Goal: Contribute content: Contribute content

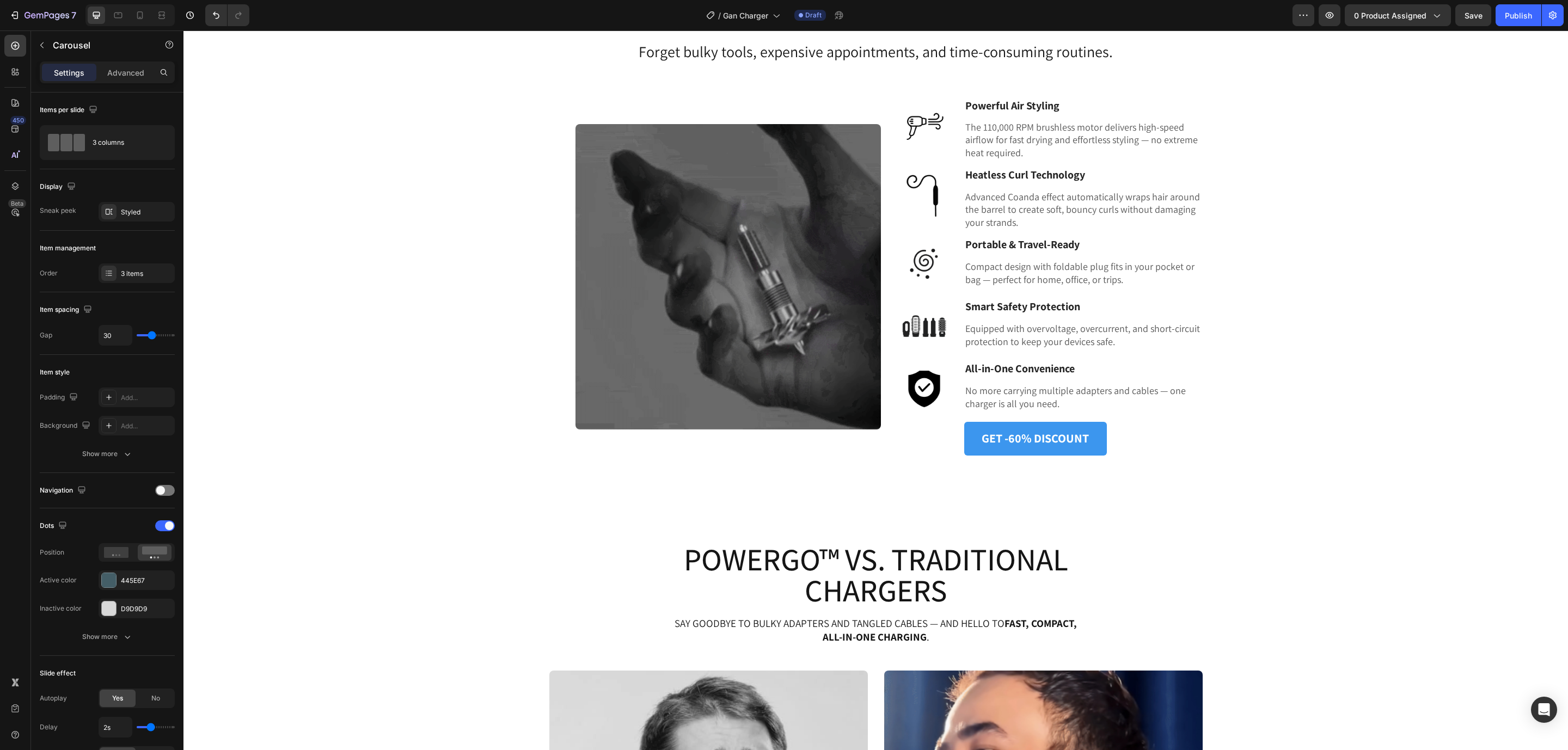
scroll to position [1256, 0]
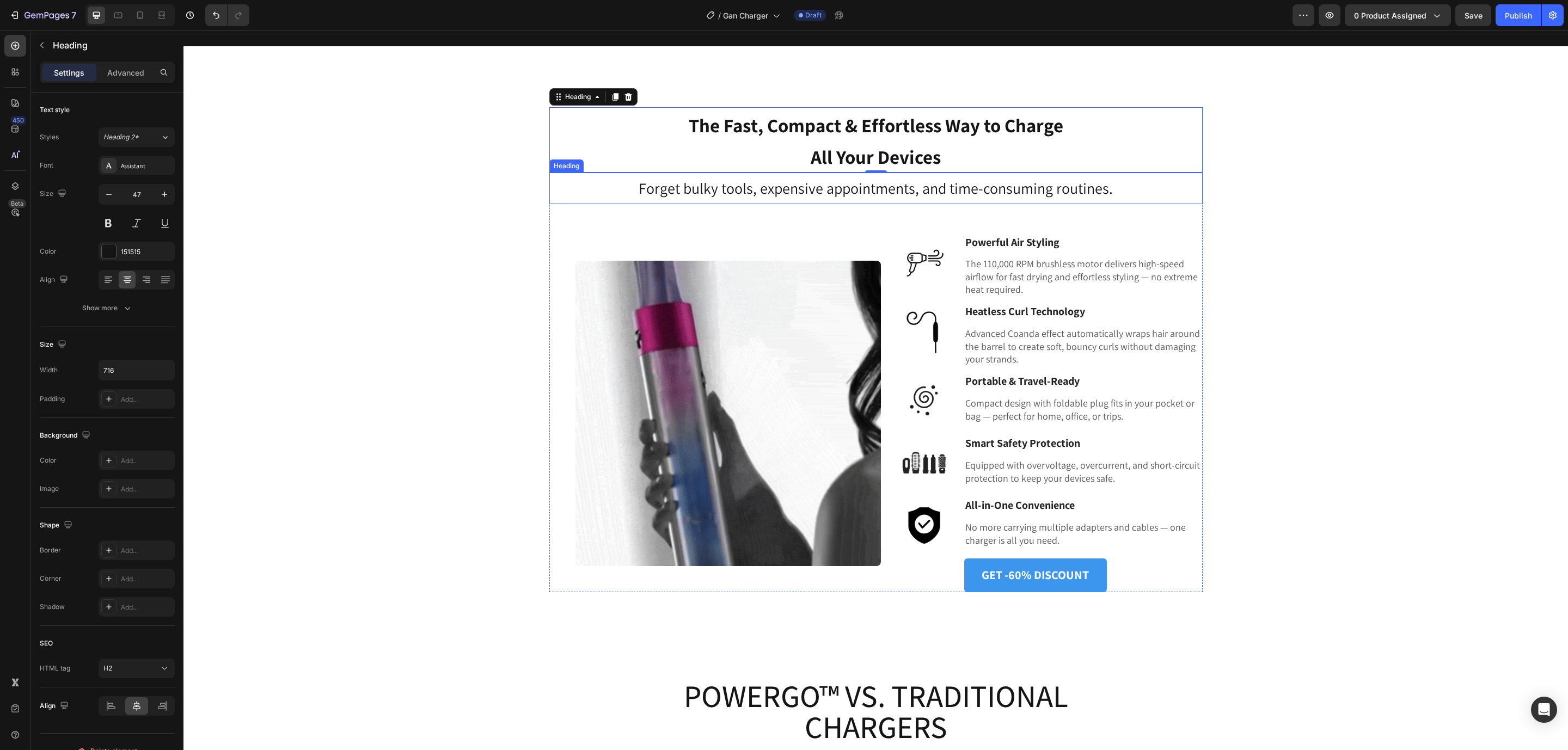
click at [877, 196] on h3 "Forget bulky tools, expensive appointments, and time-consuming routines." at bounding box center [876, 187] width 654 height 31
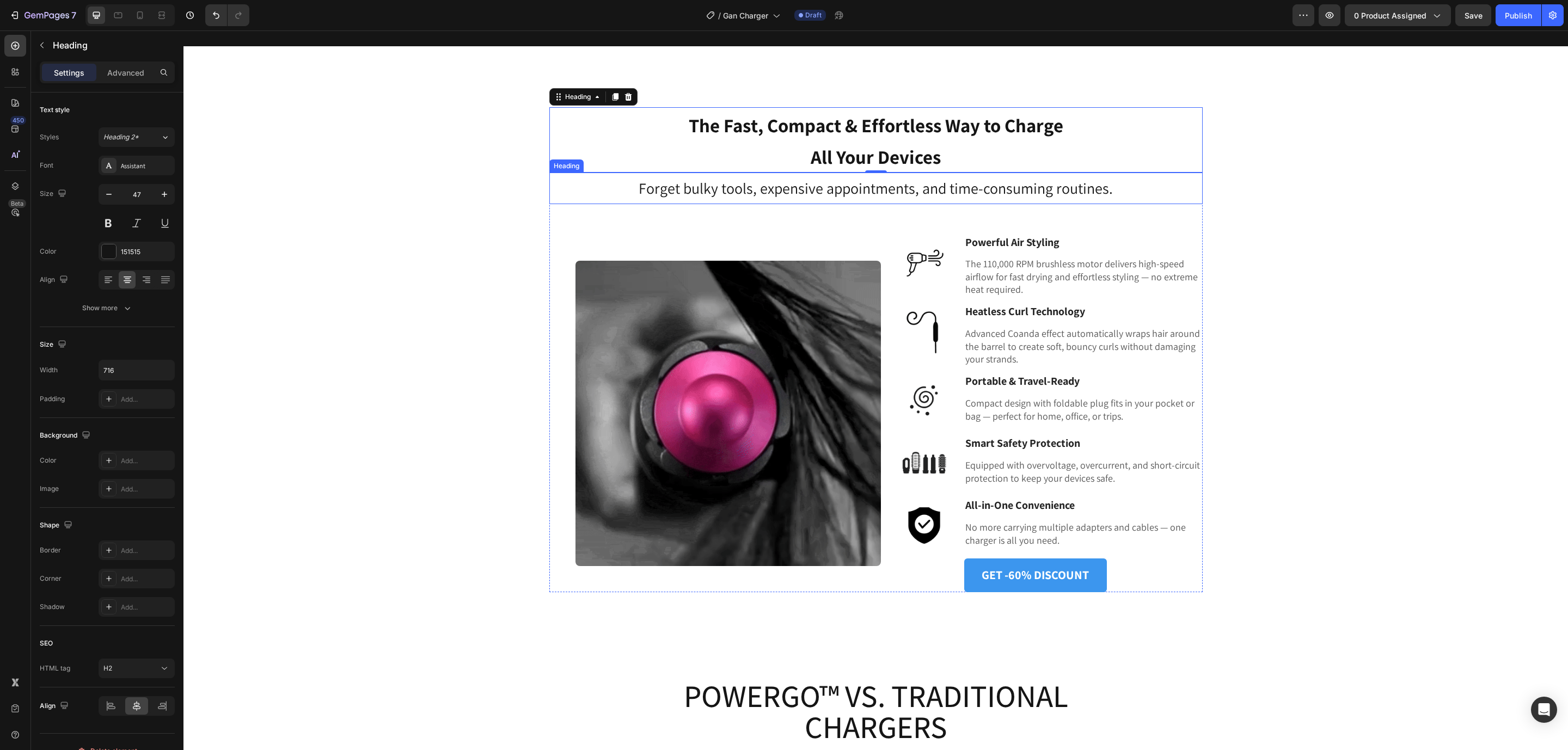
click at [877, 196] on h3 "Forget bulky tools, expensive appointments, and time-consuming routines." at bounding box center [876, 187] width 654 height 31
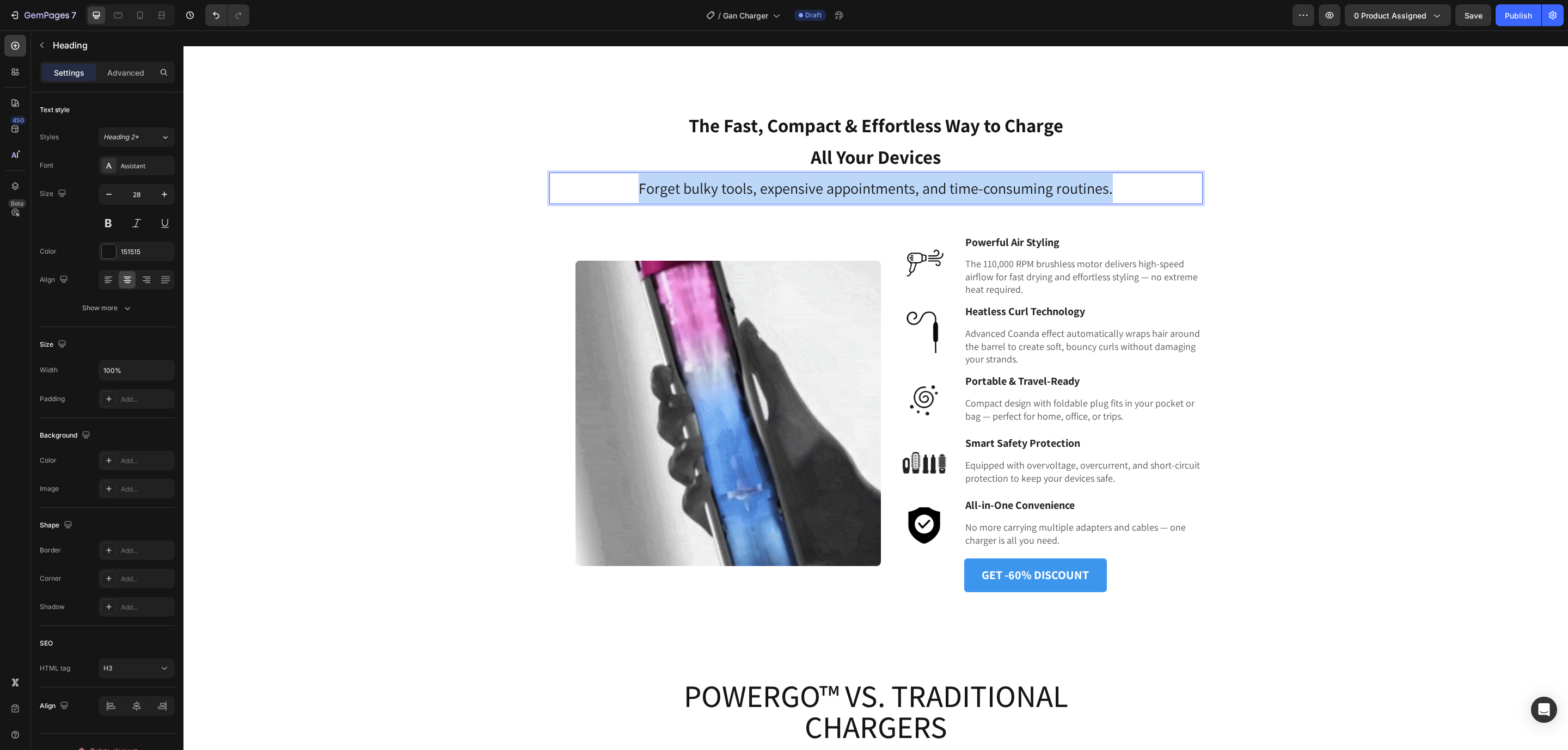
click at [877, 196] on p "Forget bulky tools, expensive appointments, and time-consuming routines." at bounding box center [876, 188] width 651 height 30
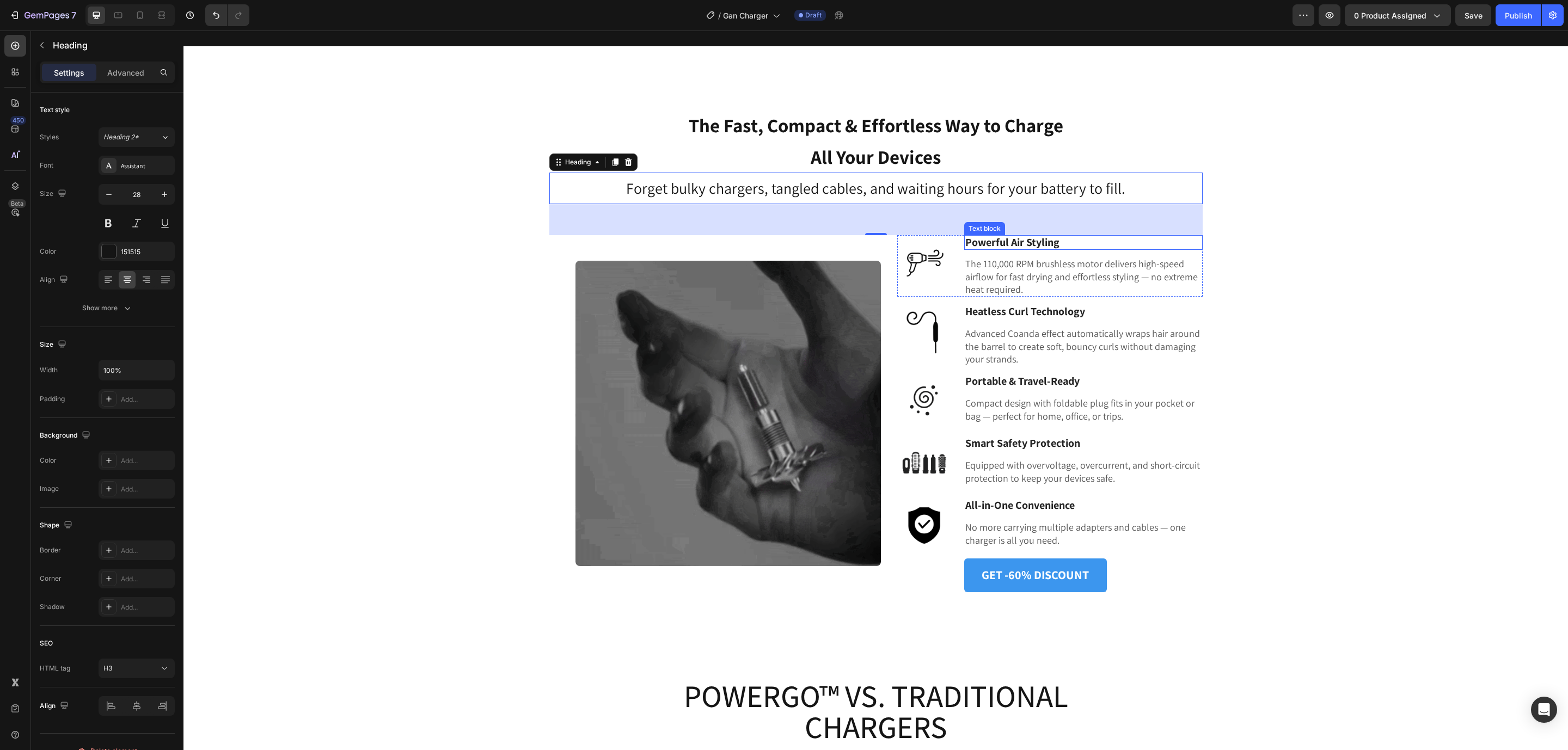
click at [984, 240] on span "Powerful Air Styling" at bounding box center [1011, 242] width 94 height 14
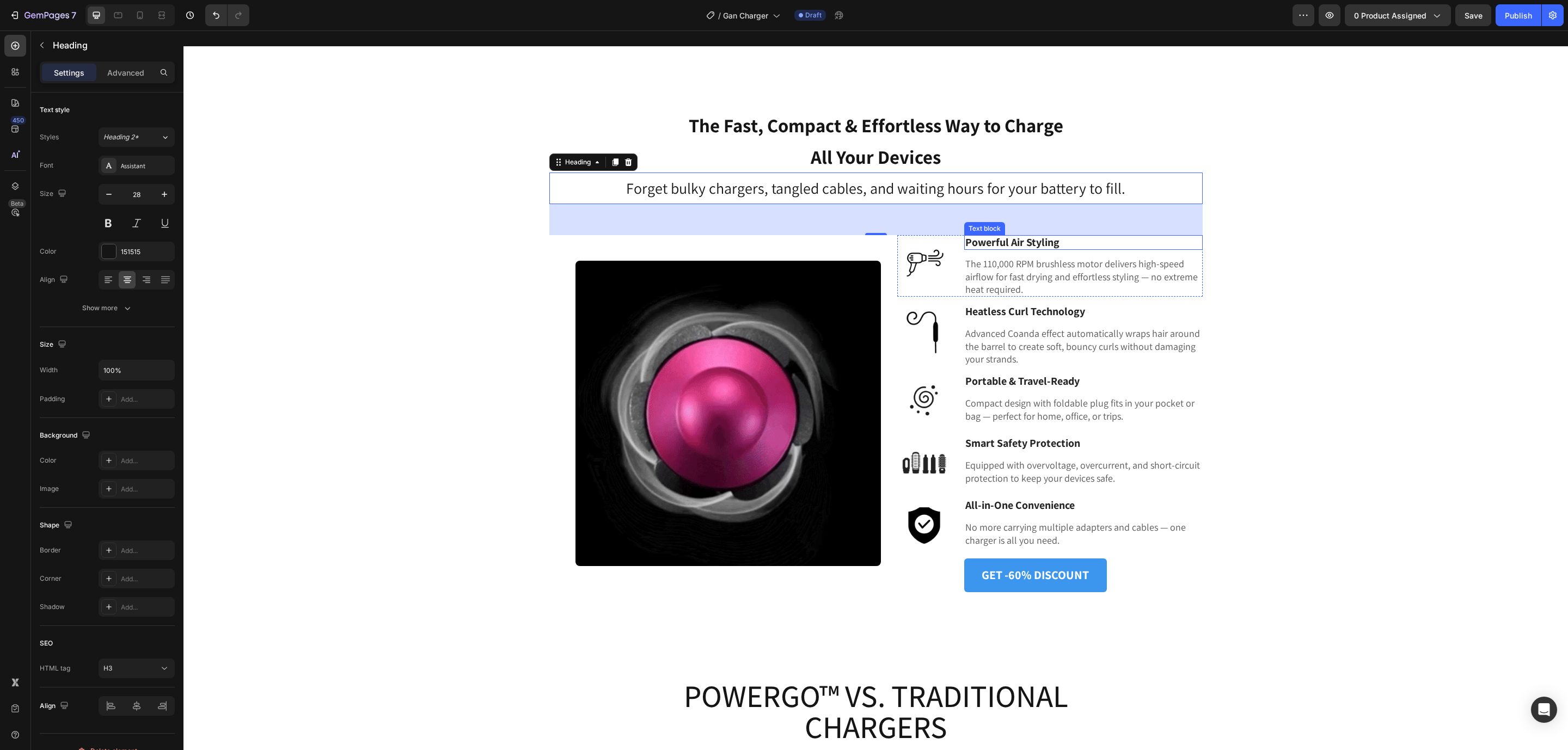
click at [984, 240] on span "Powerful Air Styling" at bounding box center [1011, 242] width 94 height 14
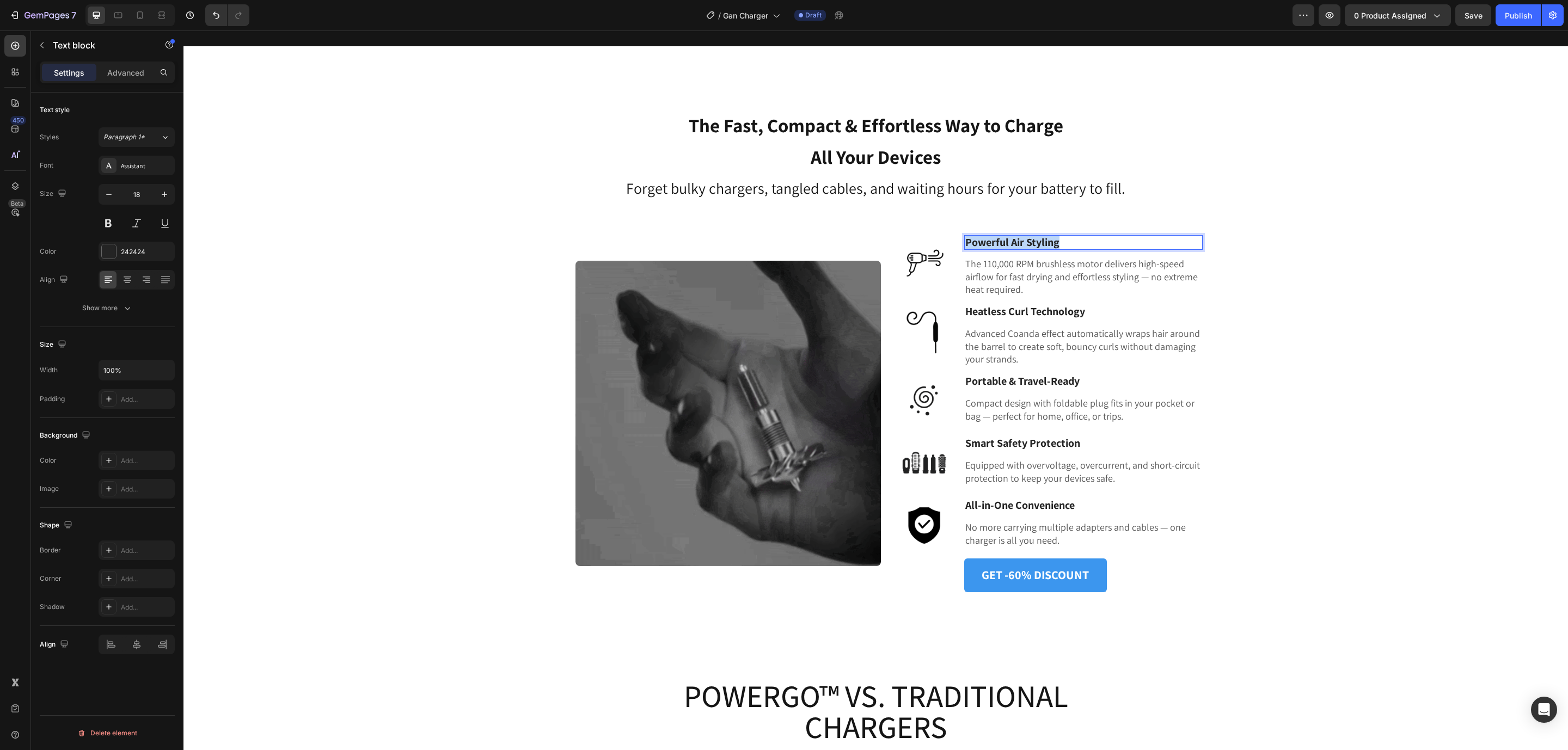
click at [984, 240] on span "Powerful Air Styling" at bounding box center [1011, 242] width 94 height 14
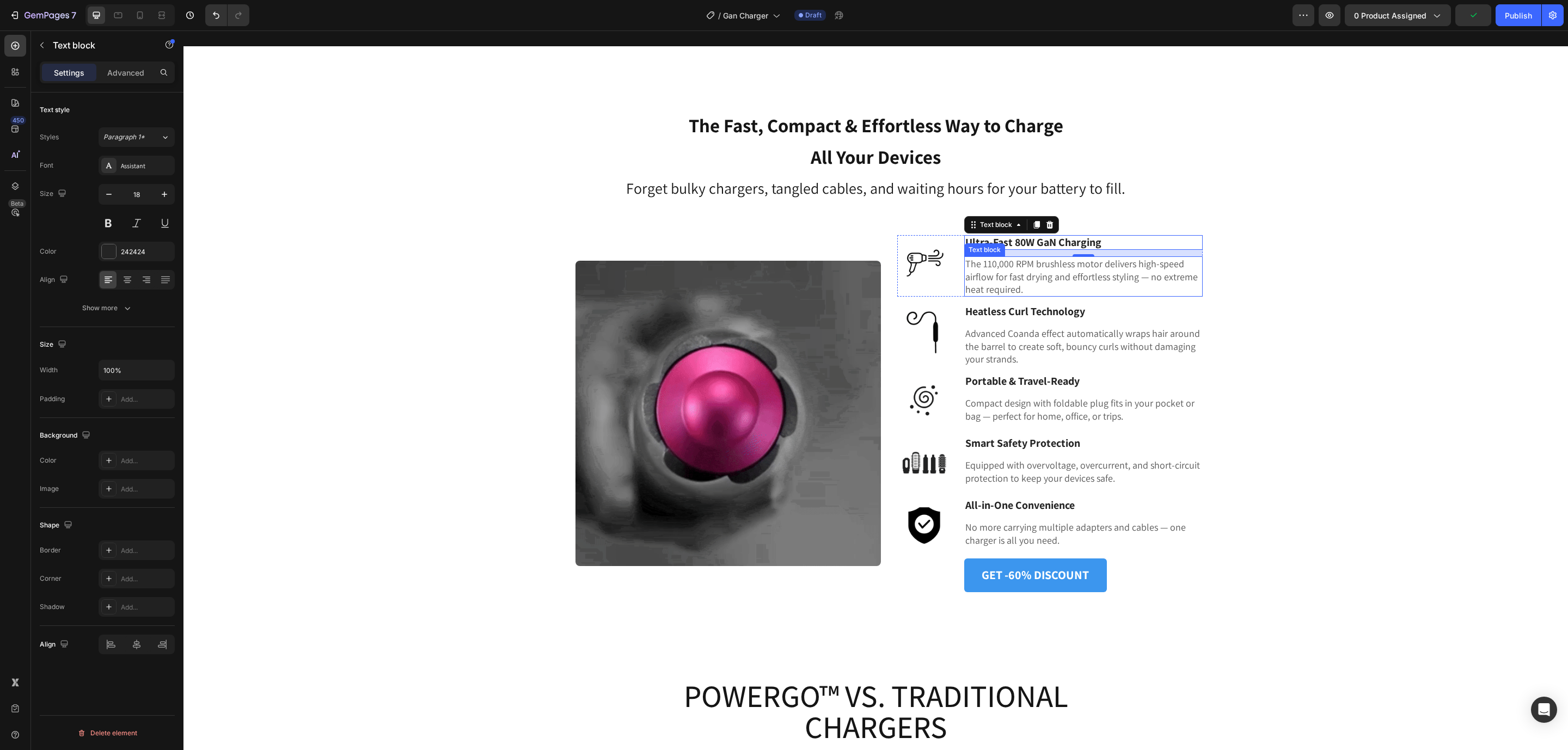
click at [998, 265] on p "The 110,000 RPM brushless motor delivers high-speed airflow for fast drying and…" at bounding box center [1082, 276] width 236 height 38
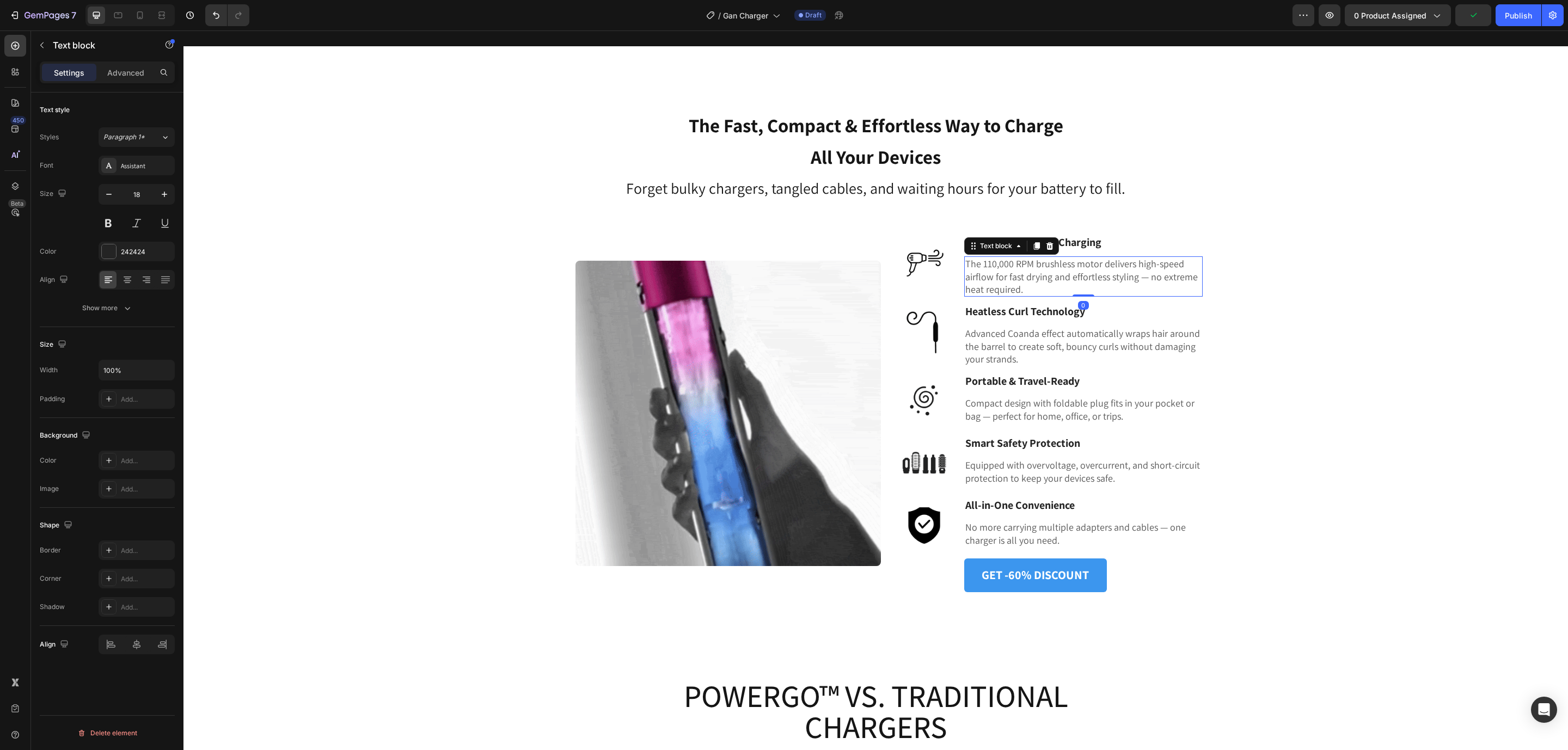
click at [998, 265] on p "The 110,000 RPM brushless motor delivers high-speed airflow for fast drying and…" at bounding box center [1082, 276] width 236 height 38
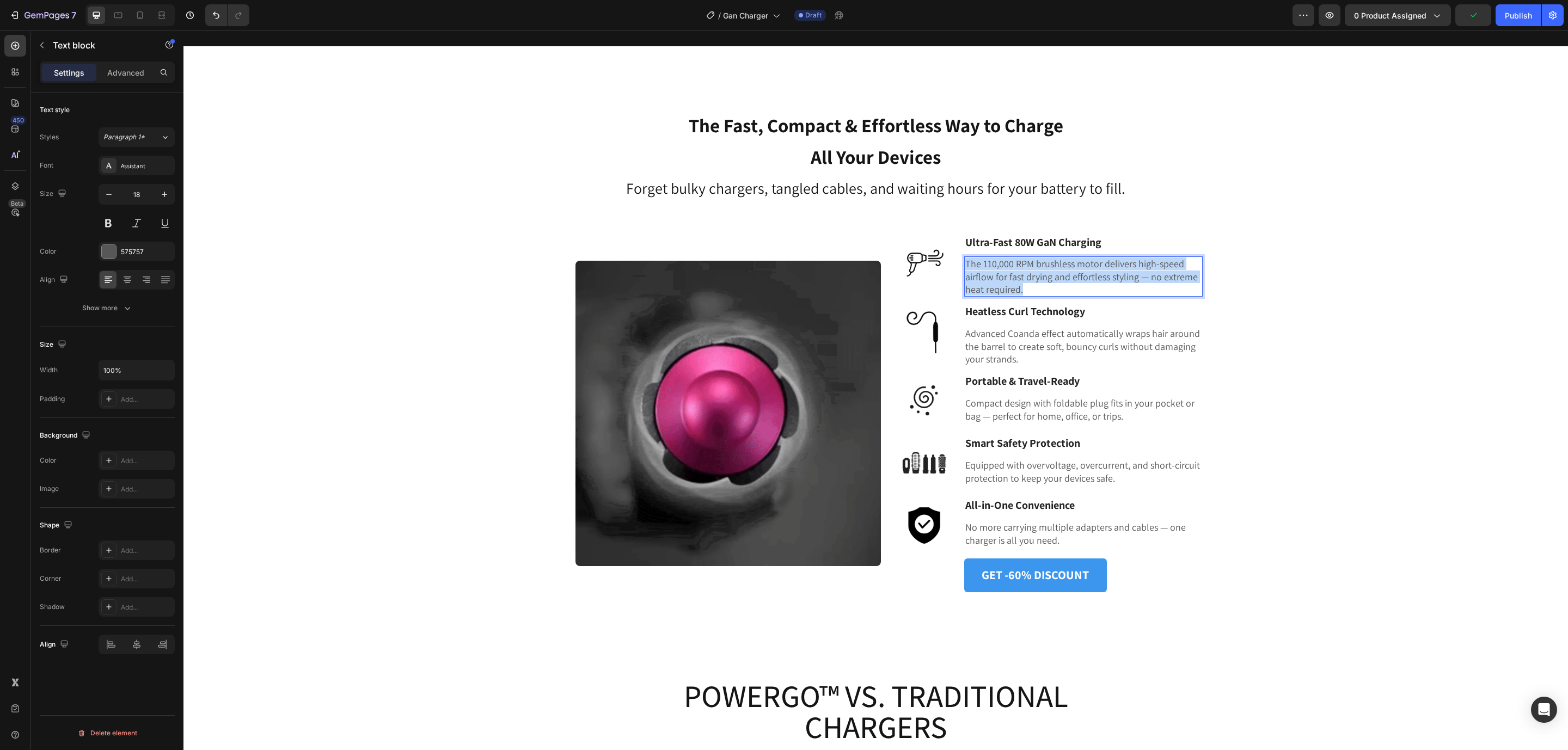
click at [998, 265] on p "The 110,000 RPM brushless motor delivers high-speed airflow for fast drying and…" at bounding box center [1082, 276] width 236 height 38
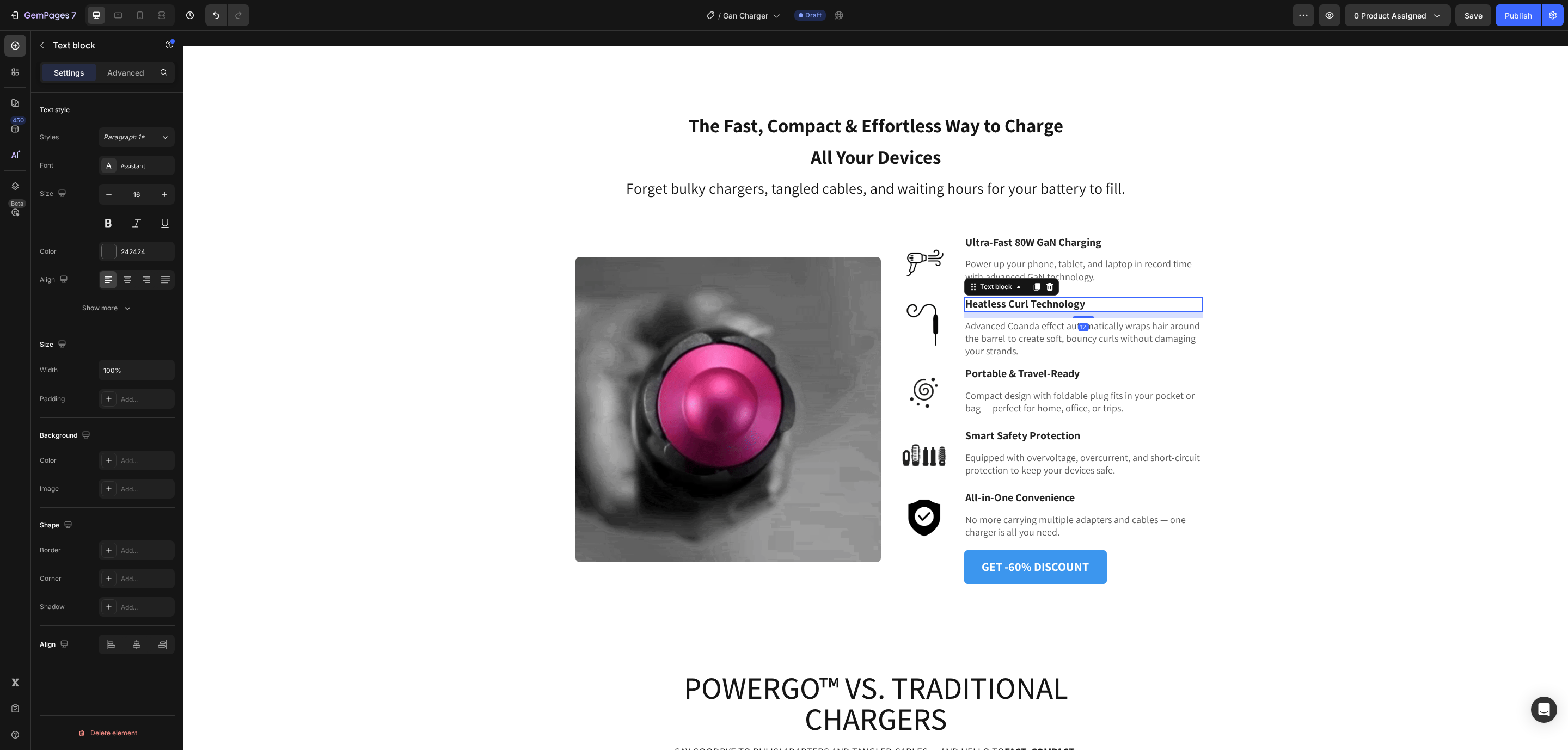
click at [1000, 299] on strong "Heatless Curl Technology" at bounding box center [1025, 304] width 120 height 14
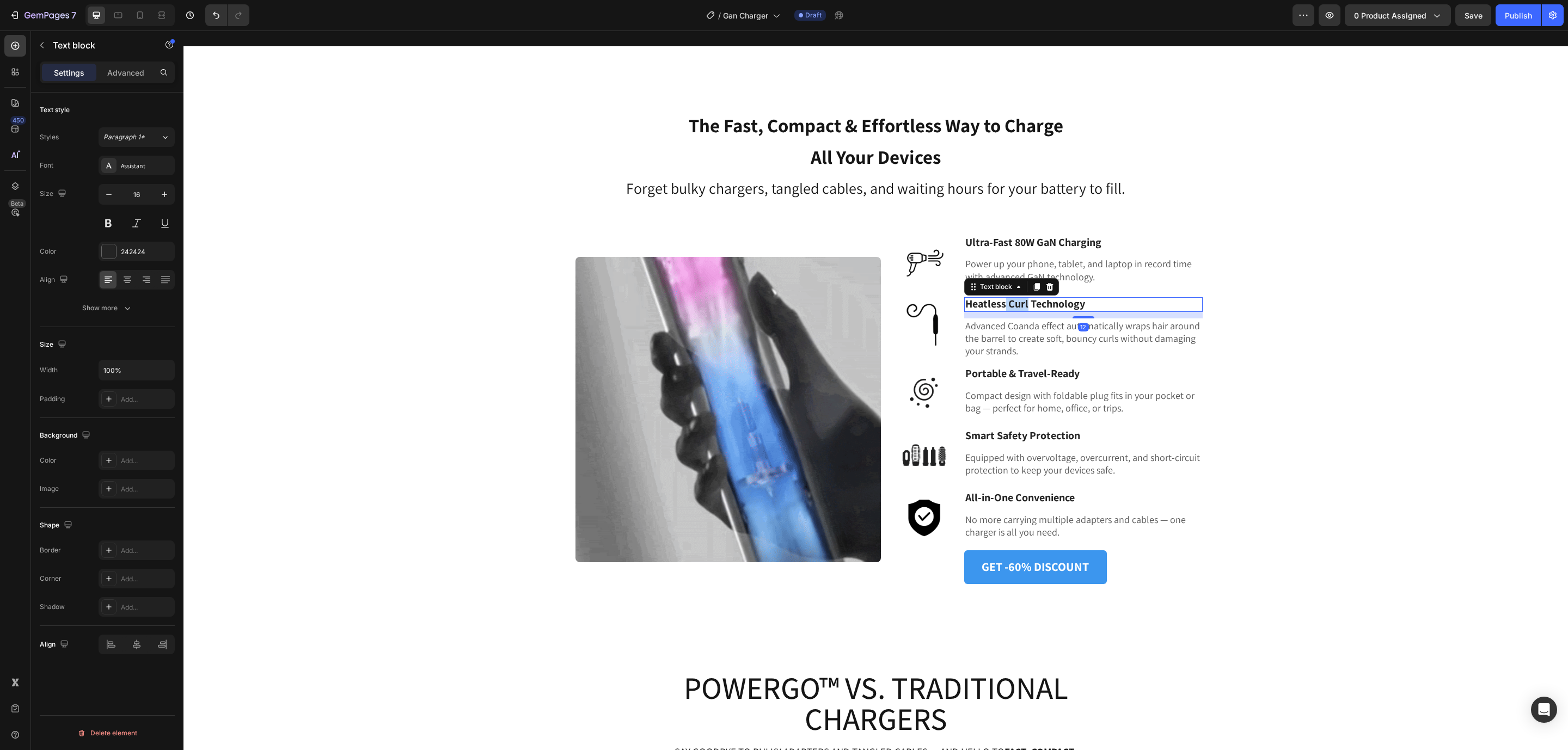
click at [998, 299] on strong "Heatless Curl Technology" at bounding box center [1025, 304] width 120 height 14
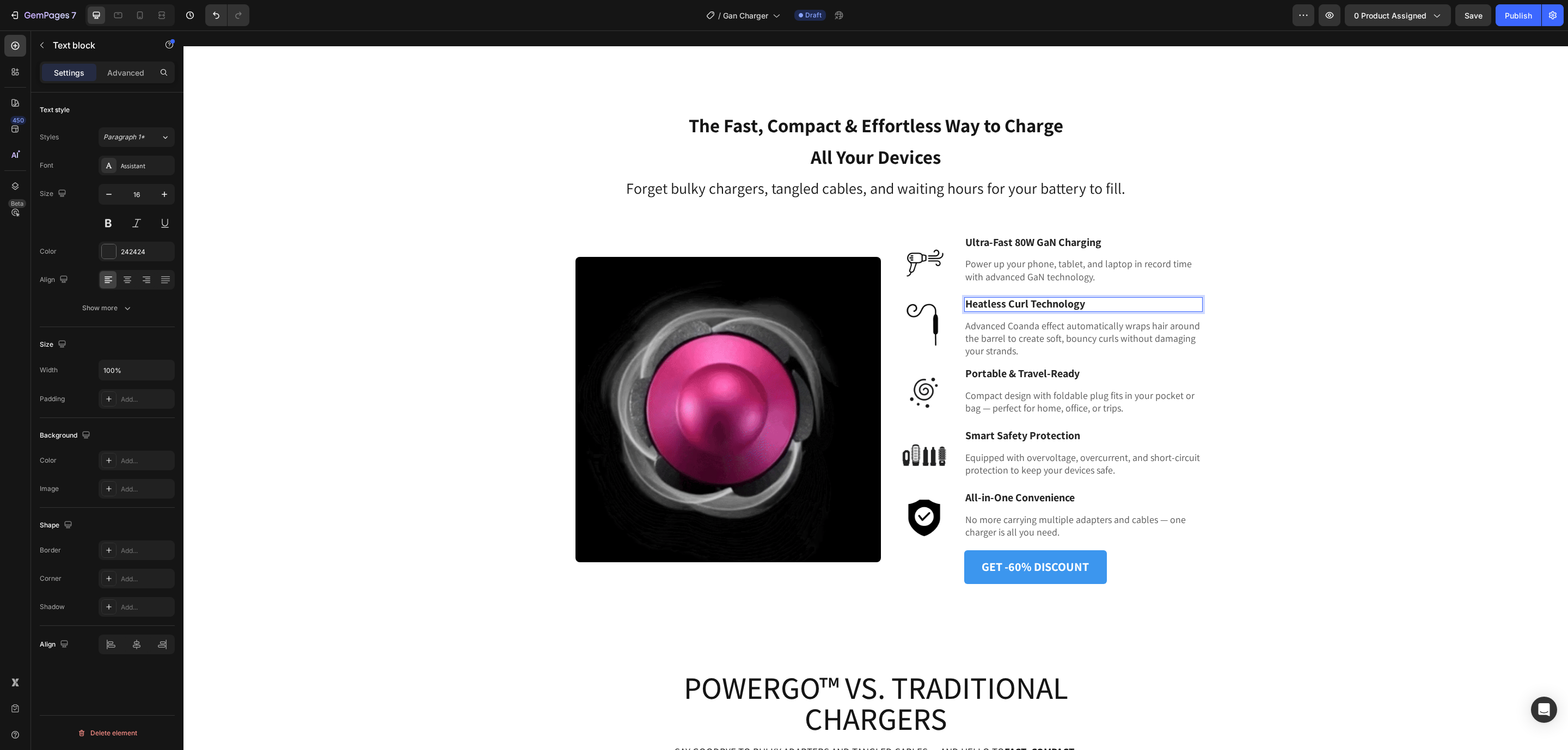
click at [998, 299] on strong "Heatless Curl Technology" at bounding box center [1025, 304] width 120 height 14
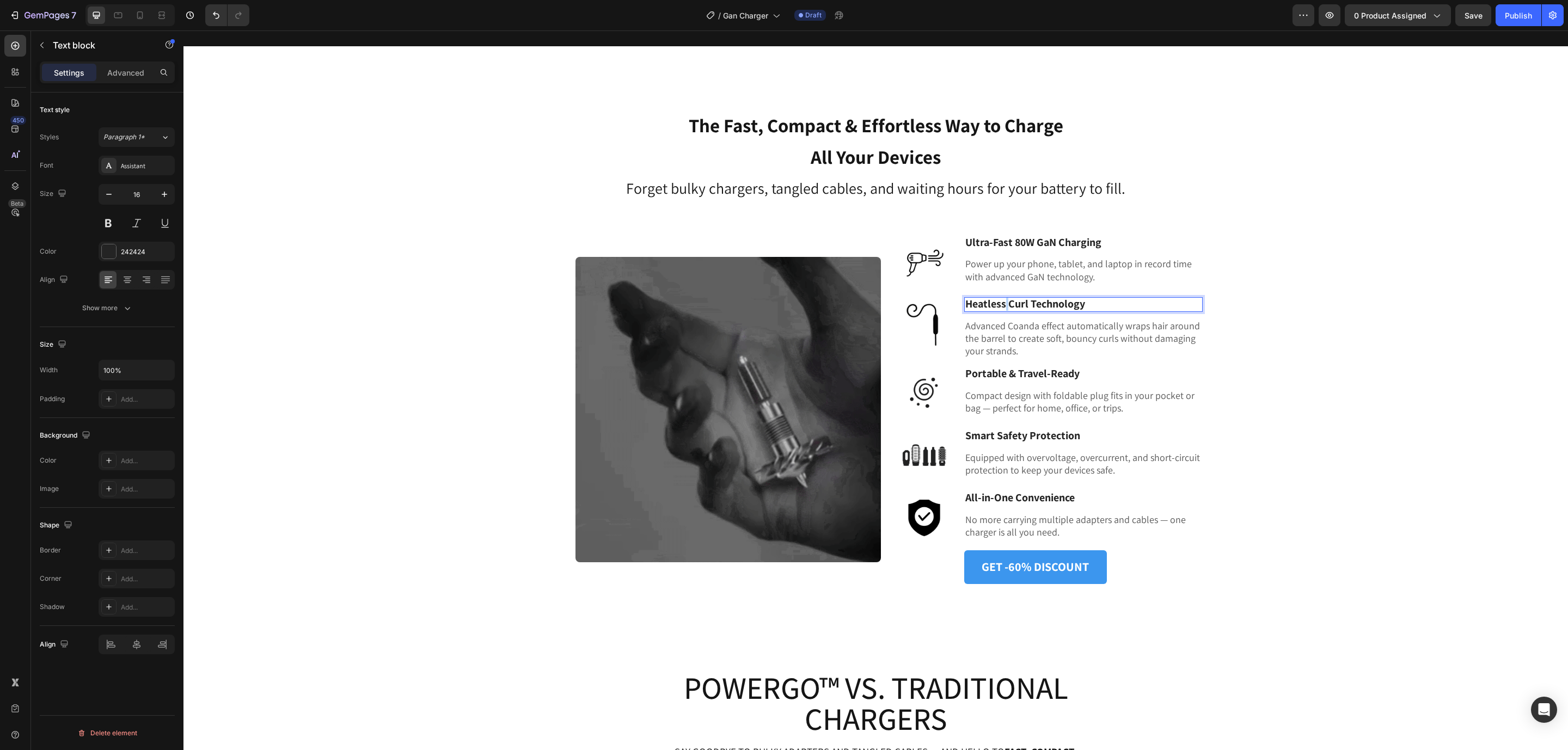
click at [998, 299] on strong "Heatless Curl Technology" at bounding box center [1025, 304] width 120 height 14
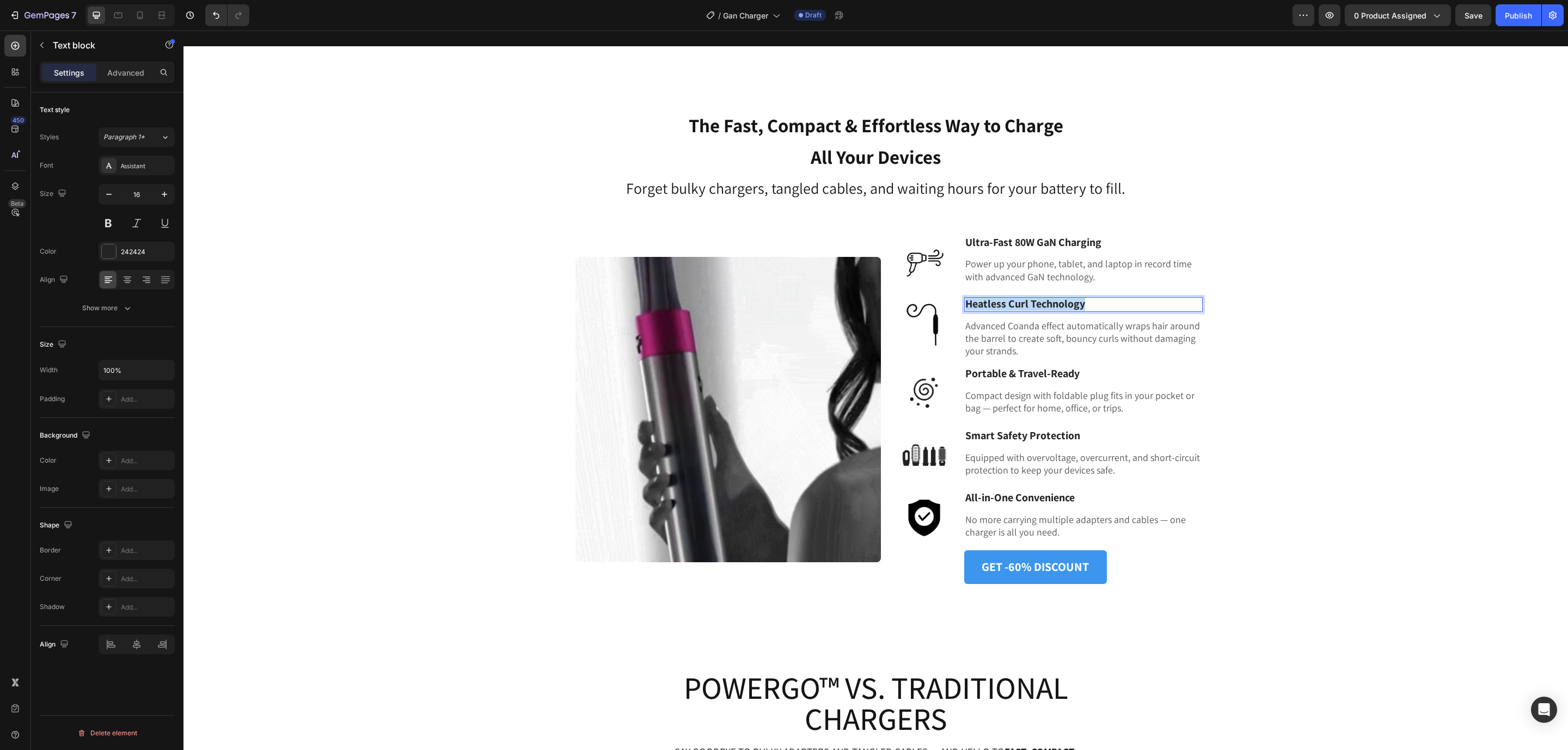
click at [998, 299] on strong "Heatless Curl Technology" at bounding box center [1025, 304] width 120 height 14
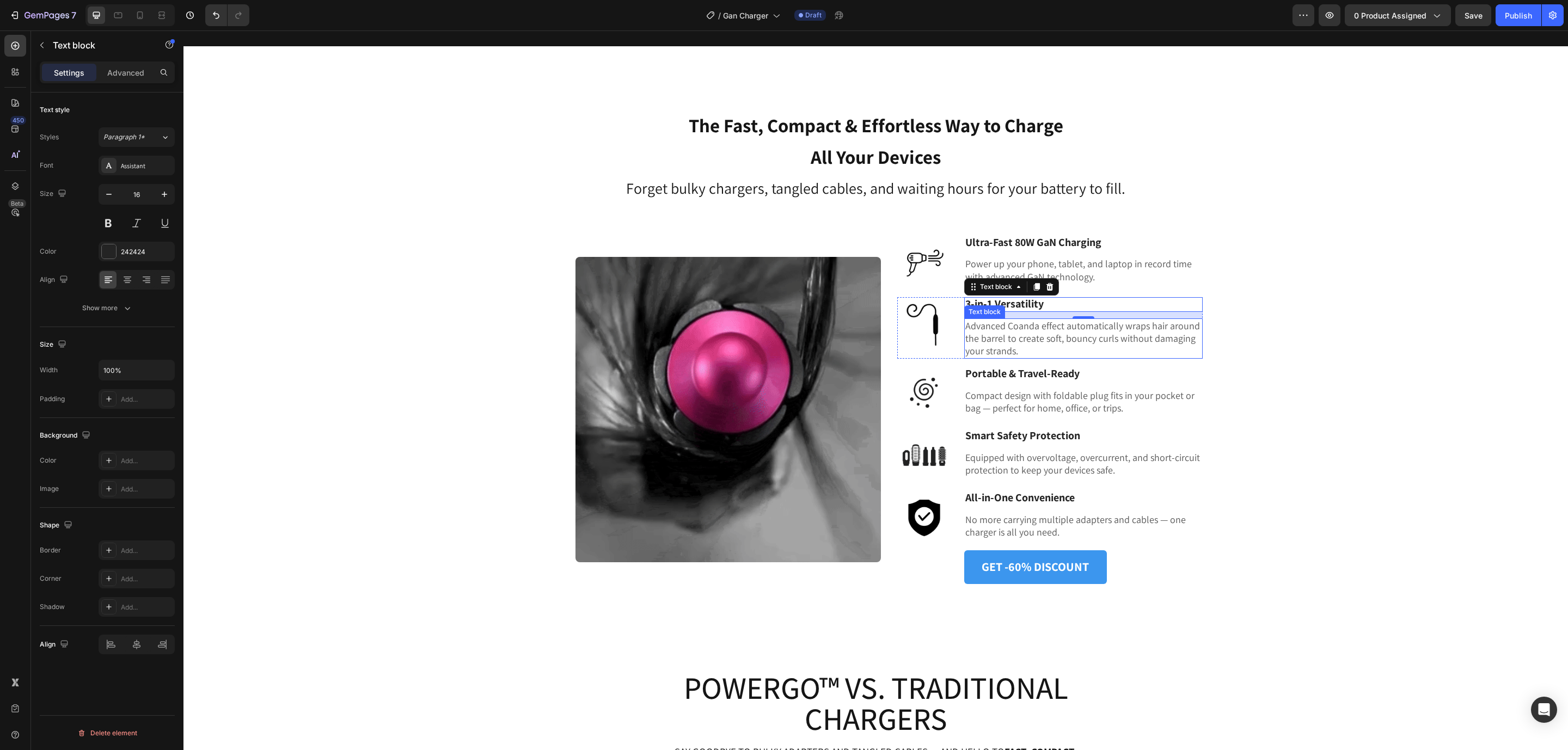
click at [1037, 342] on p "Advanced Coanda effect automatically wraps hair around the barrel to create sof…" at bounding box center [1082, 338] width 236 height 38
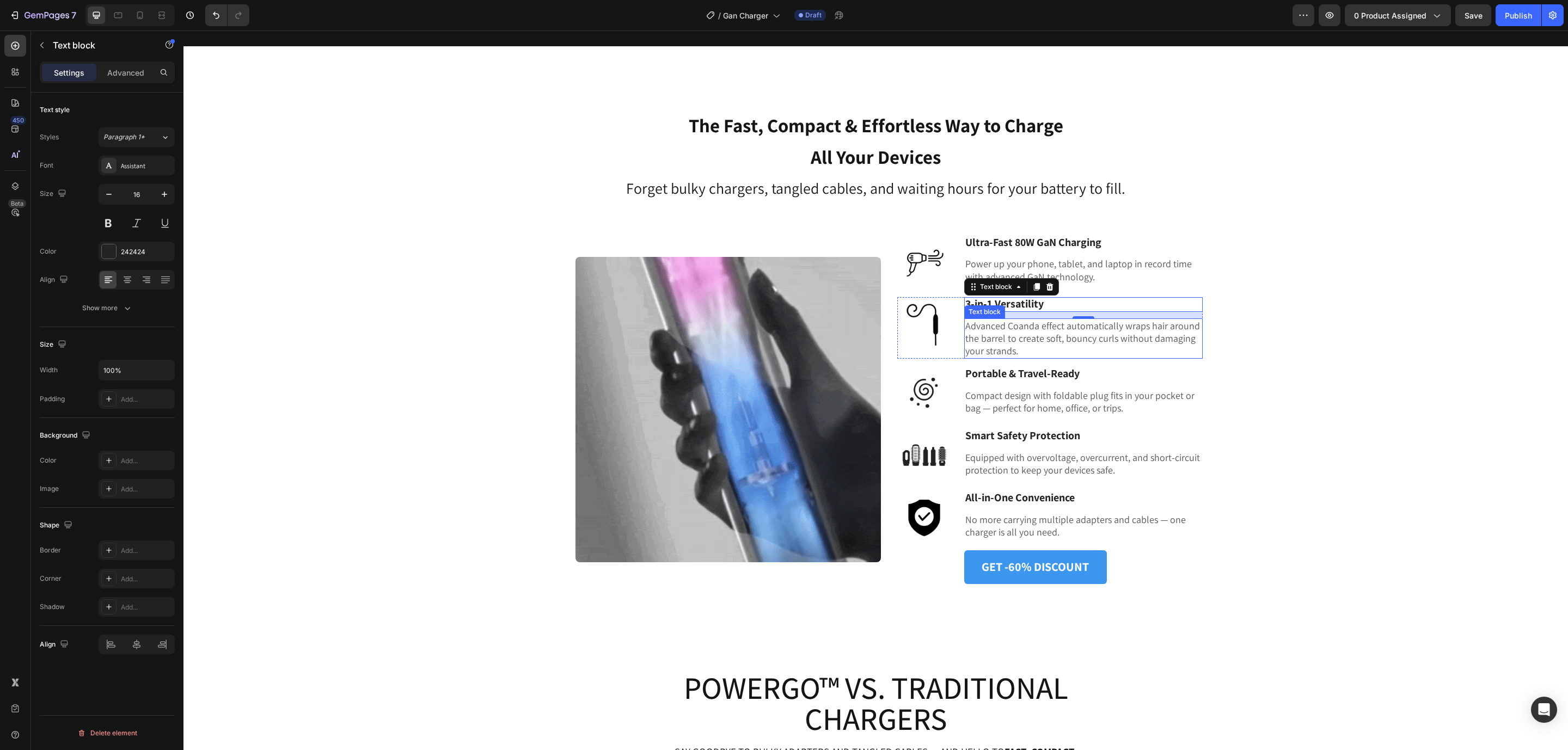
click at [1037, 342] on p "Advanced Coanda effect automatically wraps hair around the barrel to create sof…" at bounding box center [1082, 338] width 236 height 38
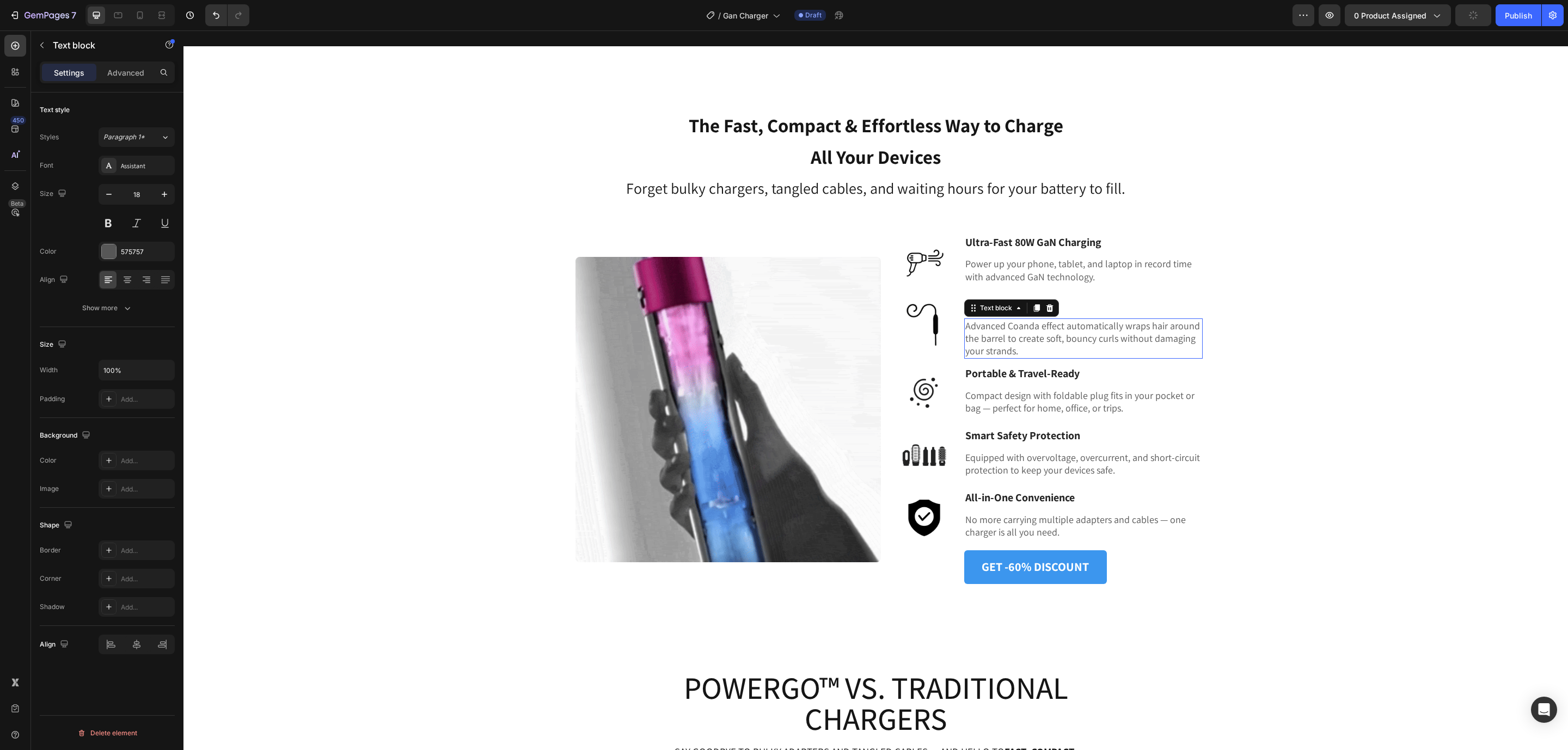
click at [1037, 342] on p "Advanced Coanda effect automatically wraps hair around the barrel to create sof…" at bounding box center [1082, 338] width 236 height 38
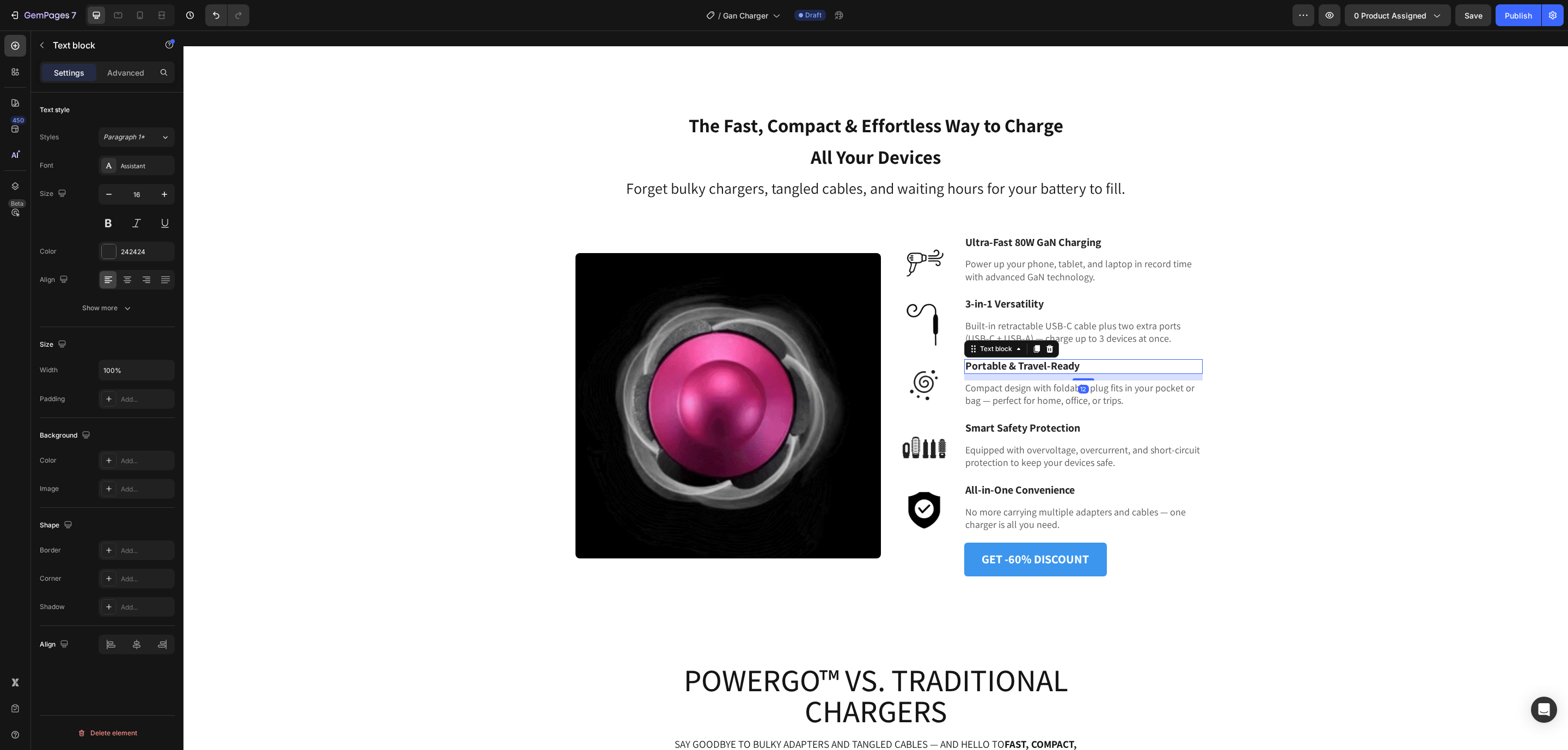
click at [1017, 367] on strong "Portable & Travel-Ready" at bounding box center [1021, 366] width 114 height 14
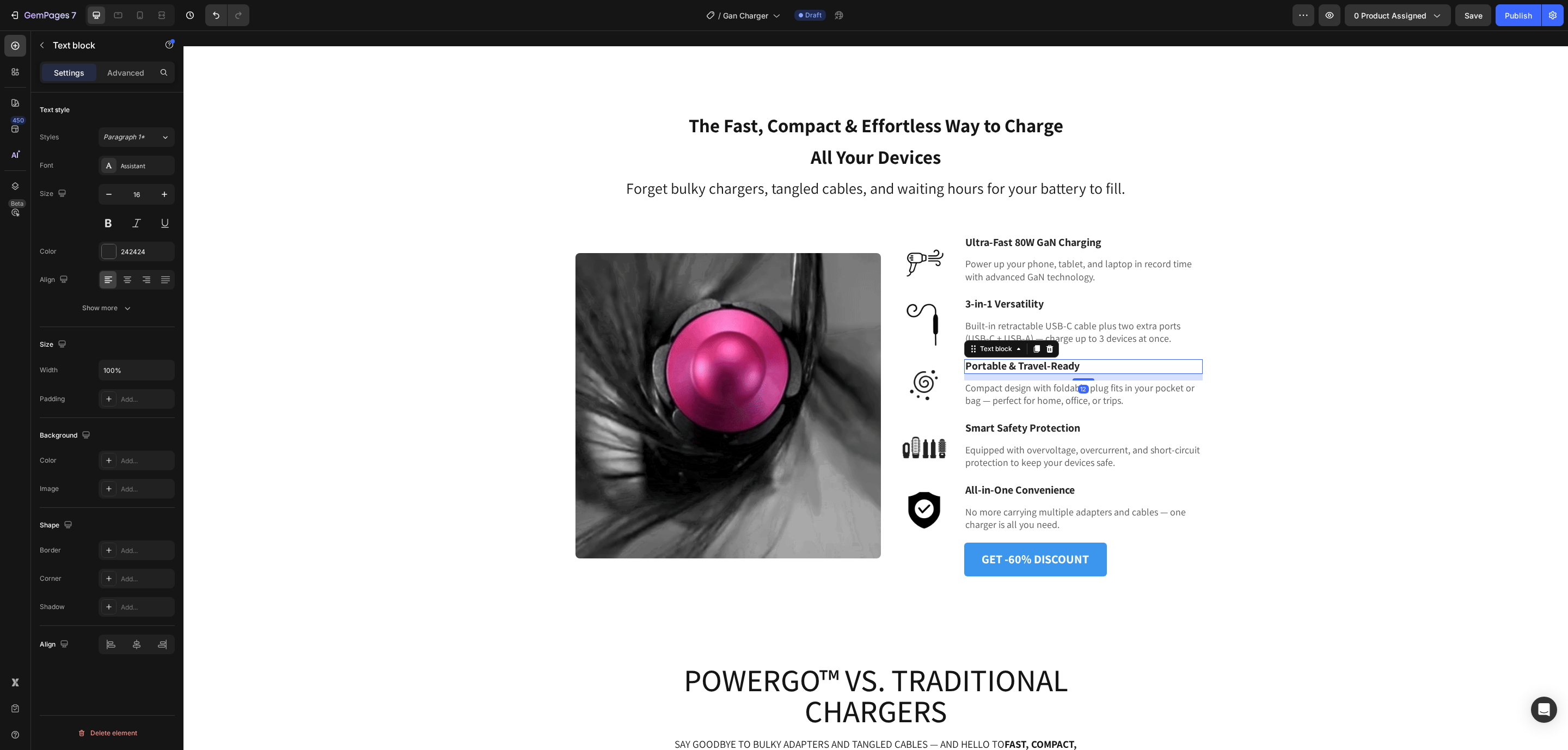
click at [1017, 367] on strong "Portable & Travel-Ready" at bounding box center [1021, 366] width 114 height 14
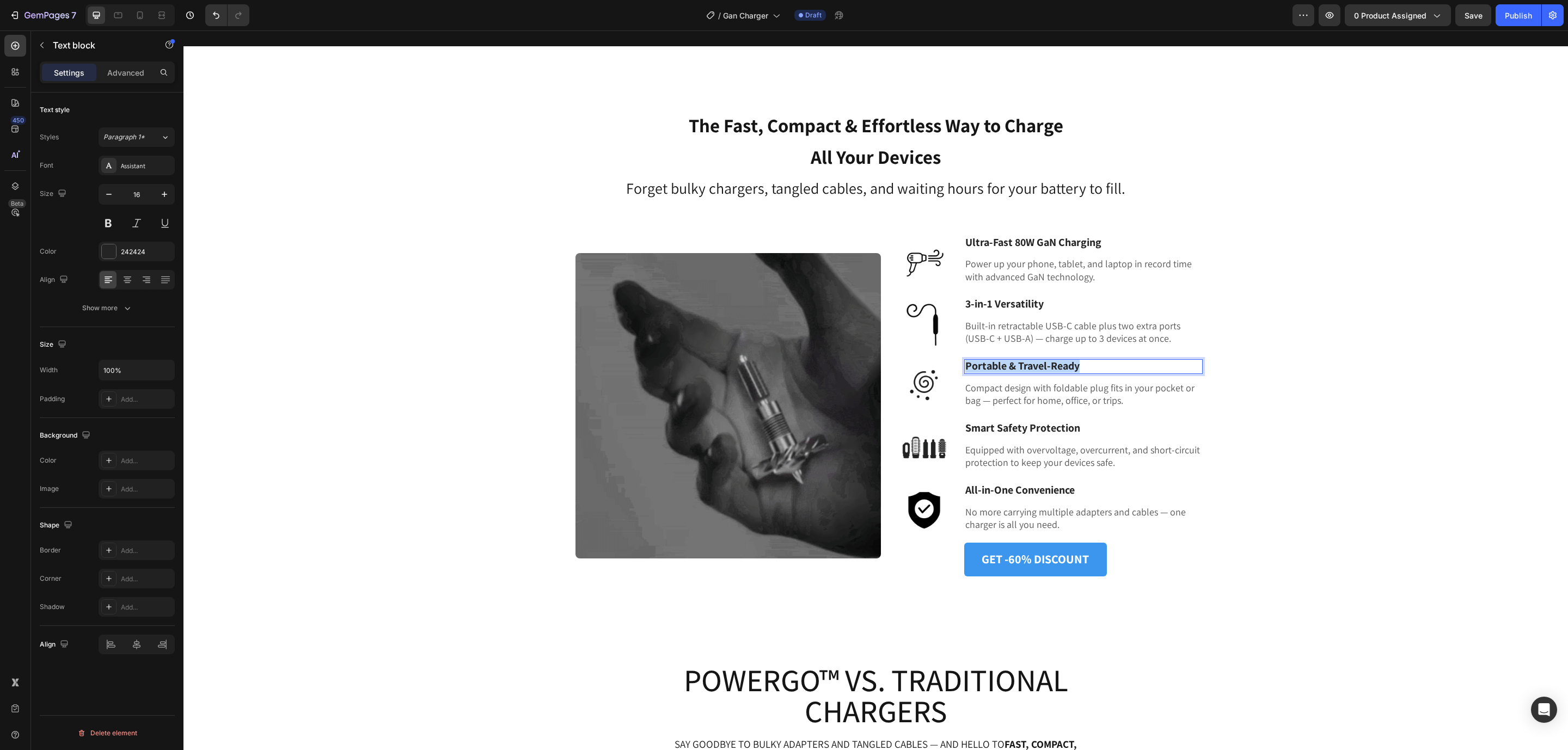
click at [1017, 367] on strong "Portable & Travel-Ready" at bounding box center [1021, 366] width 114 height 14
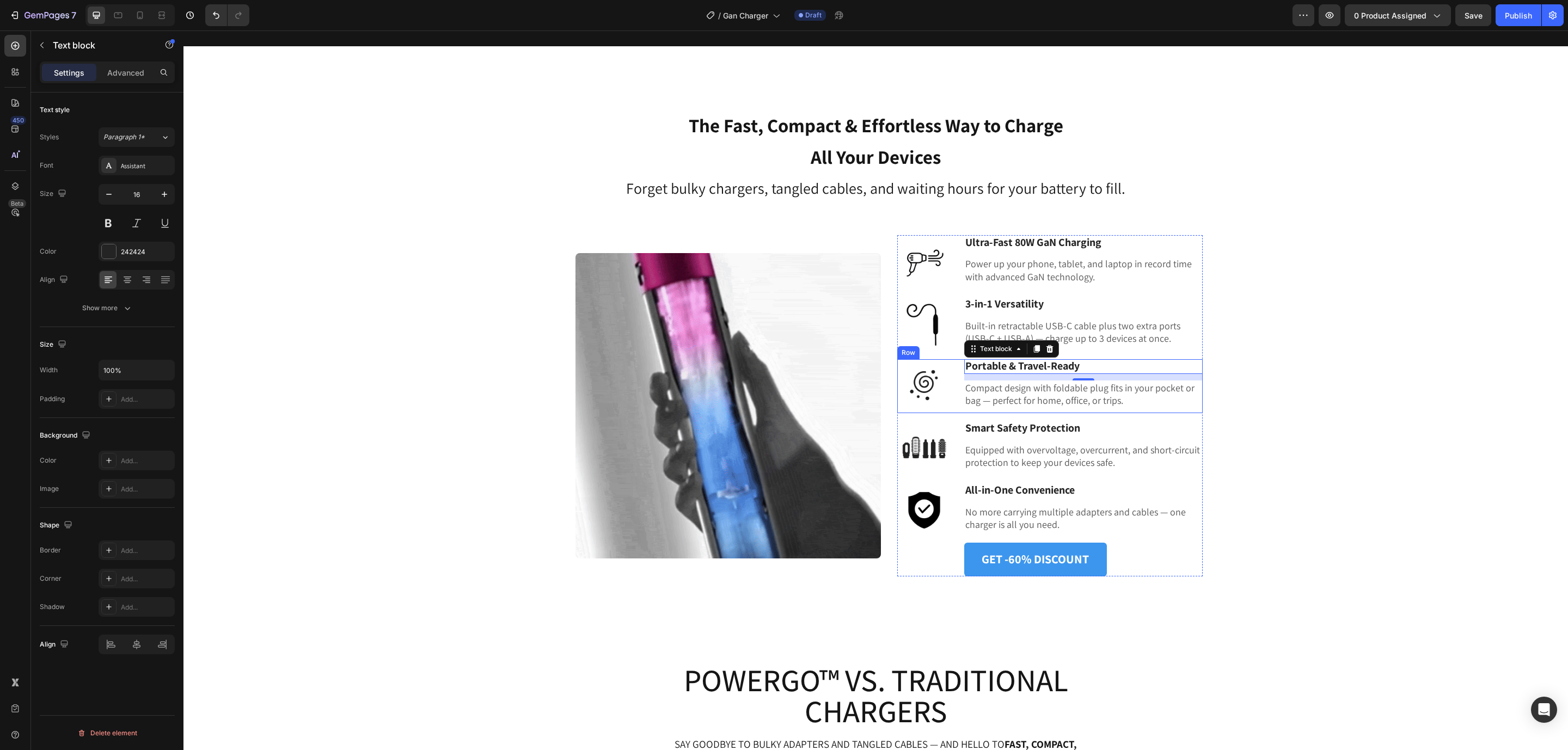
click at [1000, 391] on p "Compact design with foldable plug fits in your pocket or bag — perfect for home…" at bounding box center [1082, 394] width 236 height 26
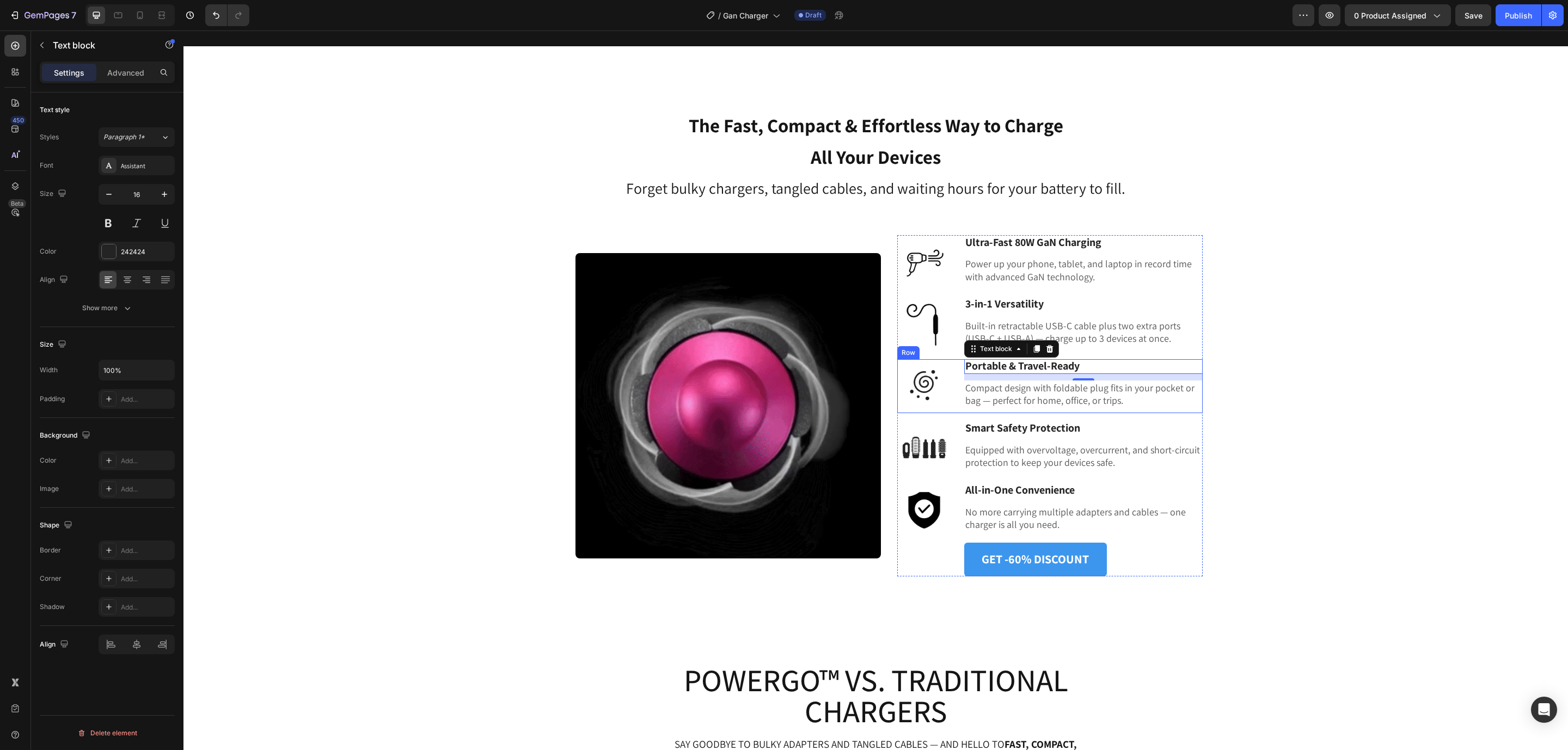
click at [1000, 391] on p "Compact design with foldable plug fits in your pocket or bag — perfect for home…" at bounding box center [1082, 394] width 236 height 26
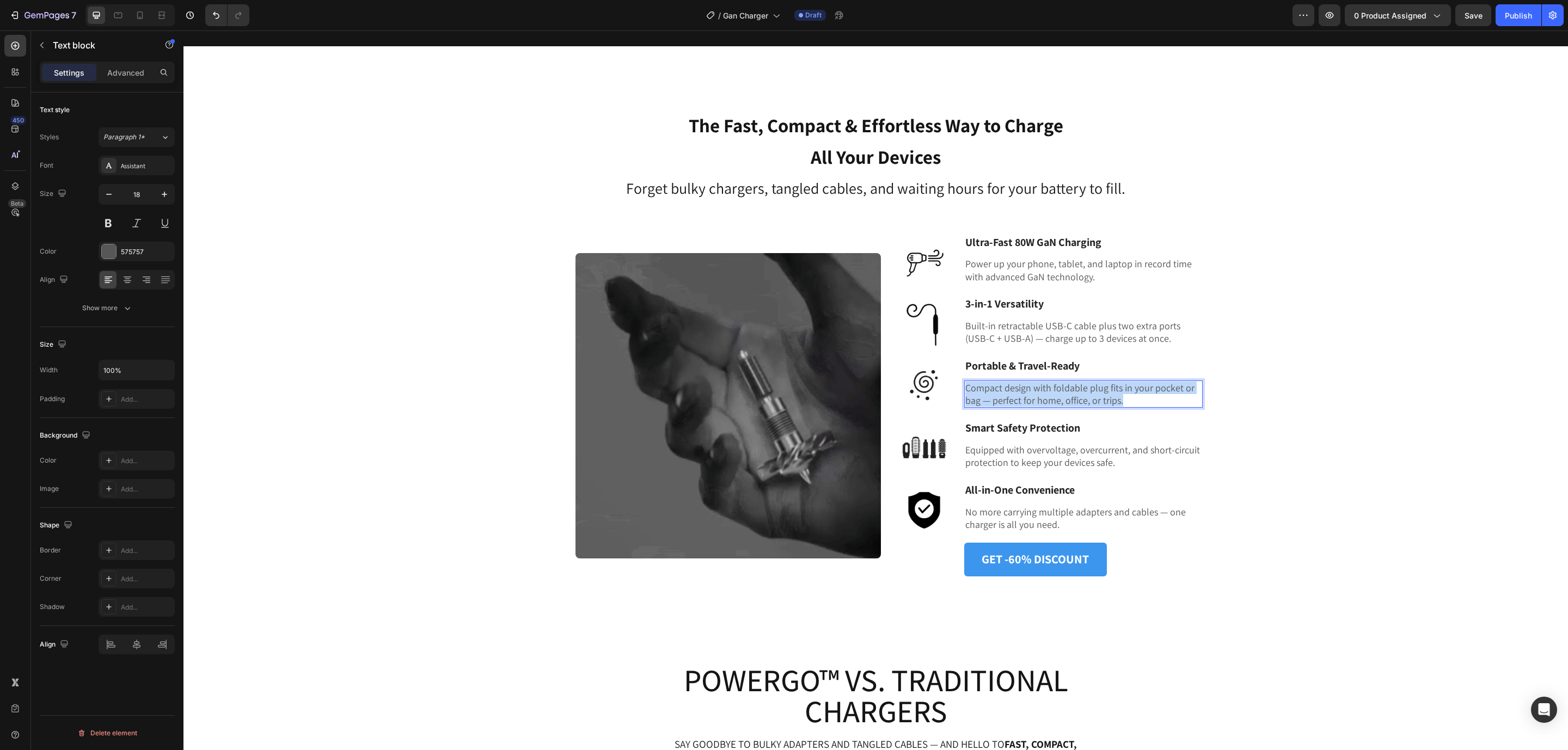
click at [1000, 391] on p "Compact design with foldable plug fits in your pocket or bag — perfect for home…" at bounding box center [1082, 394] width 236 height 26
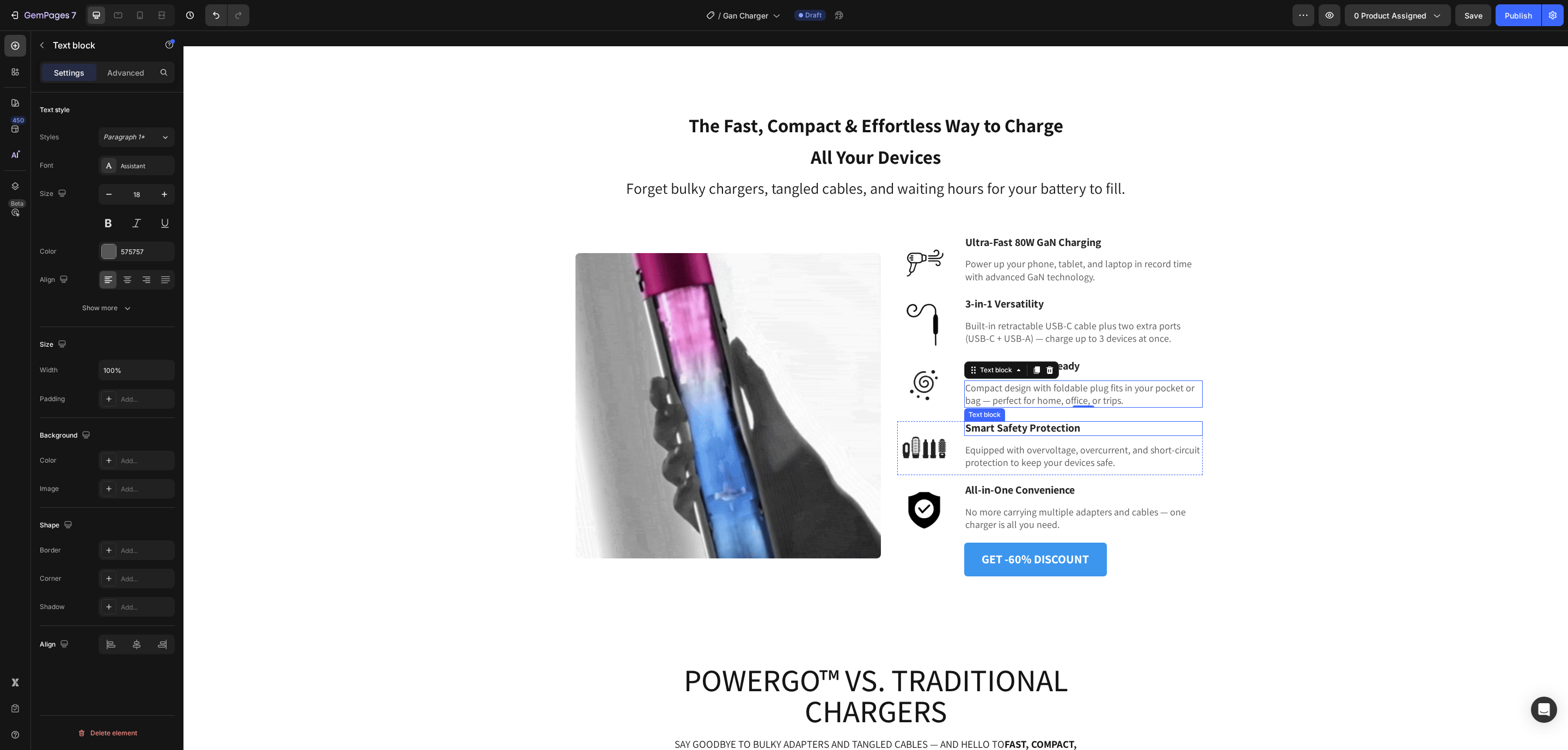
click at [975, 426] on strong "Smart Safety Protection" at bounding box center [1022, 427] width 115 height 14
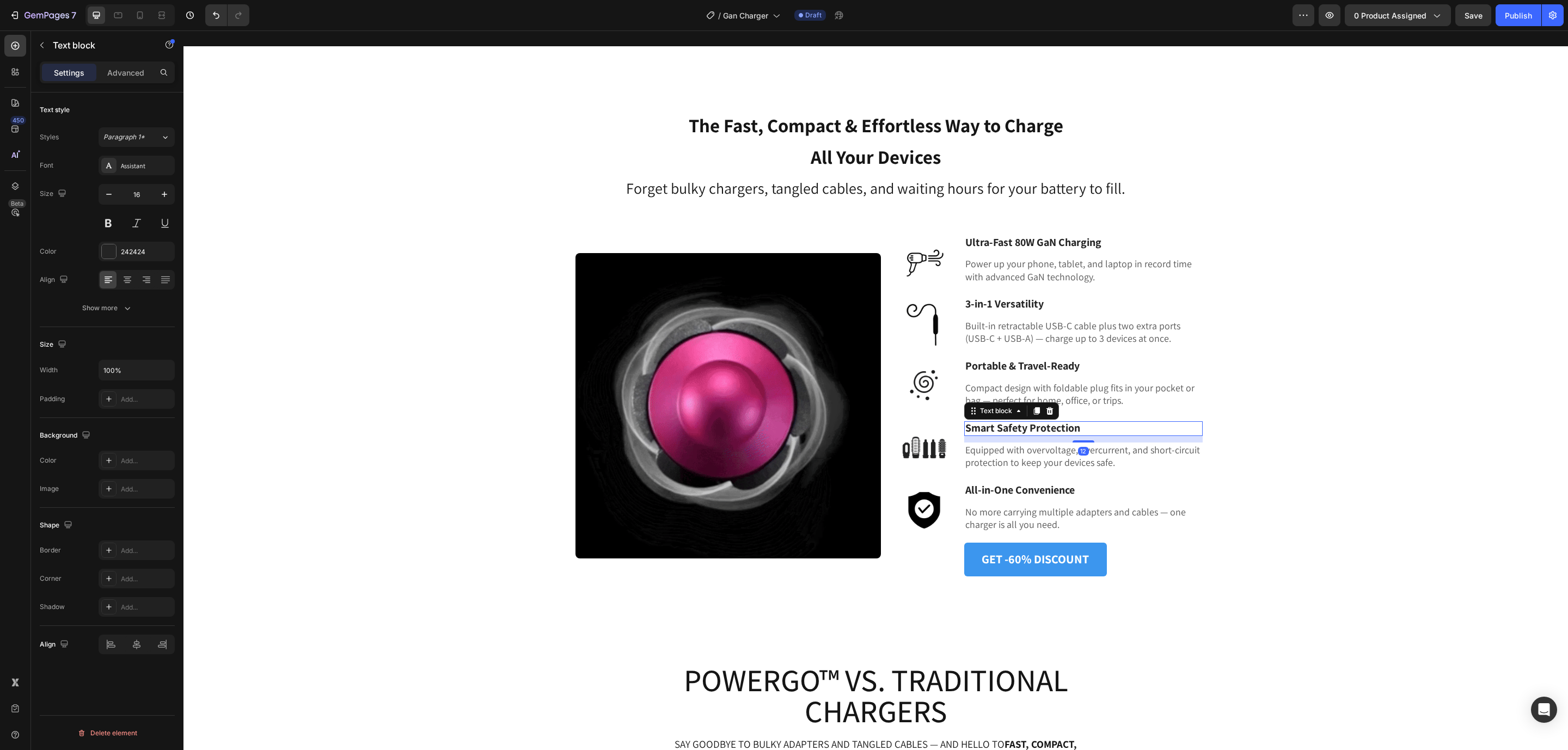
click at [975, 426] on strong "Smart Safety Protection" at bounding box center [1022, 427] width 115 height 14
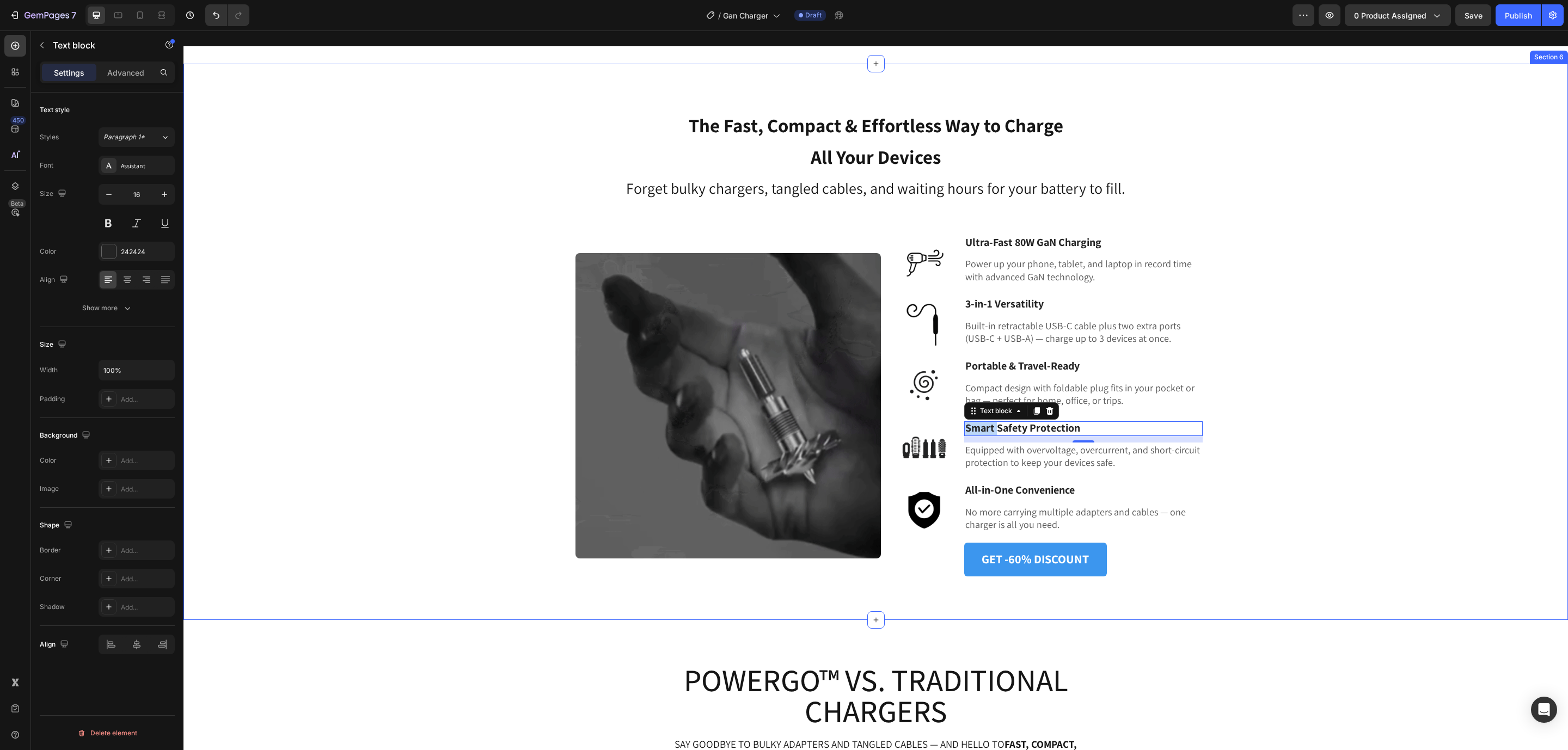
click at [1414, 397] on div "⁠⁠⁠⁠⁠⁠⁠ The Fast, Compact & Effortless Way to Charge All Your Devices Heading F…" at bounding box center [876, 342] width 1368 height 470
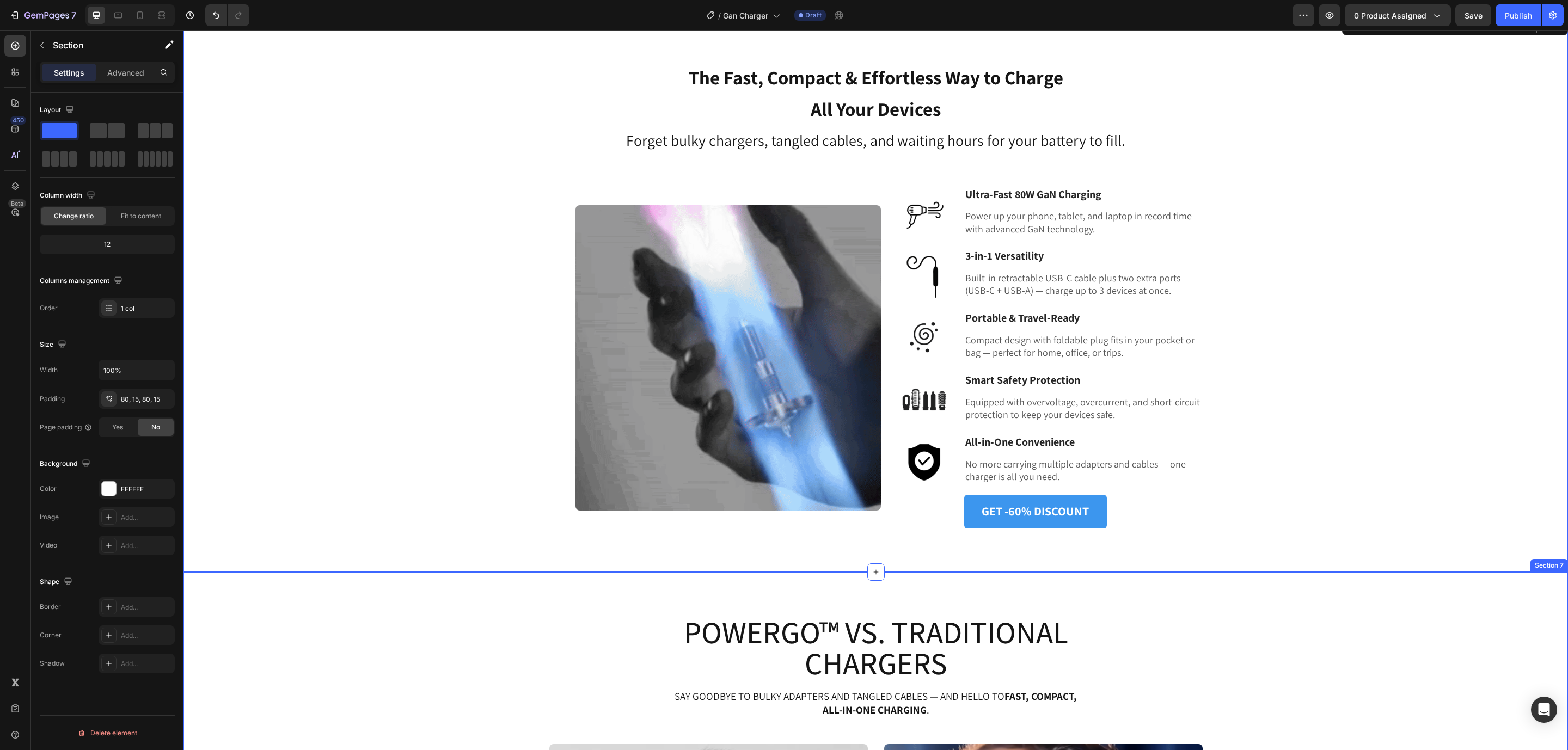
scroll to position [1278, 0]
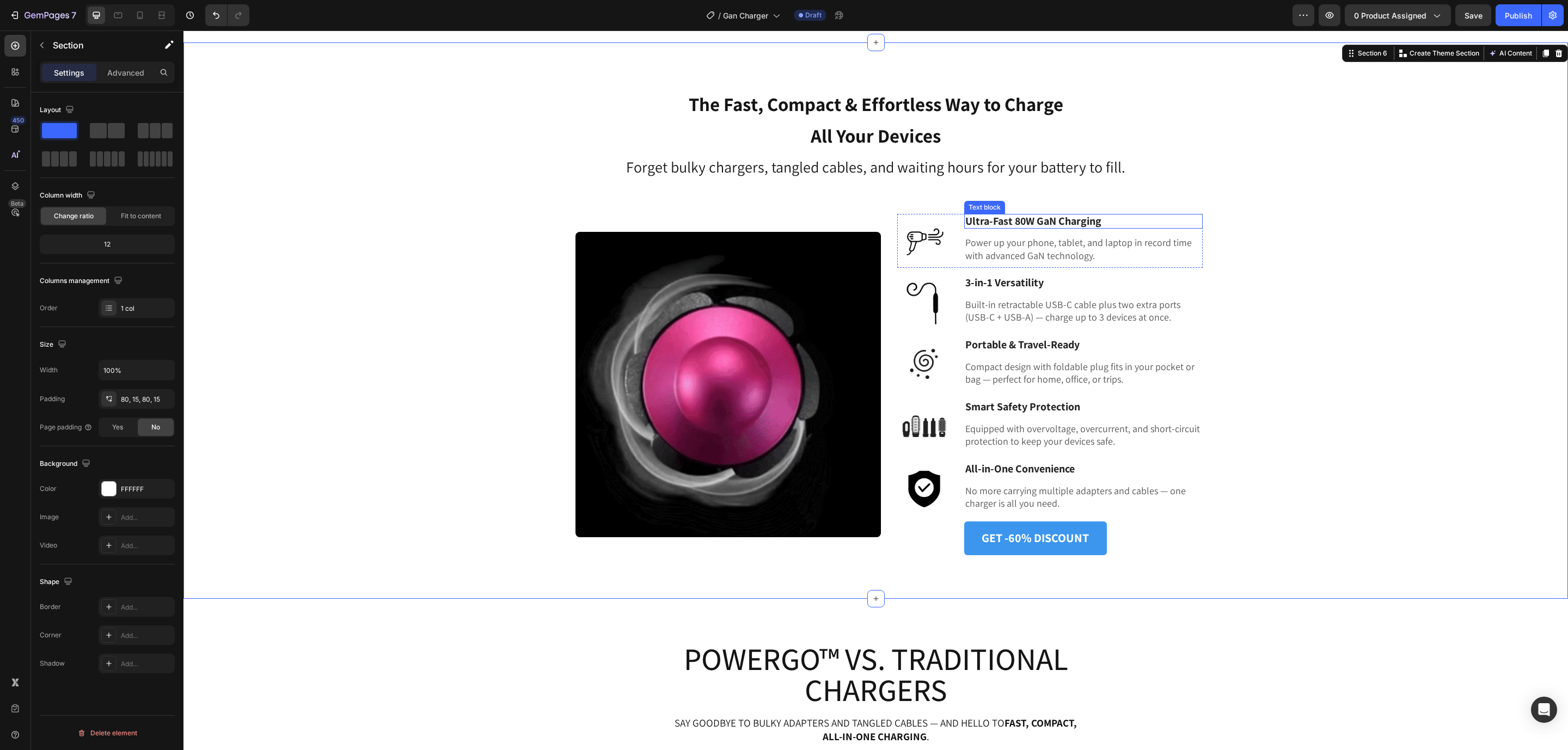
click at [1005, 220] on span "Ultra-Fast 80W GaN Charging" at bounding box center [1033, 221] width 136 height 14
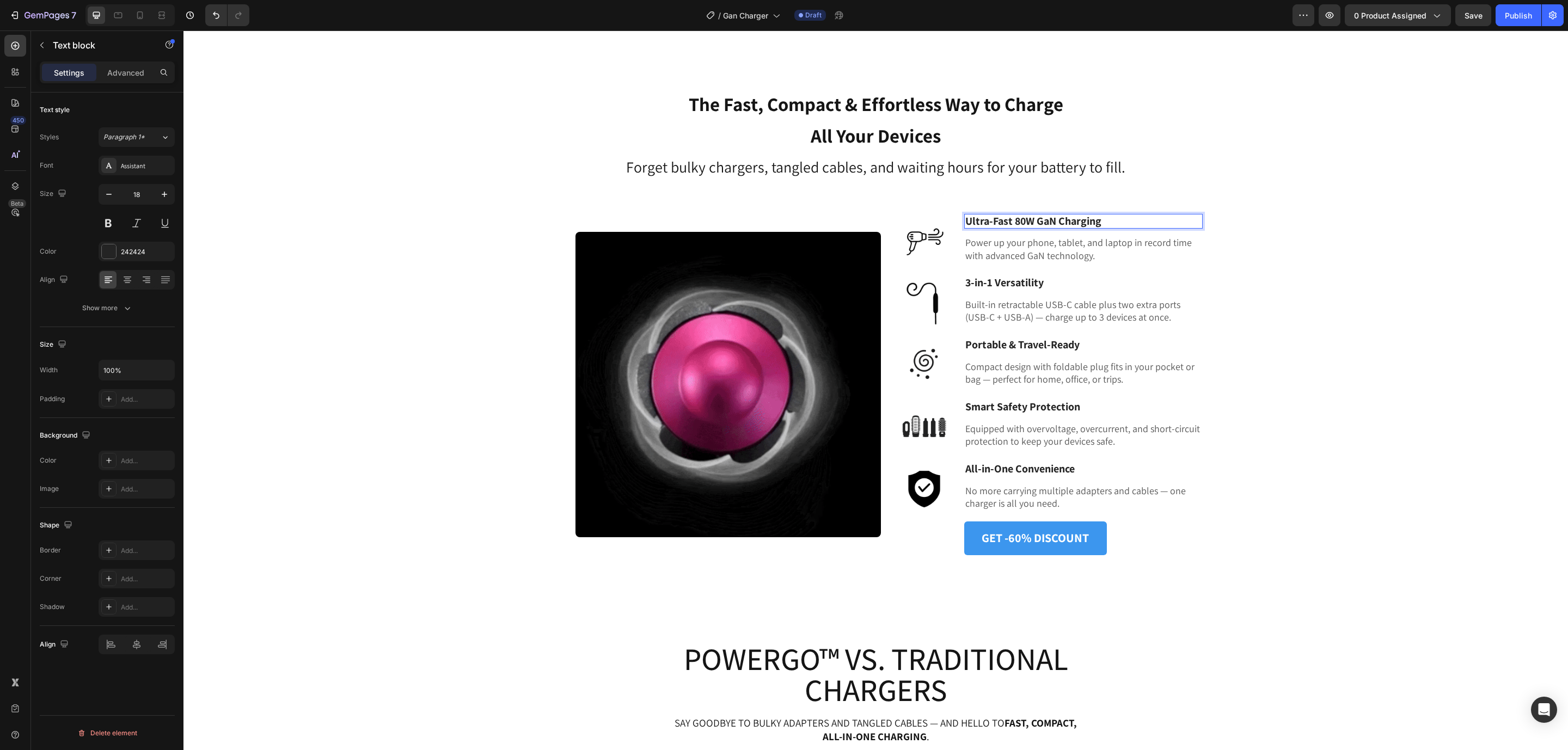
click at [988, 220] on span "Ultra-Fast 80W GaN Charging" at bounding box center [1033, 221] width 136 height 14
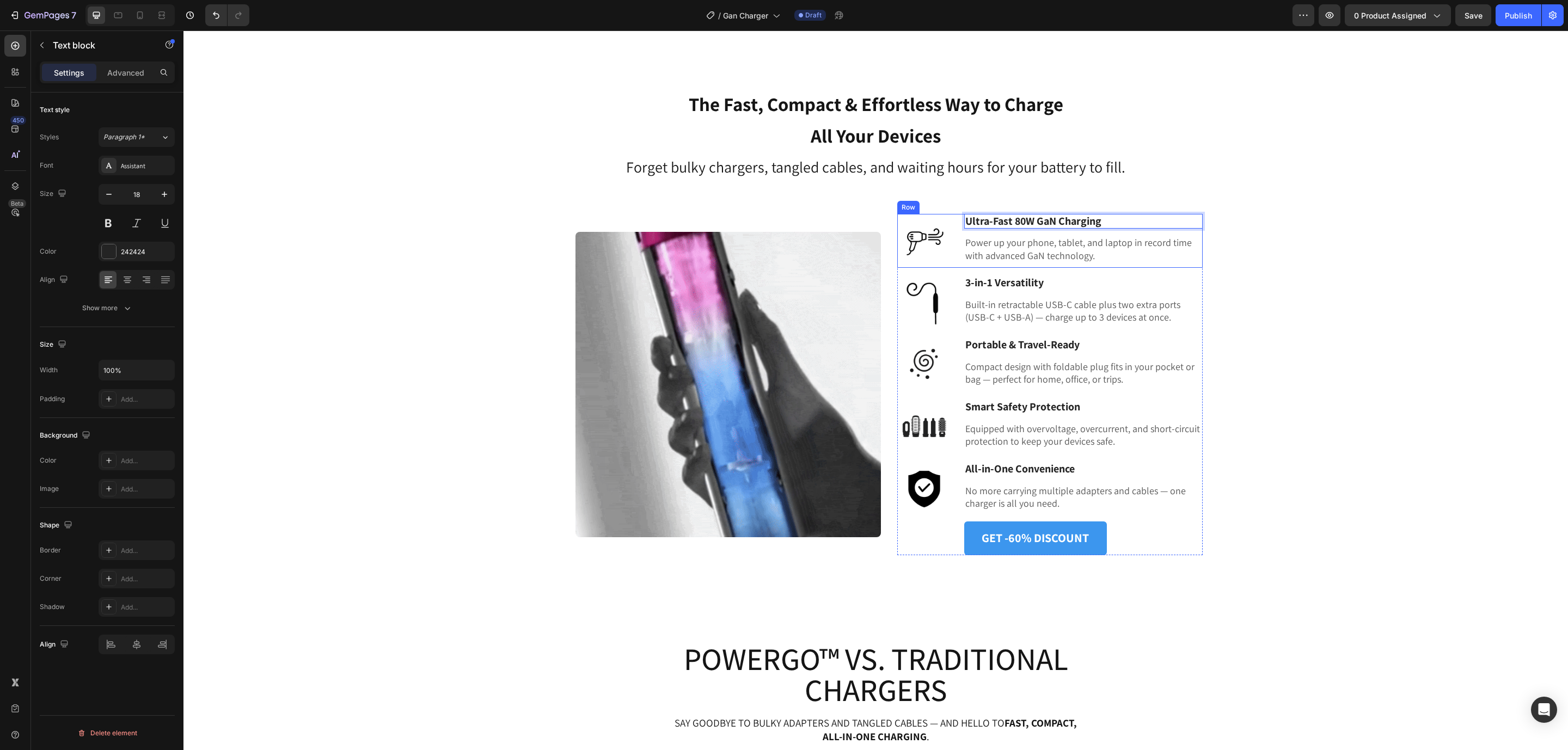
click at [921, 239] on img at bounding box center [924, 241] width 54 height 54
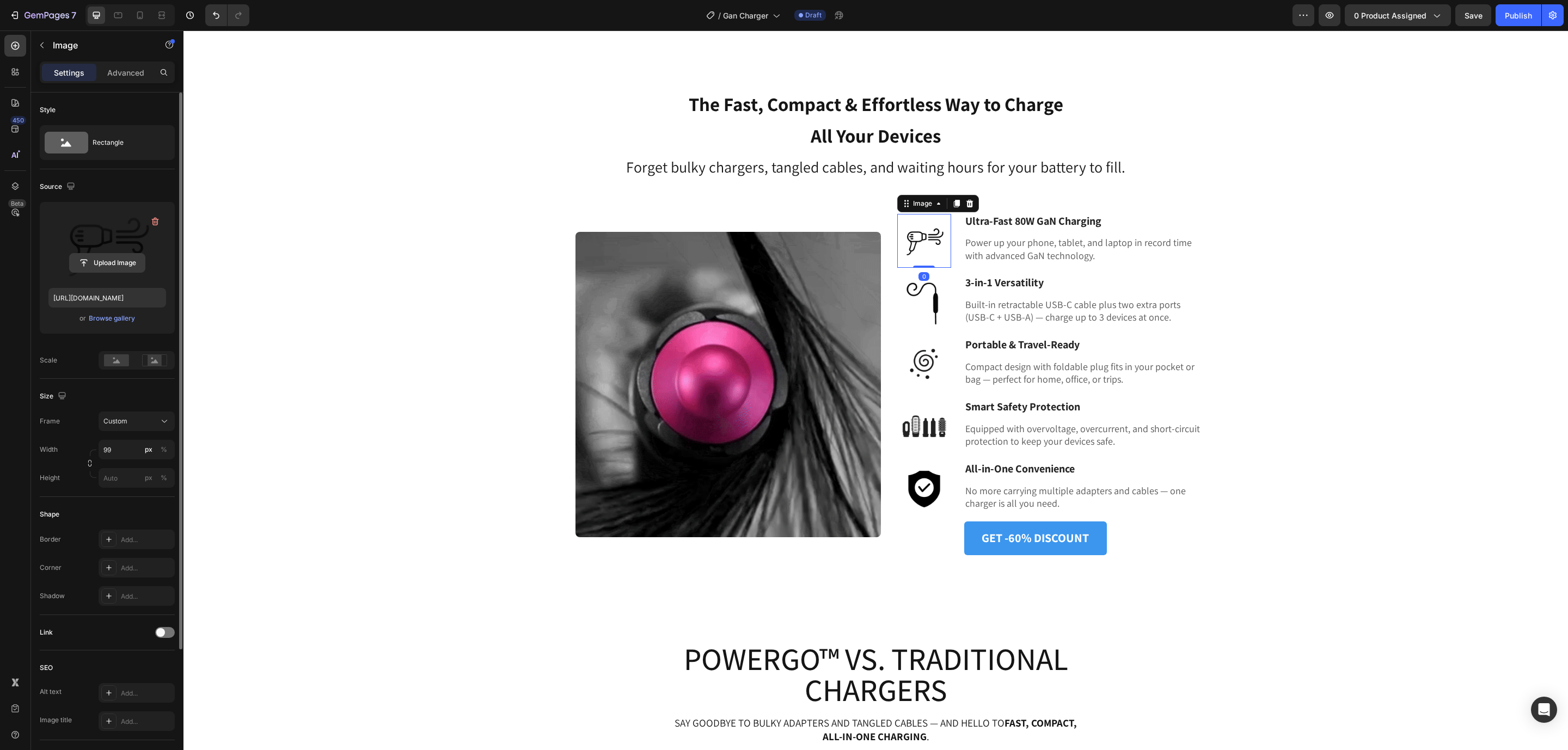
click at [111, 254] on input "file" at bounding box center [108, 263] width 75 height 19
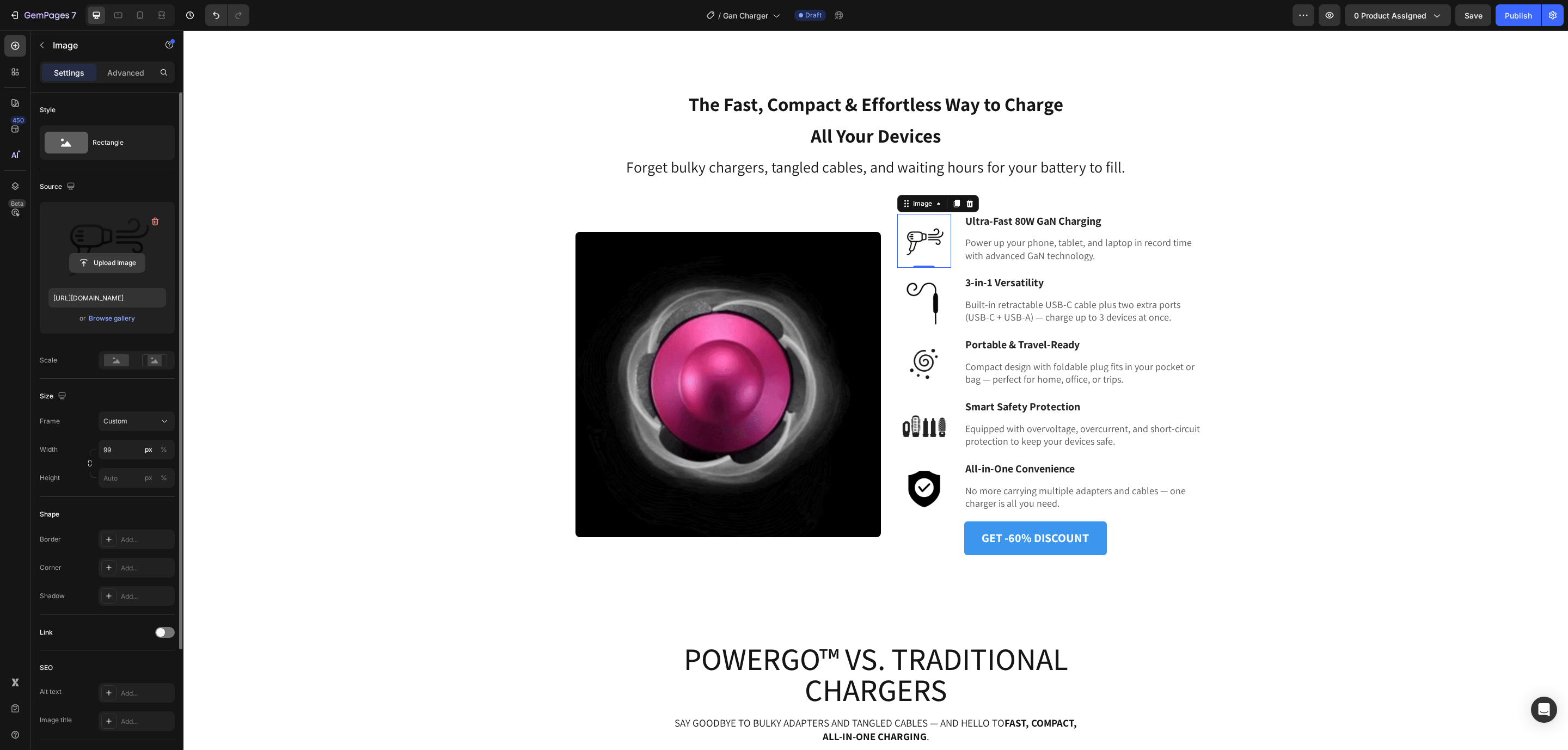
click at [109, 270] on div "Upload Image" at bounding box center [107, 245] width 117 height 68
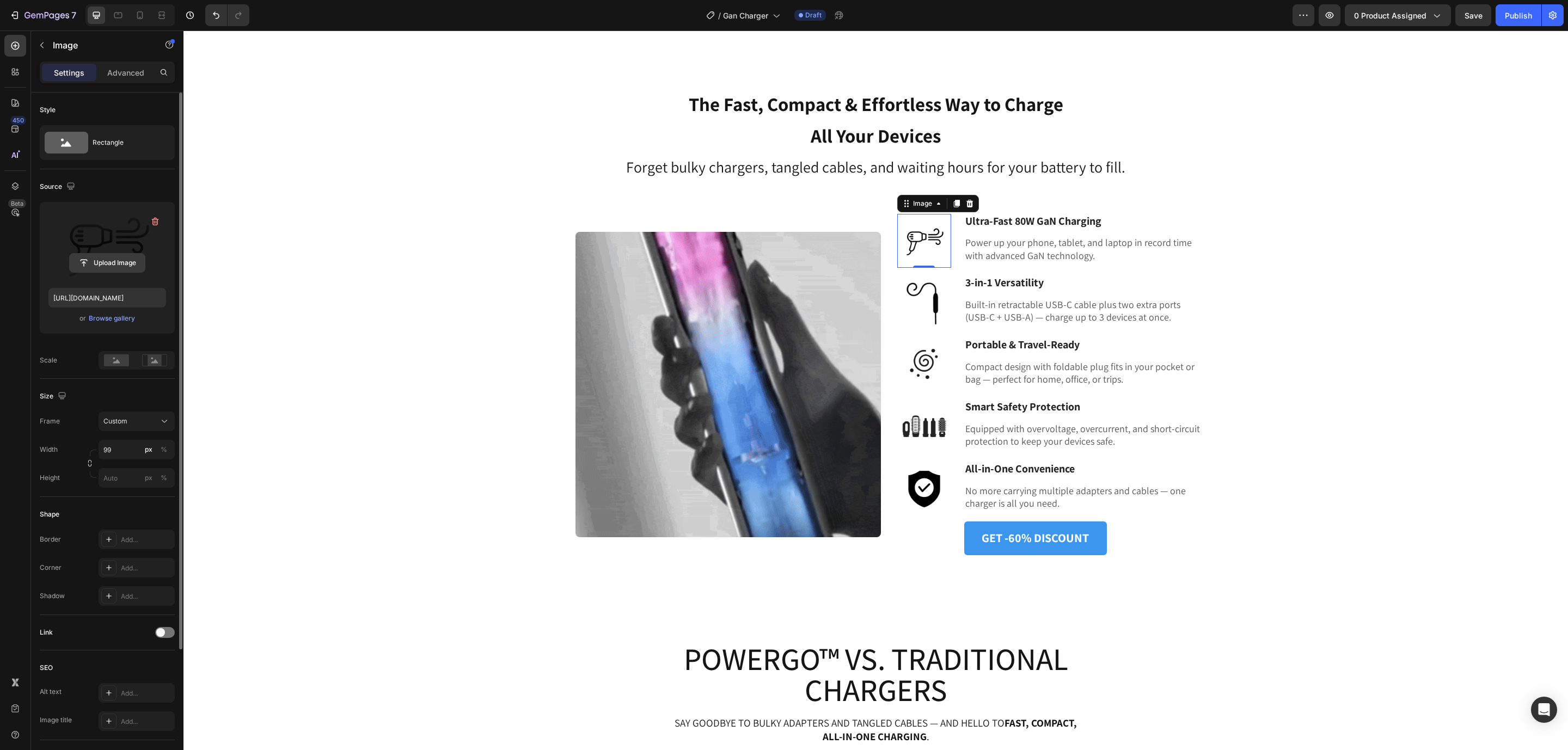
click at [109, 270] on input "file" at bounding box center [108, 263] width 75 height 19
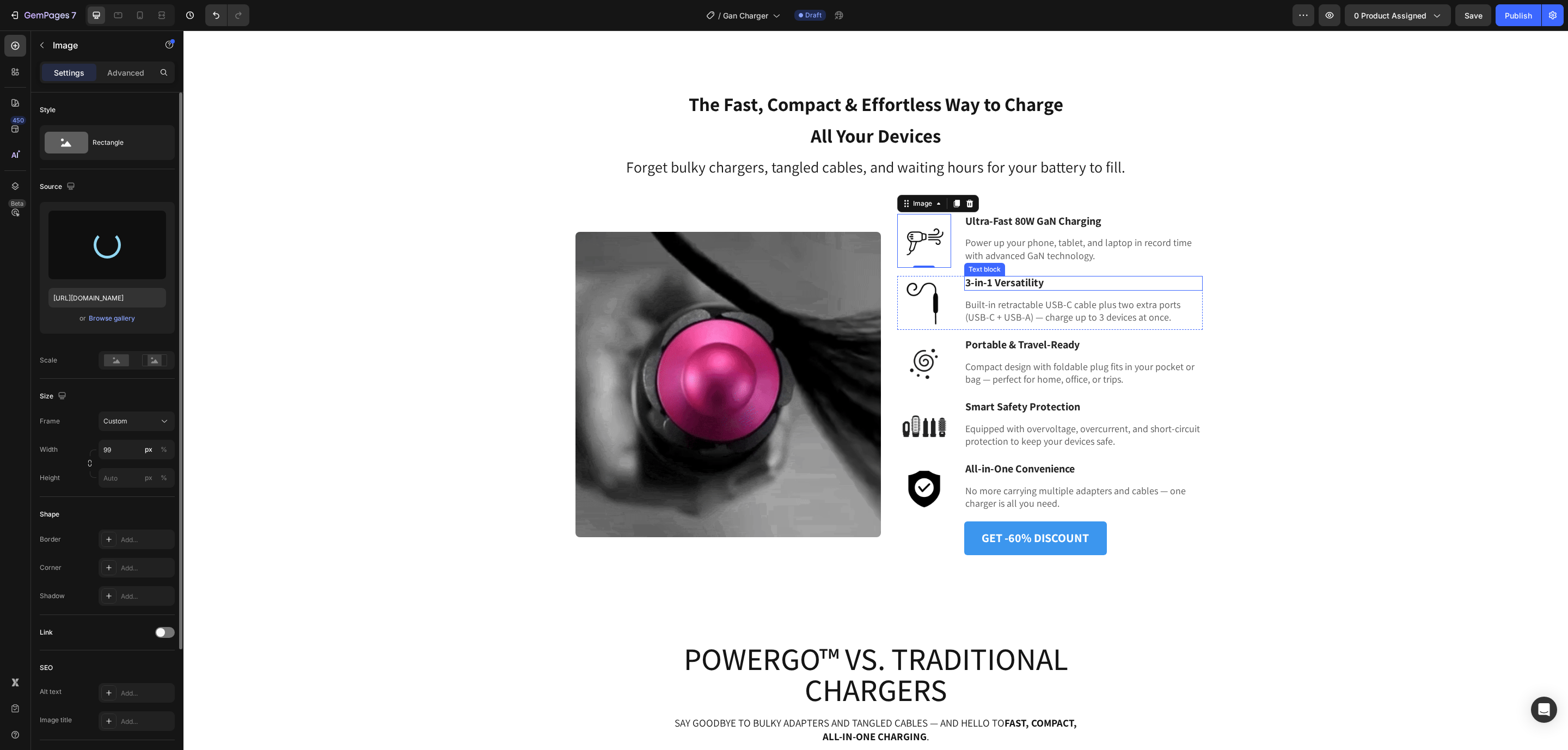
click at [992, 278] on strong "3-in-1 Versatility" at bounding box center [1003, 282] width 78 height 14
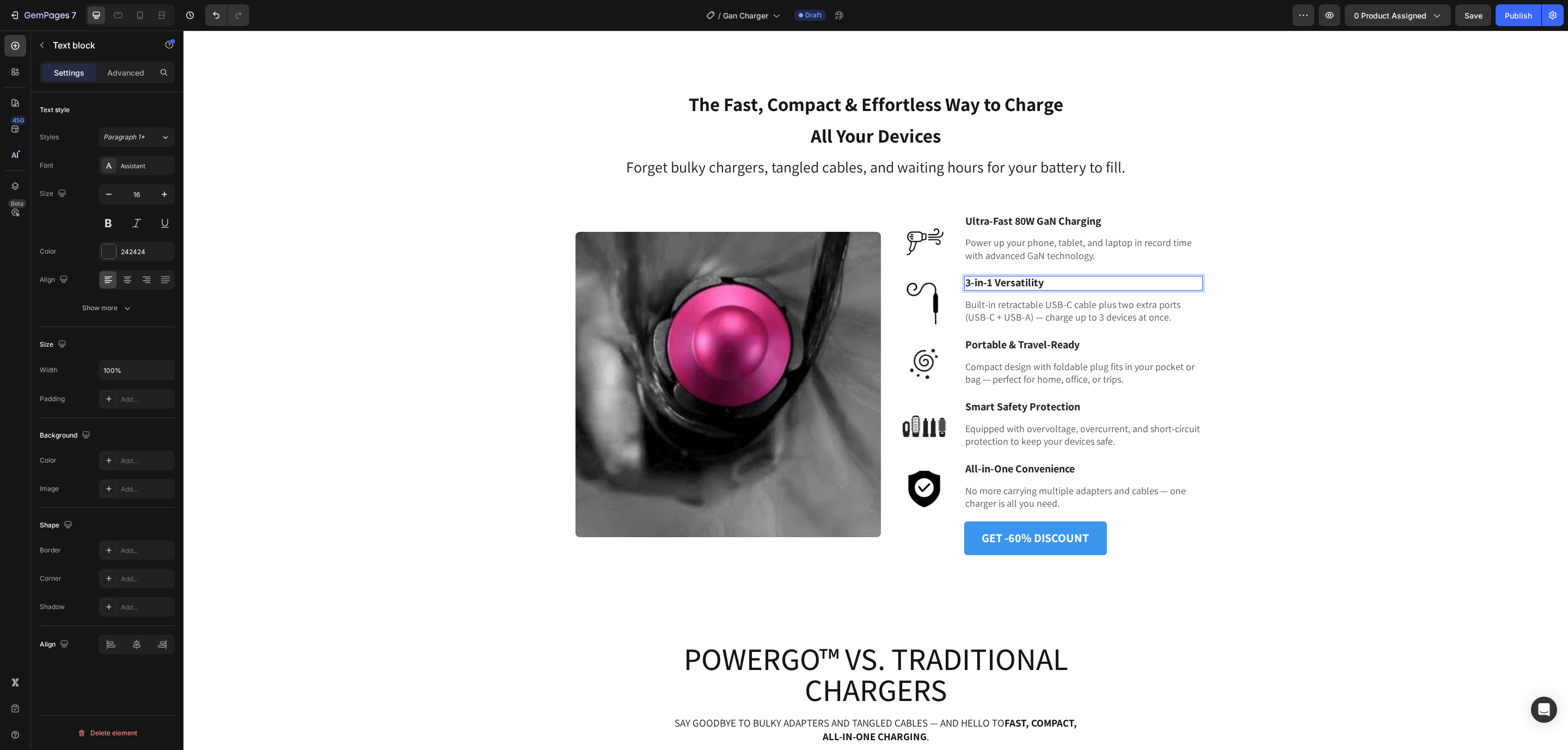
click at [990, 284] on strong "3-in-1 Versatility" at bounding box center [1003, 282] width 78 height 14
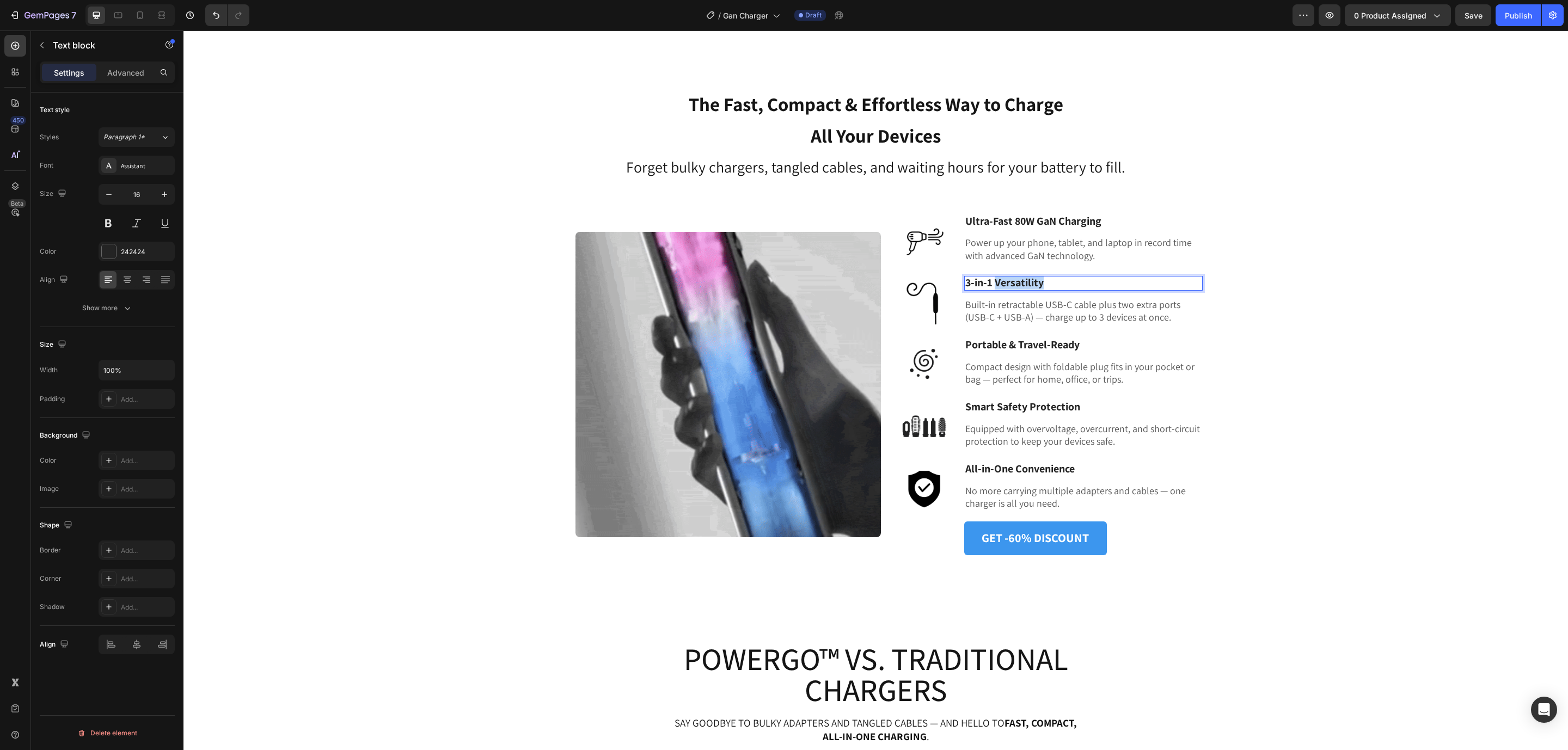
drag, startPoint x: 990, startPoint y: 281, endPoint x: 1061, endPoint y: 280, distance: 71.0
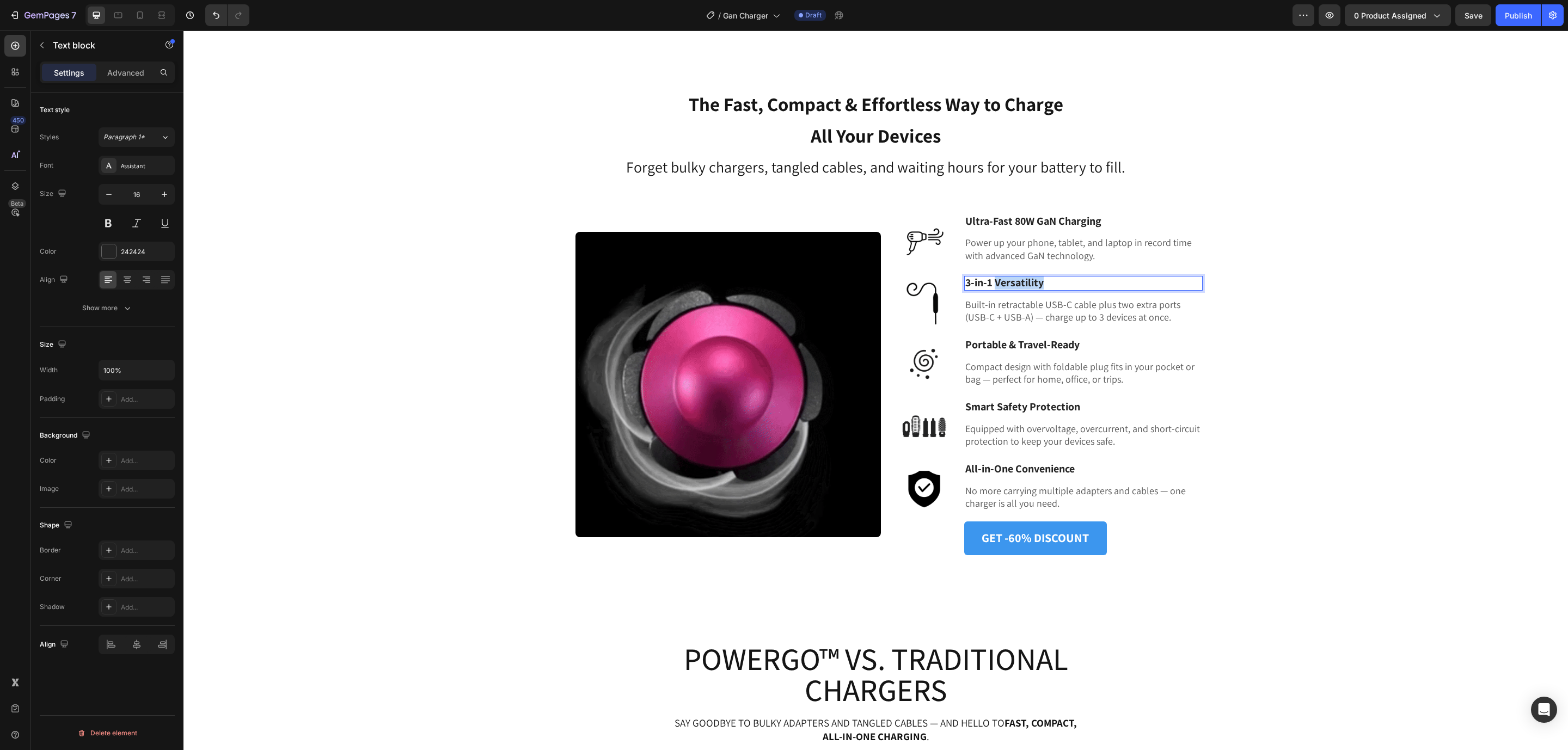
click at [1061, 280] on p "3-in-1 Versatility" at bounding box center [1082, 283] width 236 height 13
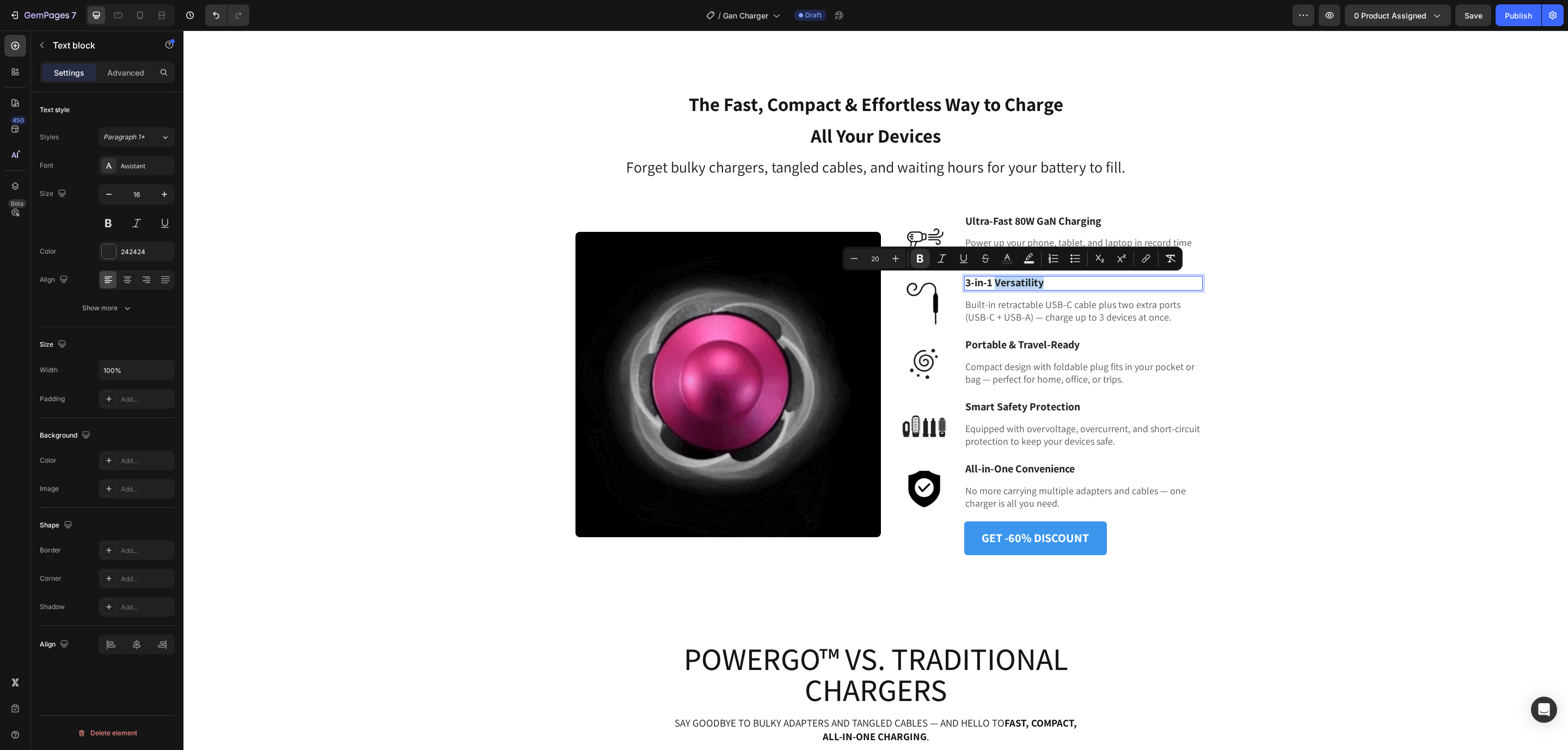
copy strong "Versatility"
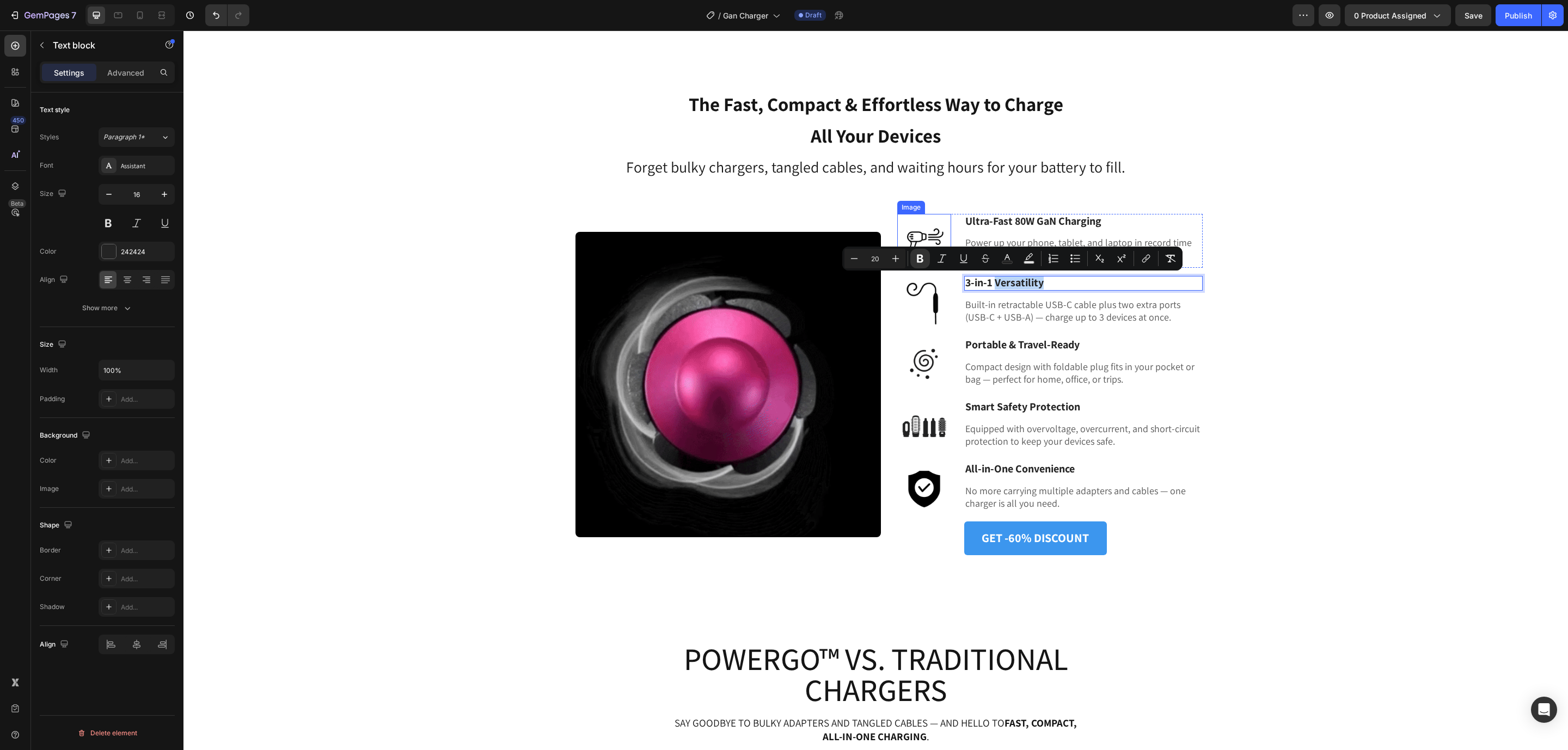
click at [922, 230] on img at bounding box center [924, 241] width 54 height 54
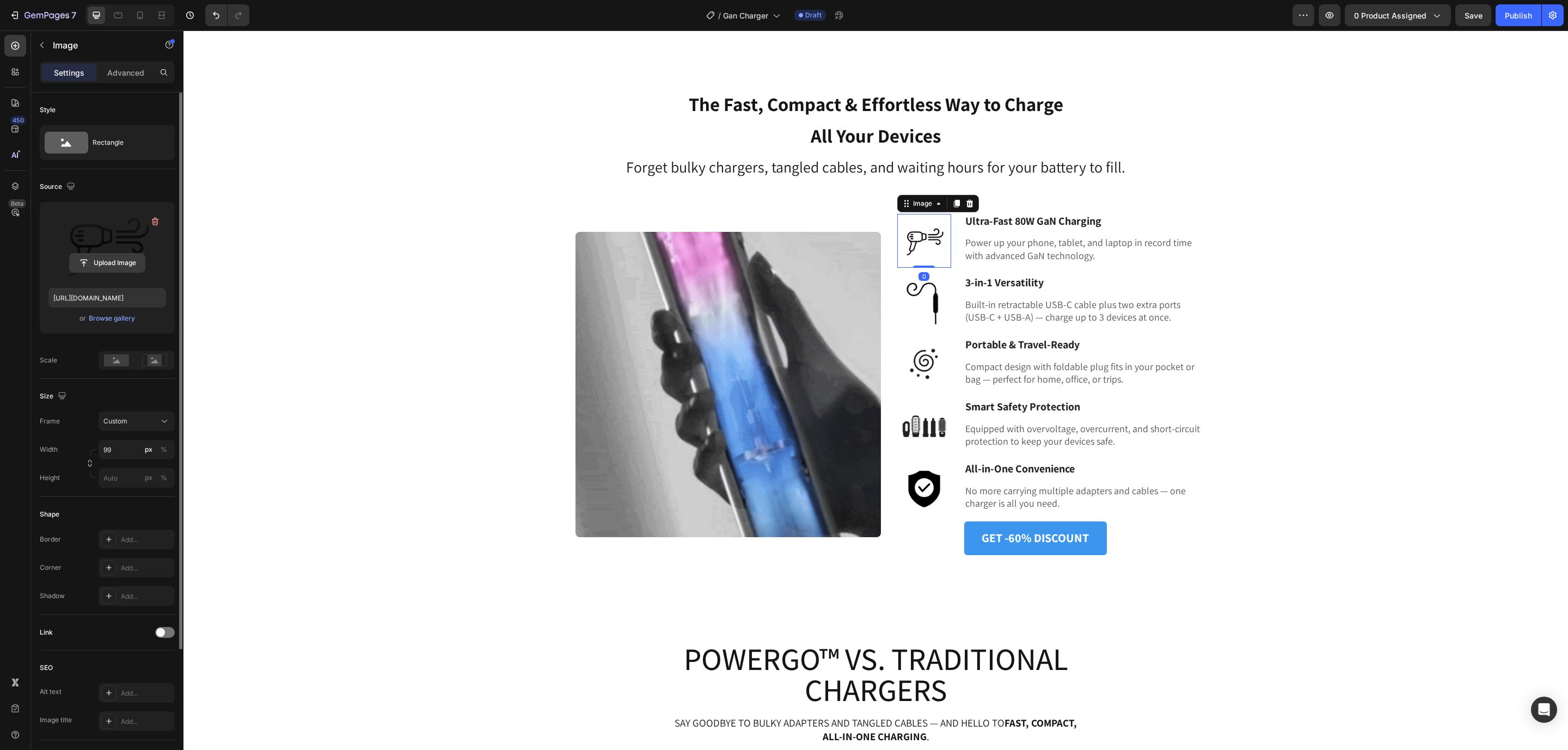
click at [91, 255] on input "file" at bounding box center [108, 263] width 75 height 19
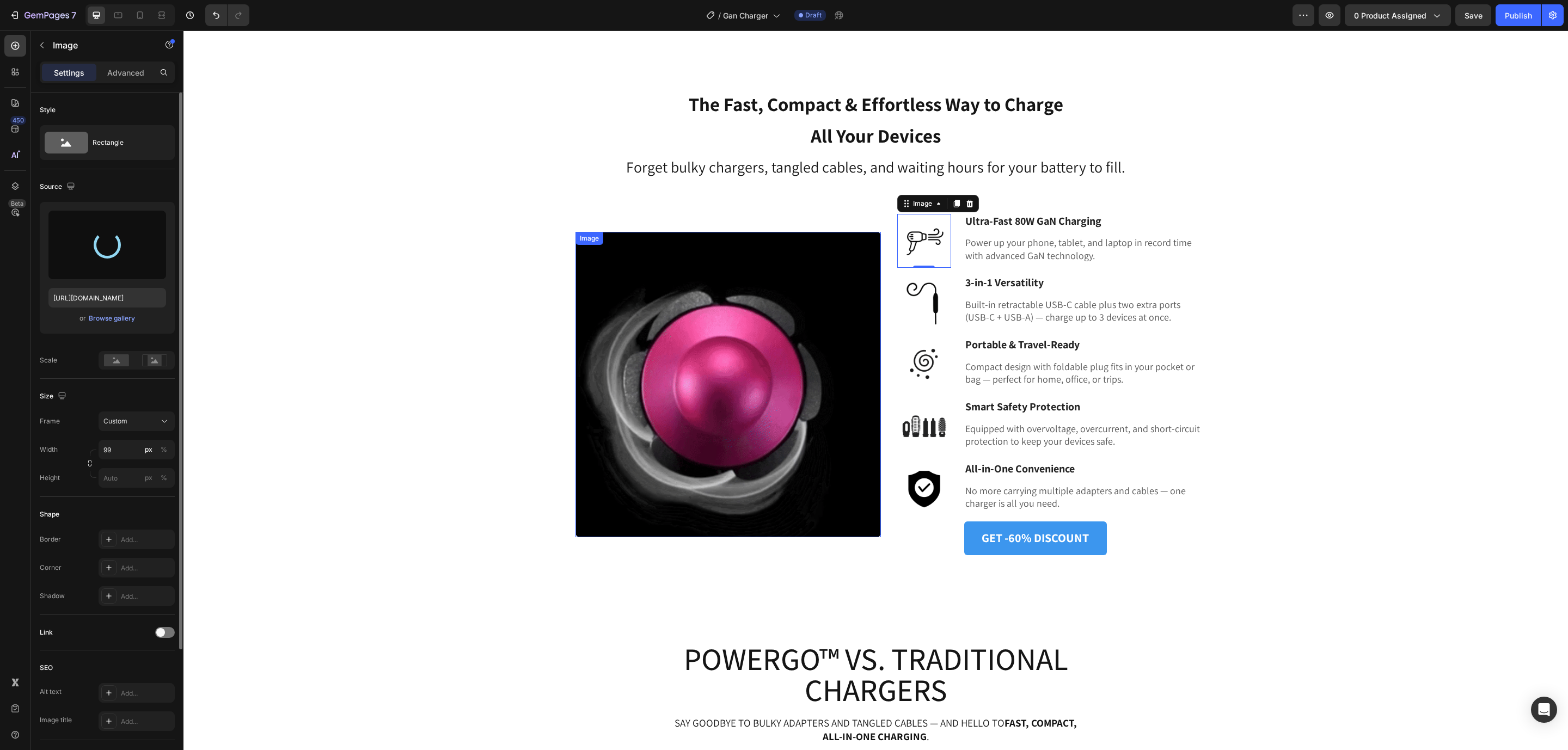
type input "[URL][DOMAIN_NAME]"
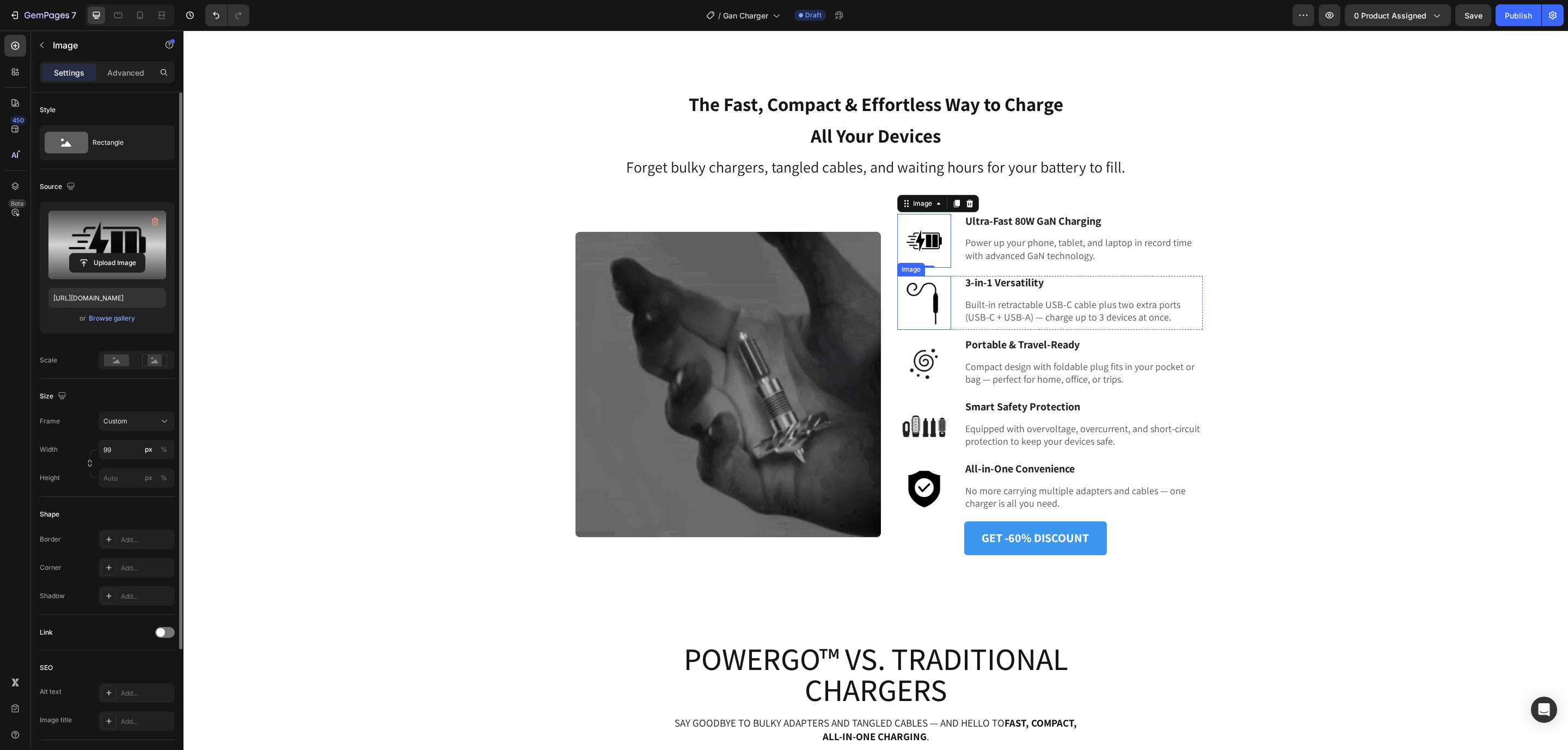
click at [930, 296] on img at bounding box center [924, 303] width 54 height 54
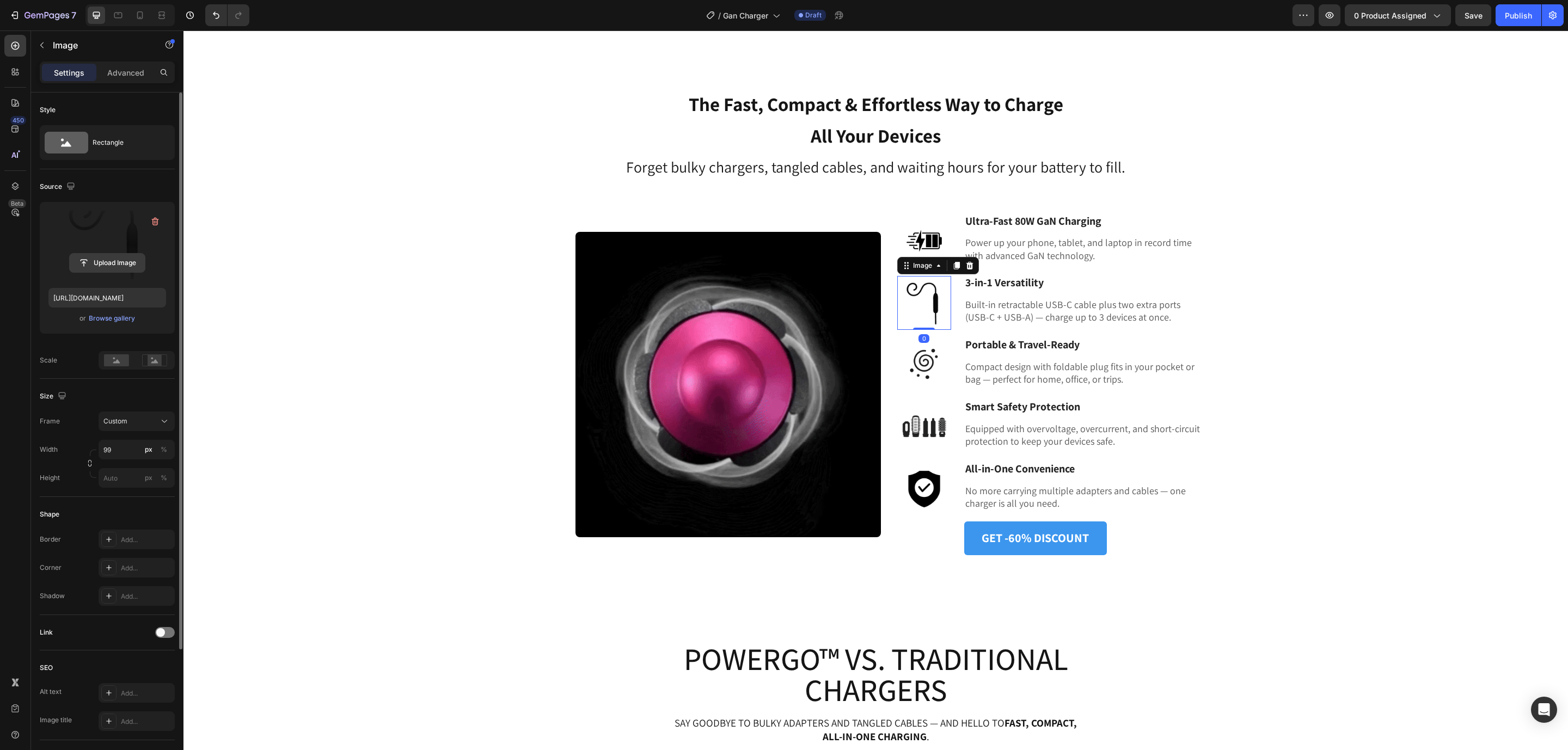
click at [101, 260] on input "file" at bounding box center [108, 263] width 75 height 19
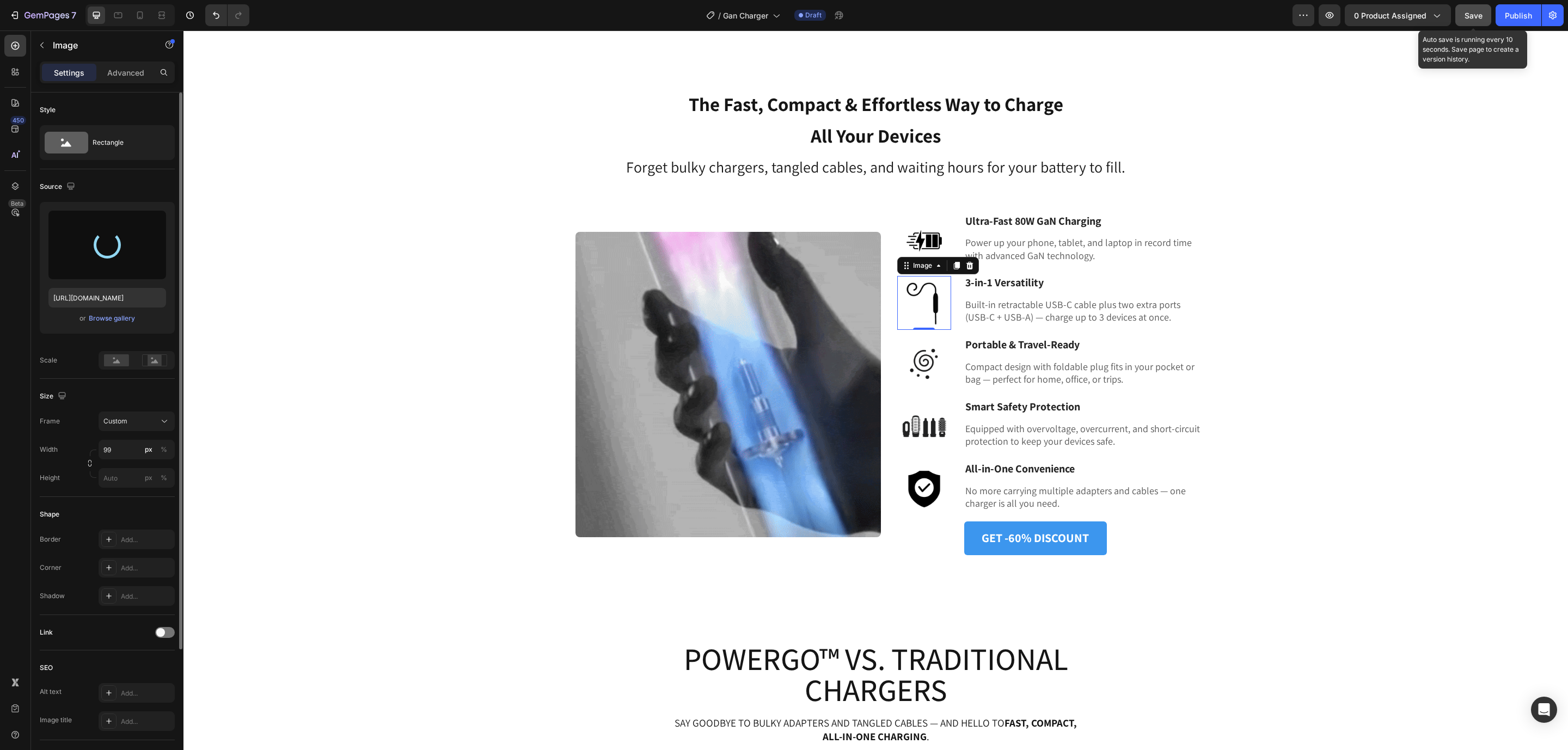
type input "[URL][DOMAIN_NAME]"
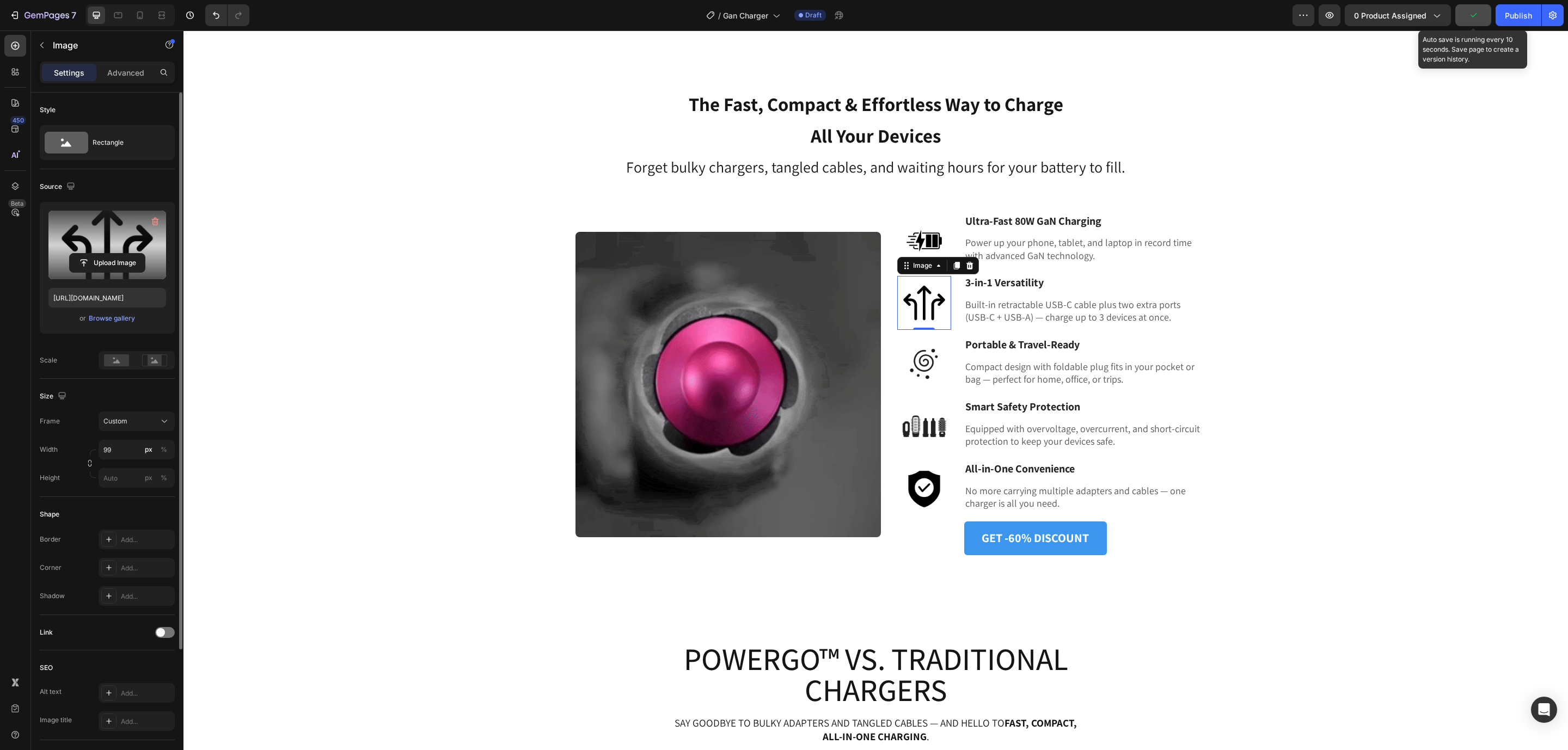
click at [1469, 13] on icon "button" at bounding box center [1473, 15] width 11 height 11
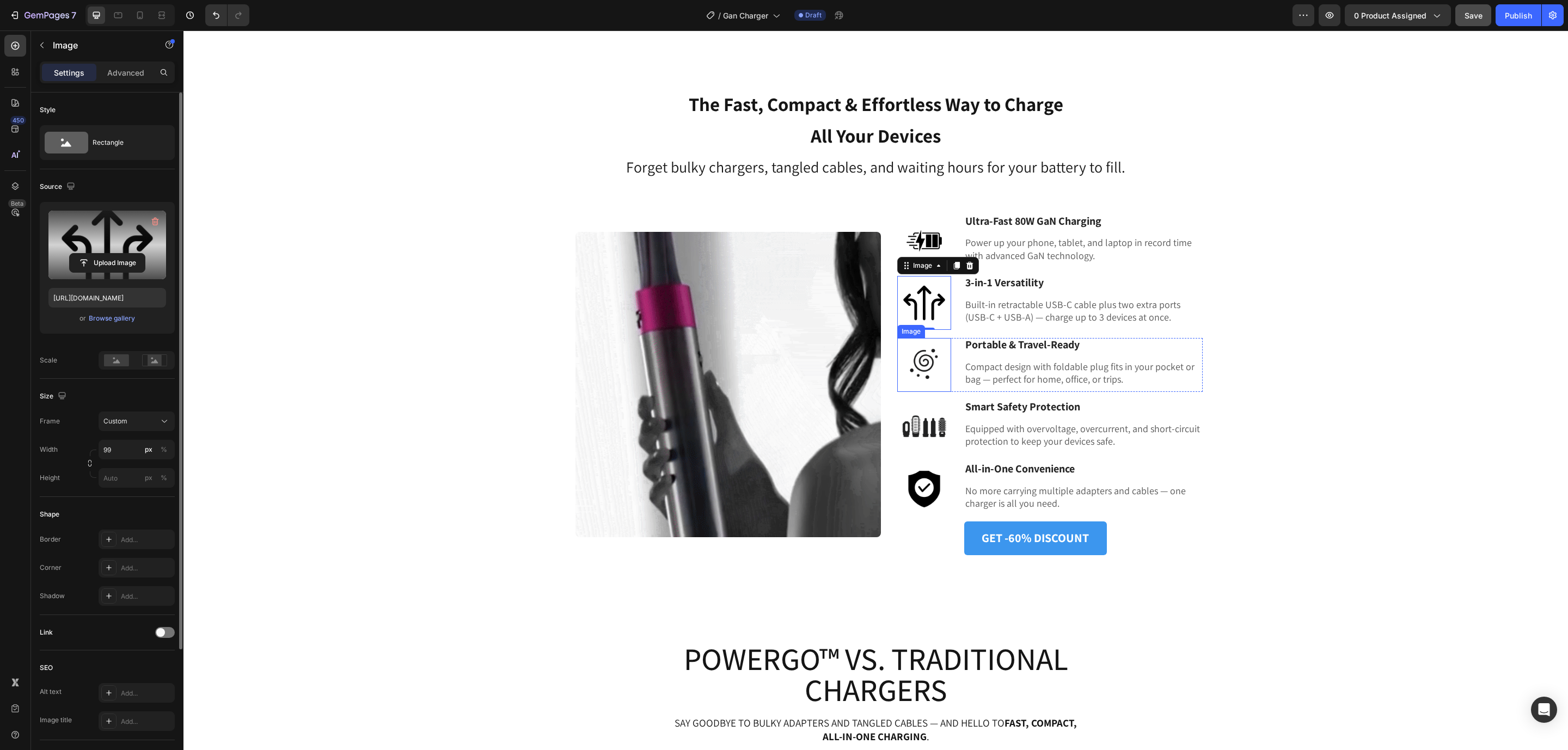
click at [925, 366] on img at bounding box center [924, 365] width 54 height 54
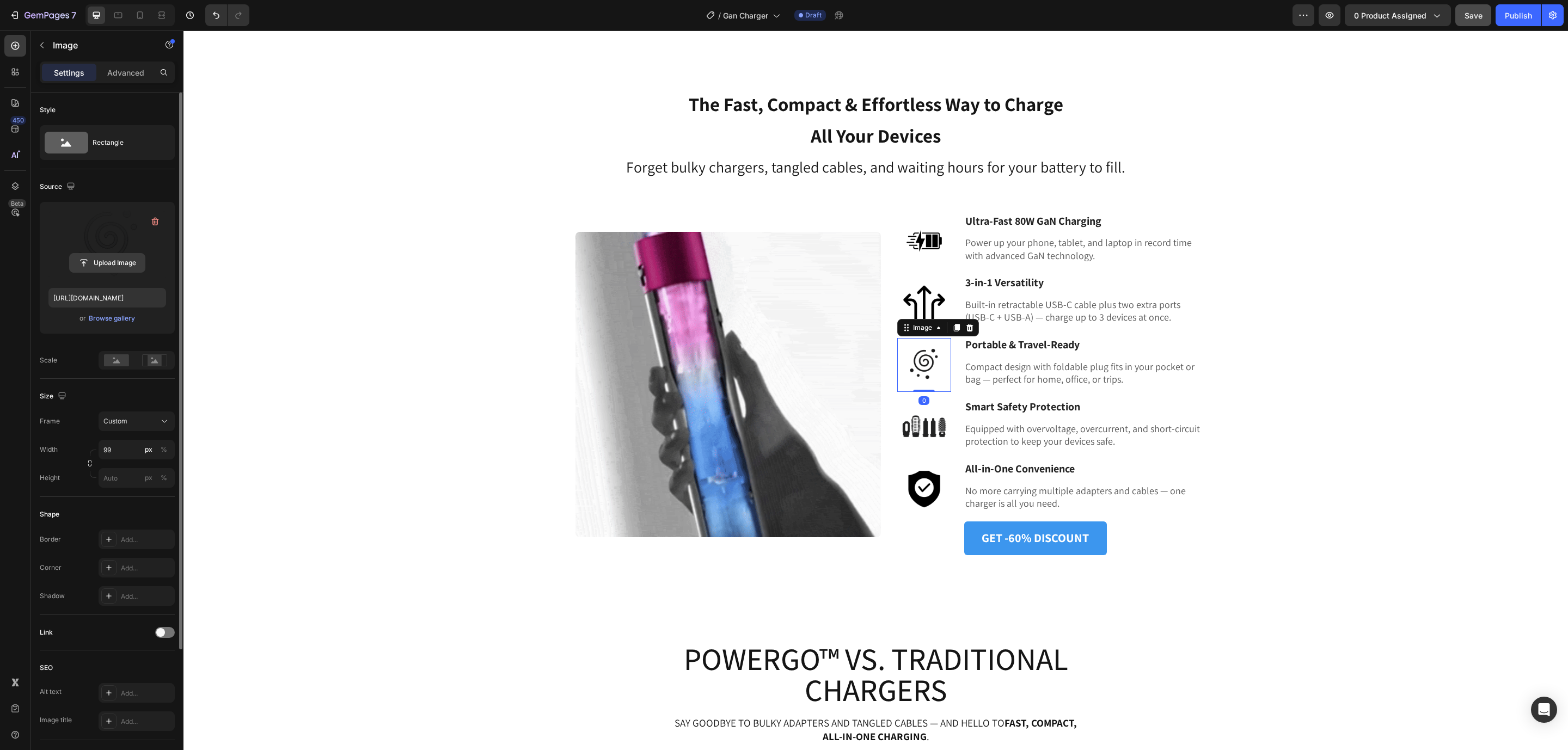
click at [143, 261] on input "file" at bounding box center [108, 263] width 75 height 19
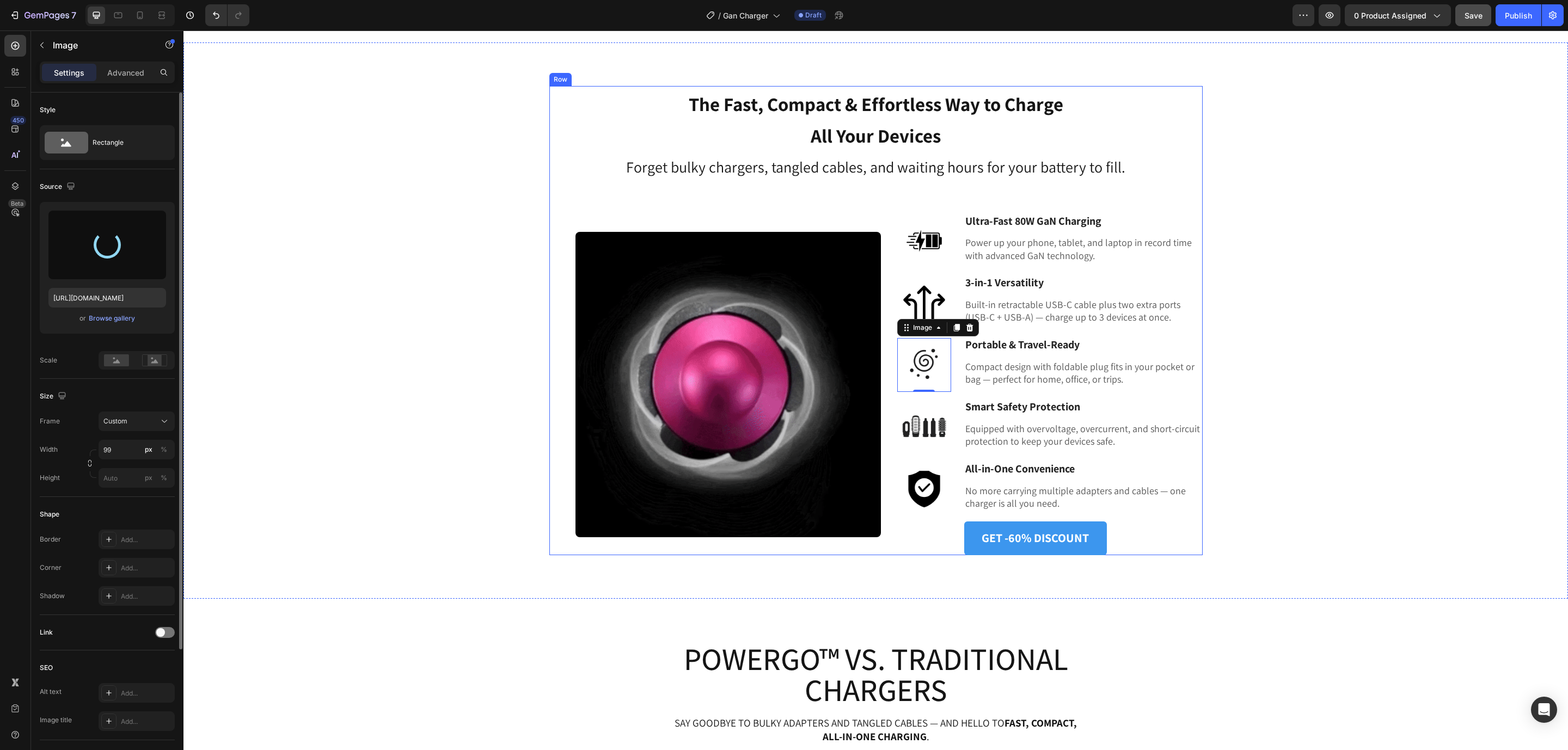
type input "[URL][DOMAIN_NAME]"
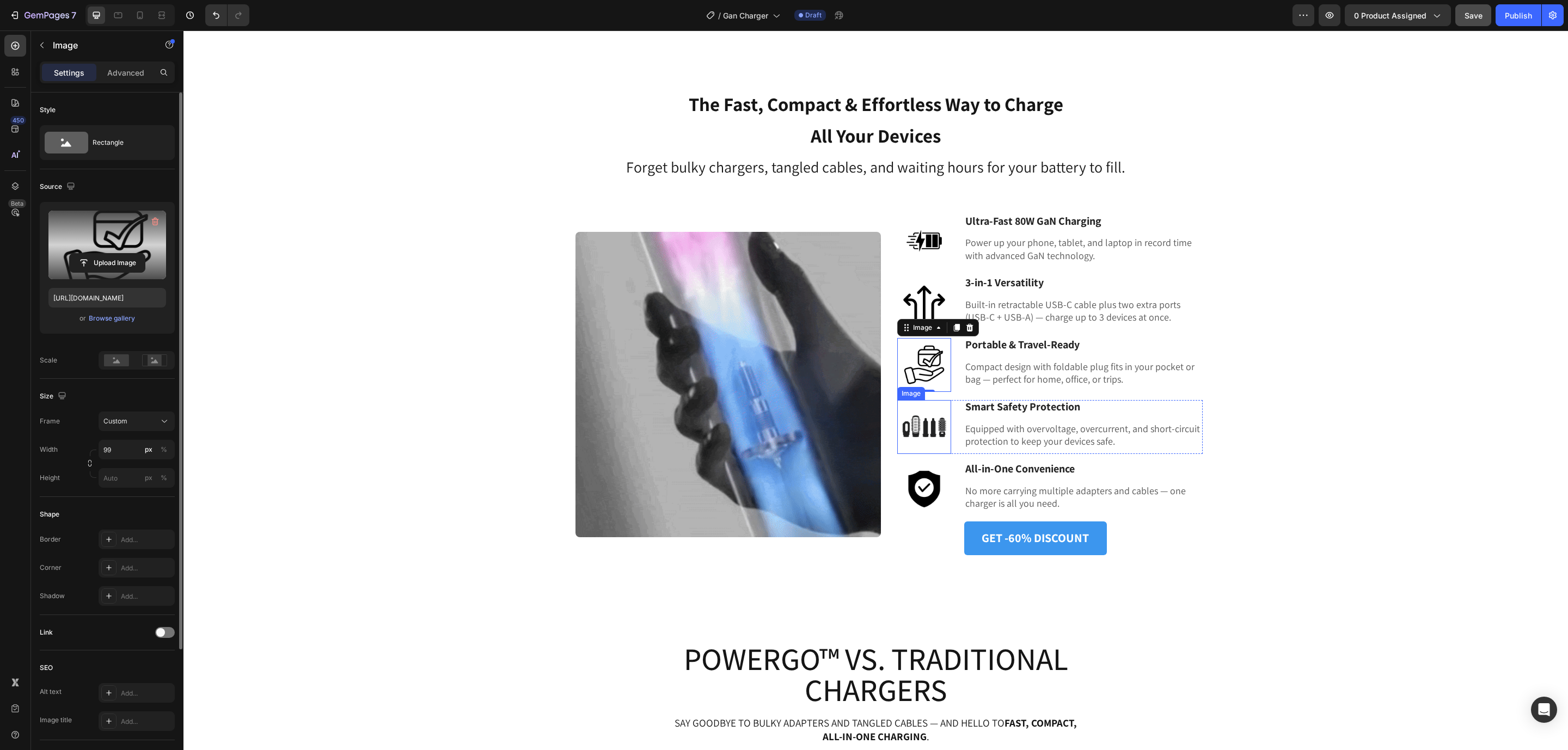
click at [926, 420] on img at bounding box center [924, 427] width 54 height 54
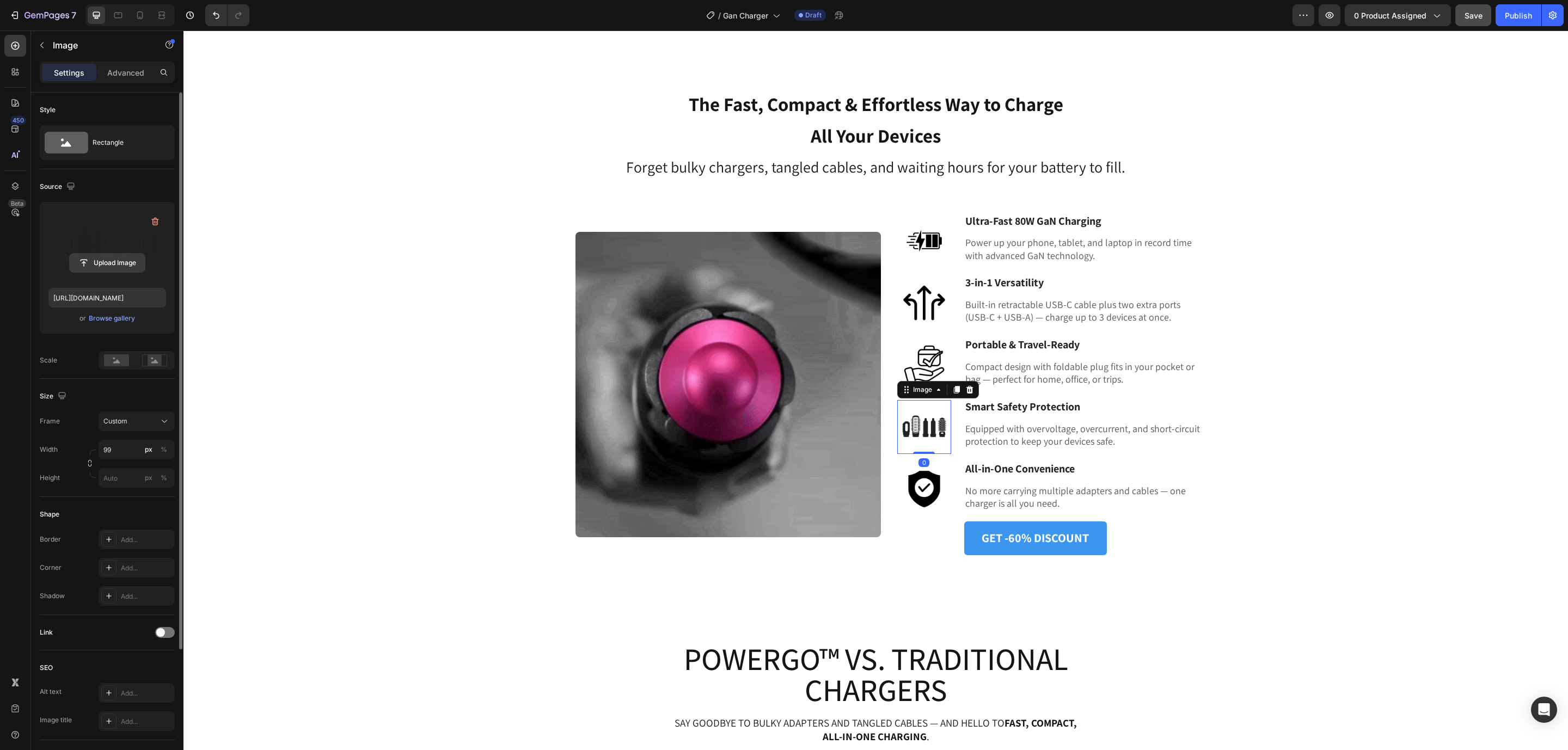
click at [119, 268] on input "file" at bounding box center [108, 263] width 75 height 19
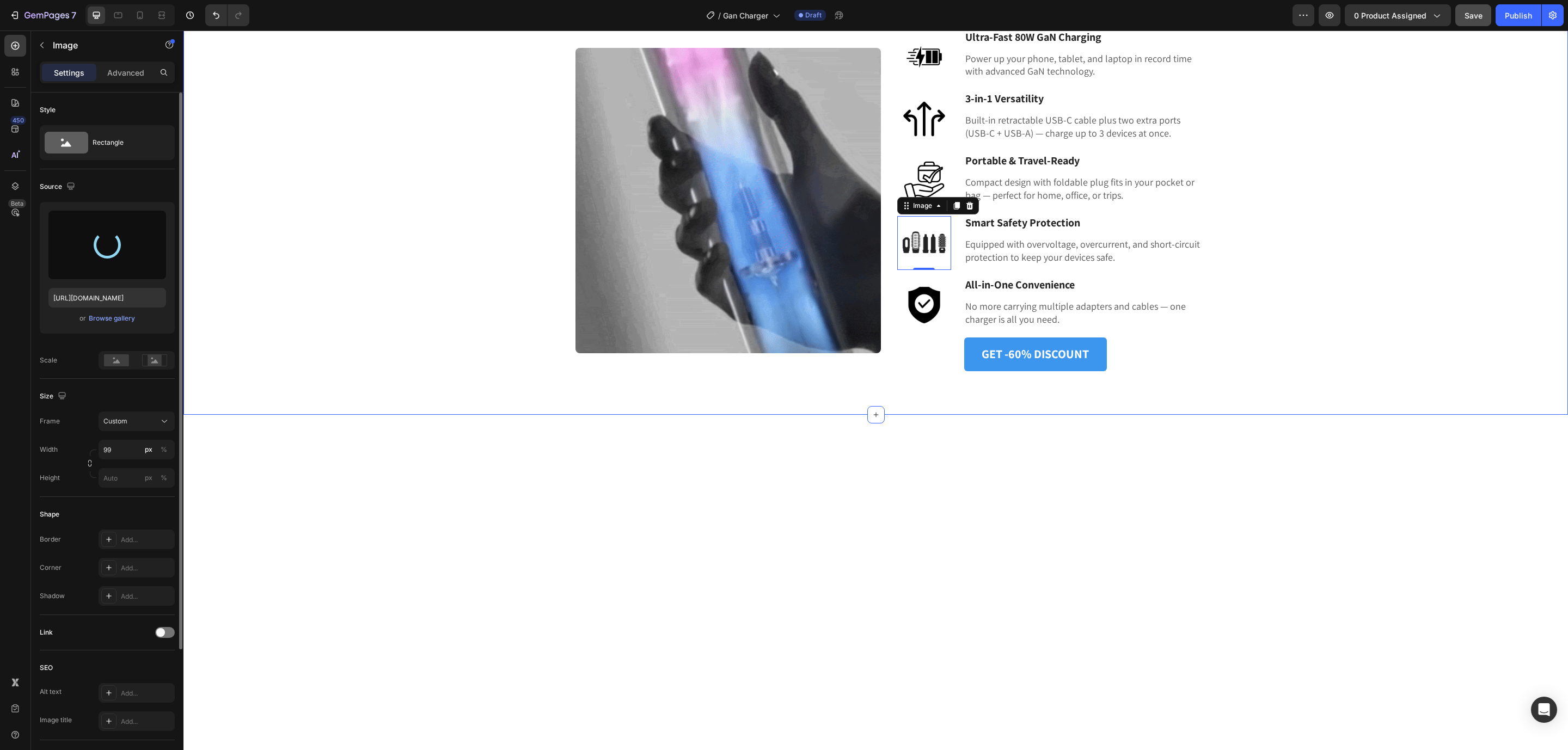
scroll to position [870, 0]
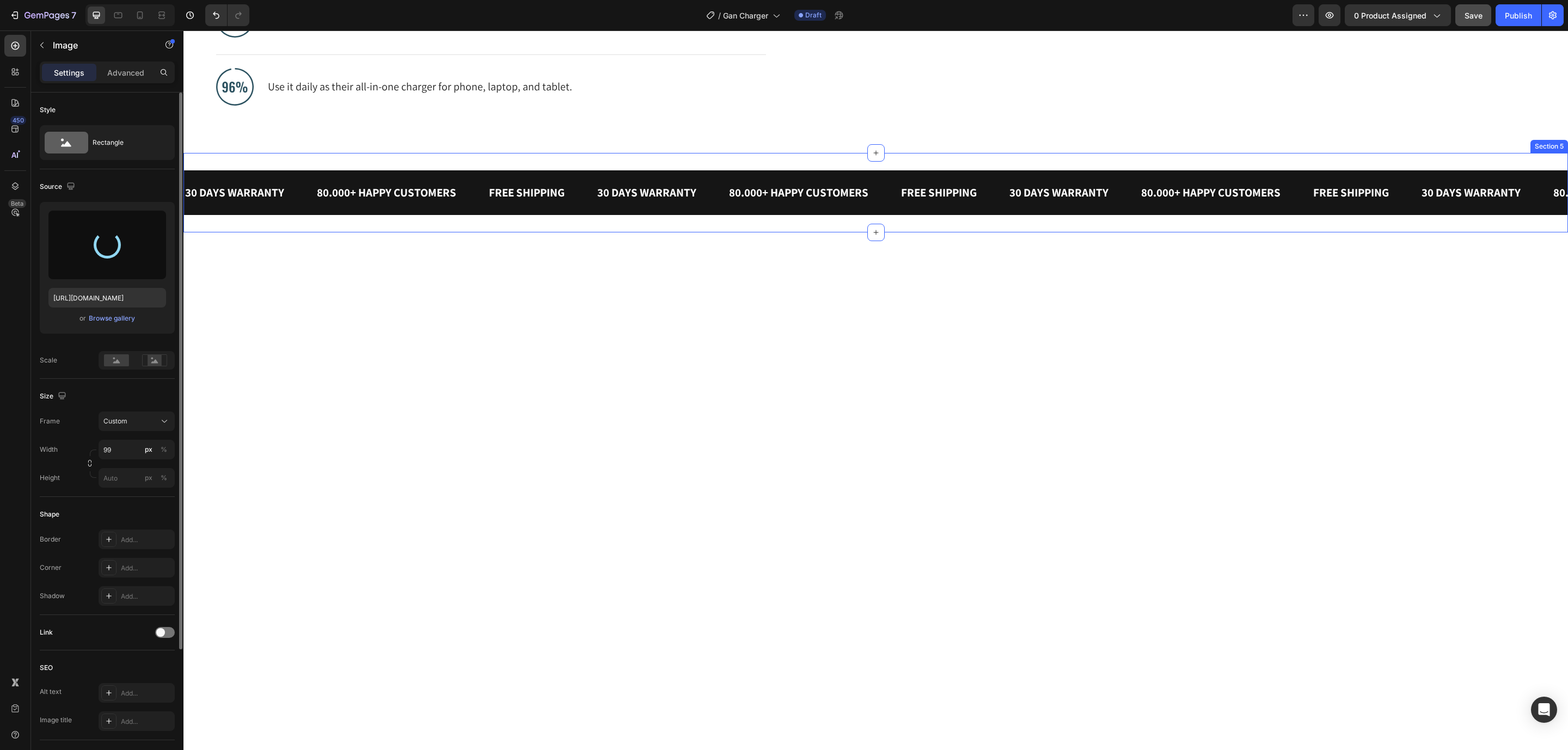
type input "[URL][DOMAIN_NAME]"
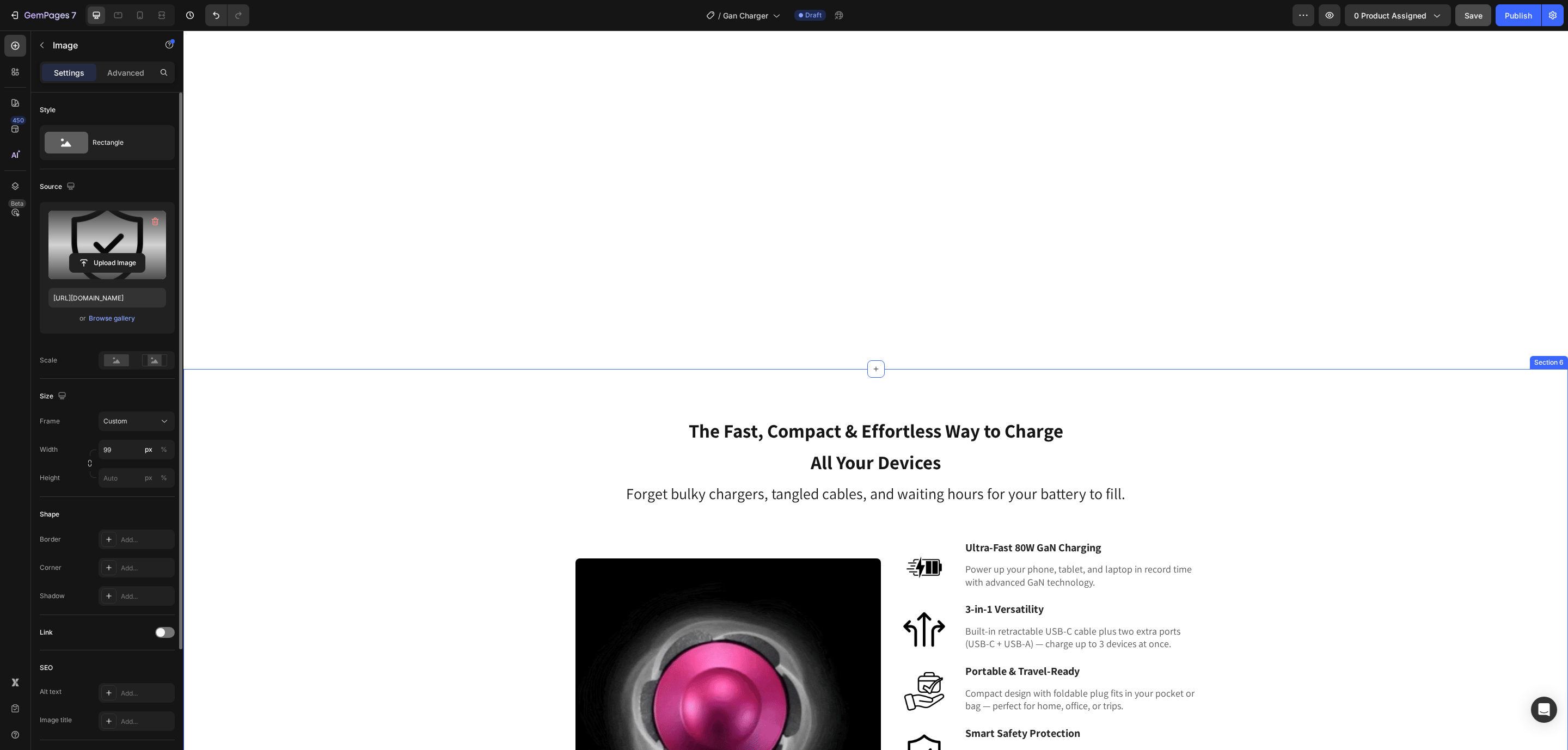
scroll to position [1441, 0]
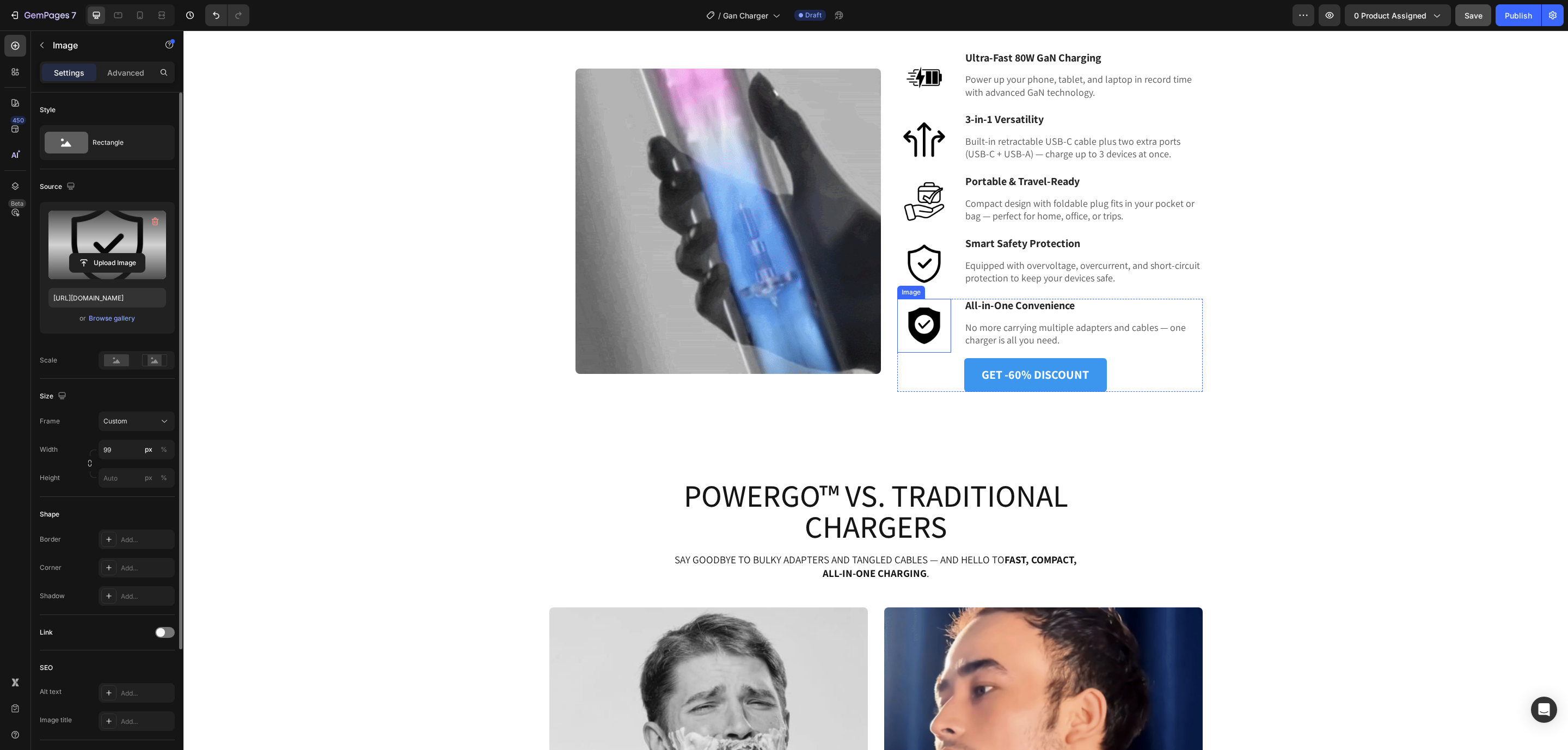
click at [924, 326] on img at bounding box center [924, 325] width 54 height 54
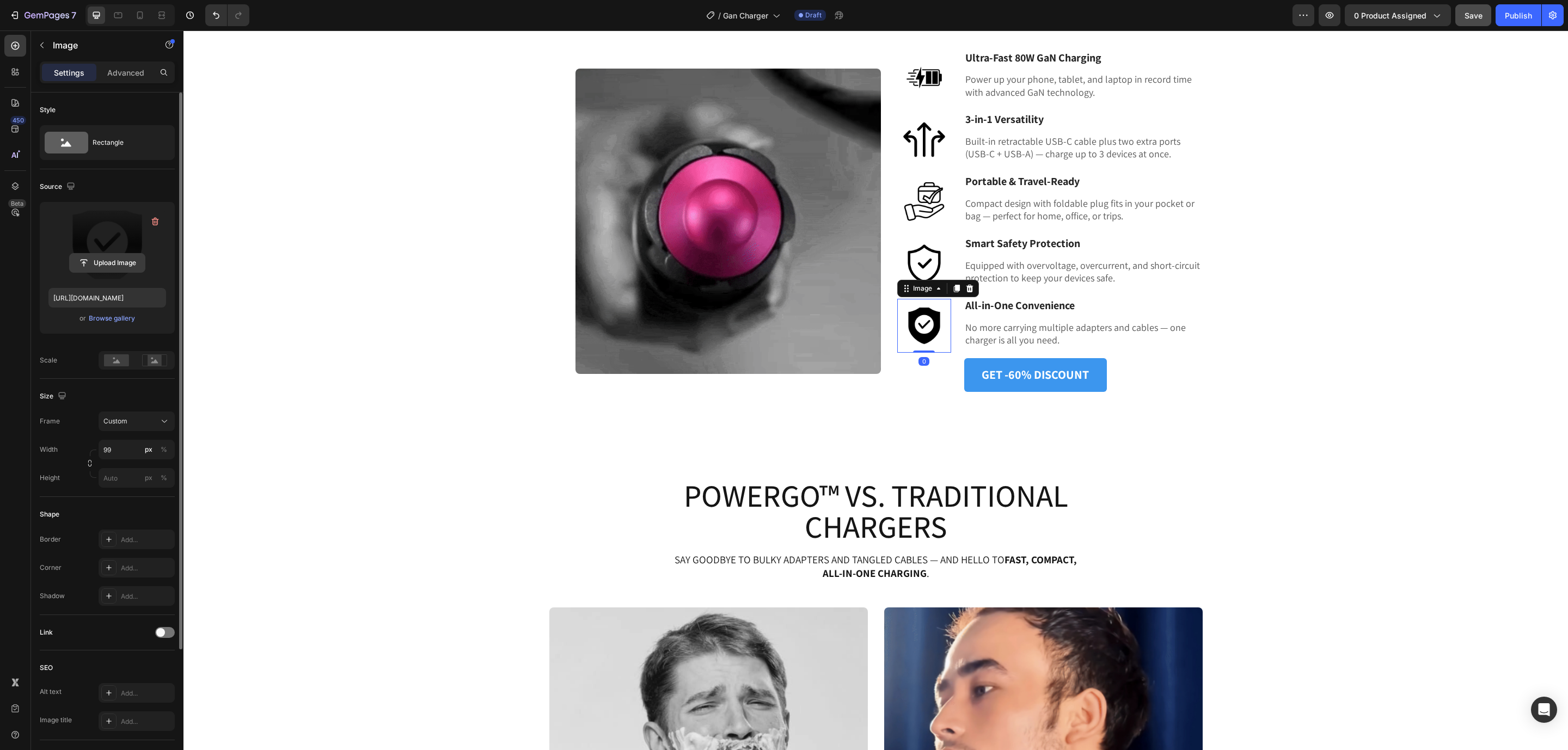
click at [96, 268] on input "file" at bounding box center [108, 263] width 75 height 19
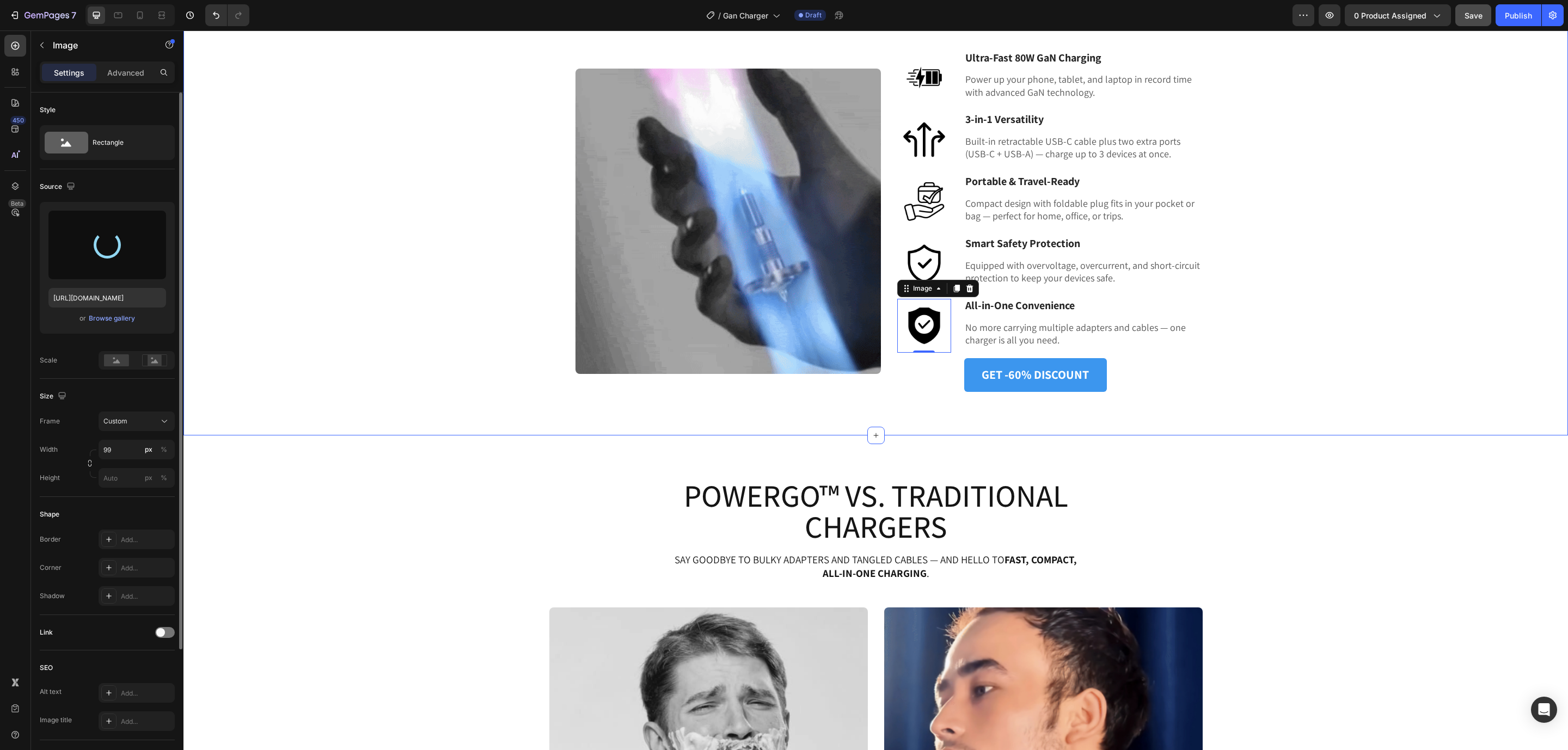
type input "[URL][DOMAIN_NAME]"
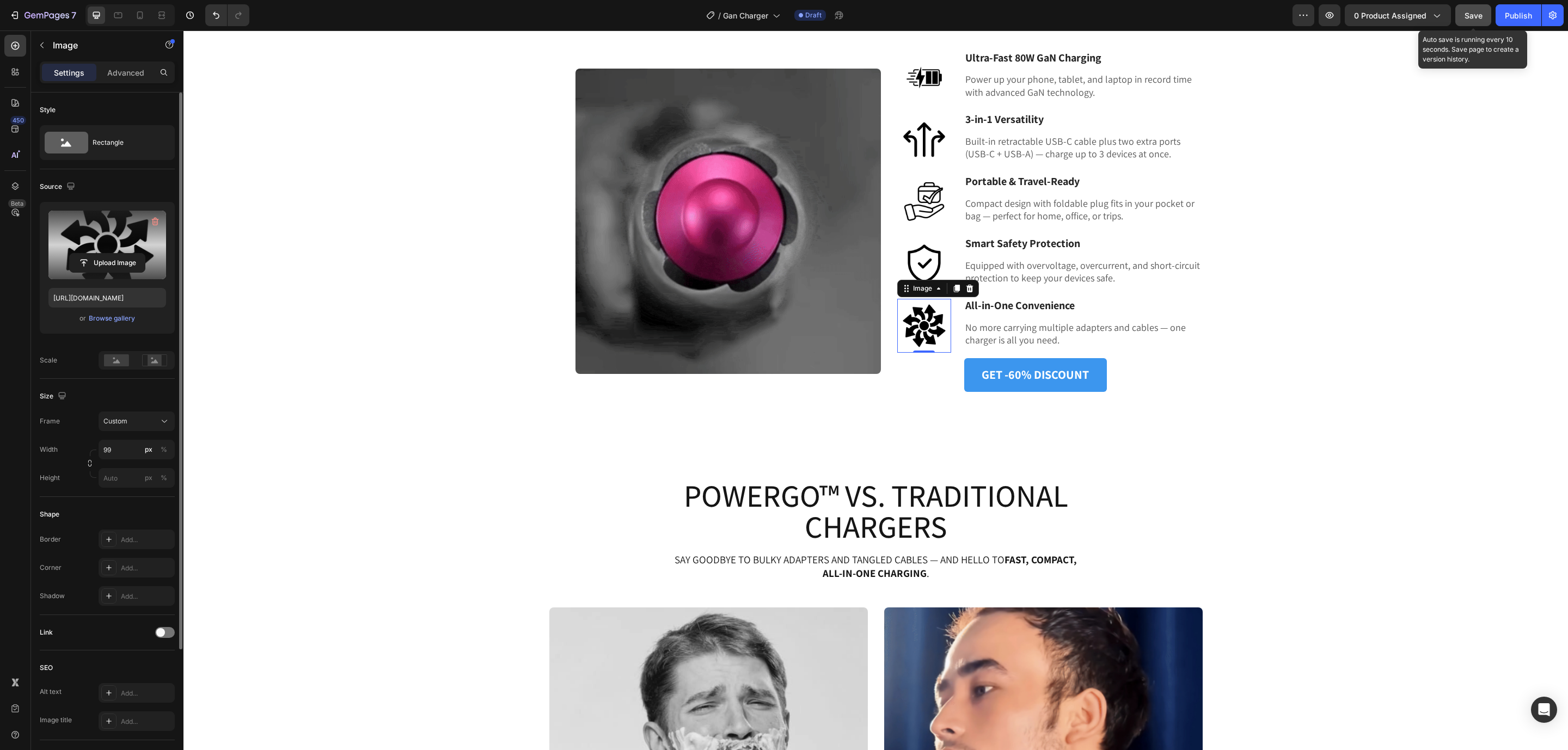
click at [1477, 10] on div "Save" at bounding box center [1473, 15] width 18 height 12
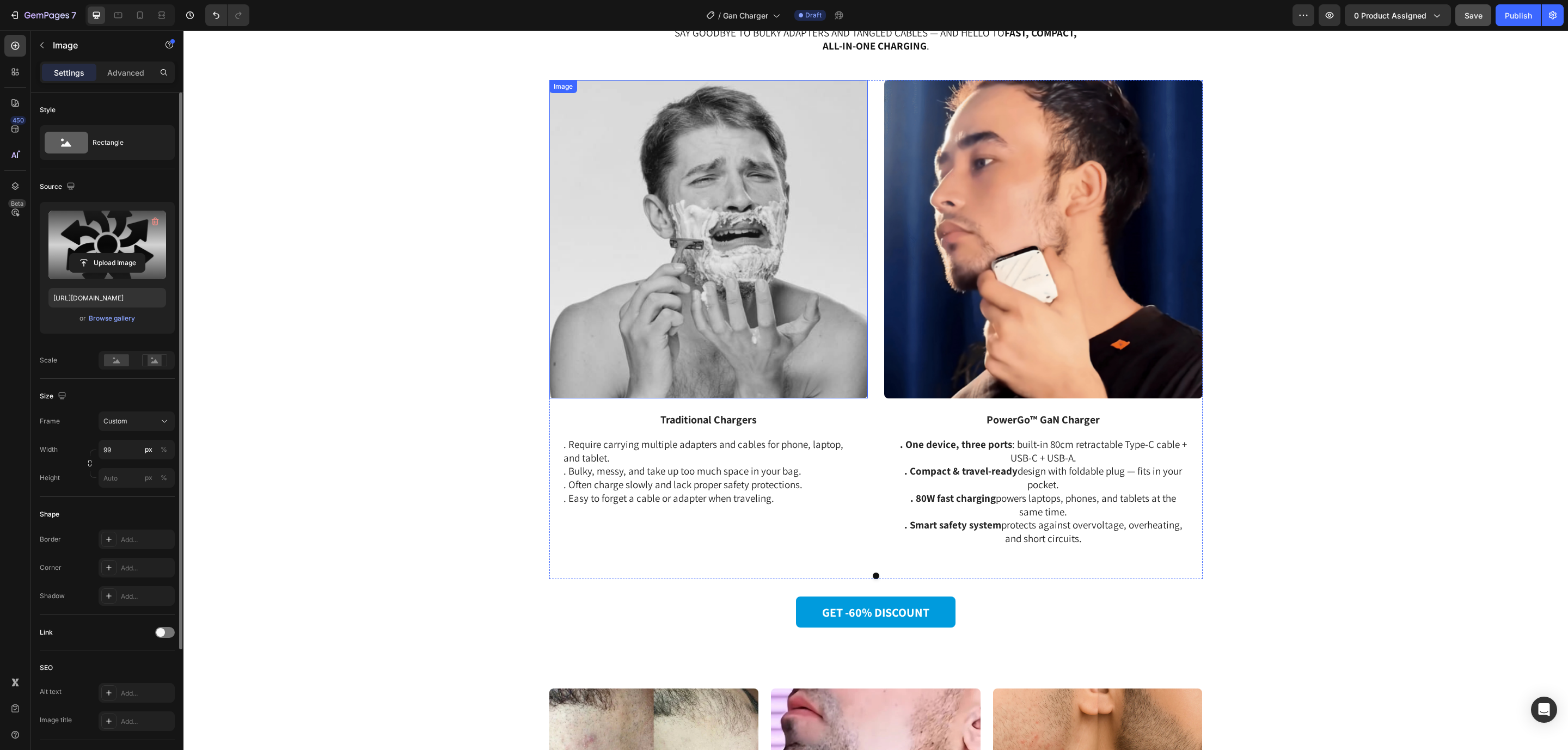
scroll to position [1849, 0]
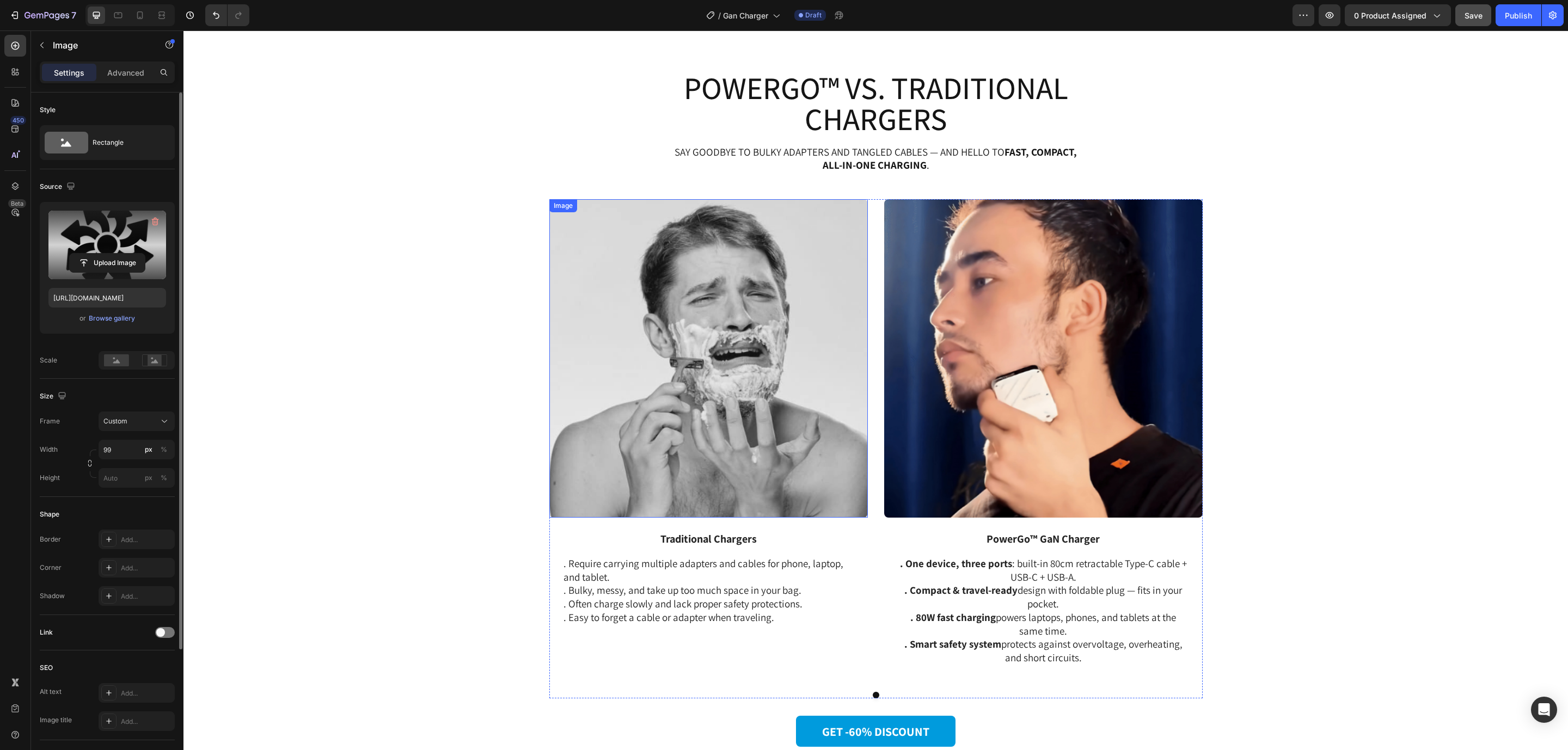
click at [723, 422] on img at bounding box center [708, 358] width 318 height 318
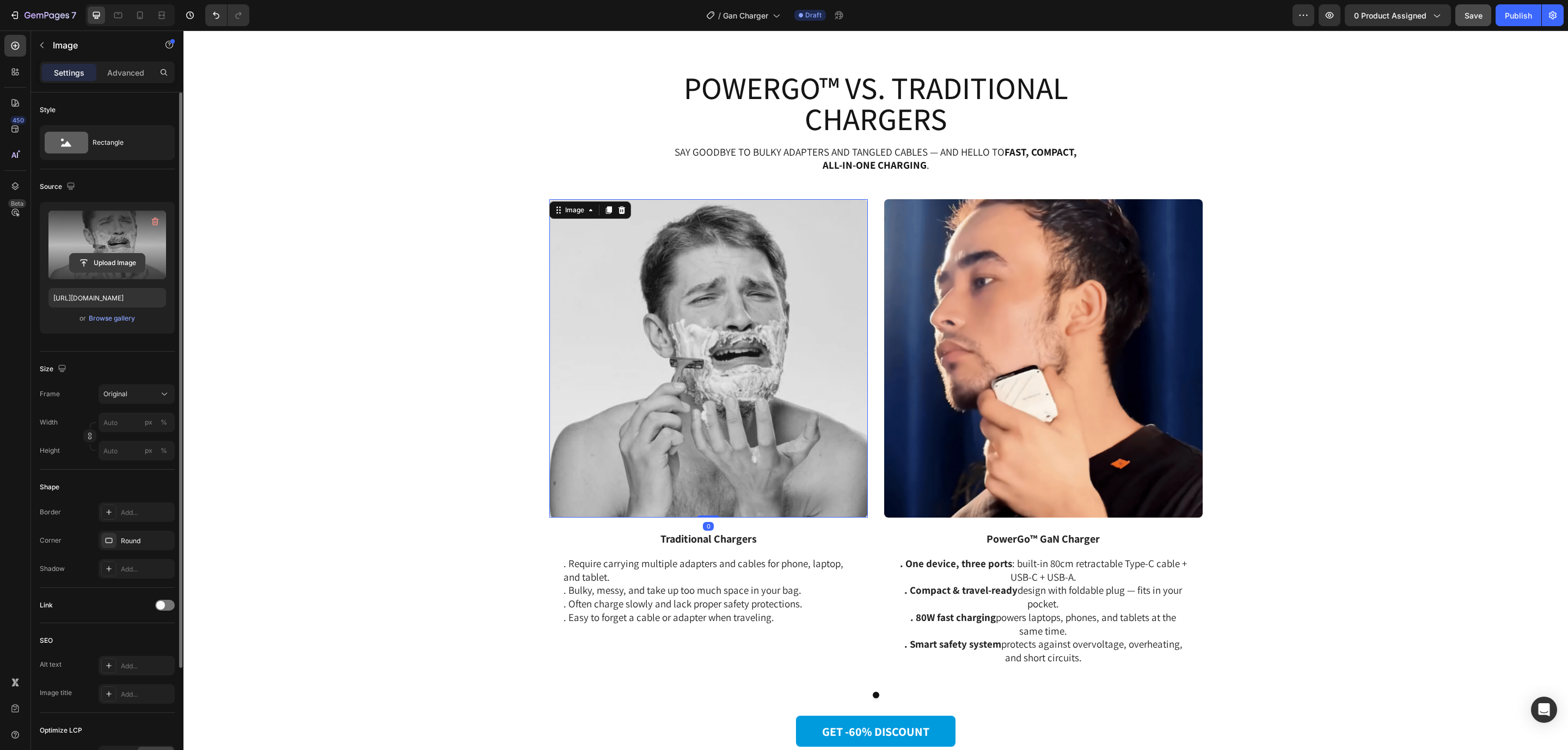
click at [111, 268] on input "file" at bounding box center [108, 263] width 75 height 19
type input "[URL][DOMAIN_NAME]"
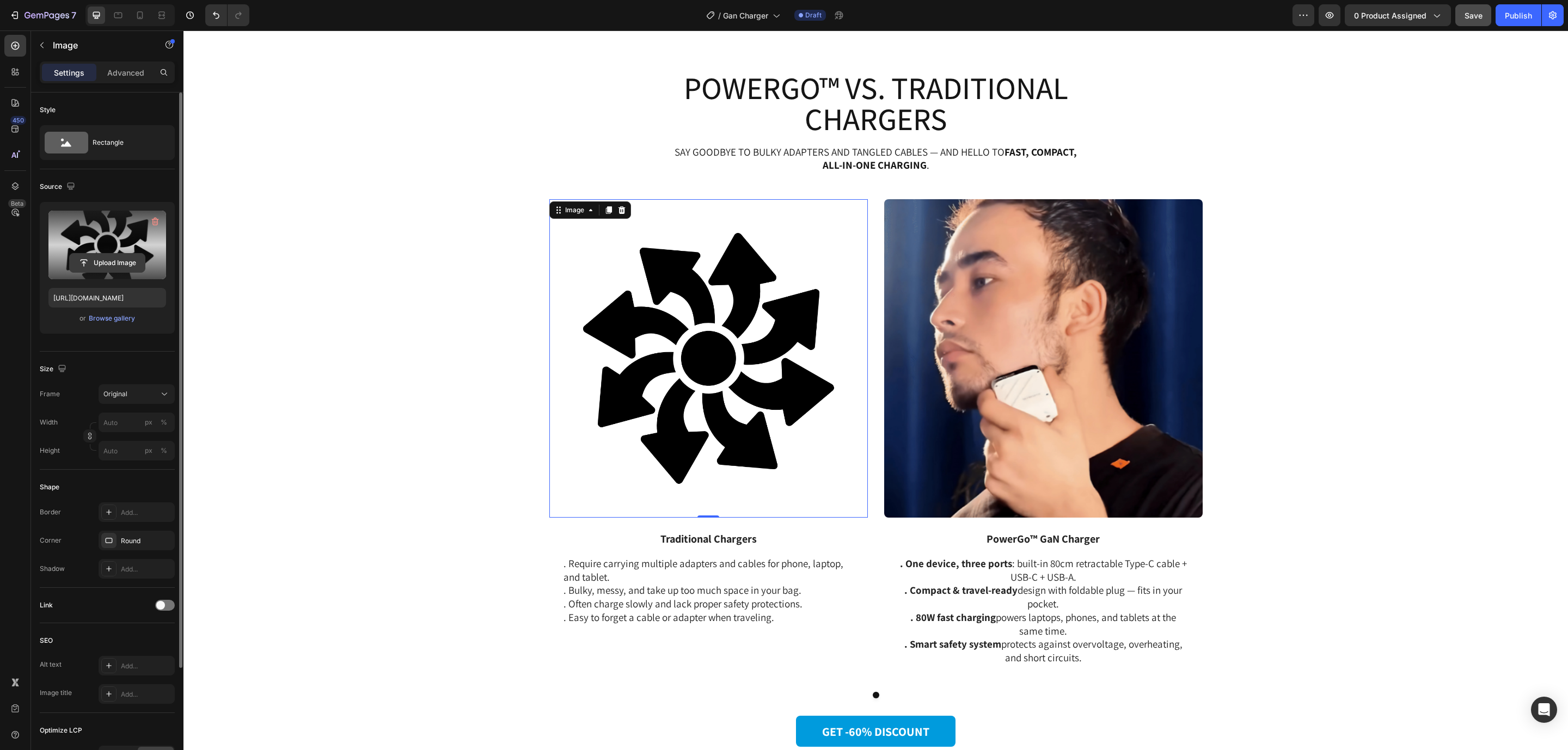
click at [114, 271] on input "file" at bounding box center [108, 263] width 75 height 19
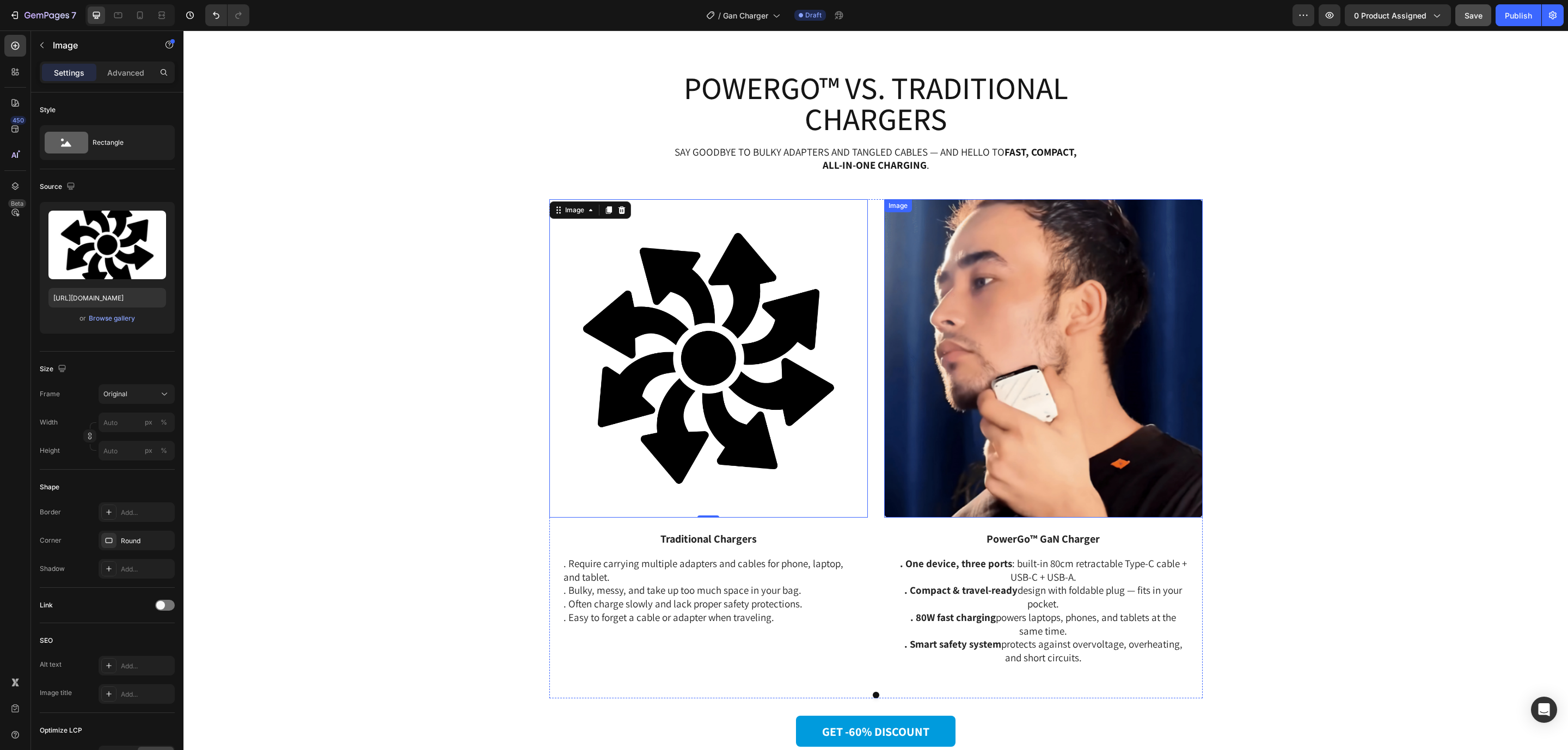
click at [1060, 328] on img at bounding box center [1043, 358] width 318 height 318
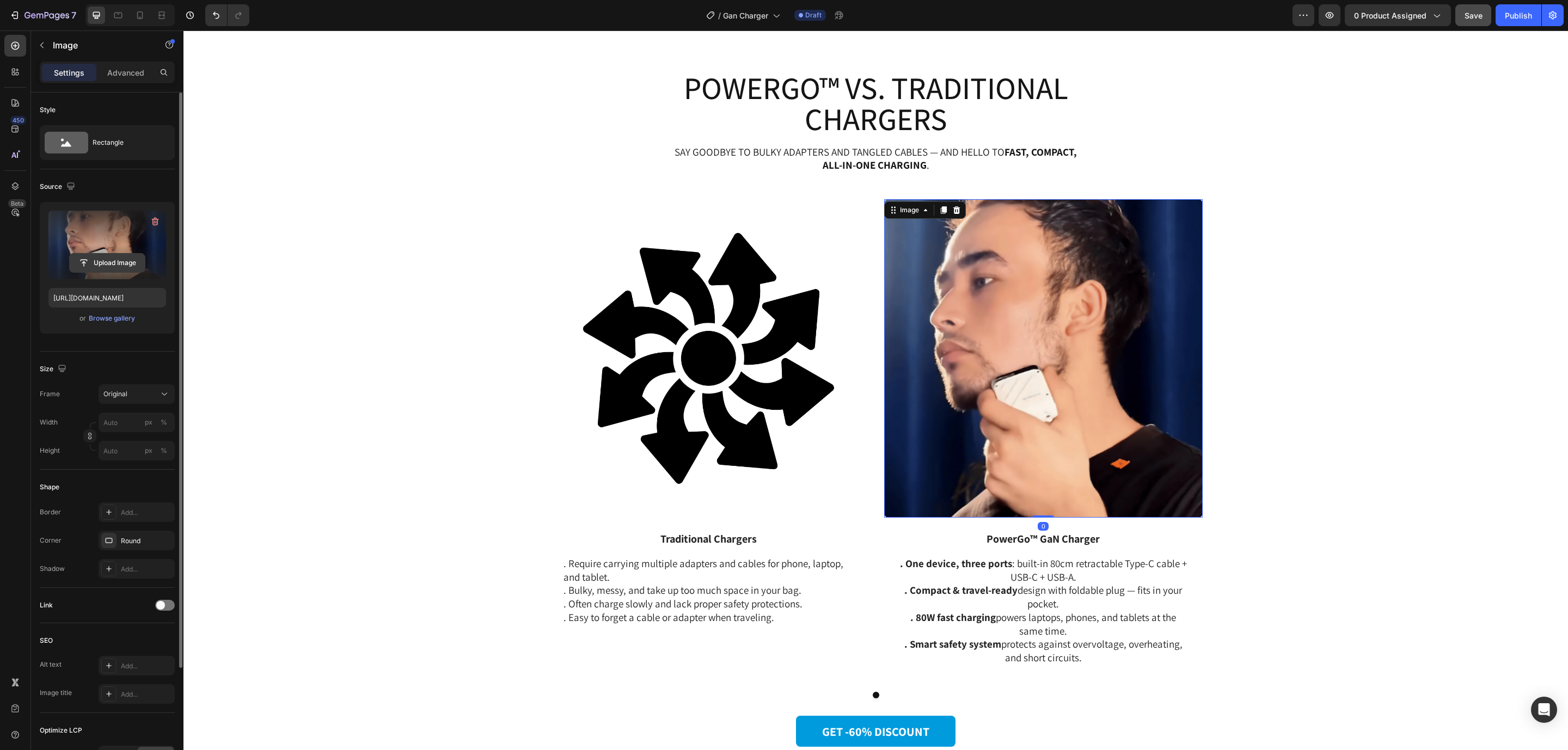
click at [128, 264] on input "file" at bounding box center [108, 263] width 75 height 19
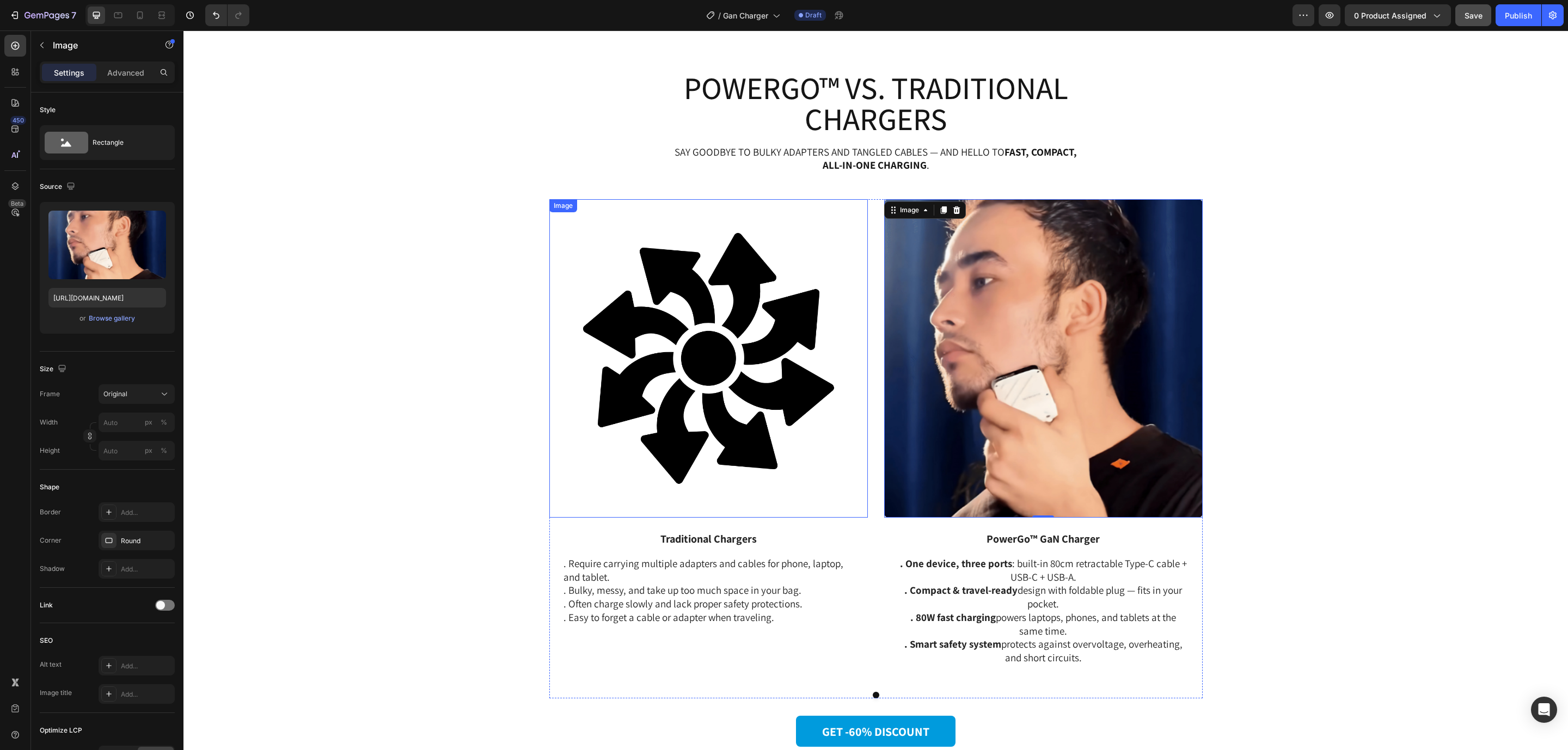
click at [654, 341] on img at bounding box center [708, 358] width 318 height 318
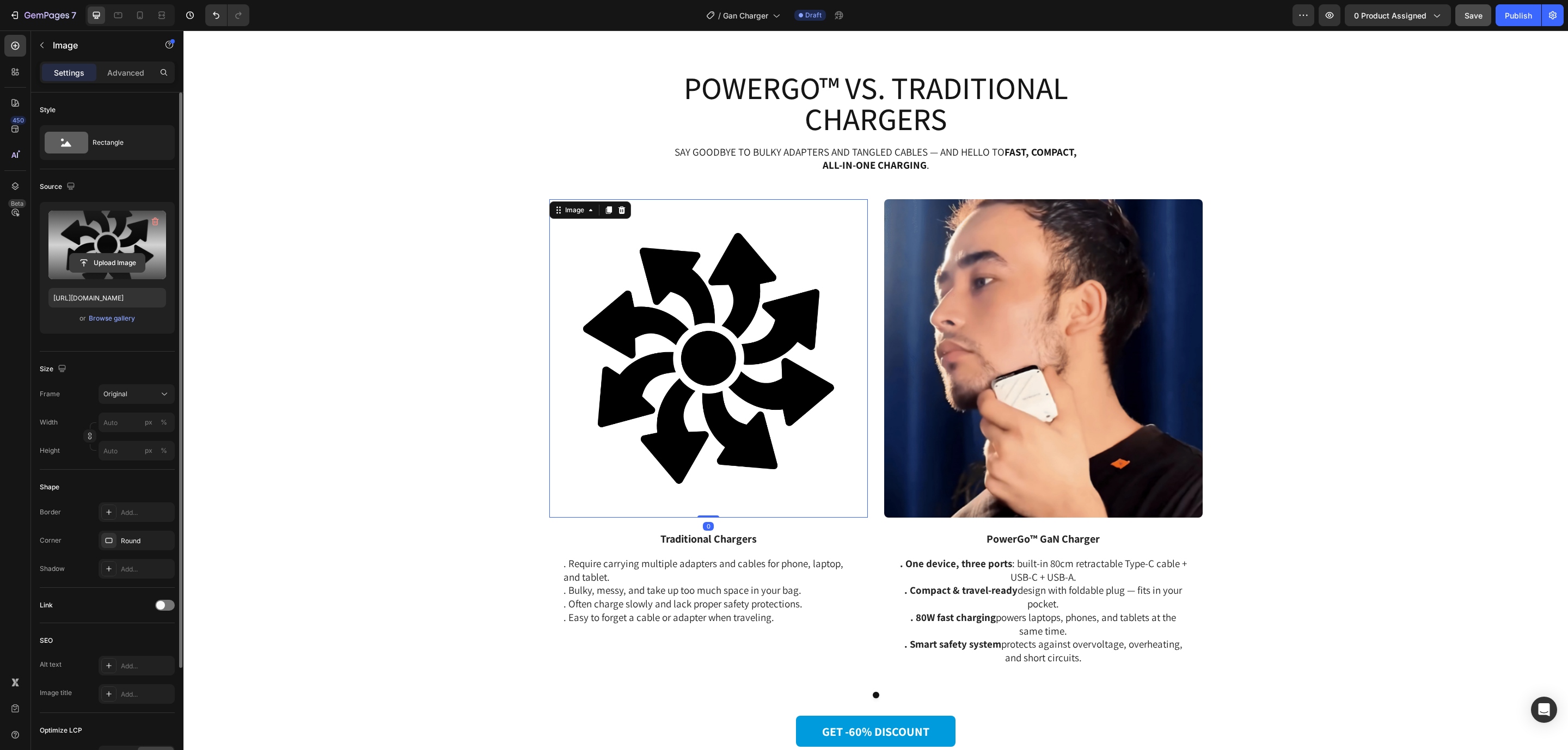
click at [125, 262] on input "file" at bounding box center [108, 263] width 75 height 19
type input "[URL][DOMAIN_NAME]"
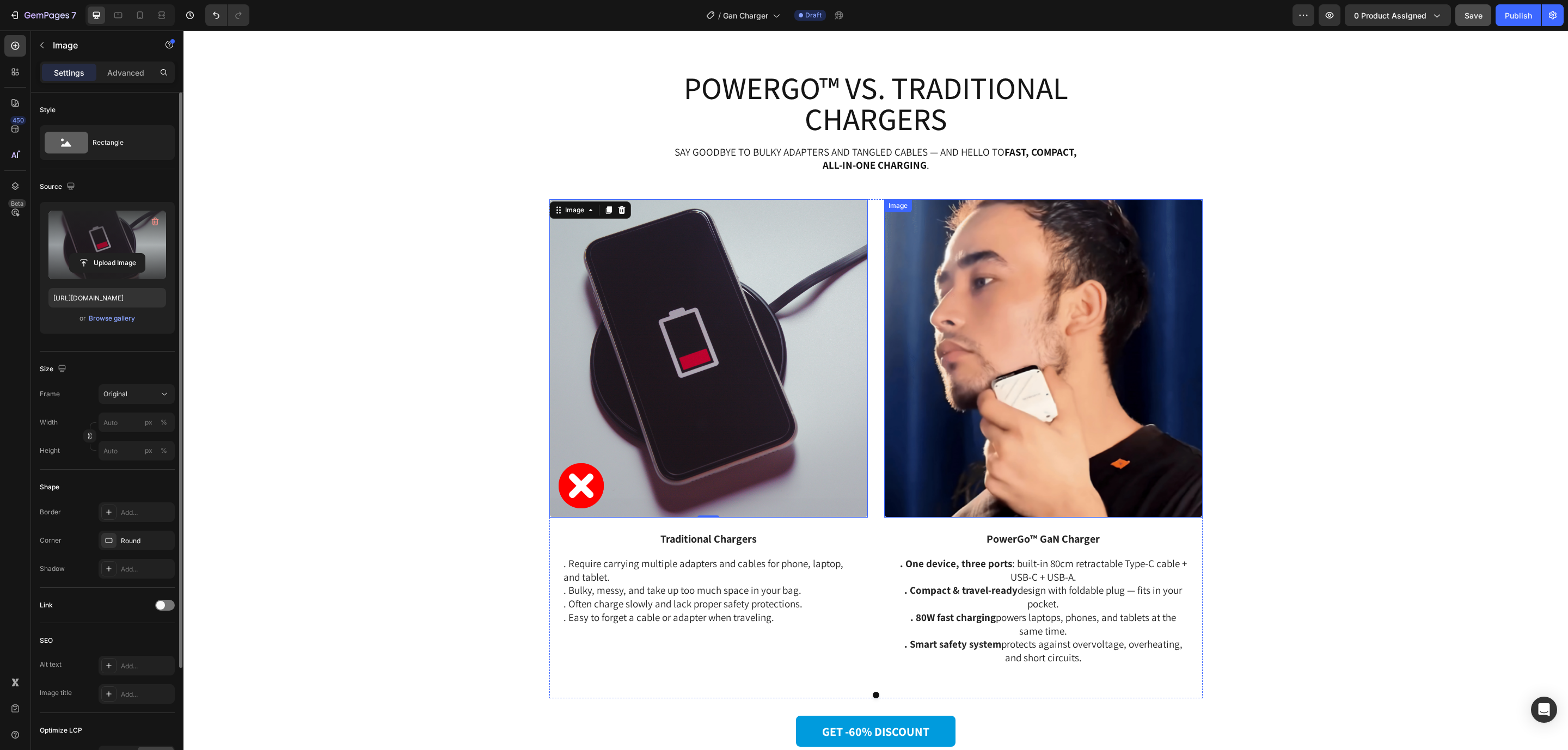
click at [972, 302] on img at bounding box center [1043, 358] width 318 height 318
click at [123, 263] on input "file" at bounding box center [108, 263] width 75 height 19
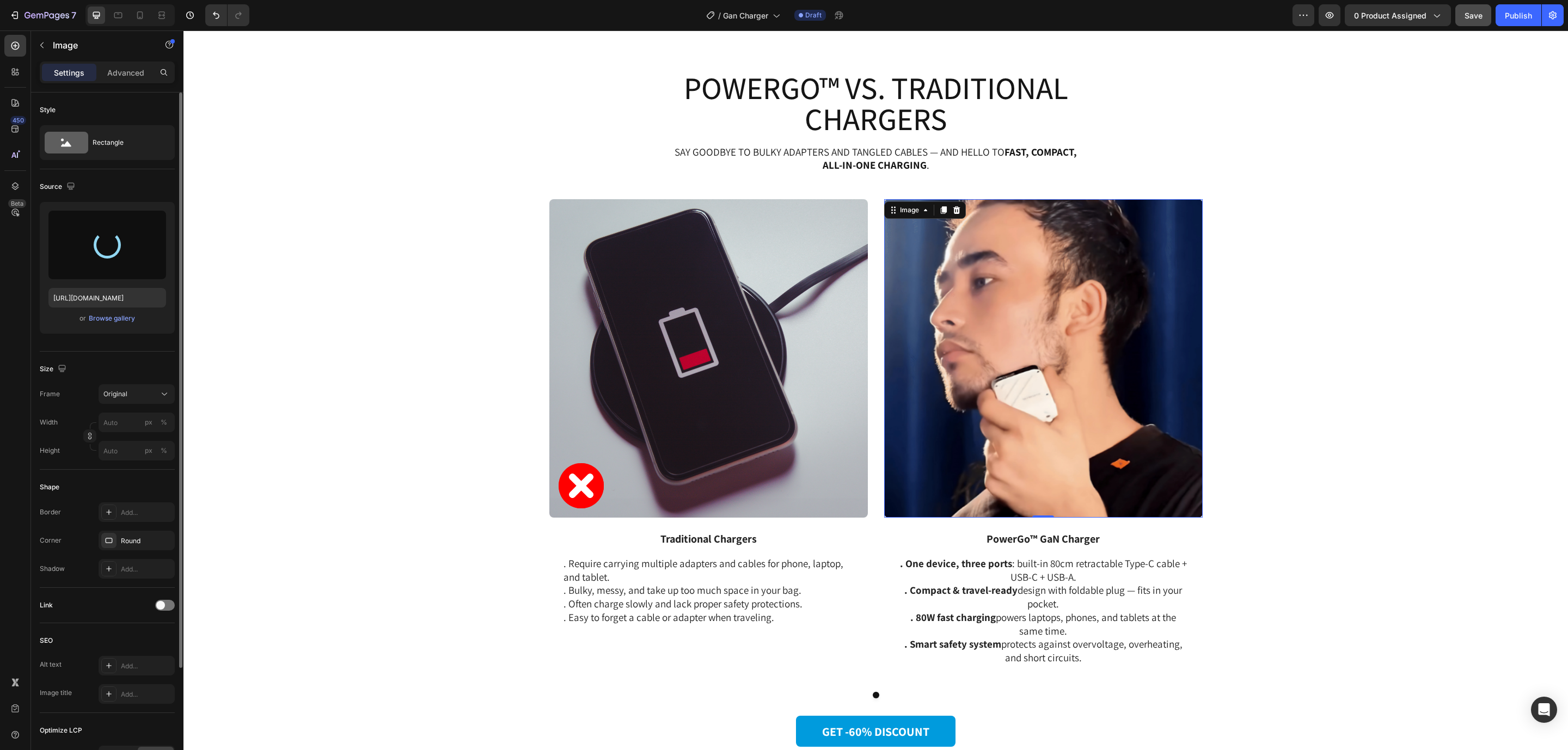
type input "[URL][DOMAIN_NAME]"
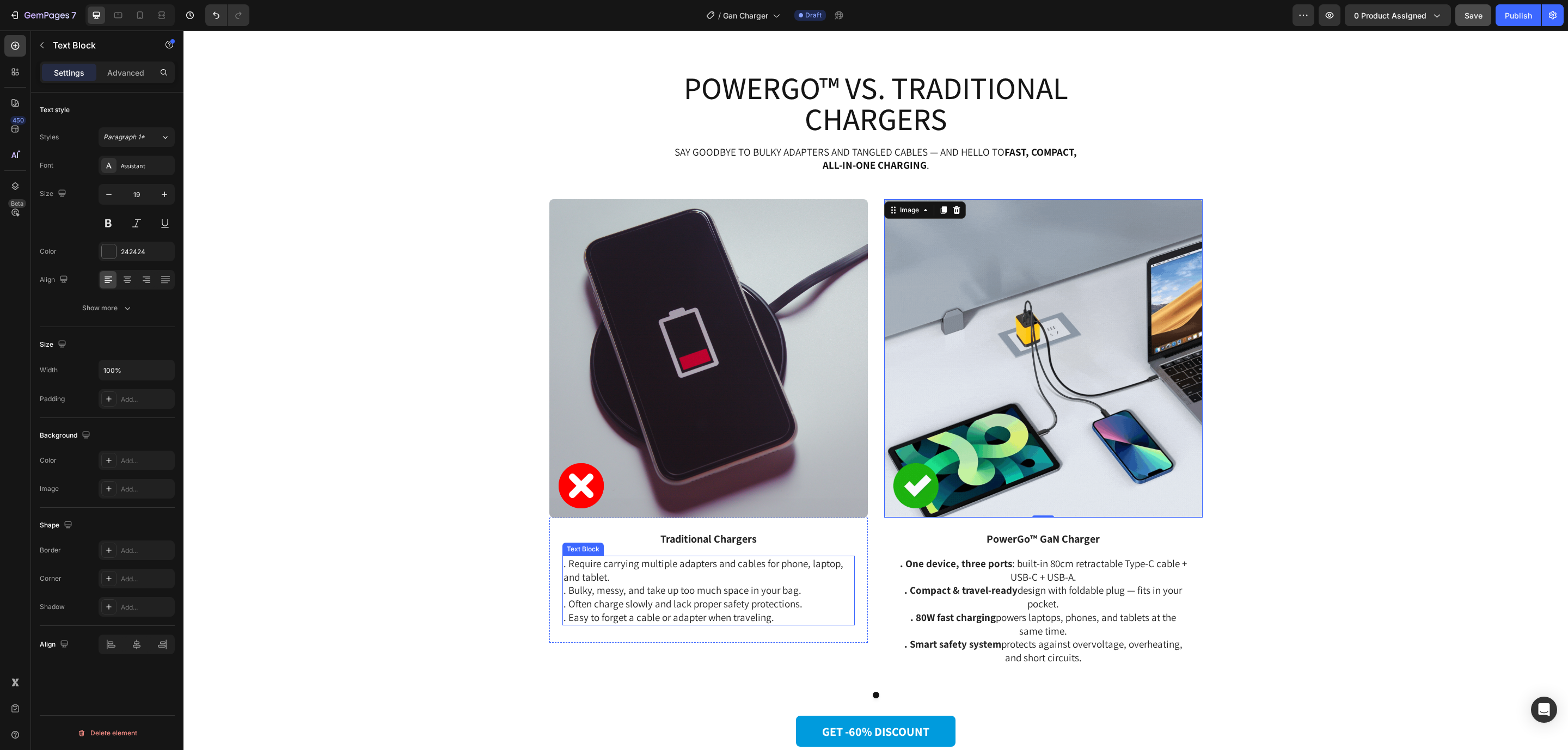
click at [751, 575] on p ". Require carrying multiple adapters and cables for phone, laptop, and tablet." at bounding box center [708, 570] width 290 height 27
click at [129, 279] on icon at bounding box center [127, 280] width 11 height 11
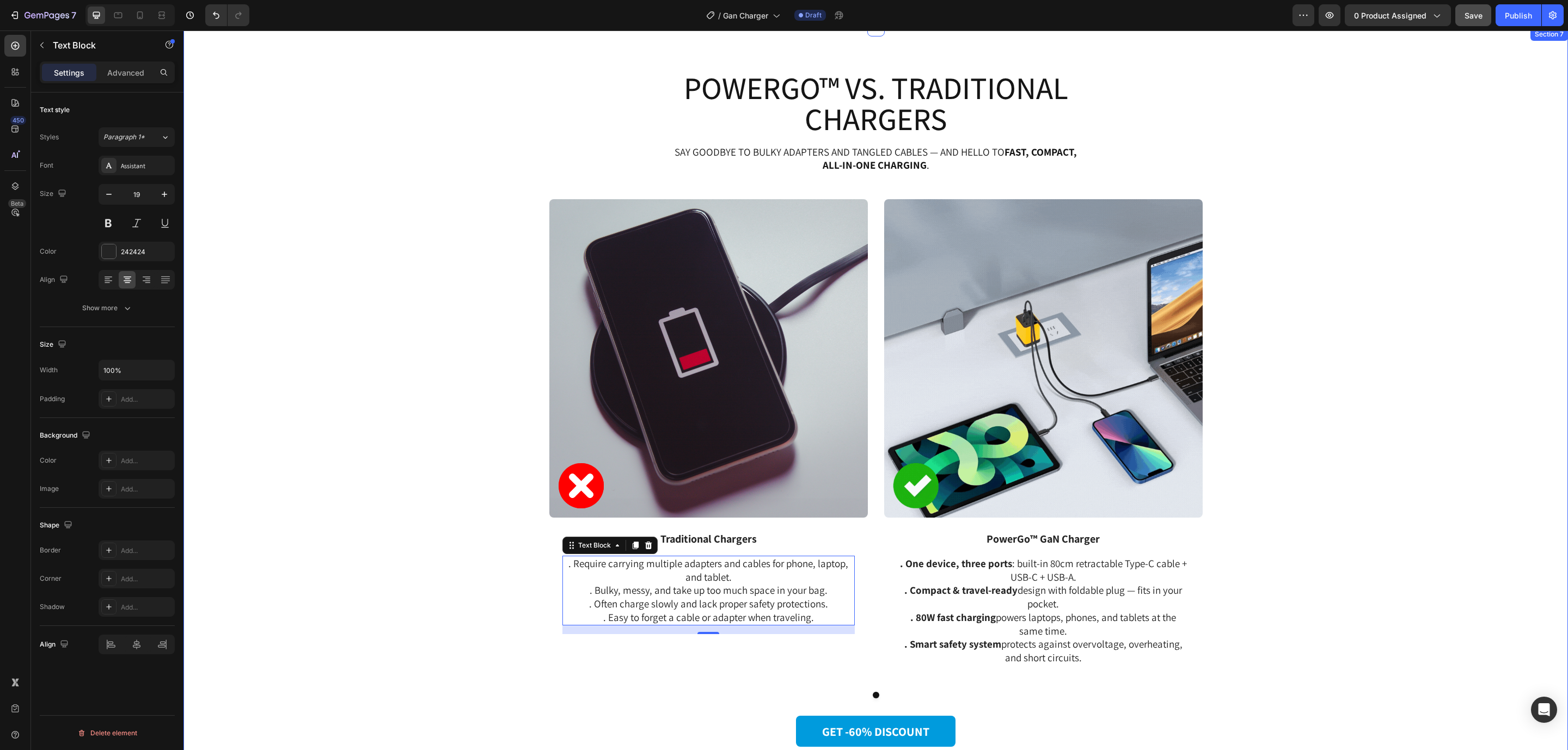
click at [1393, 358] on div "Image Traditional Chargers Text Block . Require carrying multiple adapters and …" at bounding box center [876, 457] width 1368 height 516
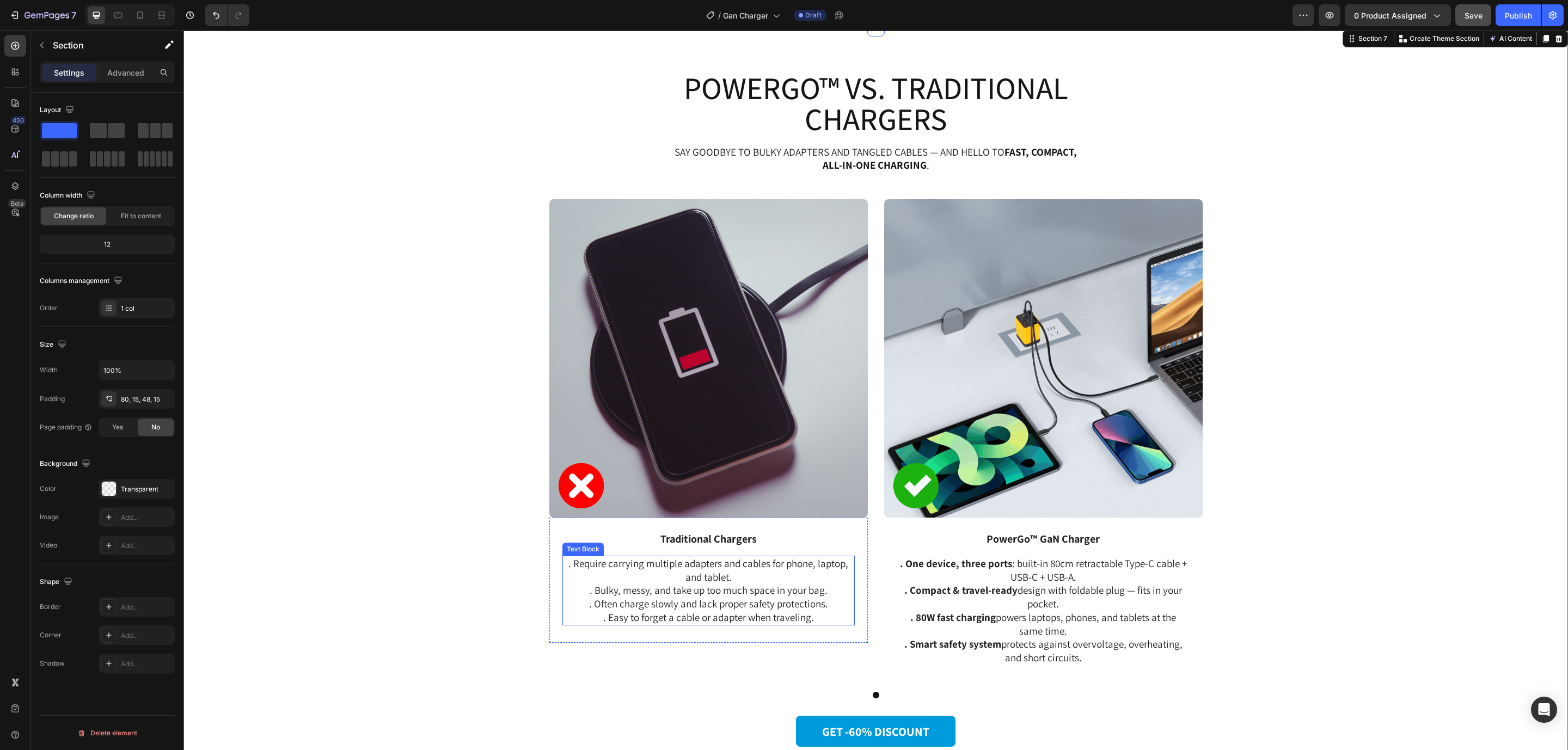
click at [626, 597] on p ". Often charge slowly and lack proper safety protections." at bounding box center [708, 603] width 290 height 13
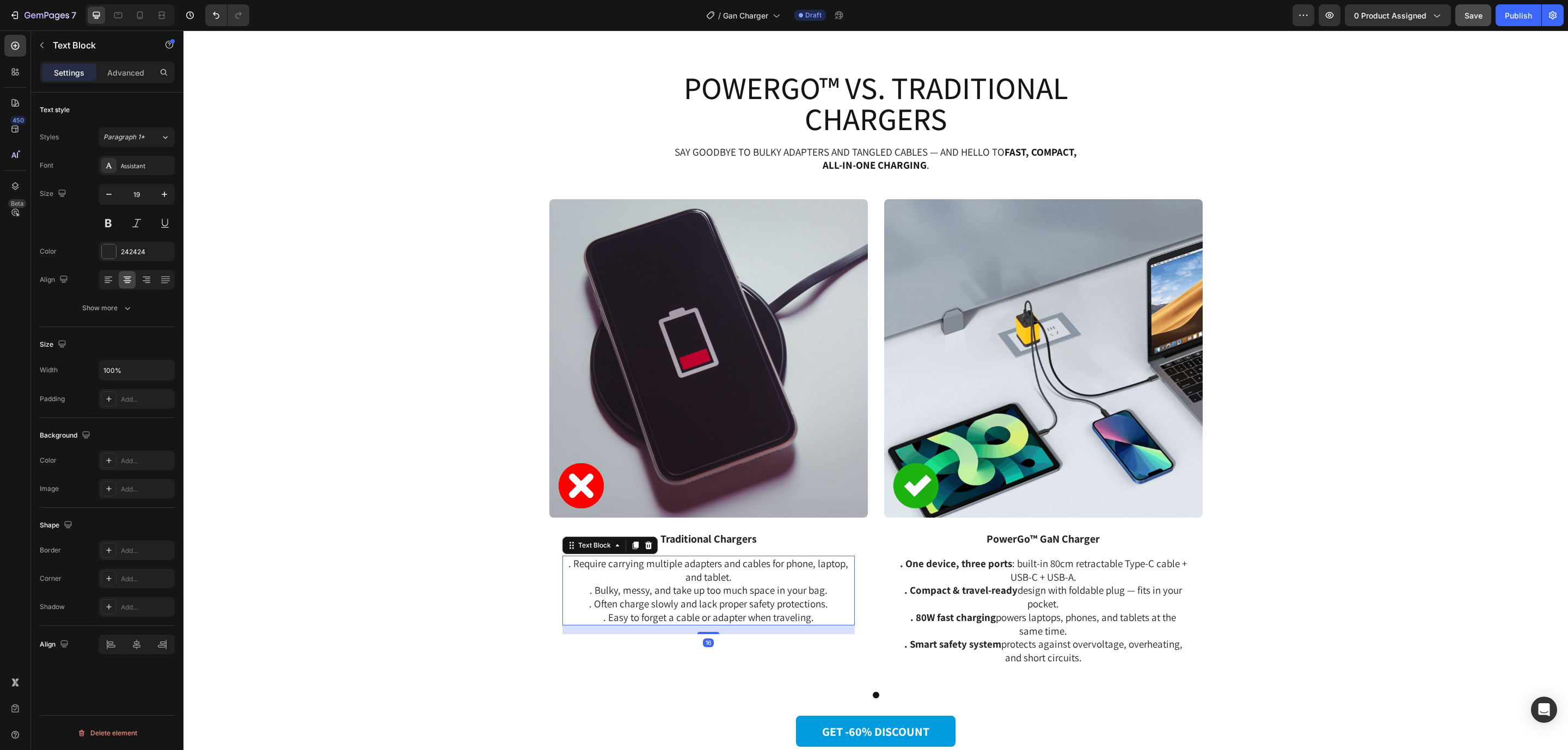
click at [626, 597] on p ". Often charge slowly and lack proper safety protections." at bounding box center [708, 603] width 290 height 13
click at [789, 599] on p ". Often charge slowly and lack proper safety protections." at bounding box center [708, 603] width 290 height 13
click at [608, 568] on p ". Require carrying multiple adapters and cables for phone, laptop, and tablet." at bounding box center [708, 570] width 290 height 27
click at [1522, 372] on div "Image Traditional Chargers Text Block . Require carrying multiple adapters and …" at bounding box center [876, 457] width 1368 height 516
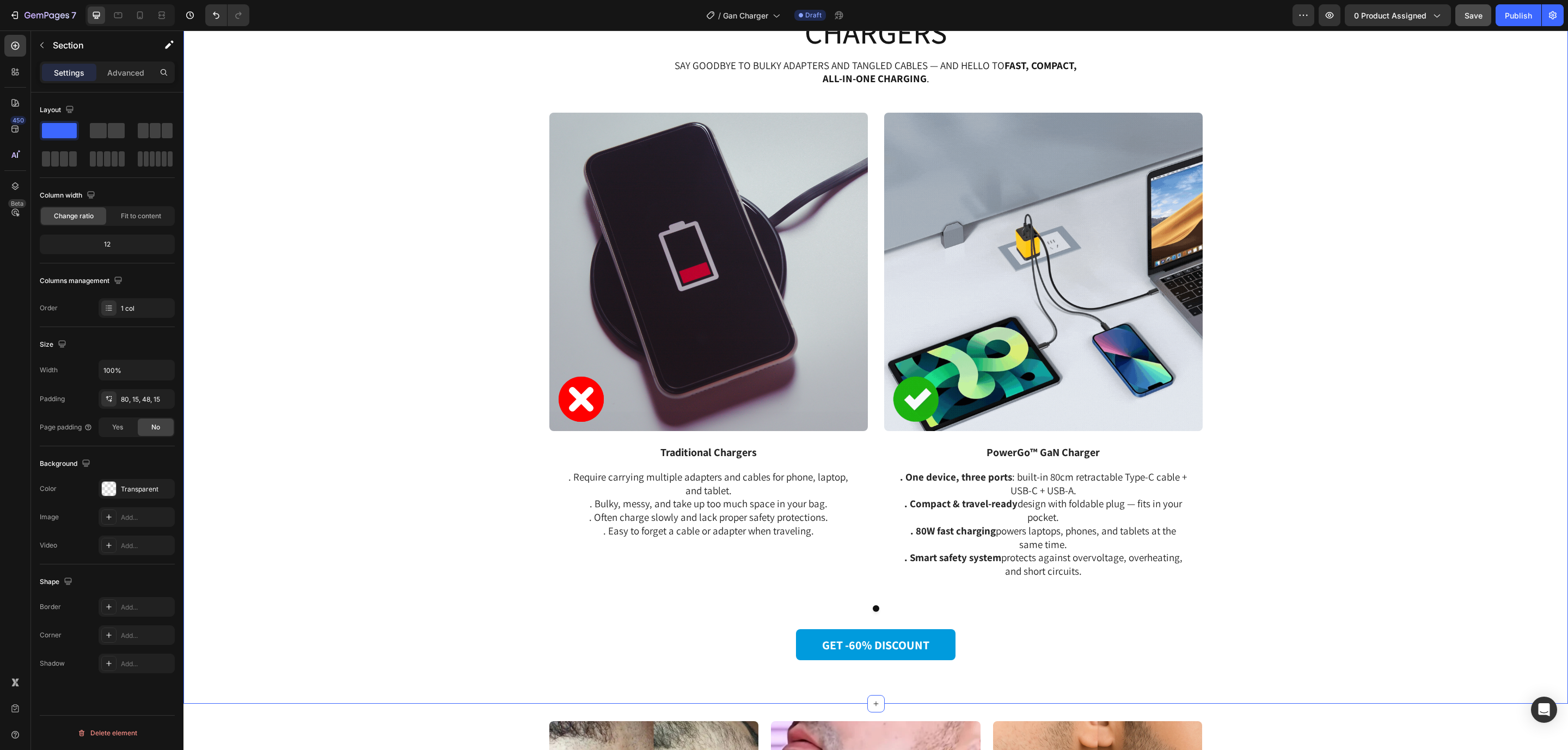
scroll to position [1931, 0]
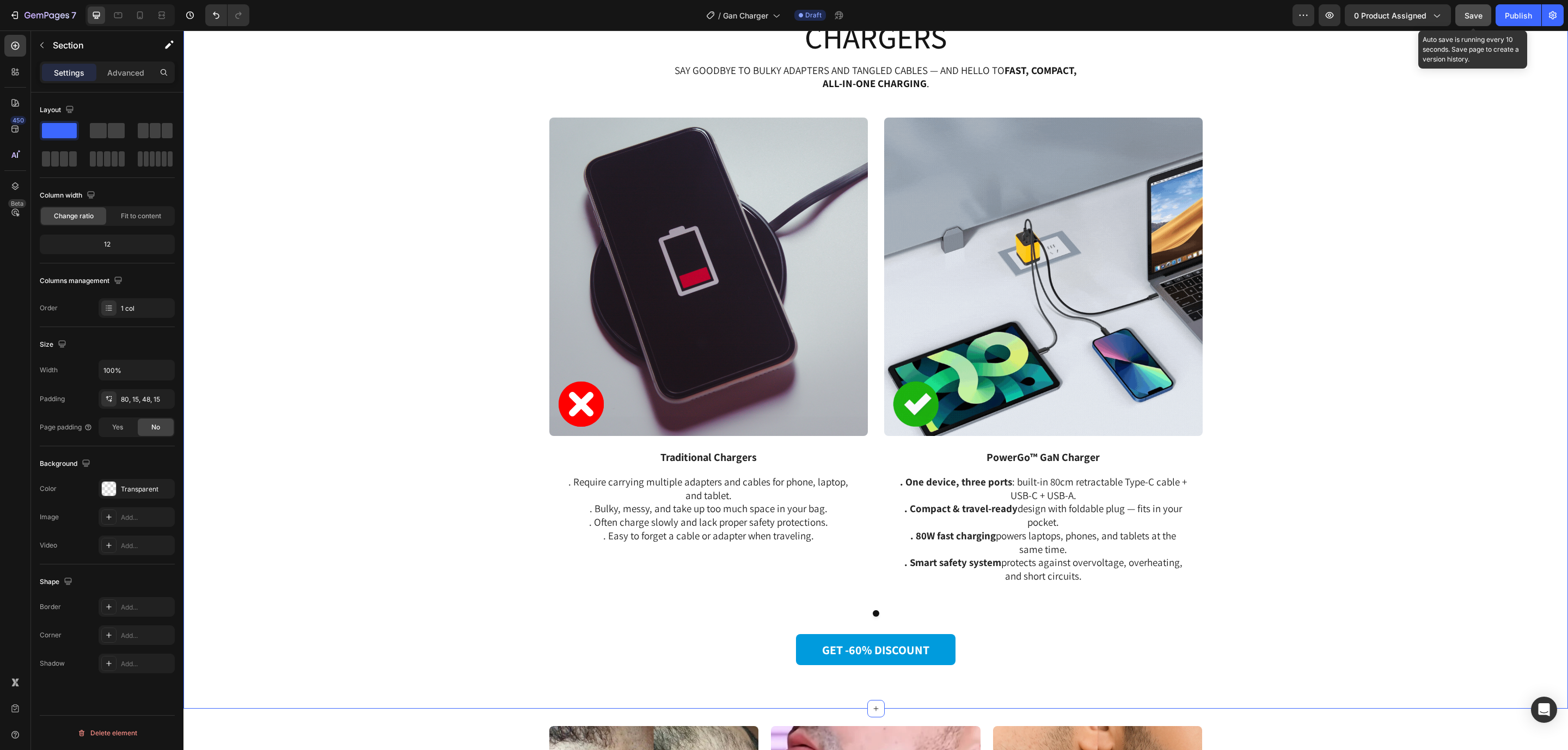
click at [1471, 4] on button "Save" at bounding box center [1473, 15] width 36 height 22
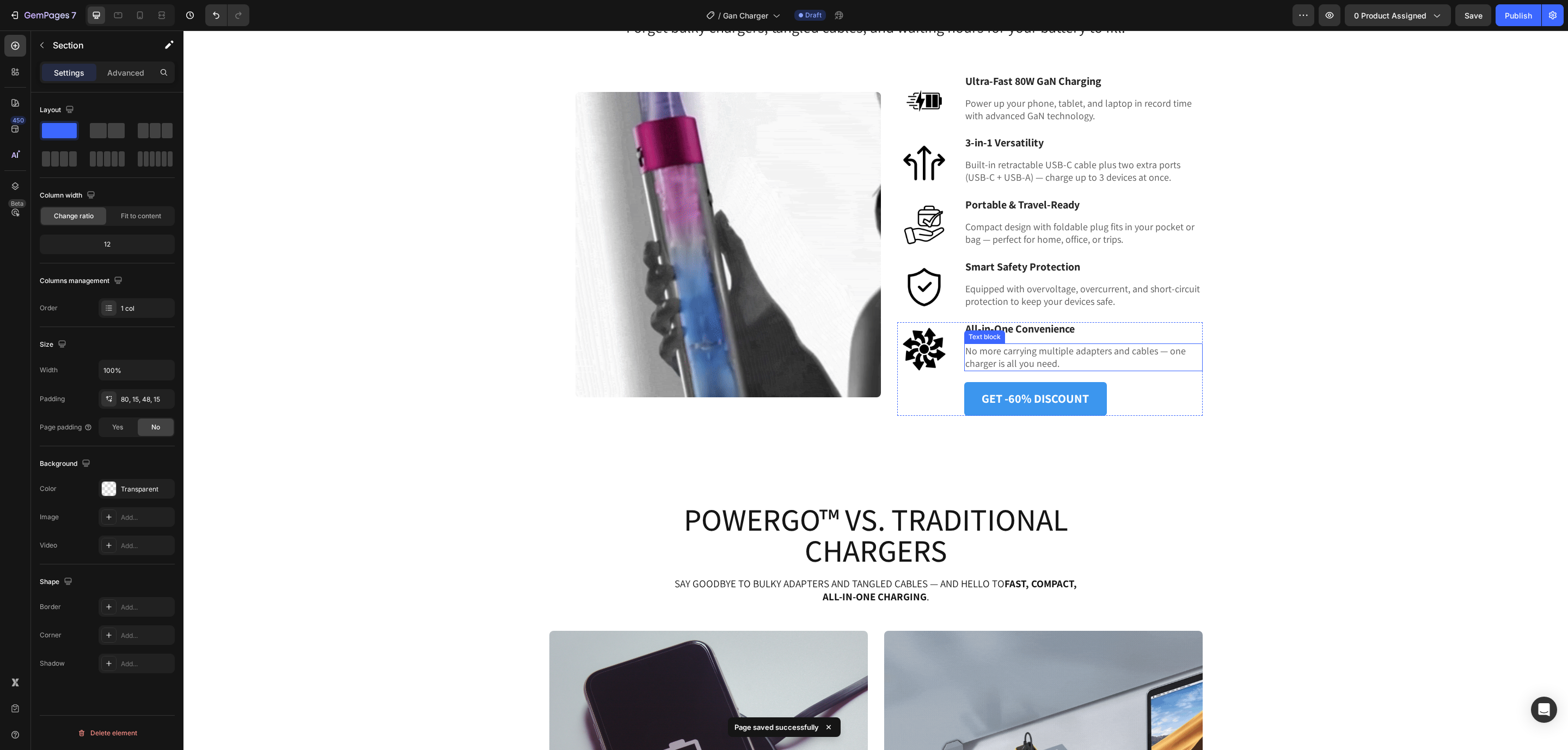
scroll to position [1115, 0]
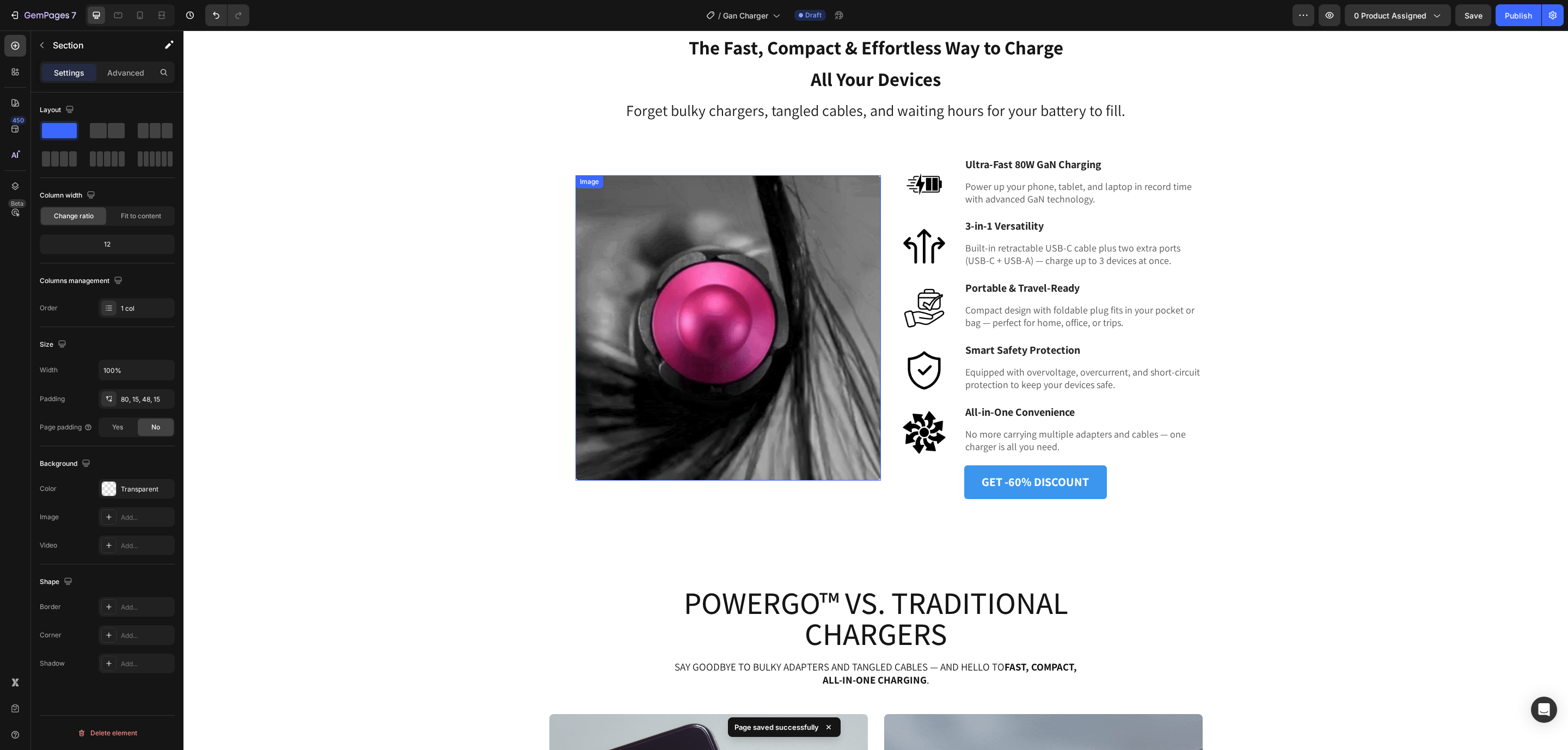
click at [807, 332] on img at bounding box center [728, 327] width 306 height 306
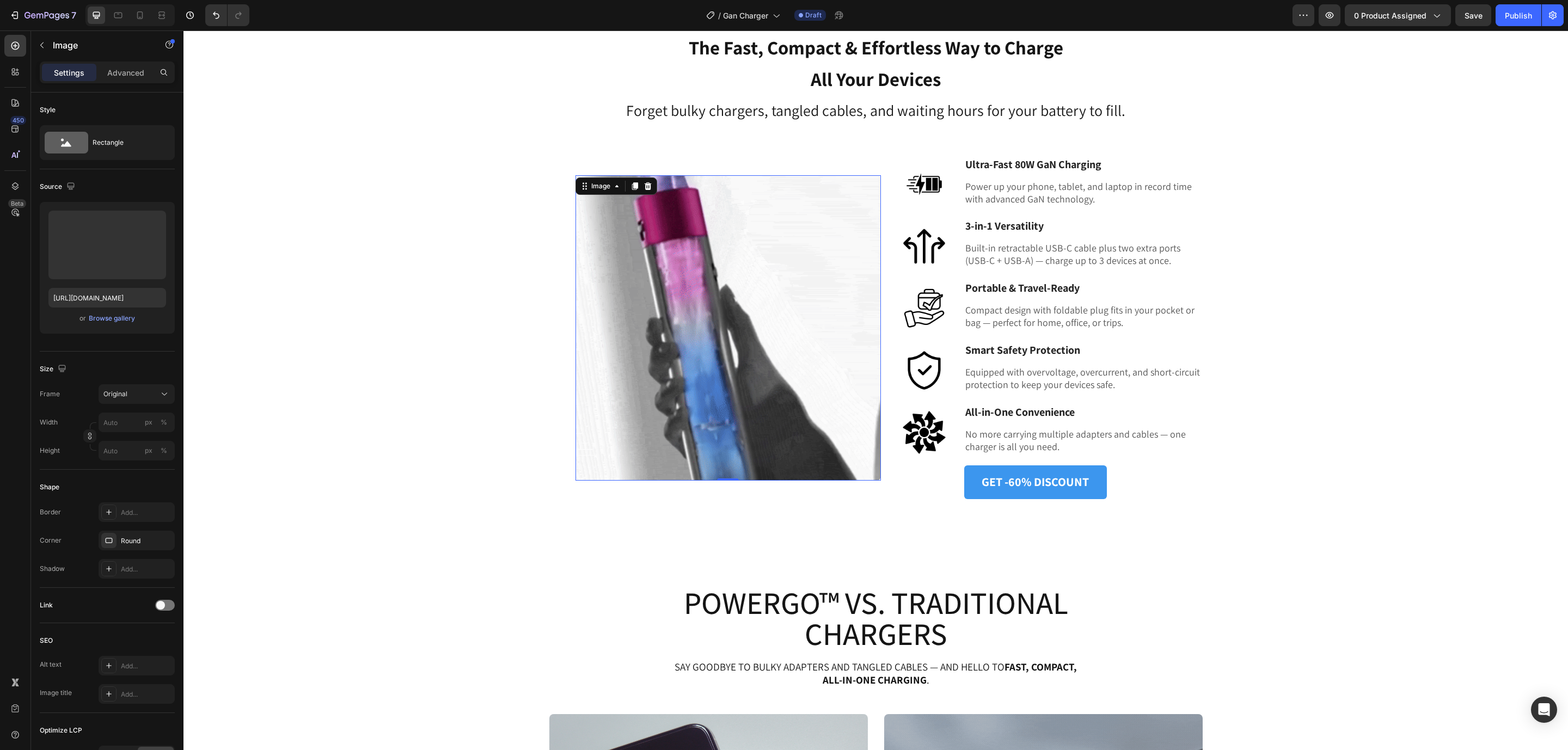
click at [787, 289] on img at bounding box center [728, 327] width 306 height 306
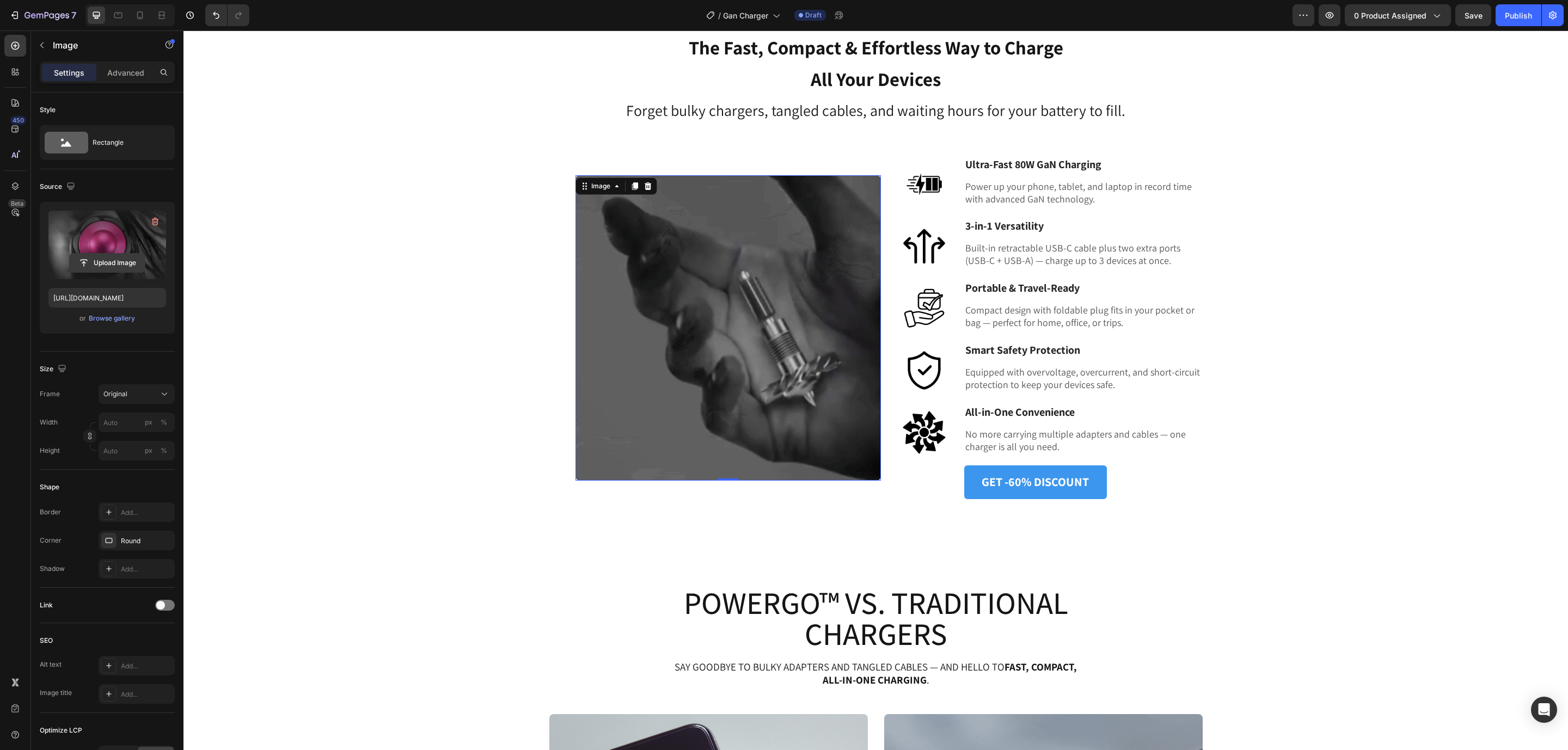
click at [126, 266] on input "file" at bounding box center [108, 263] width 75 height 19
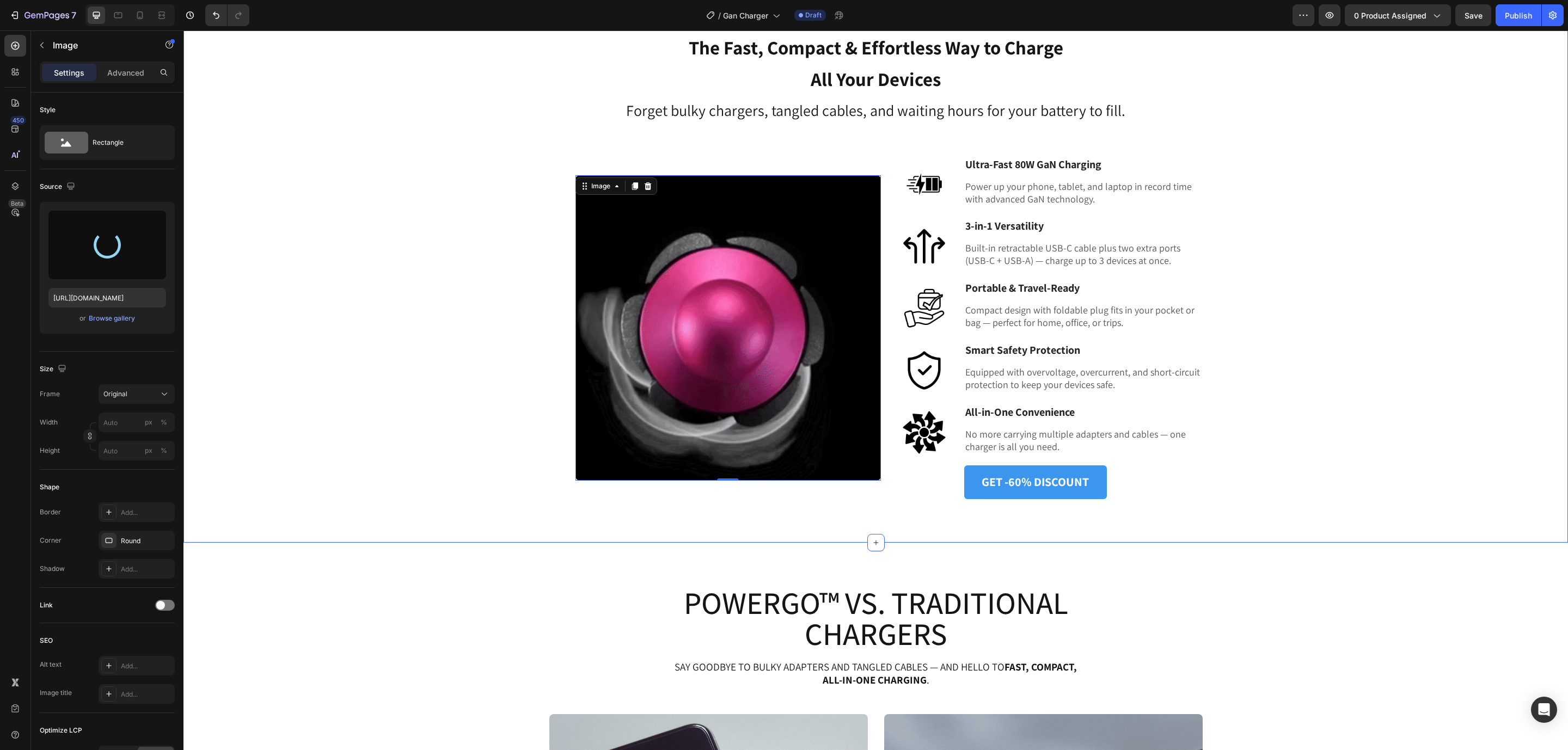
type input "[URL][DOMAIN_NAME]"
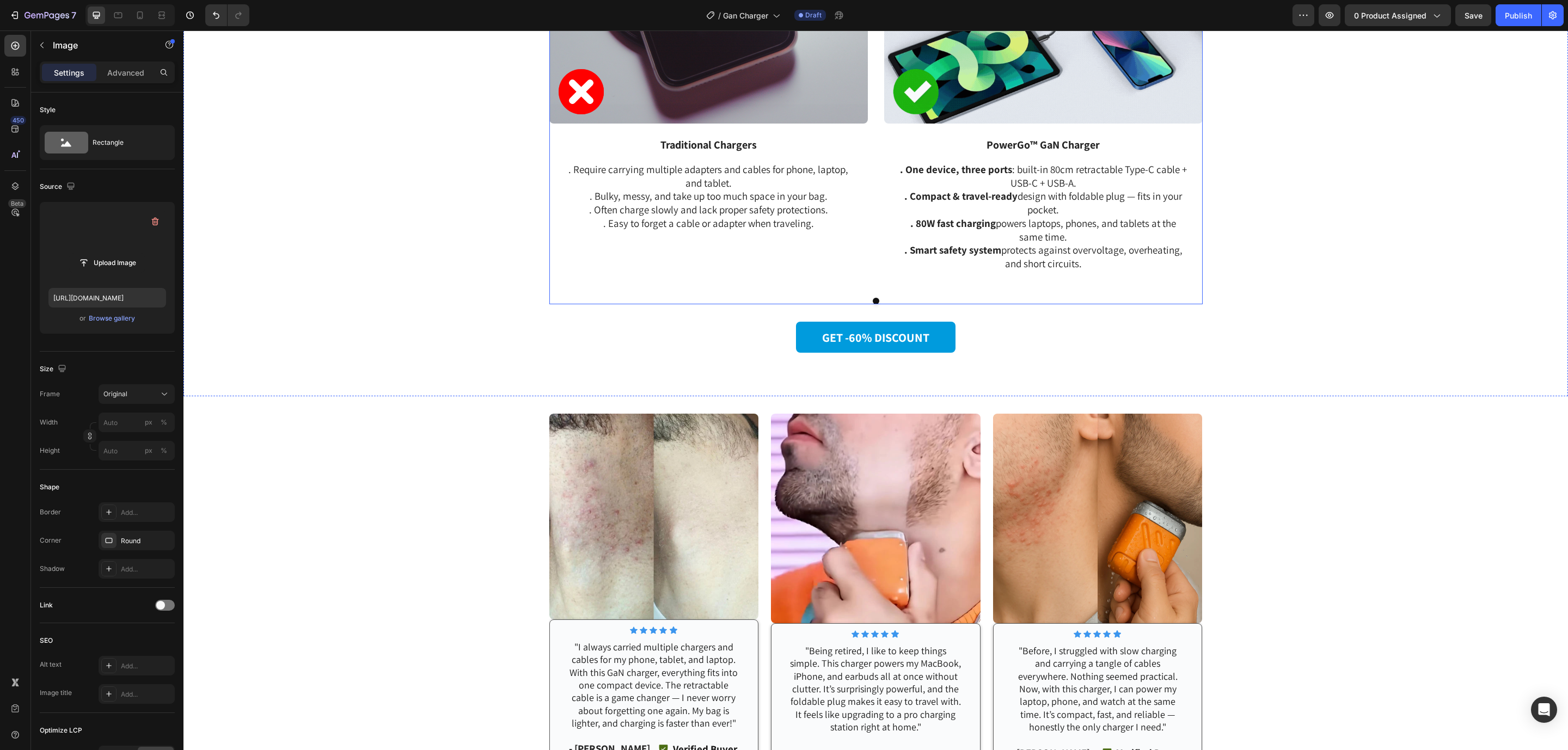
scroll to position [2424, 0]
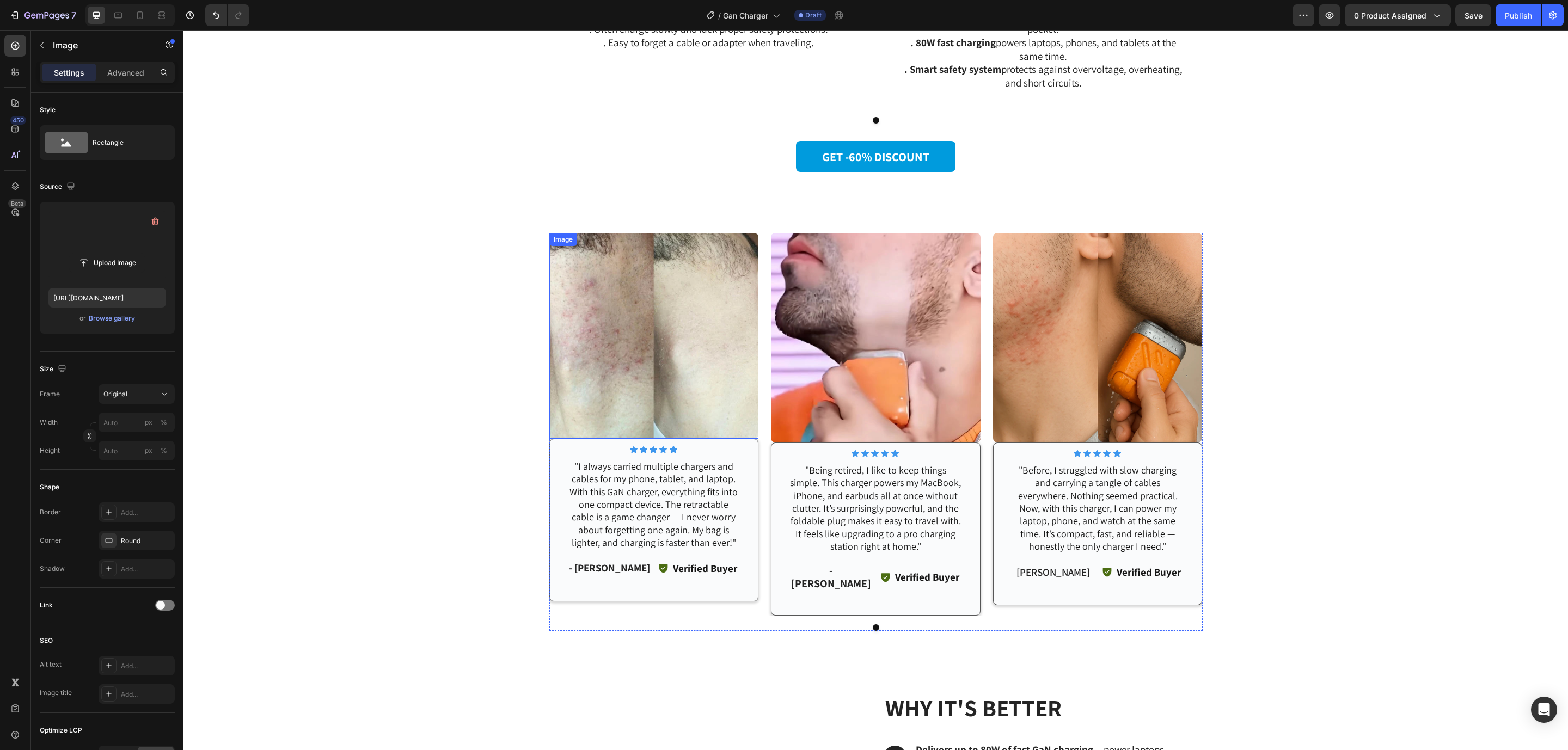
click at [681, 339] on img at bounding box center [654, 335] width 210 height 205
click at [105, 258] on input "file" at bounding box center [108, 263] width 75 height 19
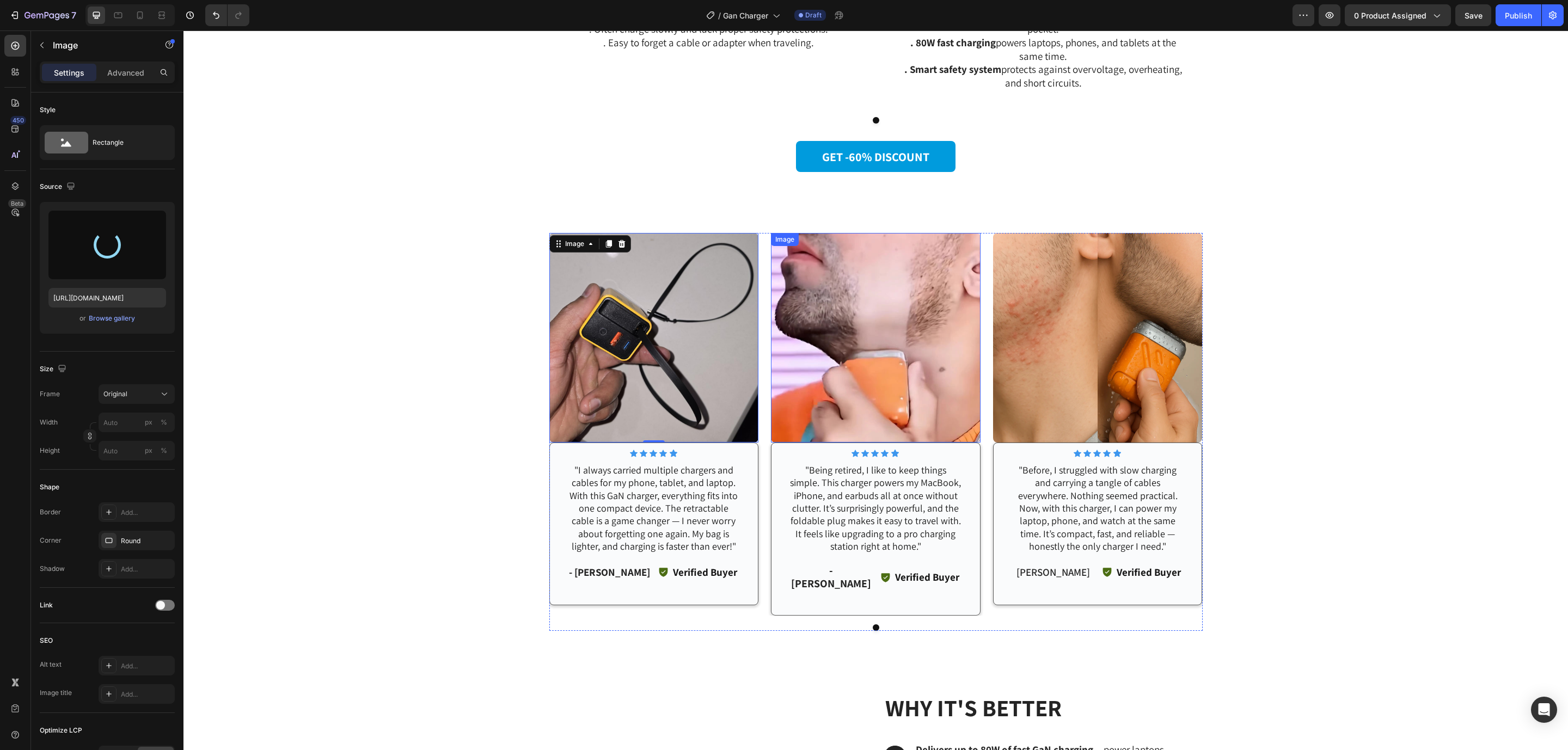
type input "[URL][DOMAIN_NAME]"
click at [879, 348] on img at bounding box center [876, 338] width 210 height 210
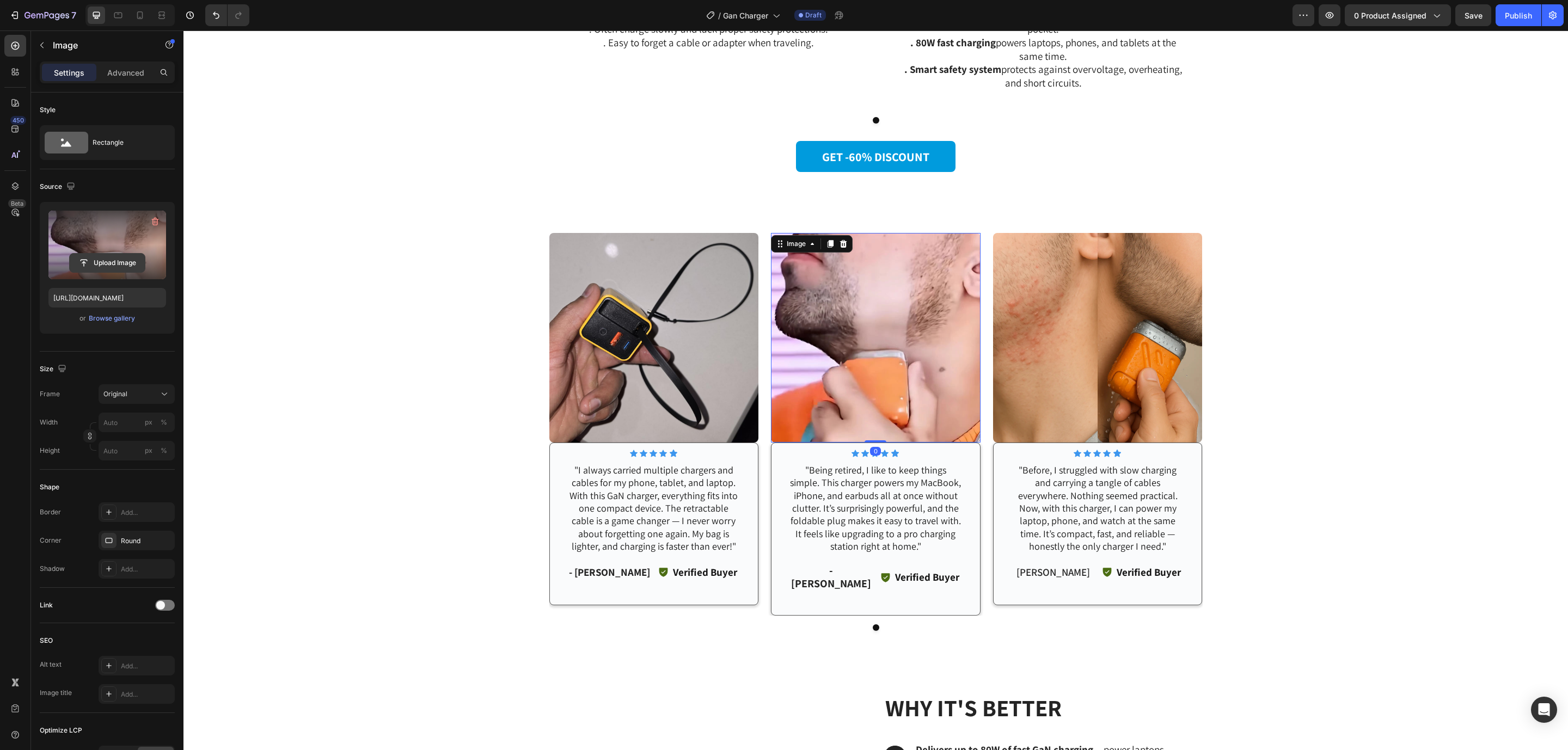
click at [97, 266] on input "file" at bounding box center [108, 263] width 75 height 19
type input "[URL][DOMAIN_NAME]"
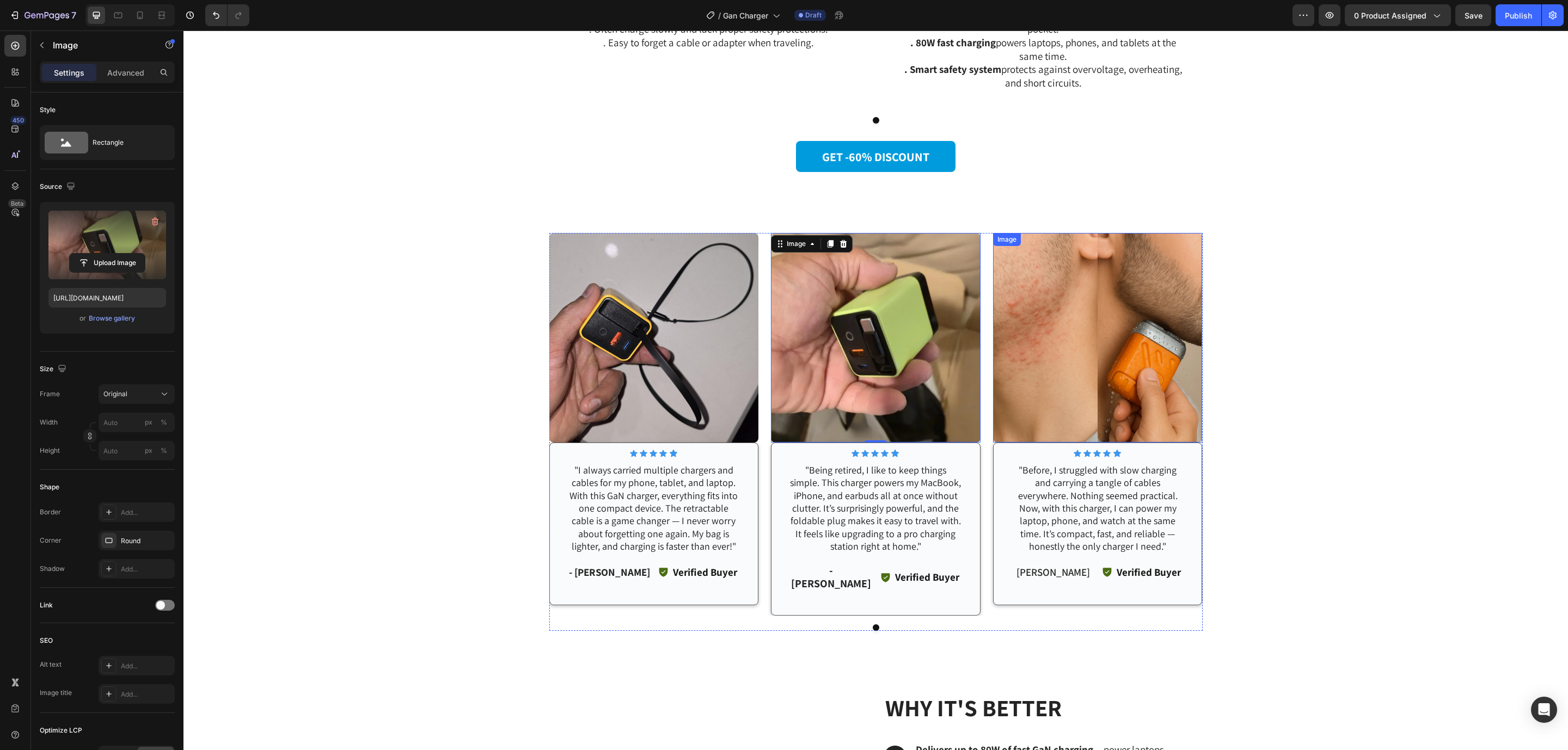
click at [1030, 341] on img at bounding box center [1097, 338] width 210 height 210
click at [110, 264] on input "file" at bounding box center [108, 263] width 75 height 19
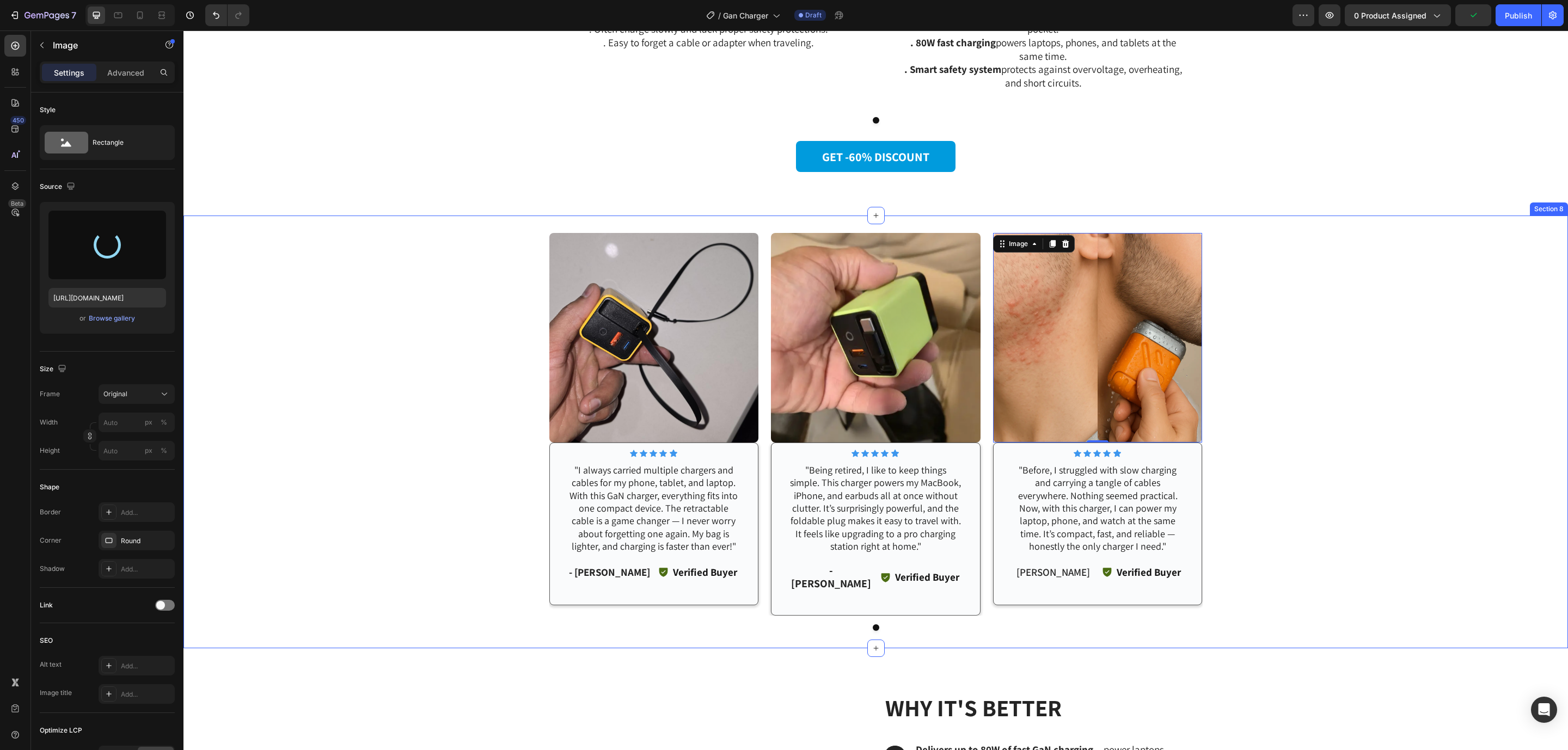
type input "[URL][DOMAIN_NAME]"
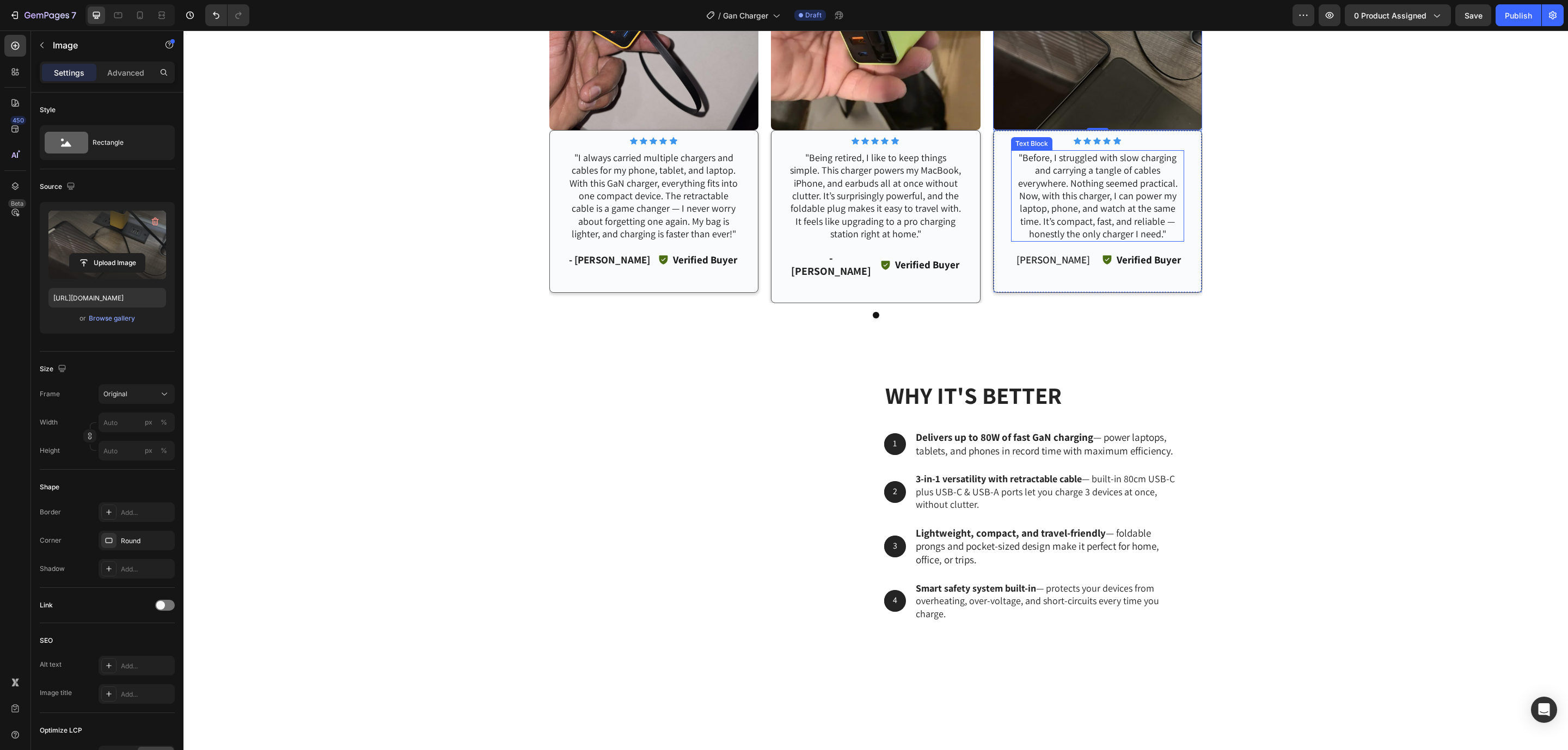
scroll to position [2275, 0]
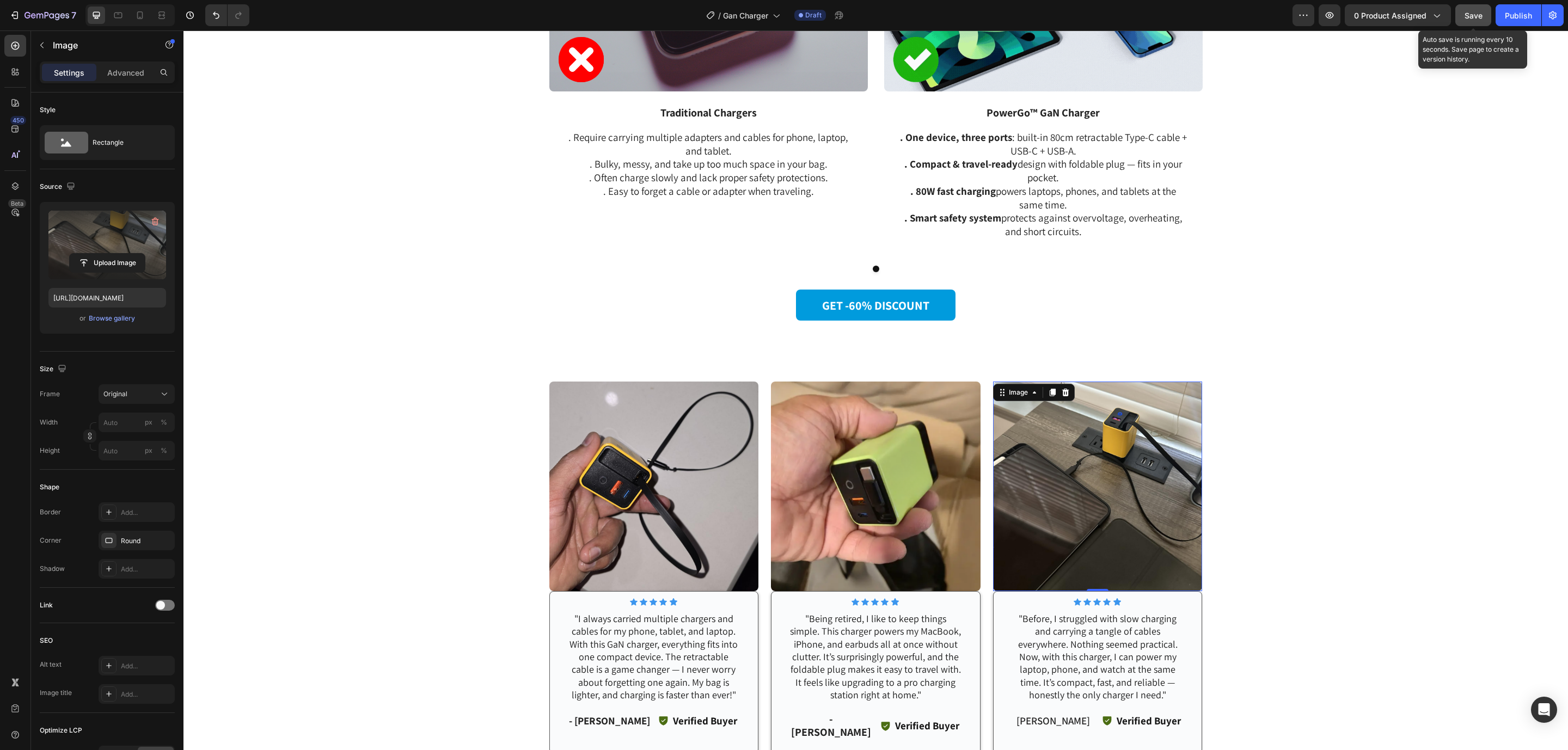
click at [1469, 22] on button "Save" at bounding box center [1473, 15] width 36 height 22
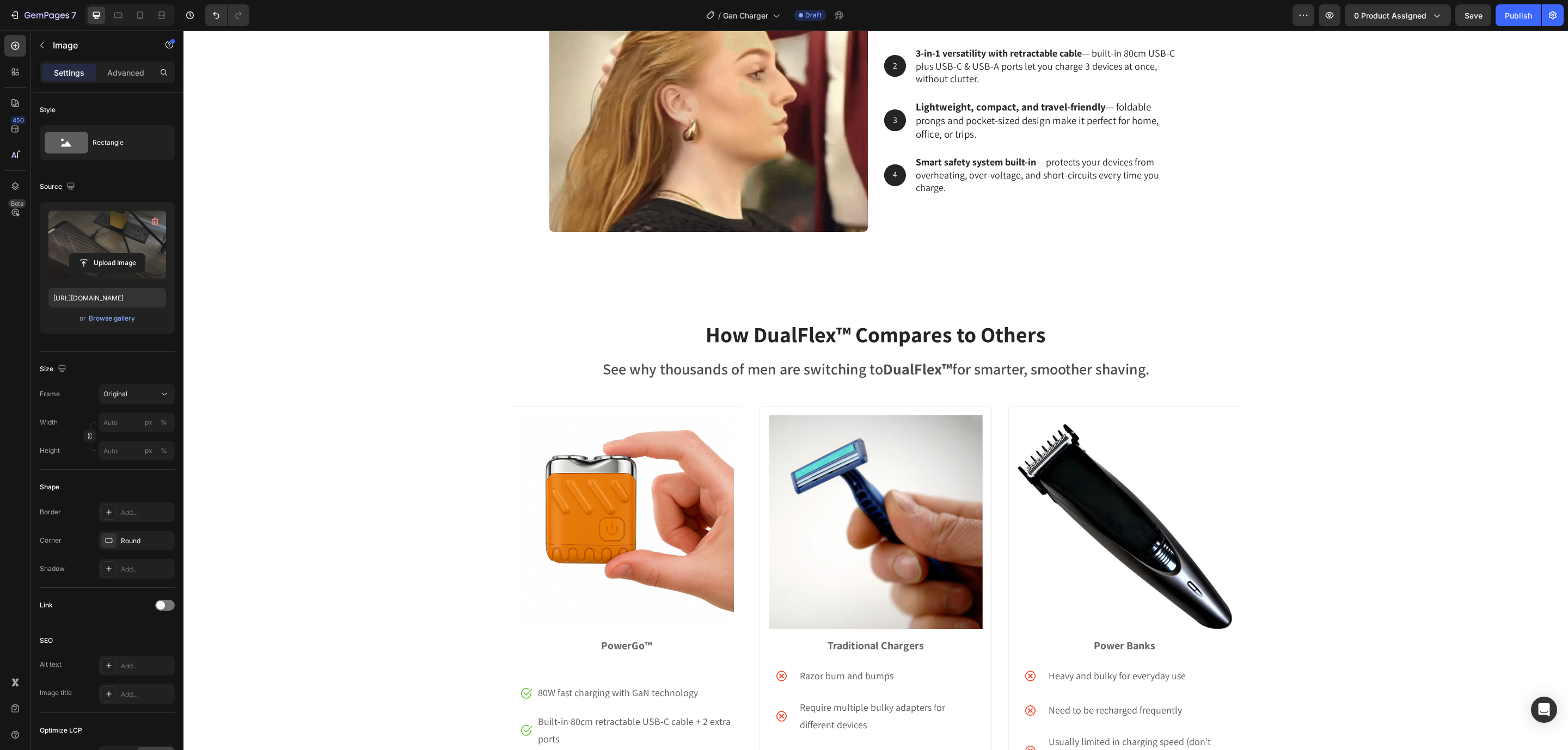
scroll to position [2901, 0]
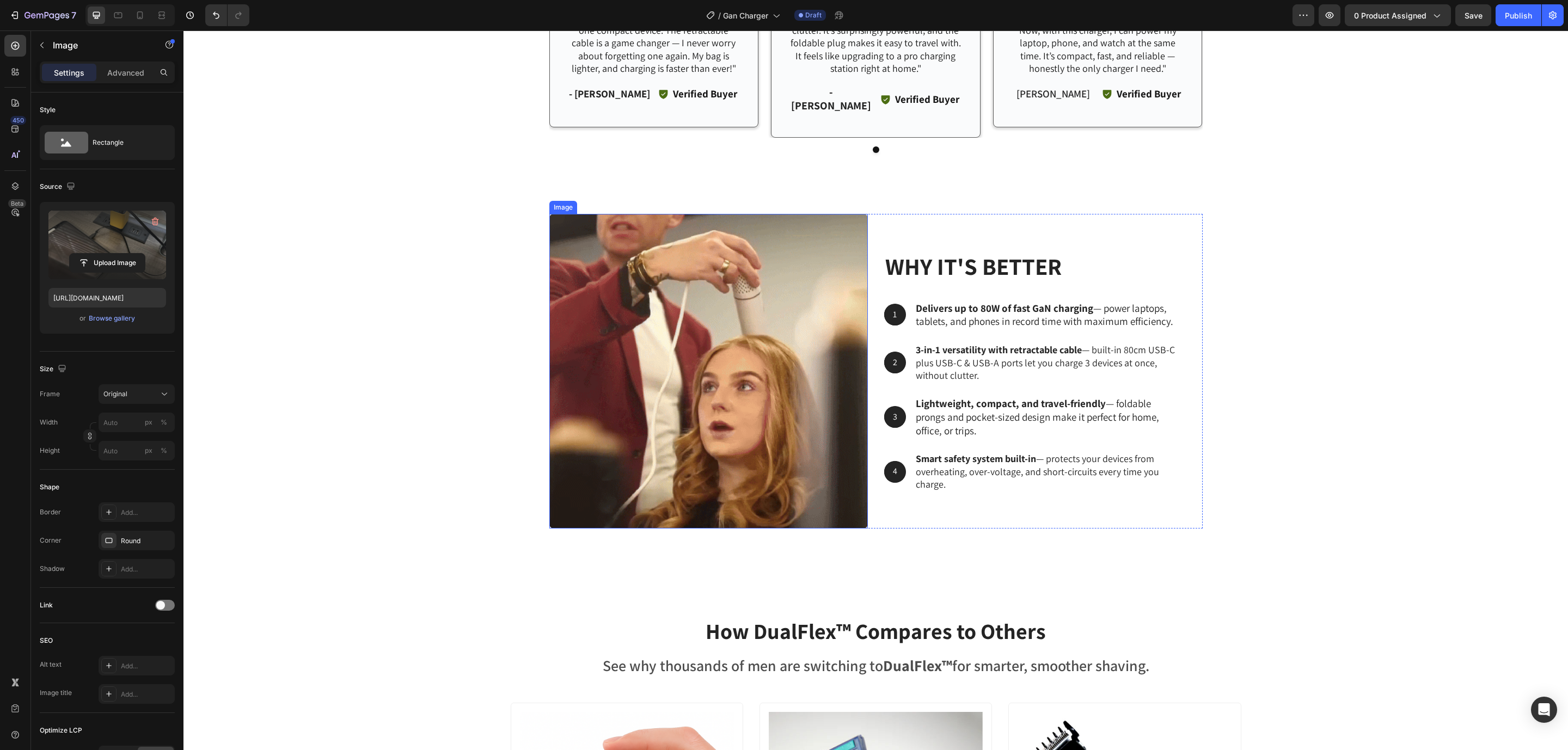
click at [660, 331] on img at bounding box center [708, 371] width 318 height 315
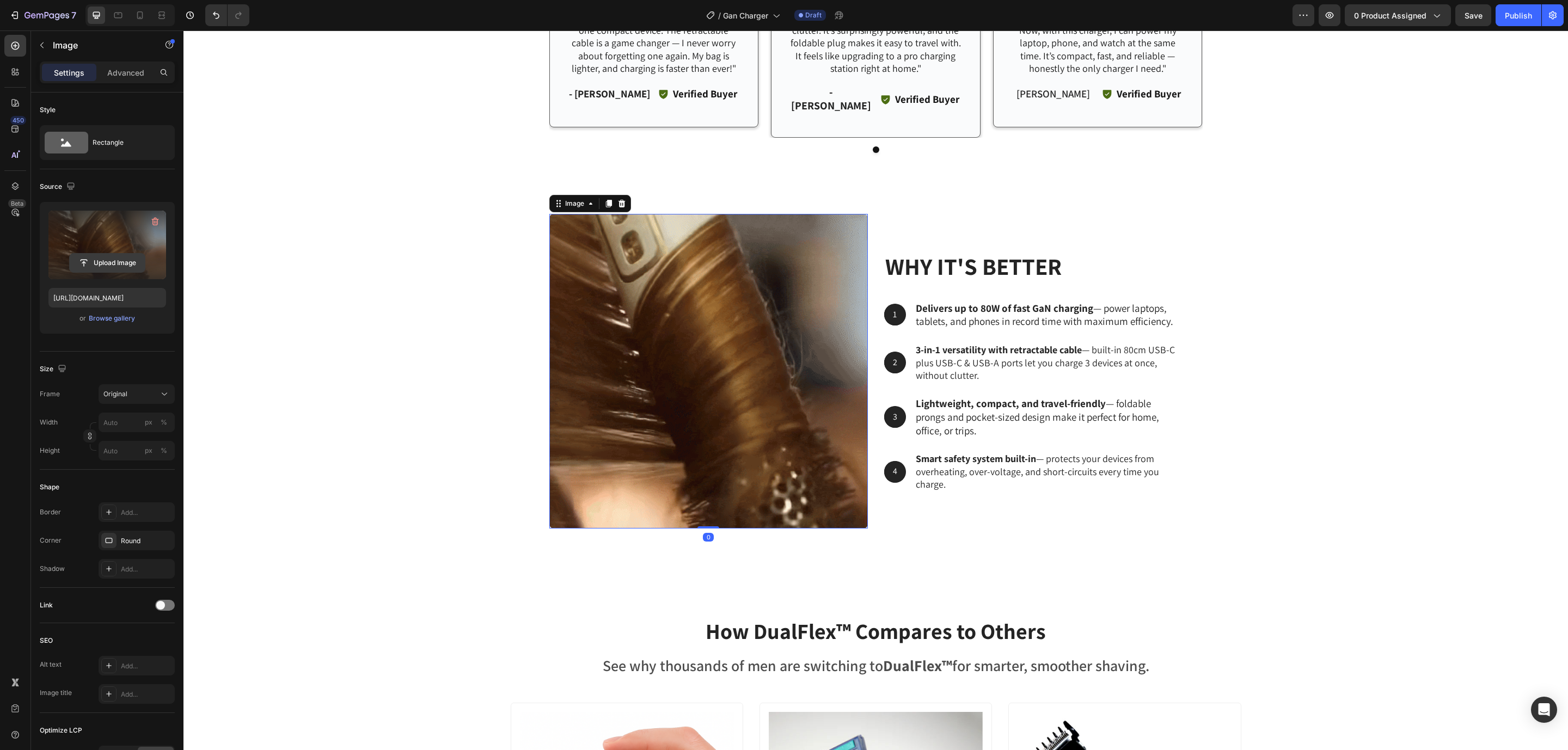
click at [111, 257] on input "file" at bounding box center [108, 263] width 75 height 19
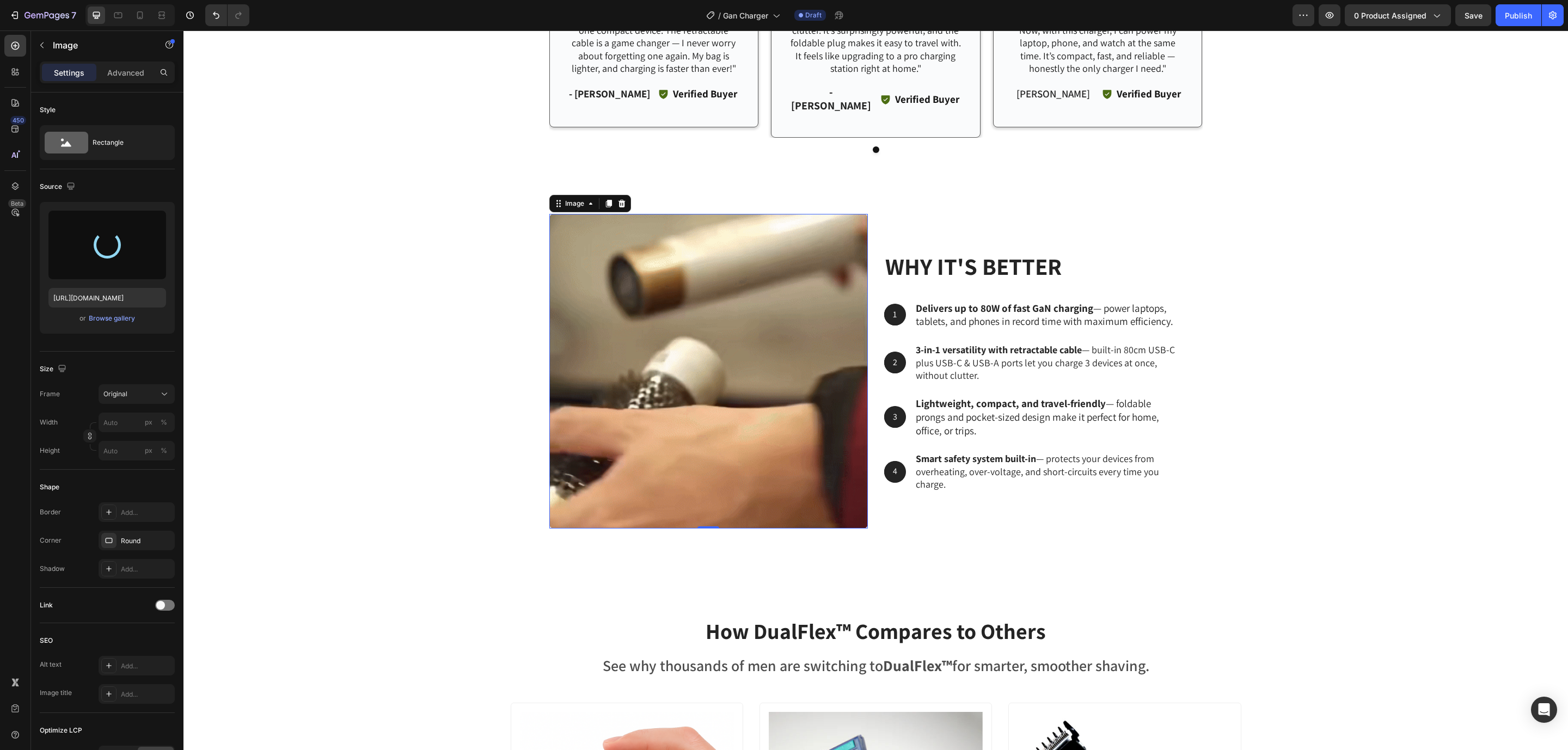
type input "[URL][DOMAIN_NAME]"
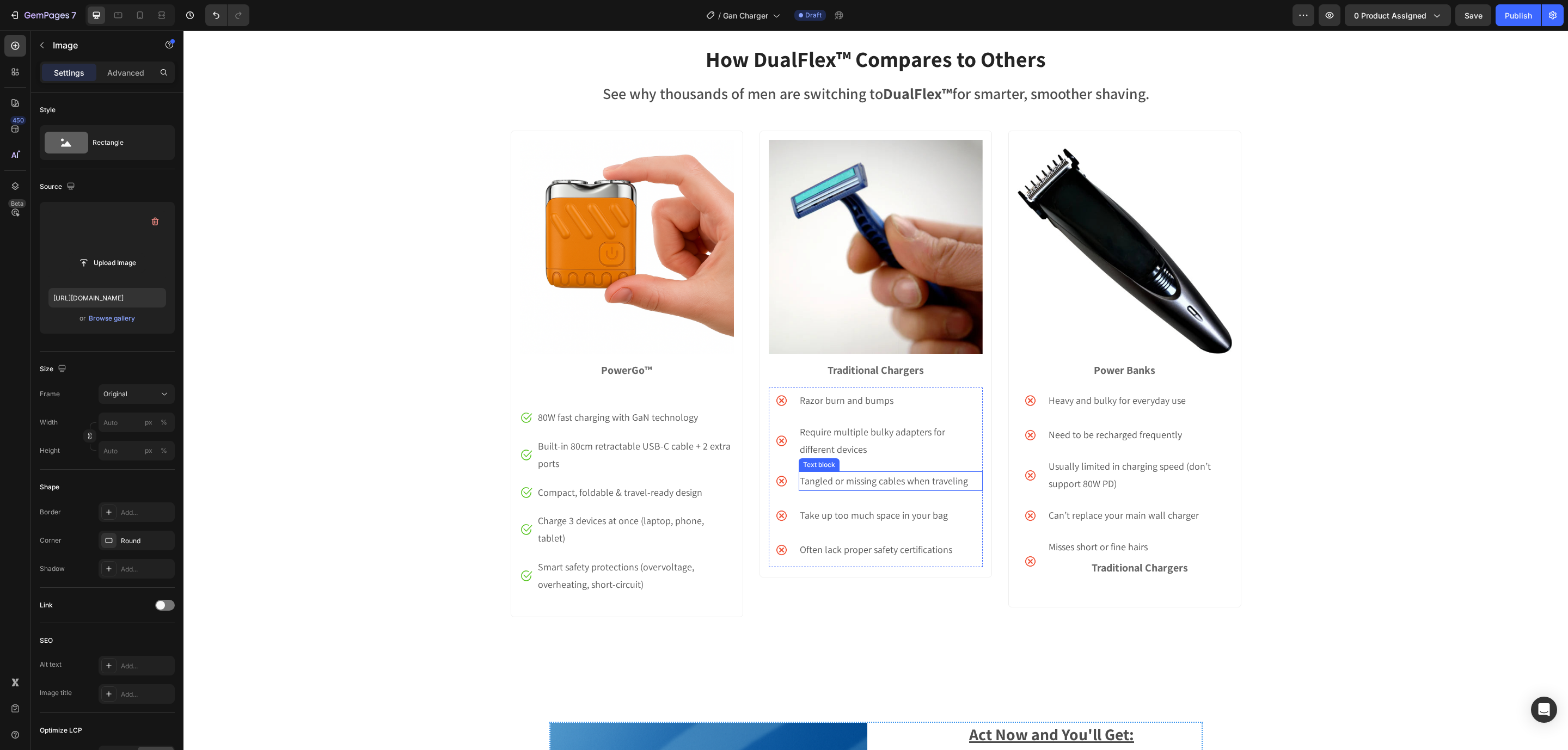
scroll to position [3472, 0]
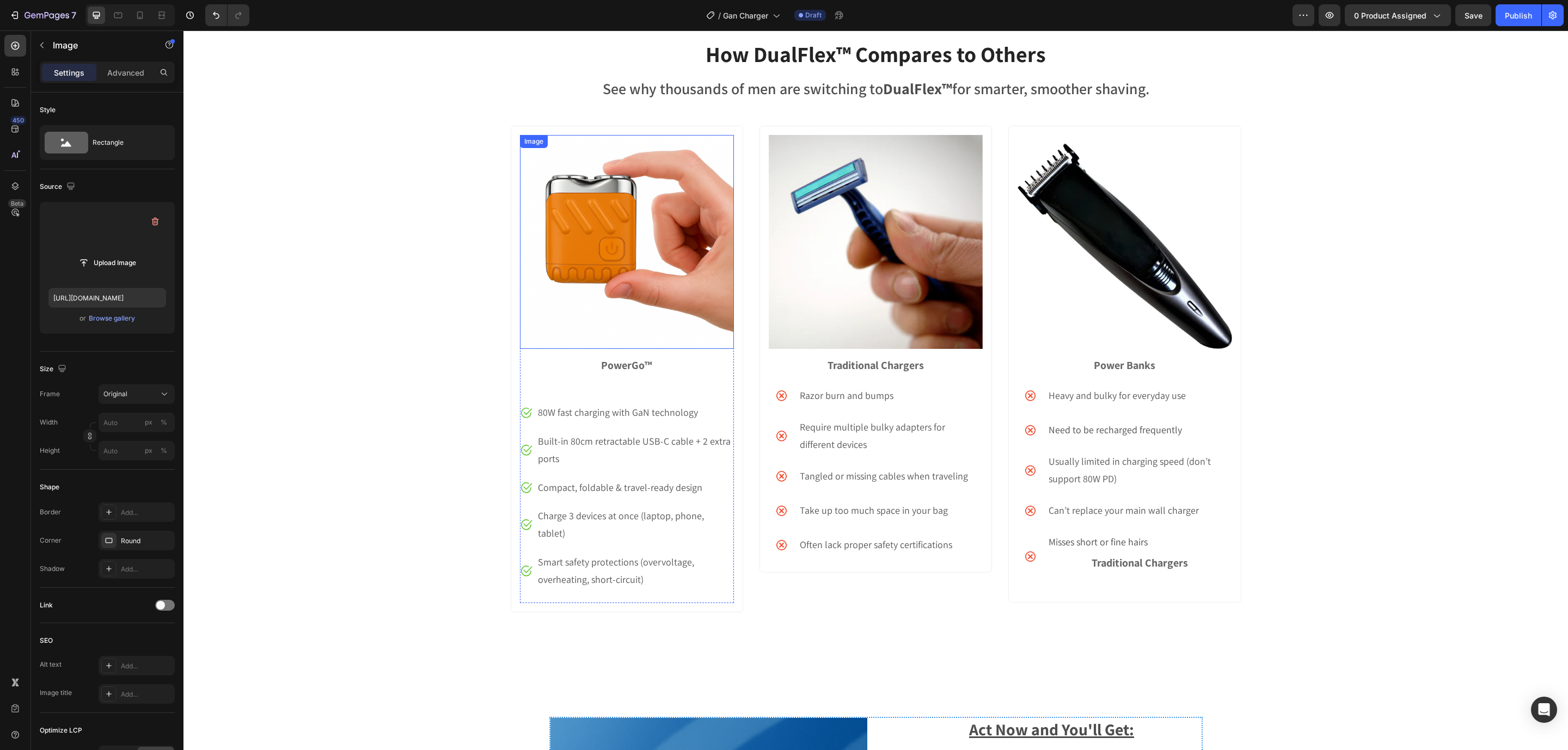
click at [568, 218] on img at bounding box center [627, 242] width 214 height 214
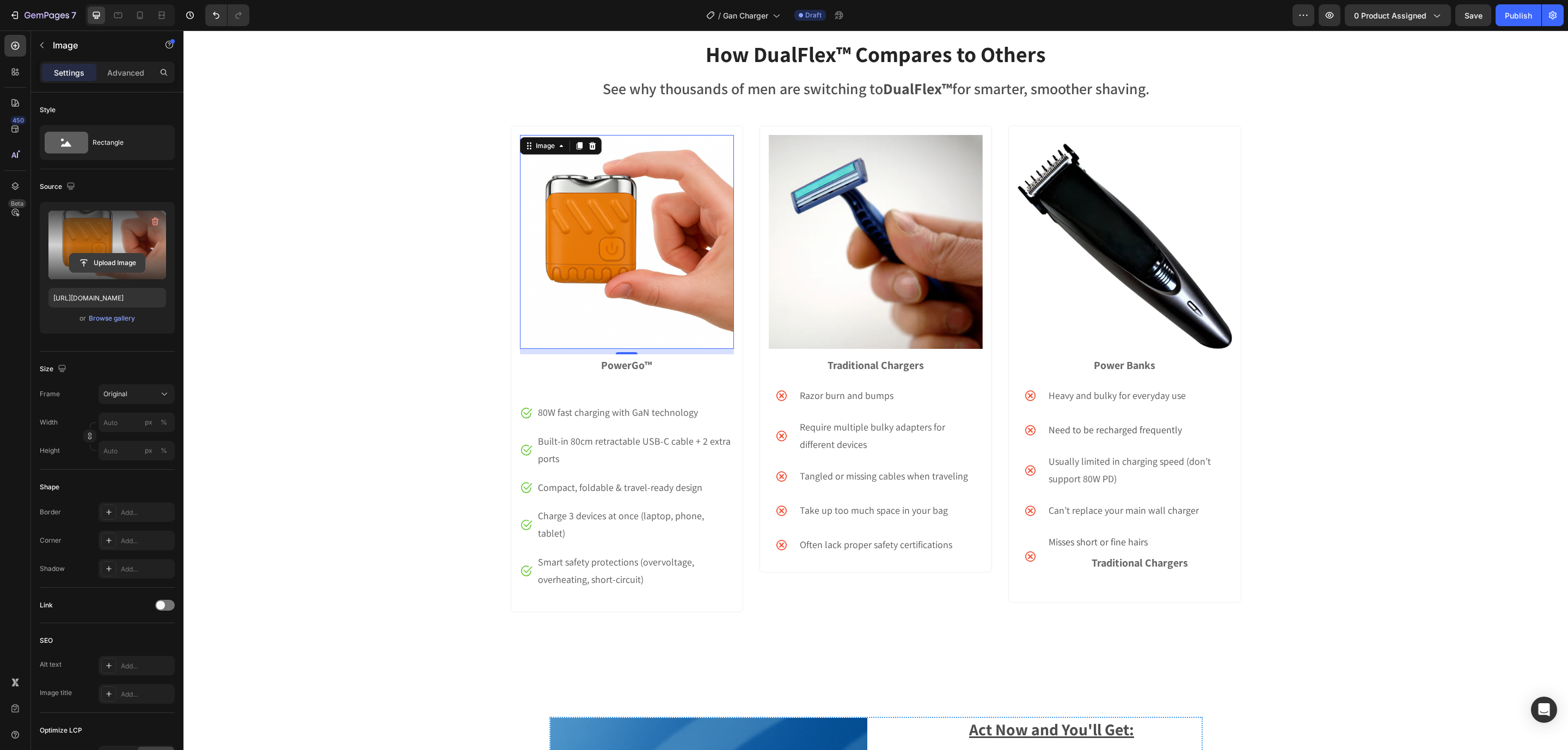
click at [111, 265] on input "file" at bounding box center [108, 263] width 75 height 19
type input "[URL][DOMAIN_NAME]"
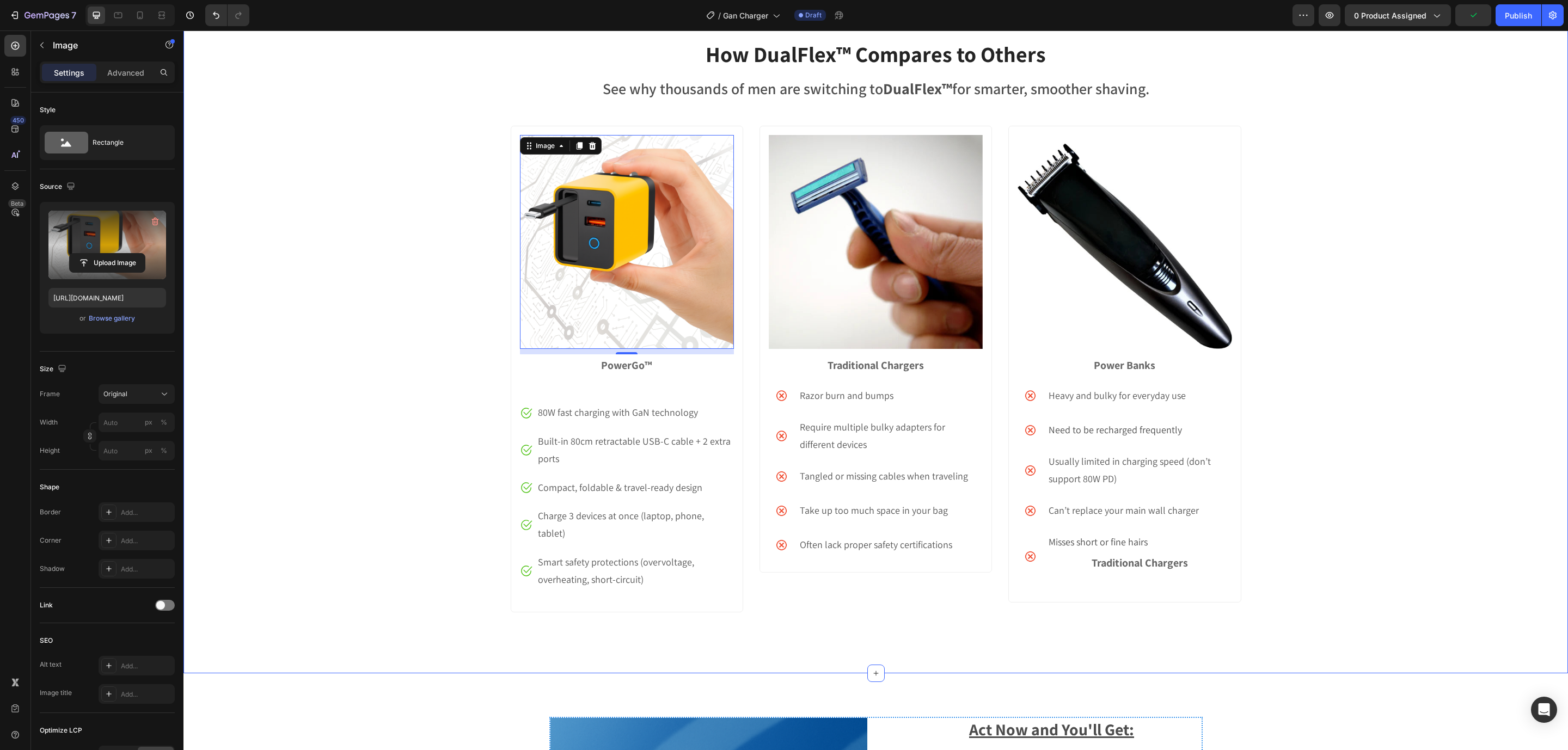
click at [1278, 270] on div "How DualFlex™ Compares to Others Heading See why thousands of men are switching…" at bounding box center [876, 333] width 1384 height 591
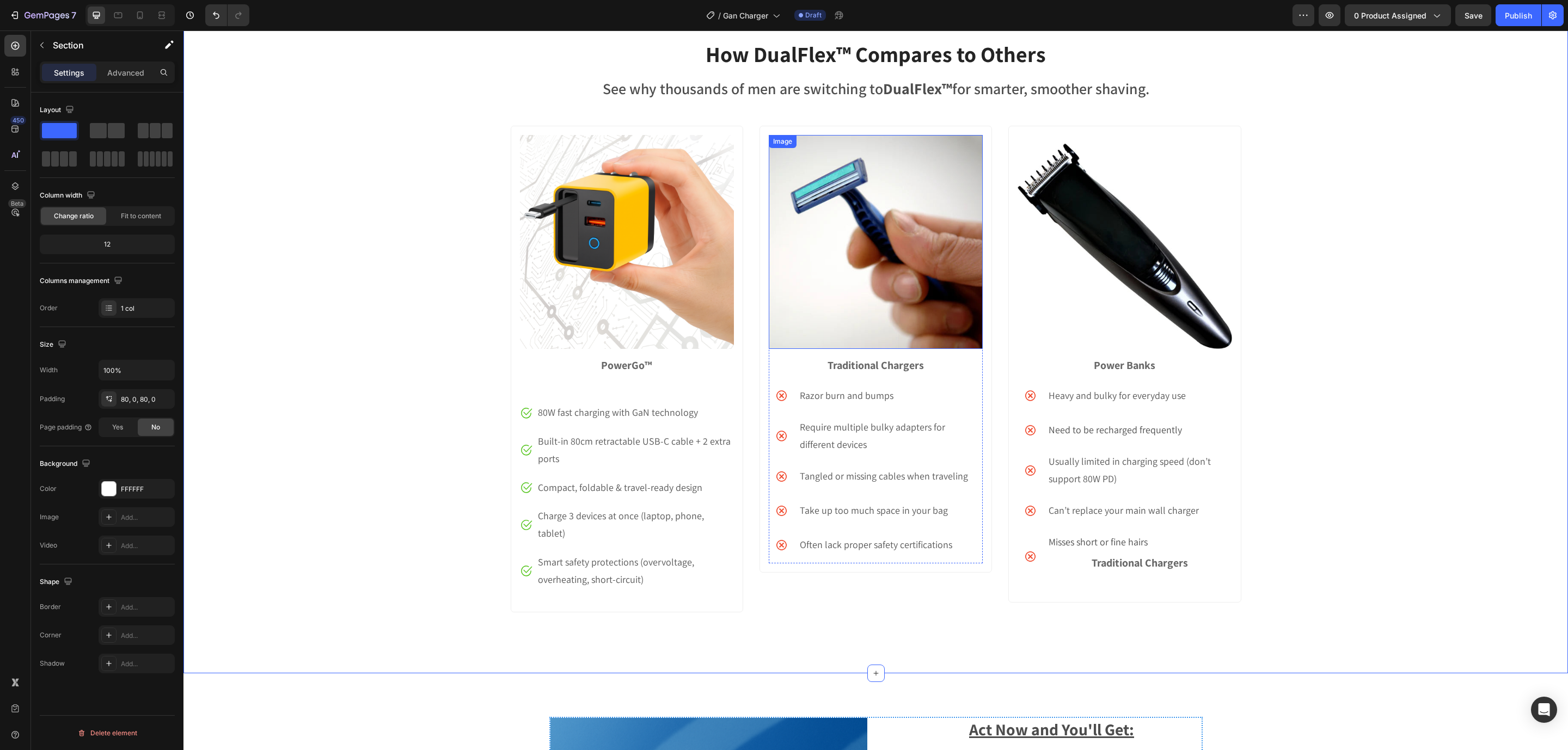
click at [970, 228] on img at bounding box center [875, 242] width 214 height 214
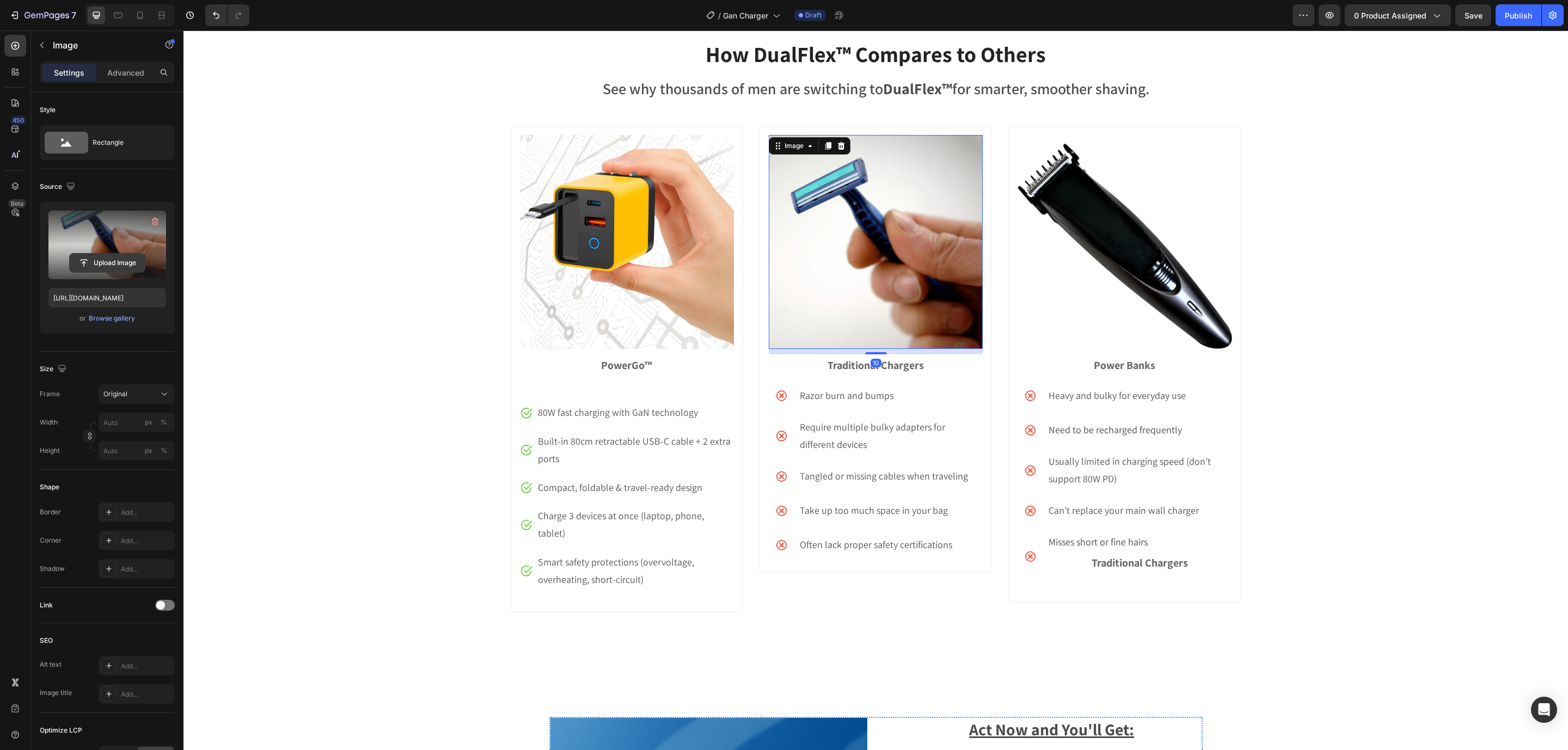
click at [114, 260] on input "file" at bounding box center [108, 263] width 75 height 19
type input "[URL][DOMAIN_NAME]"
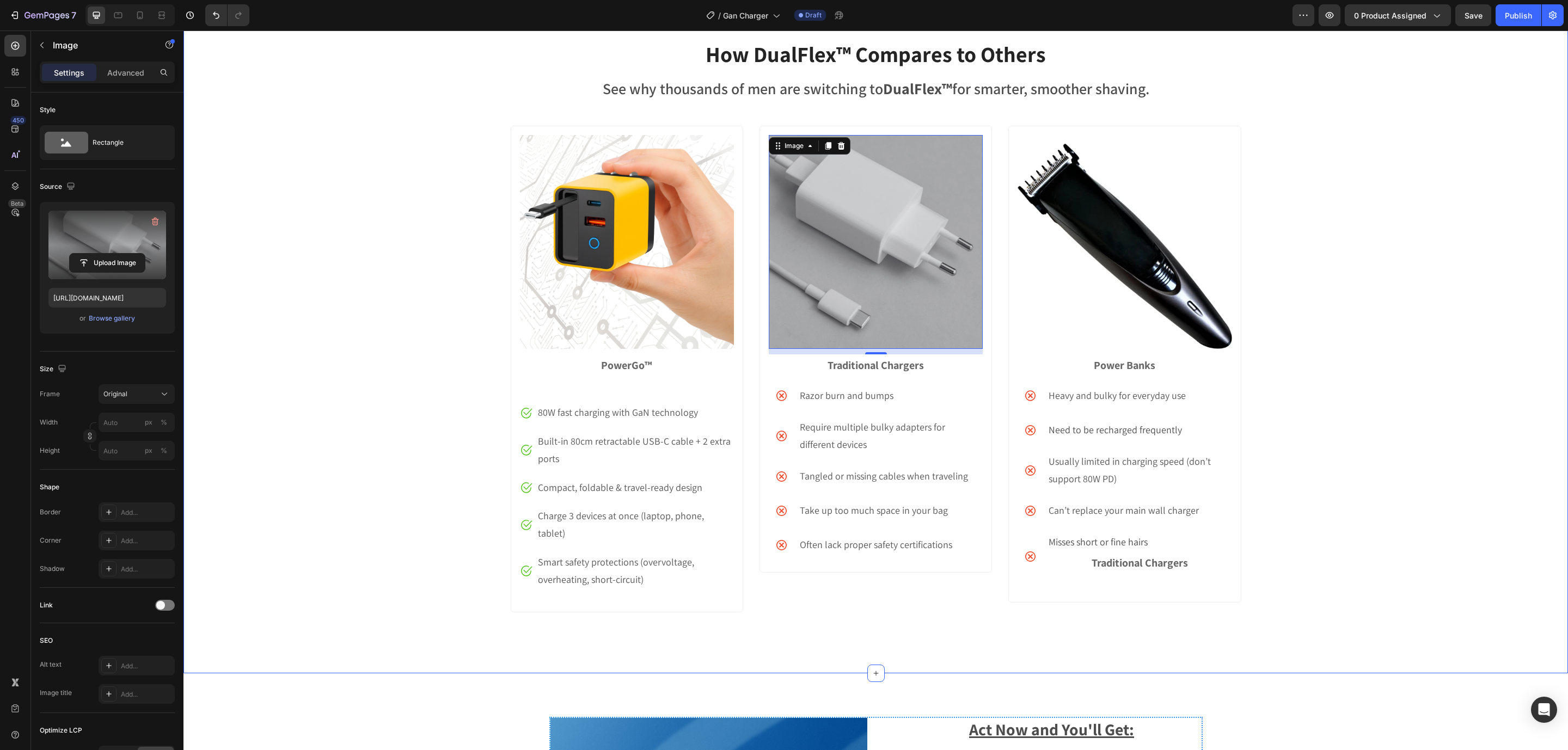
click at [1501, 255] on div "How DualFlex™ Compares to Others Heading See why thousands of men are switching…" at bounding box center [876, 333] width 1384 height 591
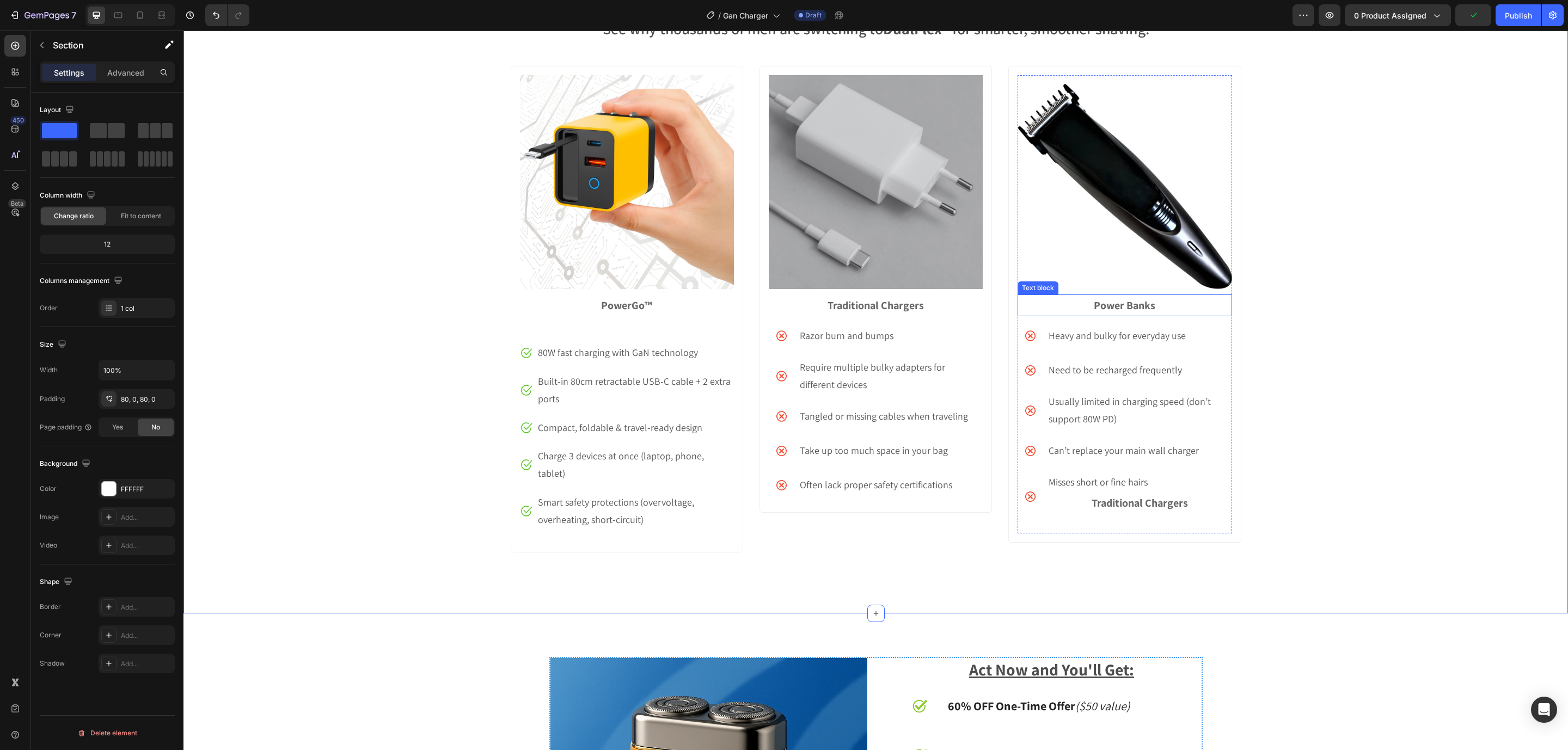
scroll to position [3429, 0]
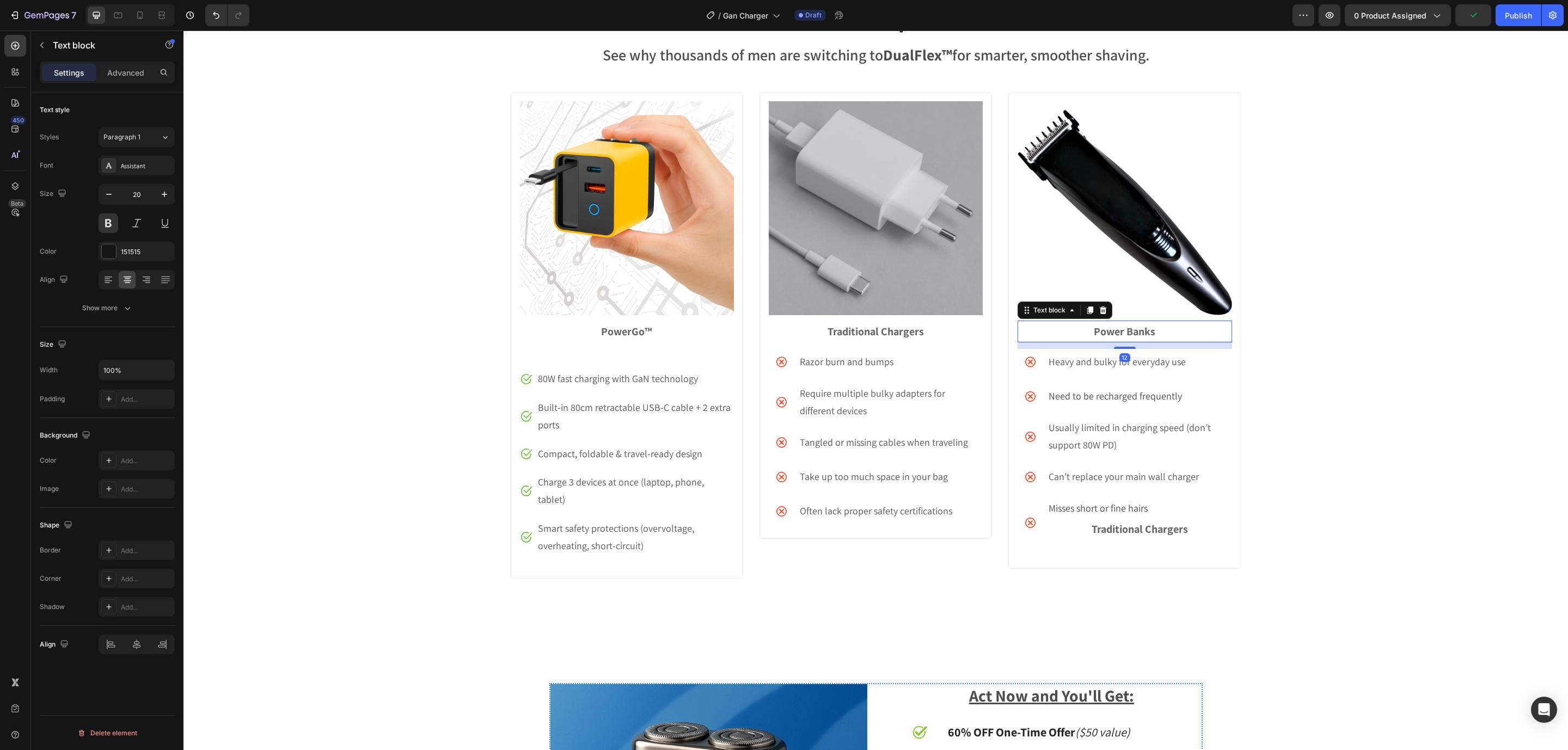
click at [1125, 339] on strong "Power Banks" at bounding box center [1124, 332] width 62 height 14
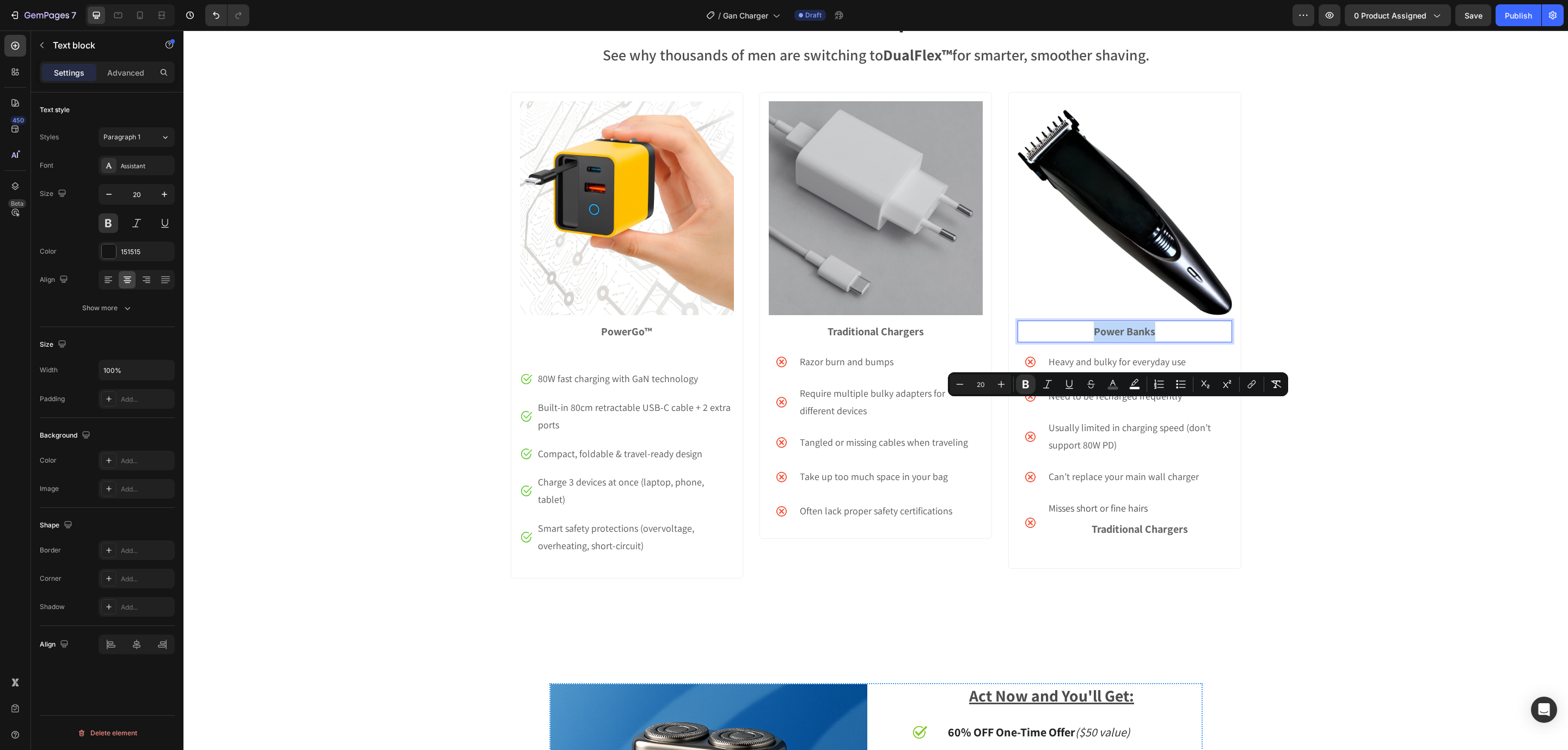
copy strong "Power Banks"
click at [1127, 288] on img at bounding box center [1124, 208] width 214 height 214
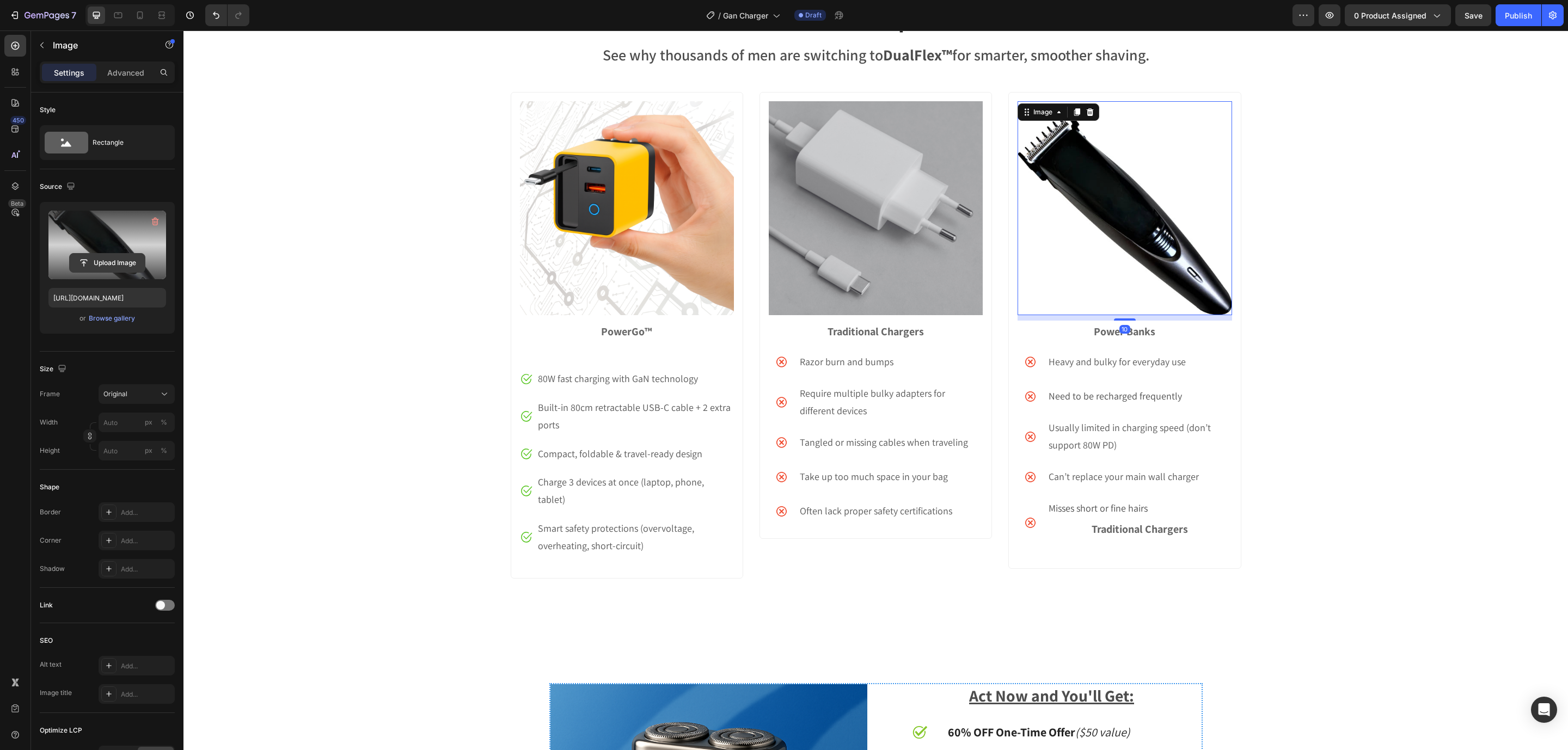
click at [138, 270] on input "file" at bounding box center [108, 263] width 75 height 19
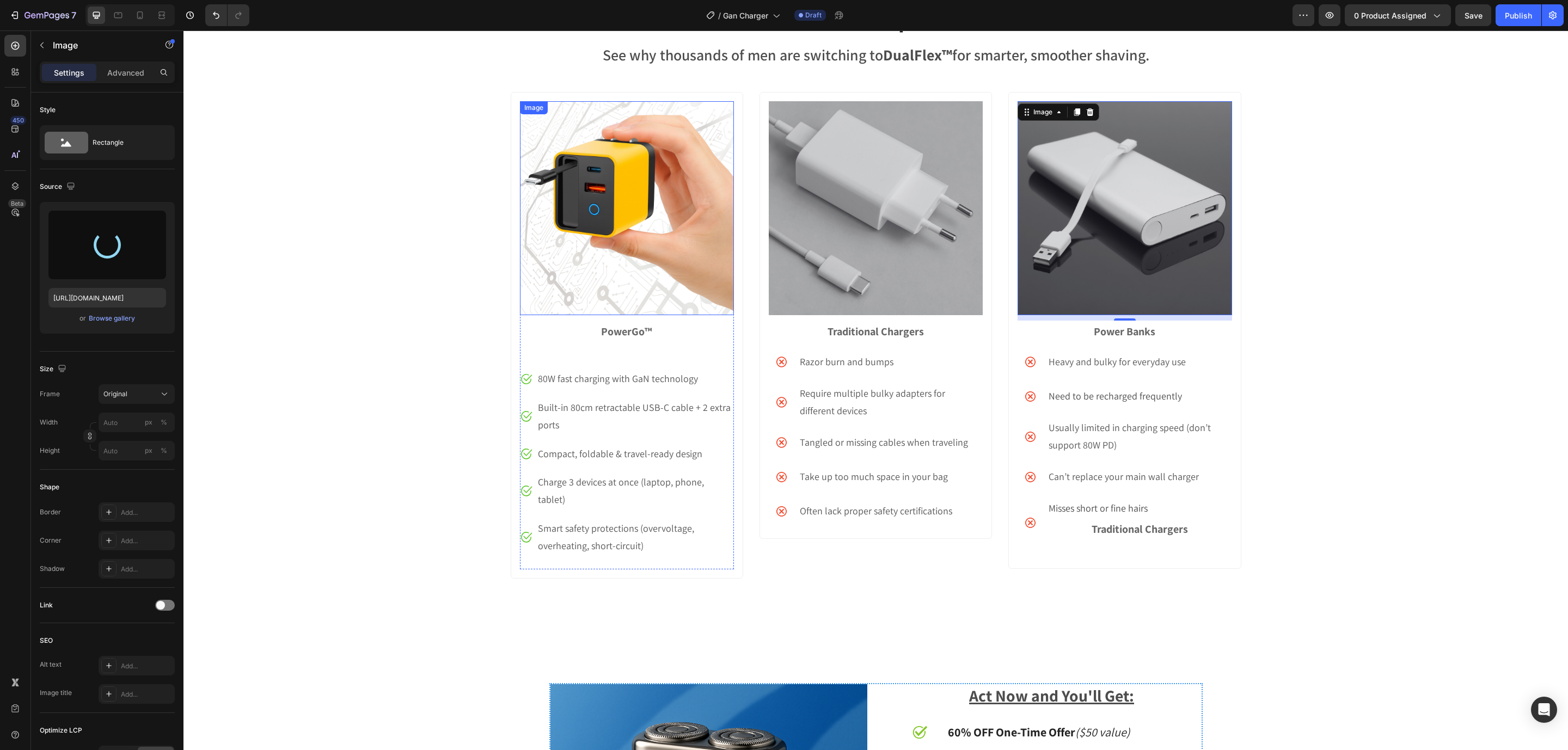
type input "[URL][DOMAIN_NAME]"
drag, startPoint x: 1422, startPoint y: 385, endPoint x: 1426, endPoint y: 398, distance: 13.6
click at [1426, 388] on div "How DualFlex™ Compares to Others Heading See why thousands of men are switching…" at bounding box center [876, 299] width 1384 height 591
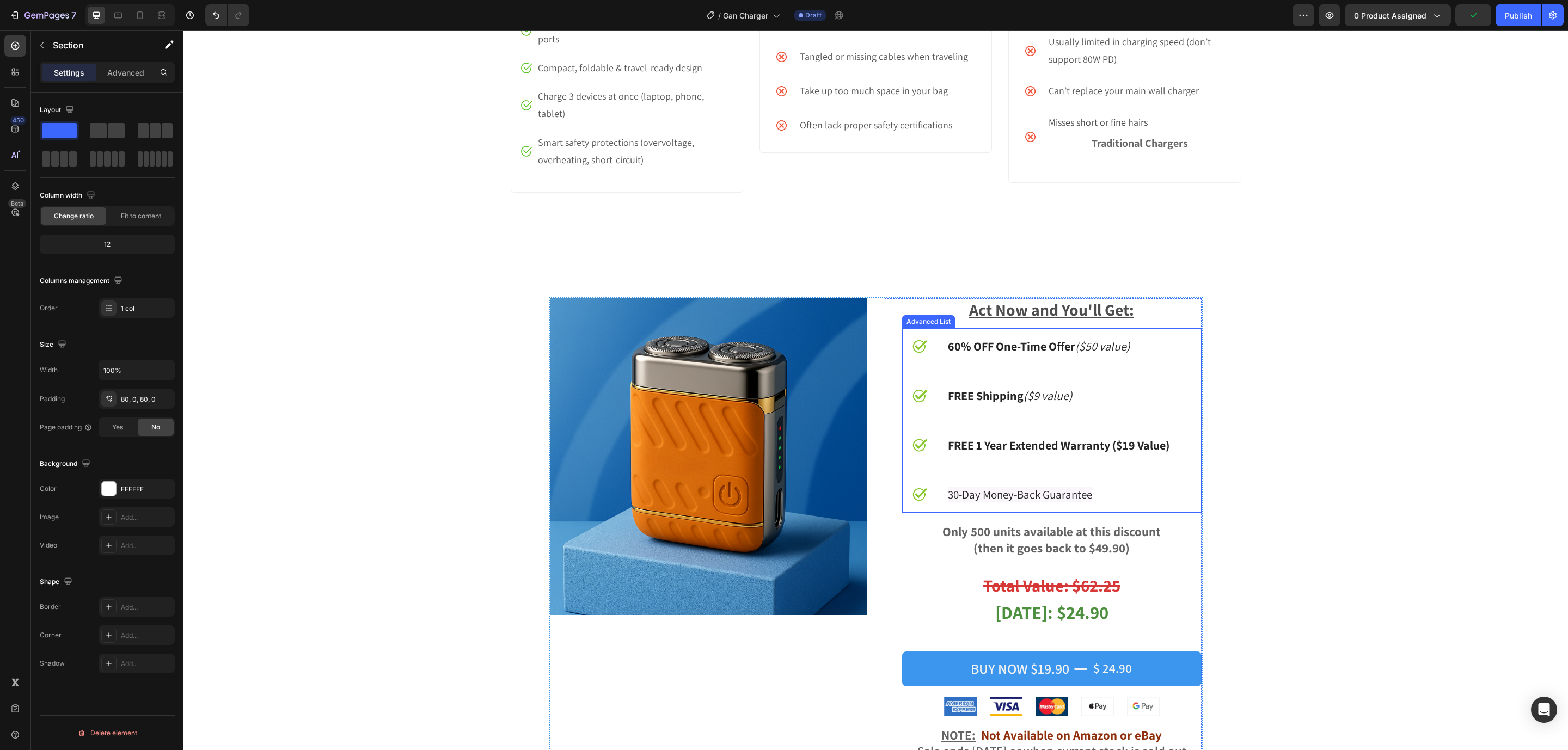
scroll to position [4000, 0]
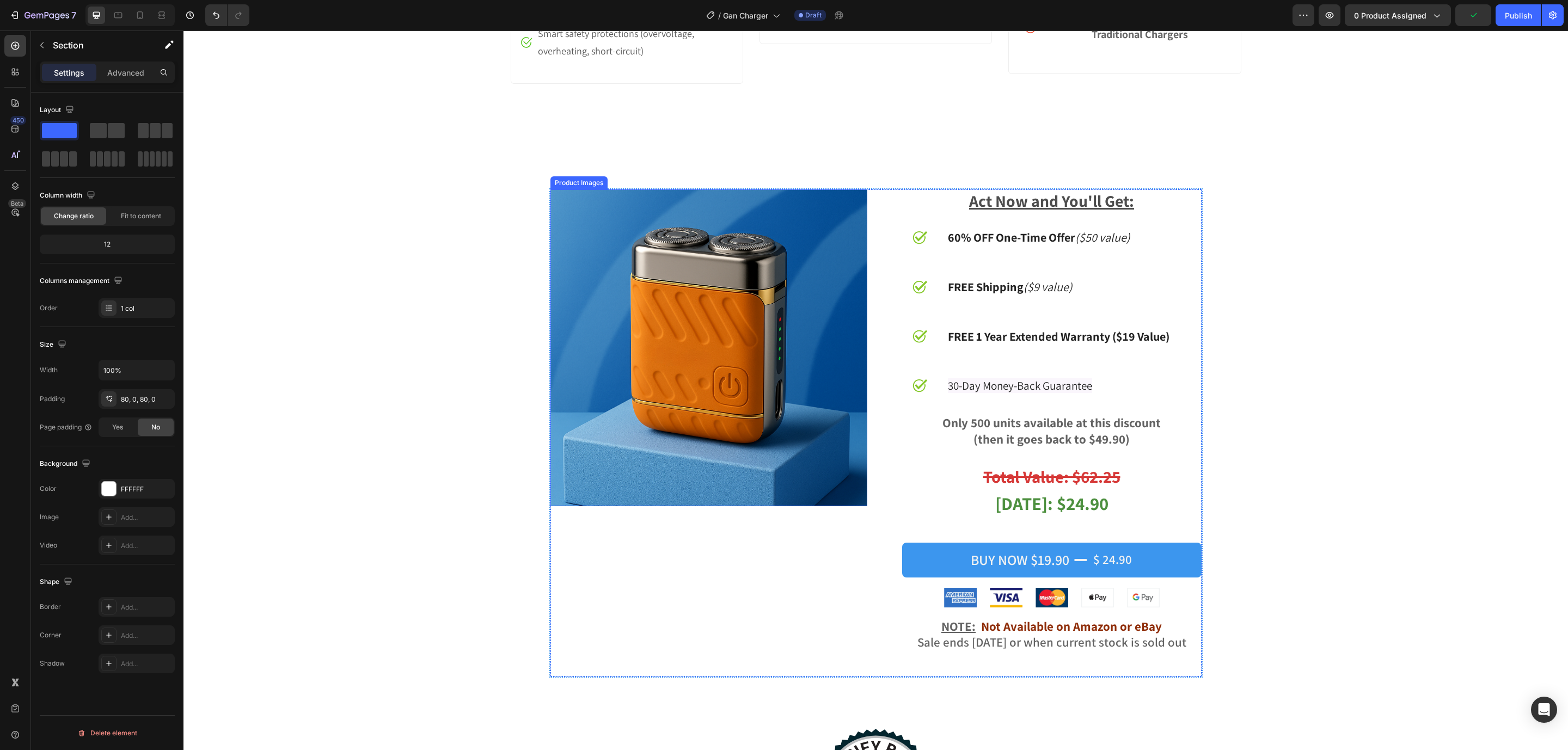
click at [783, 366] on img at bounding box center [708, 347] width 316 height 316
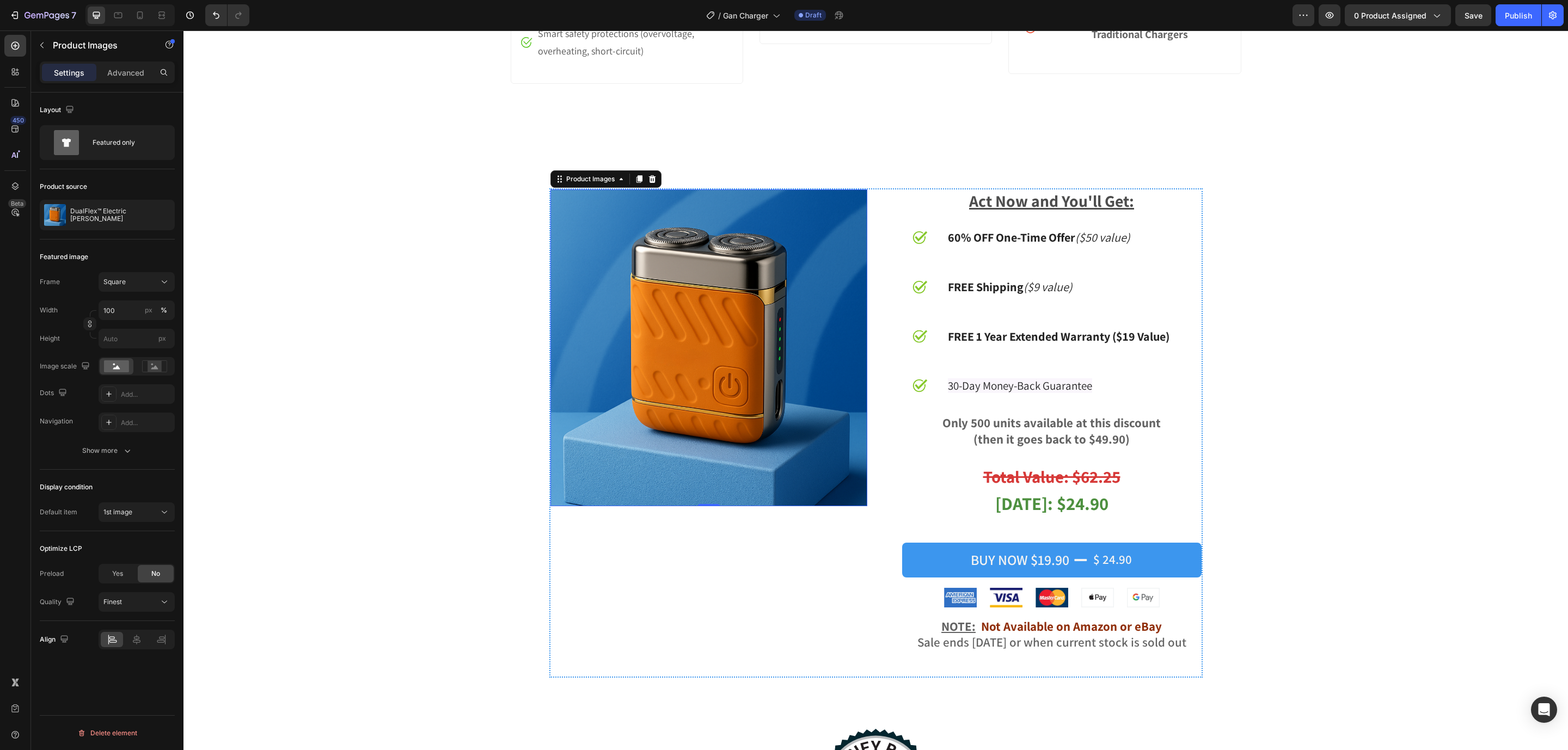
click at [660, 263] on img at bounding box center [708, 347] width 316 height 316
click at [738, 316] on img at bounding box center [708, 347] width 316 height 316
click at [639, 256] on img at bounding box center [708, 347] width 316 height 316
drag, startPoint x: 111, startPoint y: 219, endPoint x: 114, endPoint y: 190, distance: 29.2
click at [111, 219] on p "DualFlex™ Electric [PERSON_NAME]" at bounding box center [120, 214] width 100 height 15
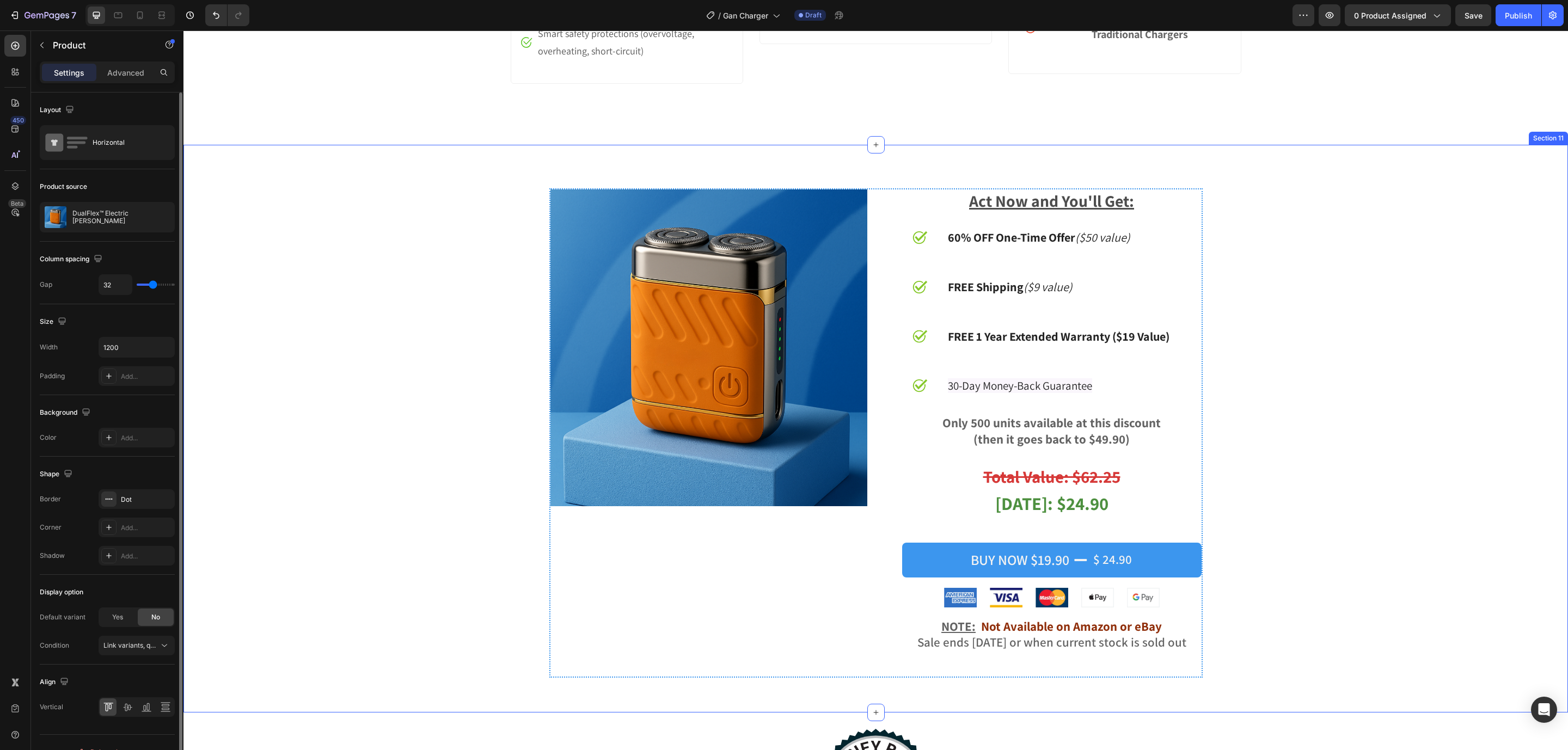
click at [383, 203] on div "Product Images Act Now and You'll Get: Text Block Image 60% OFF One-Time Offer …" at bounding box center [876, 437] width 1368 height 498
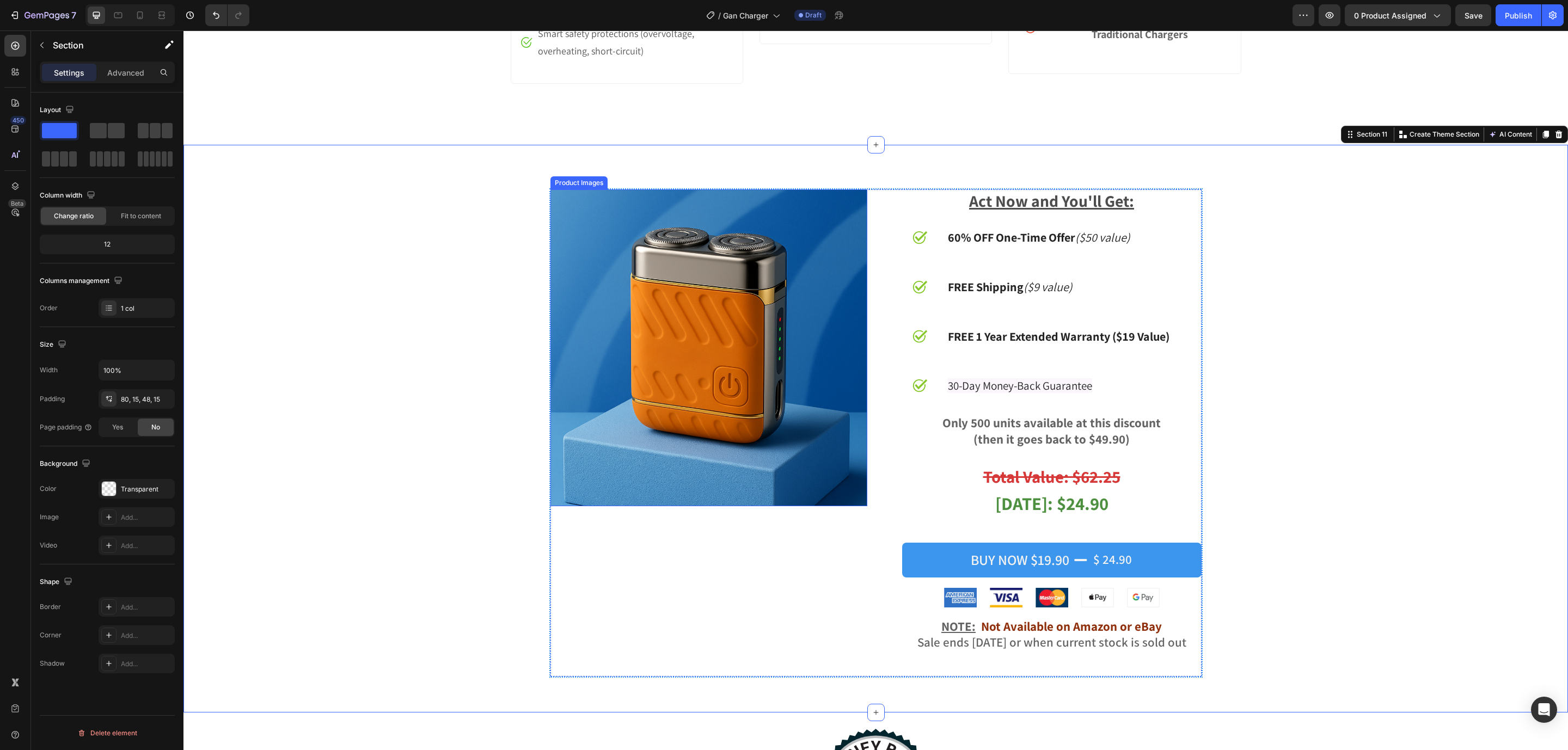
click at [611, 310] on img at bounding box center [708, 347] width 316 height 316
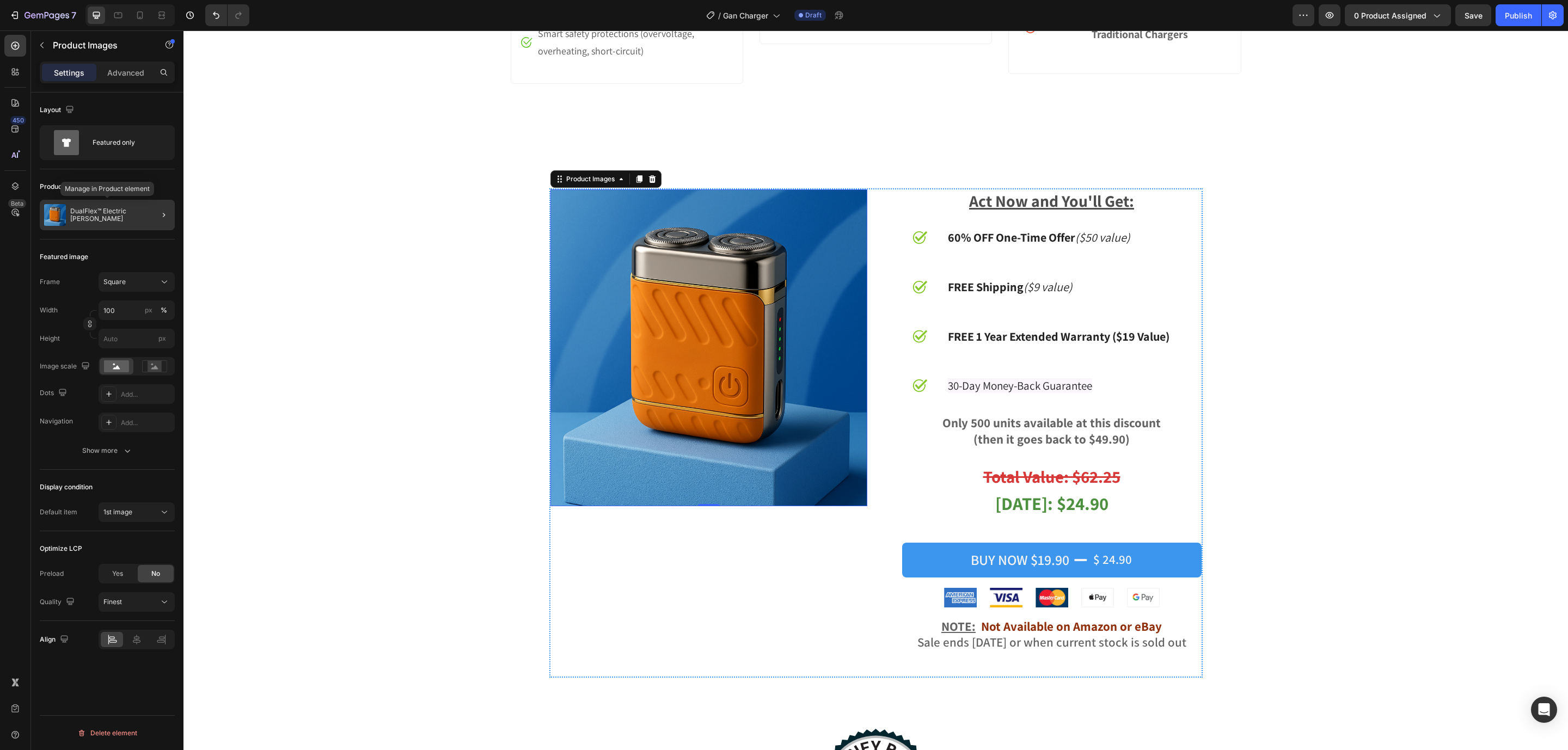
click at [143, 224] on div "DualFlex™ Electric [PERSON_NAME]" at bounding box center [107, 215] width 135 height 30
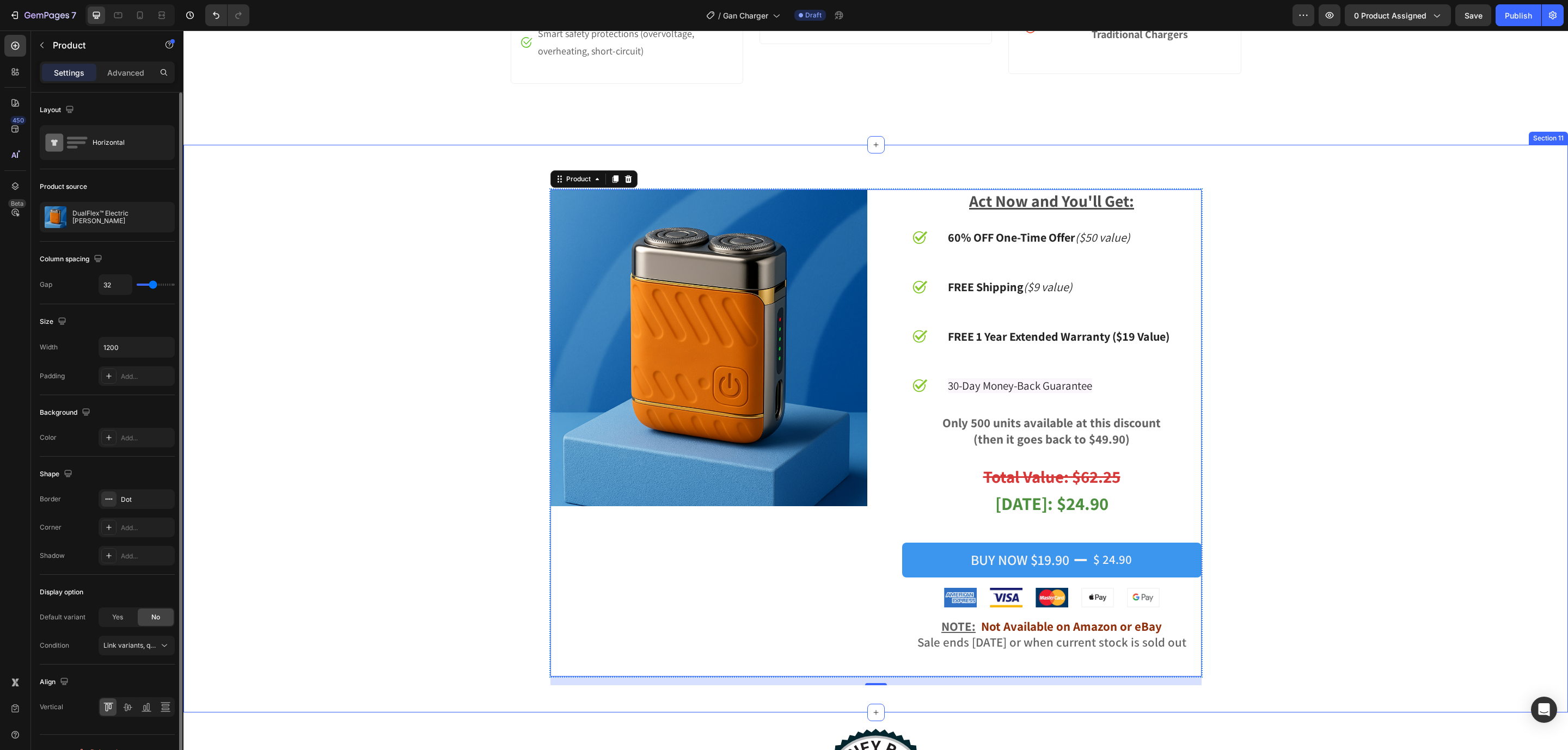
click at [449, 211] on div "Product Images Act Now and You'll Get: Text Block Image 60% OFF One-Time Offer …" at bounding box center [876, 437] width 1368 height 498
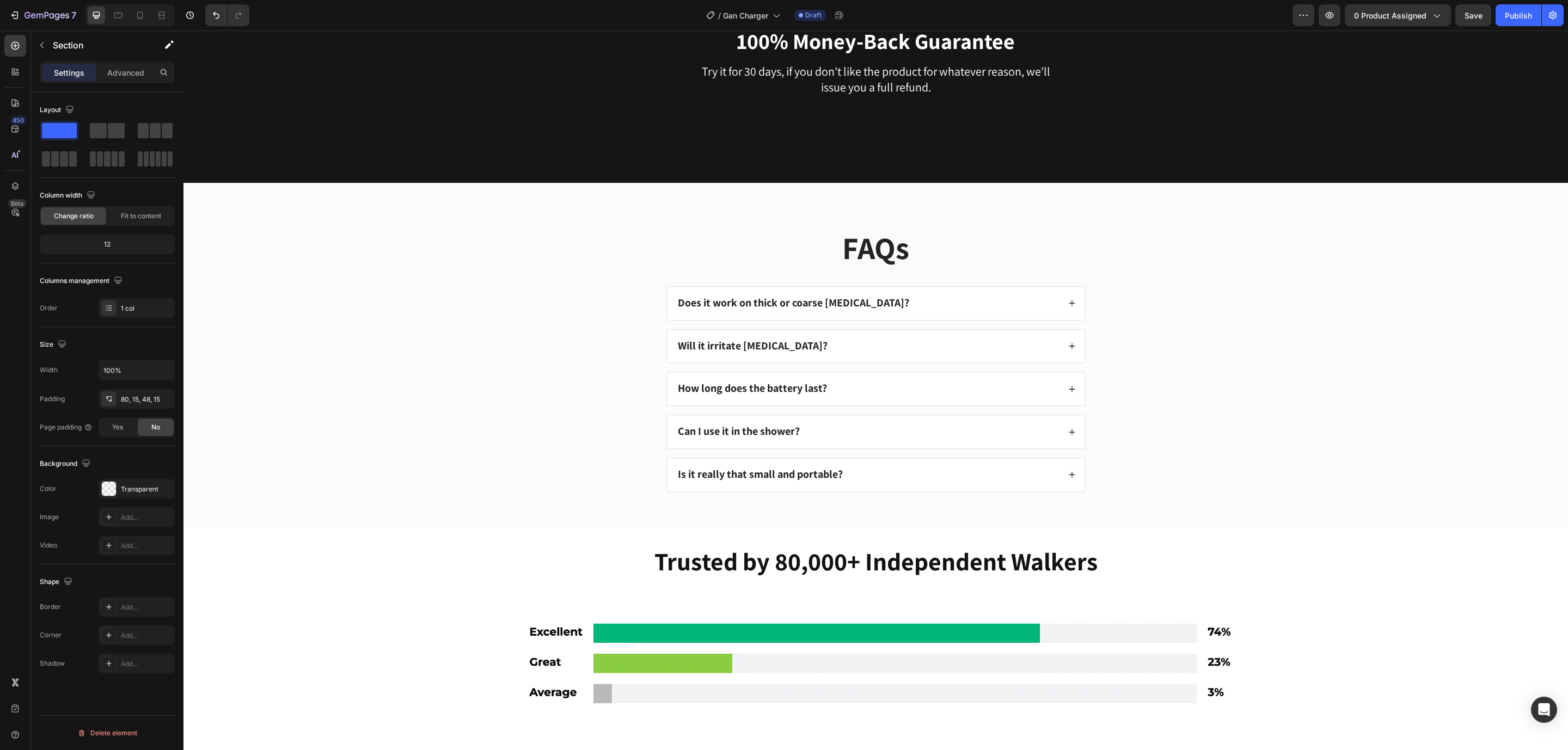
scroll to position [4979, 0]
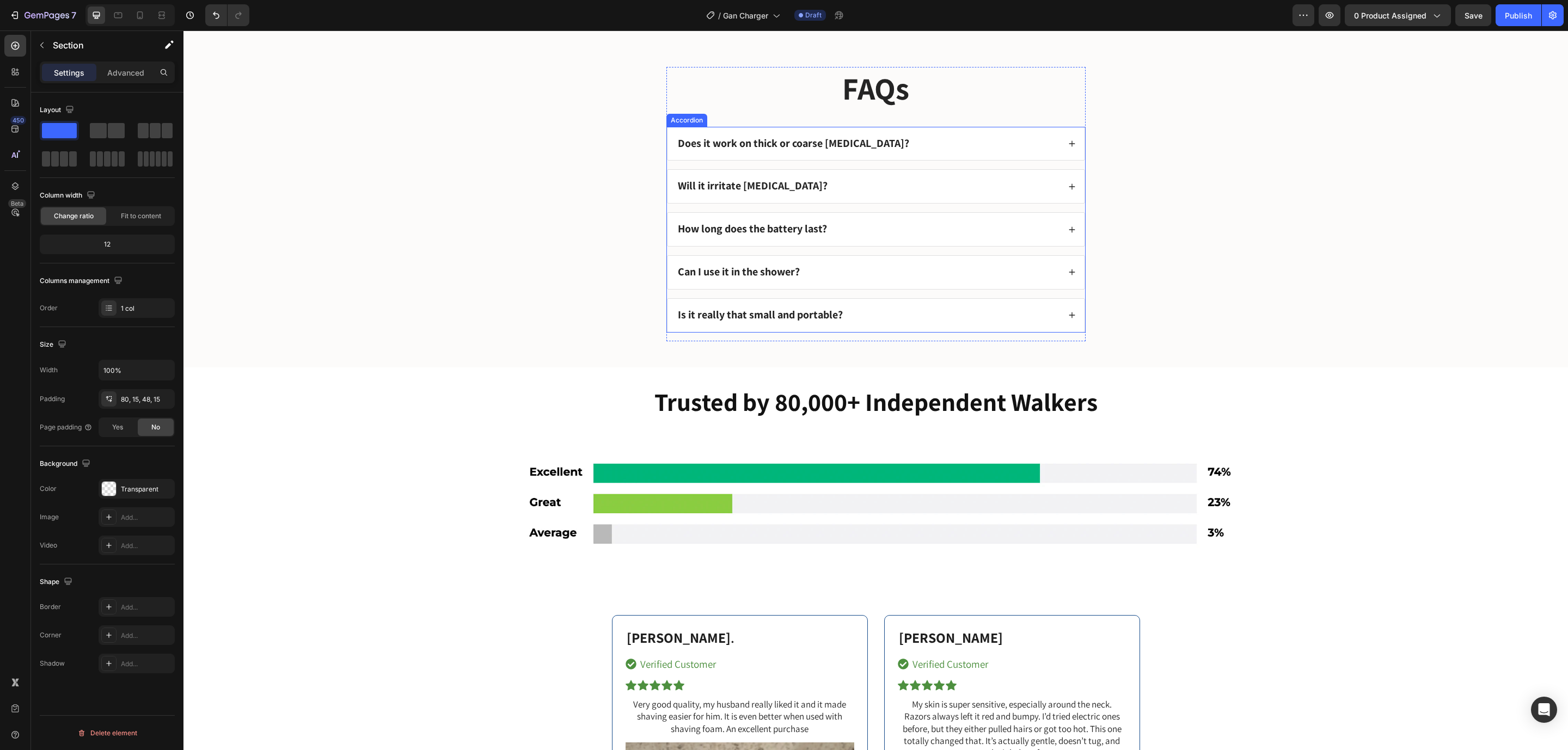
drag, startPoint x: 769, startPoint y: 149, endPoint x: 827, endPoint y: 151, distance: 58.0
click at [769, 149] on strong "Does it work on thick or coarse [MEDICAL_DATA]?" at bounding box center [793, 143] width 231 height 14
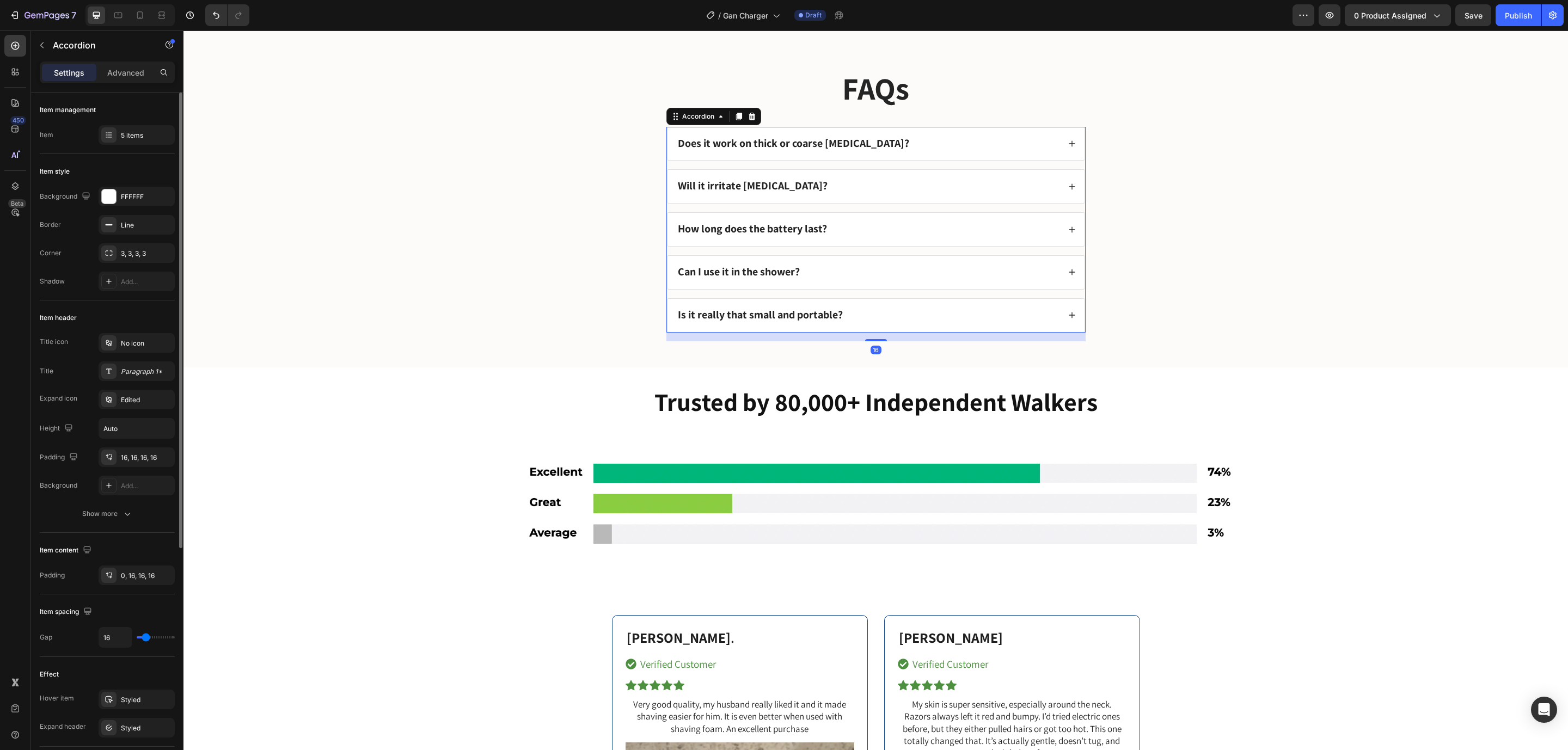
click at [801, 142] on strong "Does it work on thick or coarse [MEDICAL_DATA]?" at bounding box center [793, 143] width 231 height 14
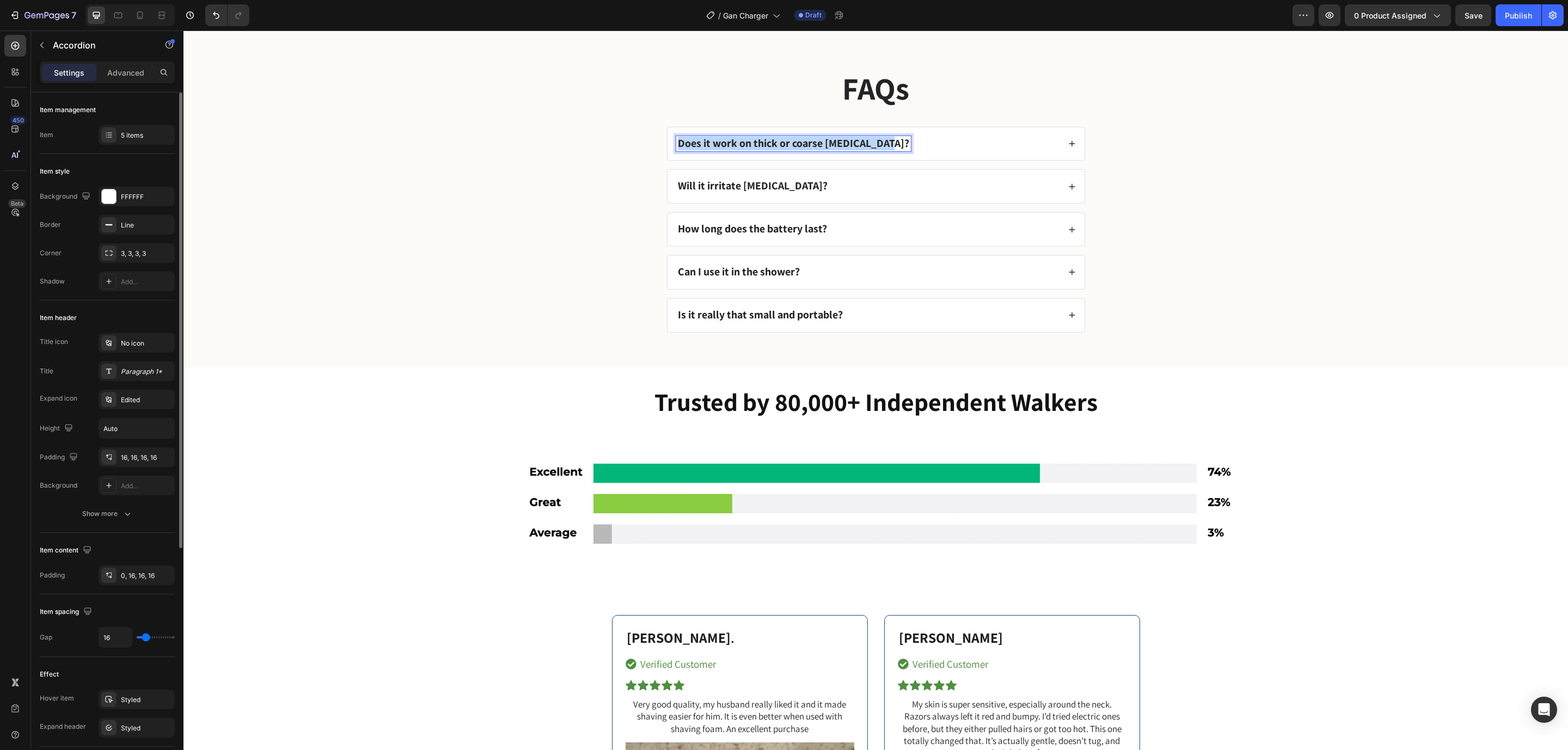
click at [801, 142] on strong "Does it work on thick or coarse [MEDICAL_DATA]?" at bounding box center [793, 143] width 231 height 14
click at [1063, 139] on div "How many devices can I charge at the same time?" at bounding box center [875, 143] width 417 height 33
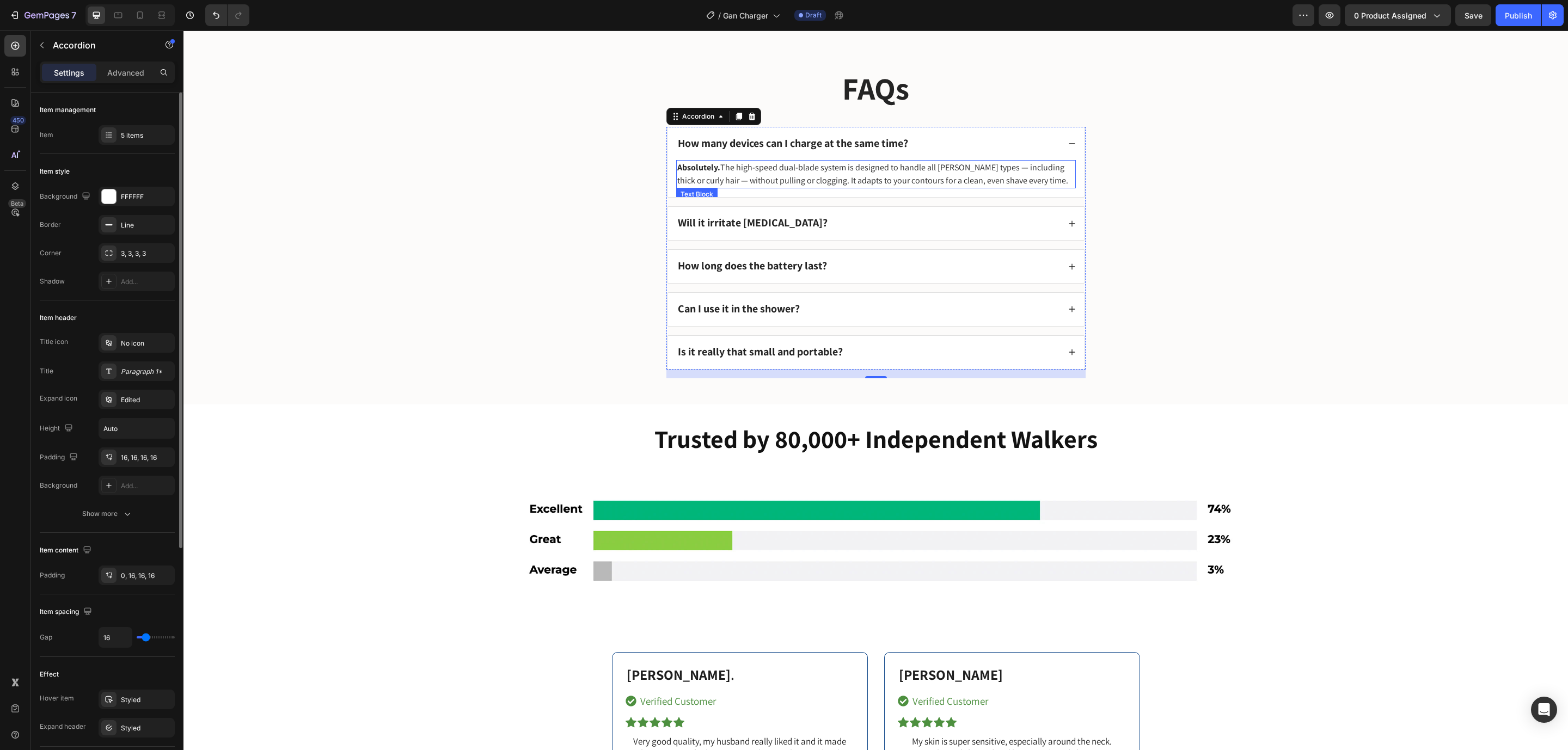
click at [730, 167] on p "Absolutely. The high-speed dual-blade system is designed to handle all [PERSON_…" at bounding box center [875, 174] width 397 height 26
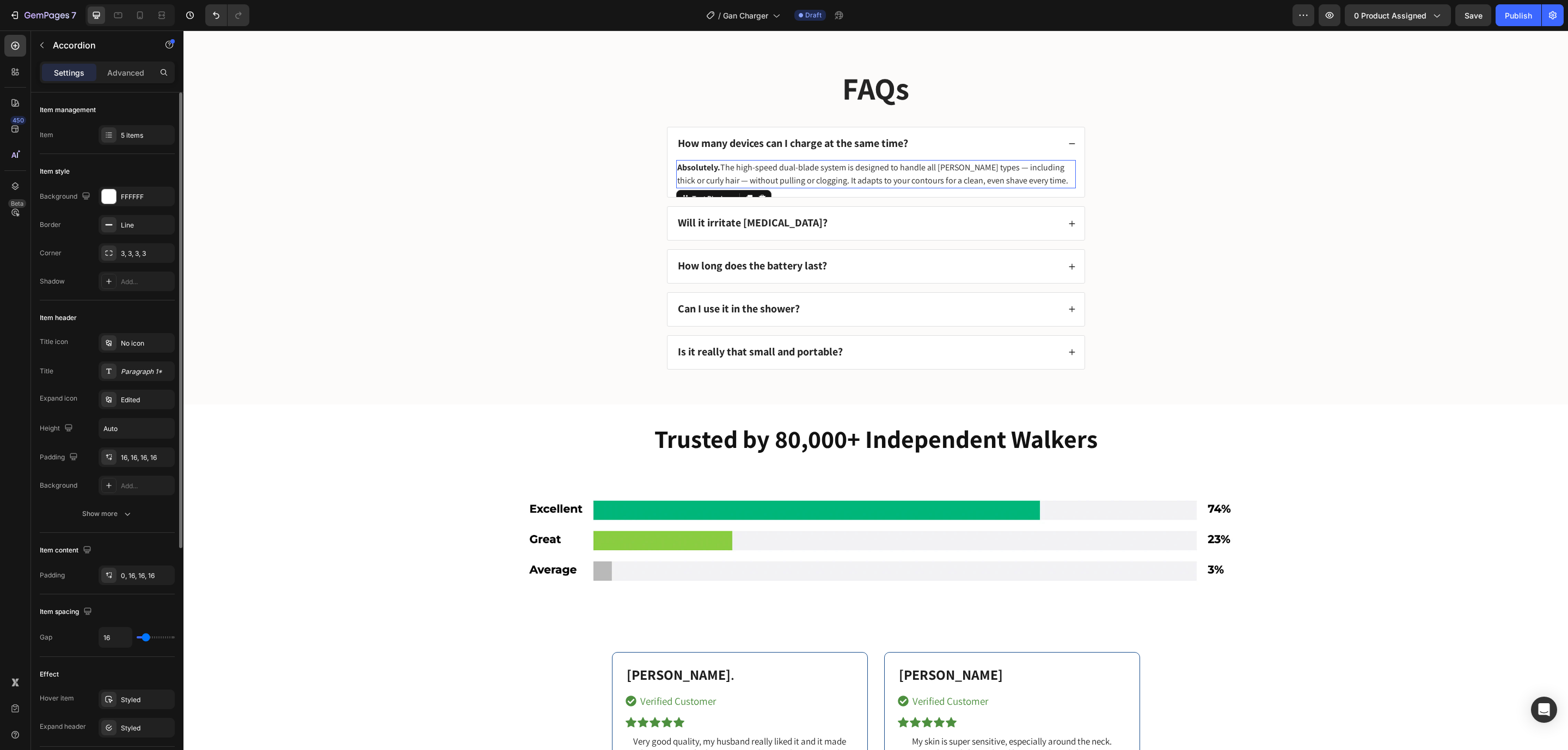
click at [730, 167] on p "Absolutely. The high-speed dual-blade system is designed to handle all [PERSON_…" at bounding box center [875, 174] width 397 height 26
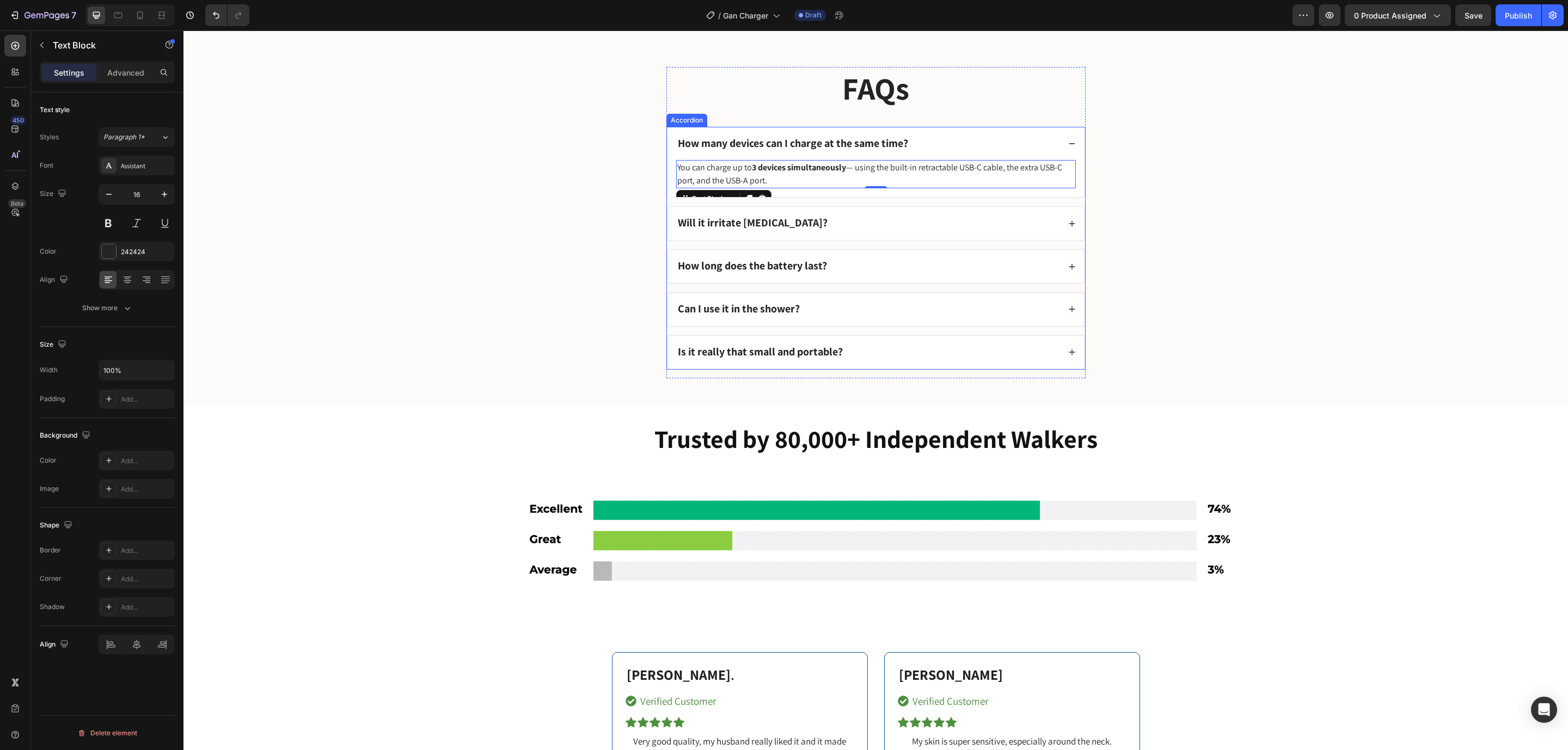
click at [701, 227] on strong "Will it irritate [MEDICAL_DATA]?" at bounding box center [752, 222] width 150 height 14
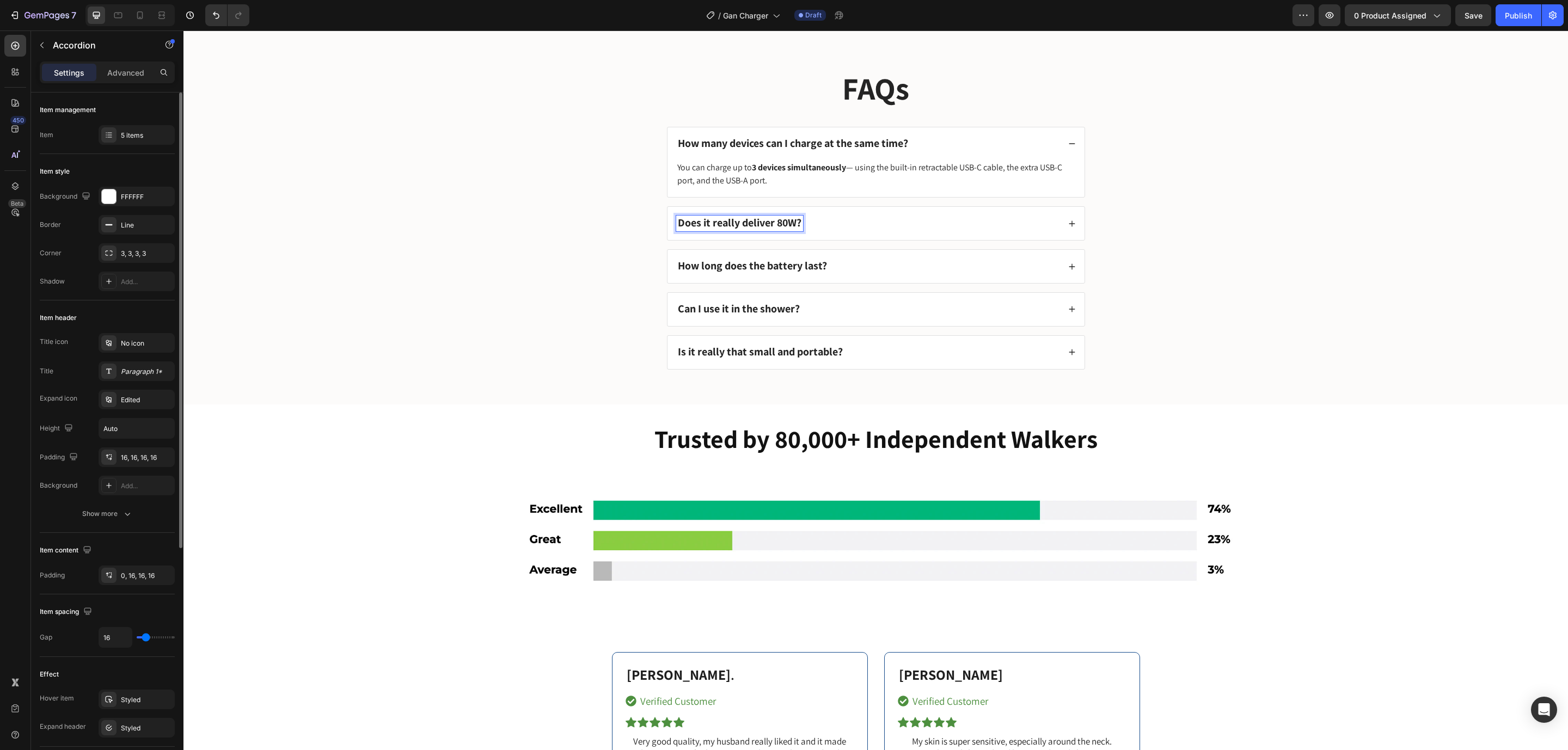
click at [1068, 228] on icon at bounding box center [1071, 223] width 7 height 7
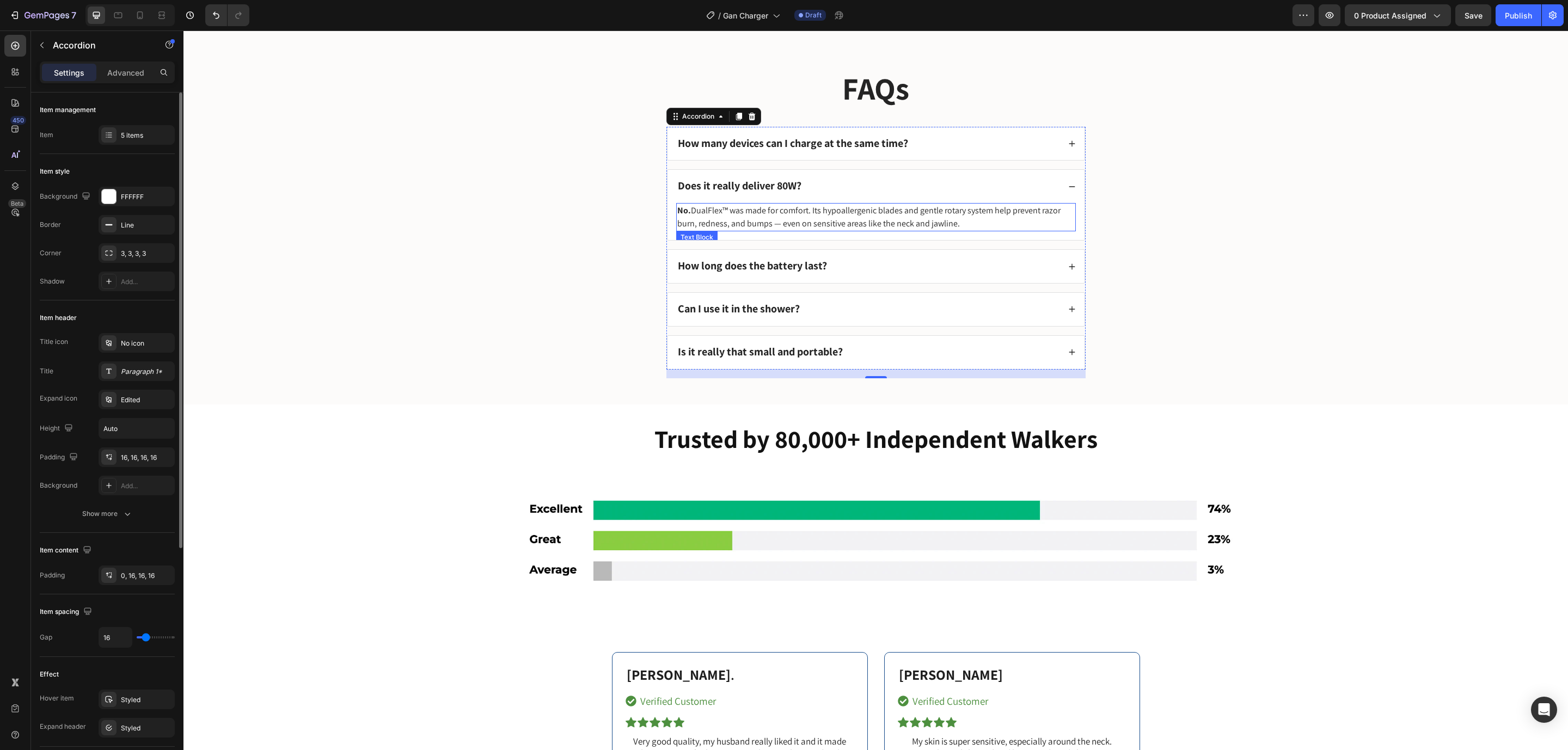
click at [874, 212] on p "No. DualFlex™ was made for comfort. Its hypoallergenic blades and gentle rotary…" at bounding box center [875, 217] width 397 height 26
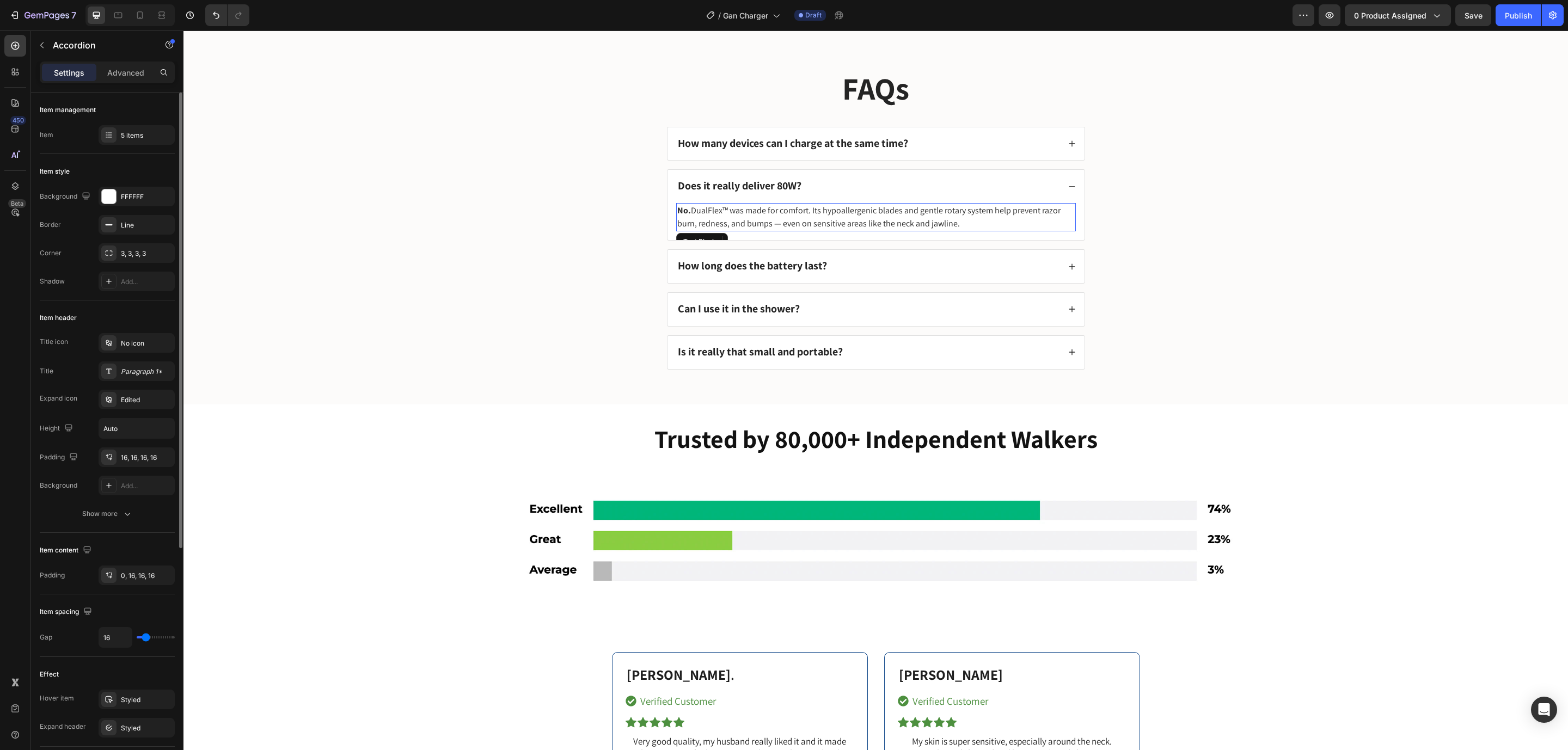
click at [874, 212] on p "No. DualFlex™ was made for comfort. Its hypoallergenic blades and gentle rotary…" at bounding box center [875, 217] width 397 height 26
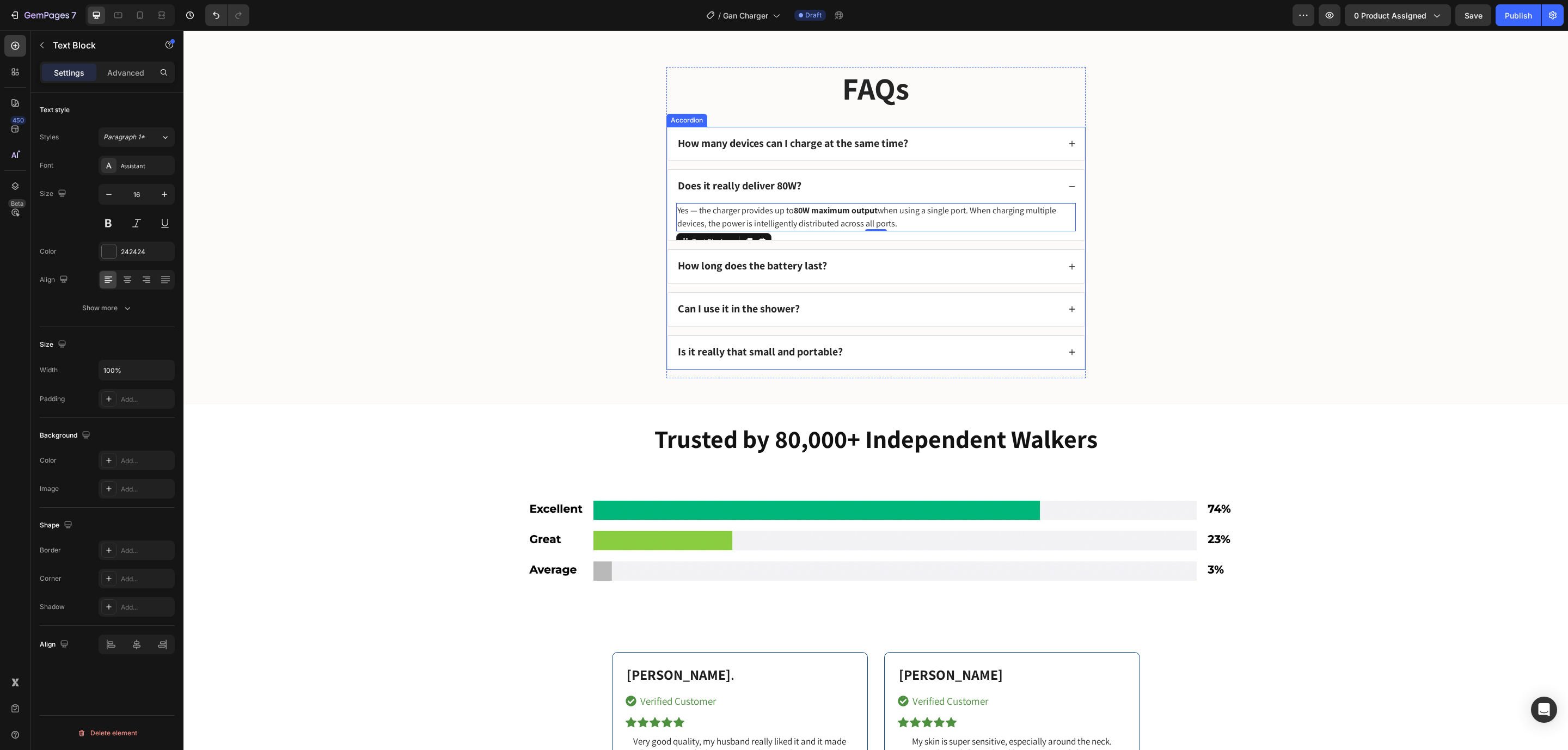
click at [773, 261] on strong "How long does the battery last?" at bounding box center [752, 265] width 149 height 14
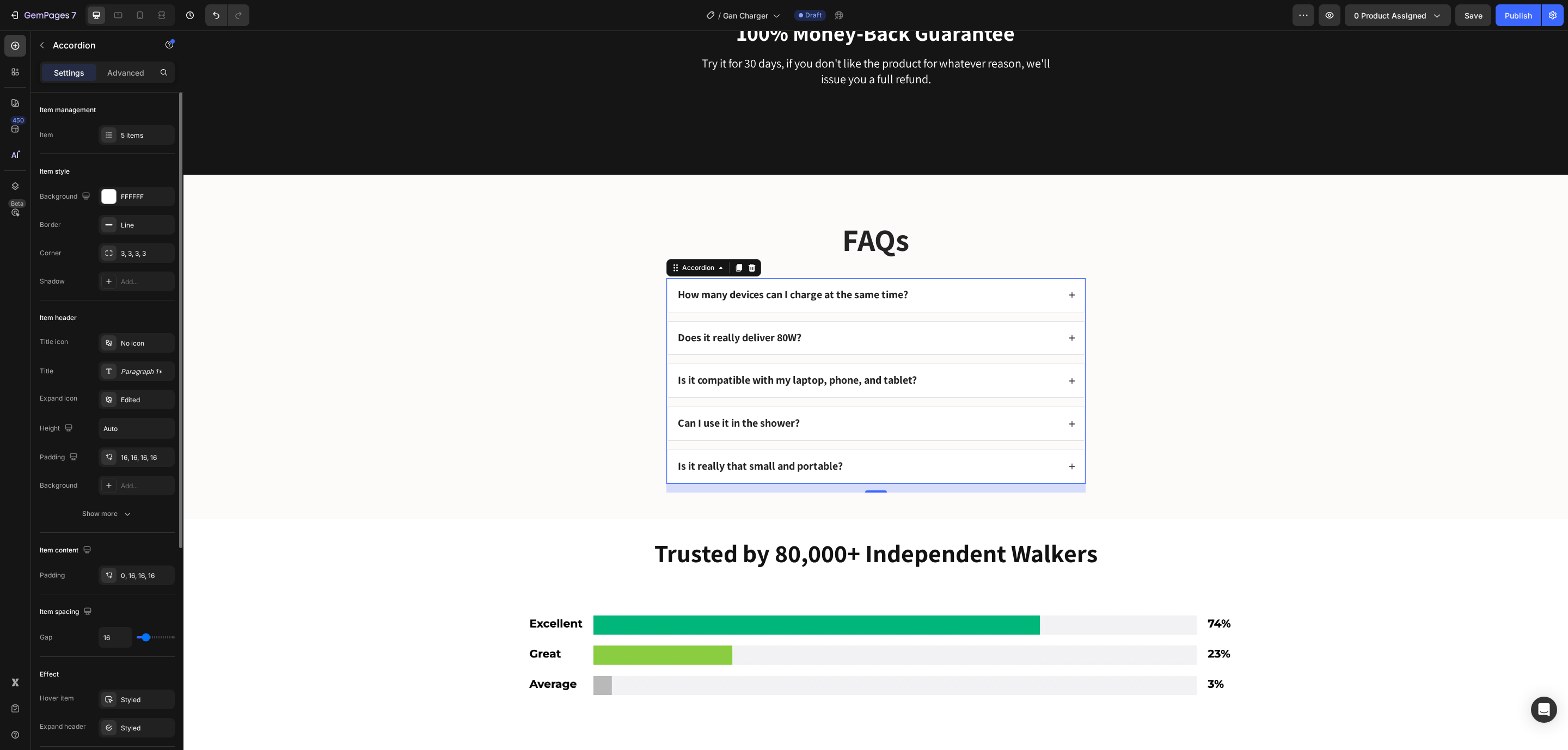
scroll to position [4943, 0]
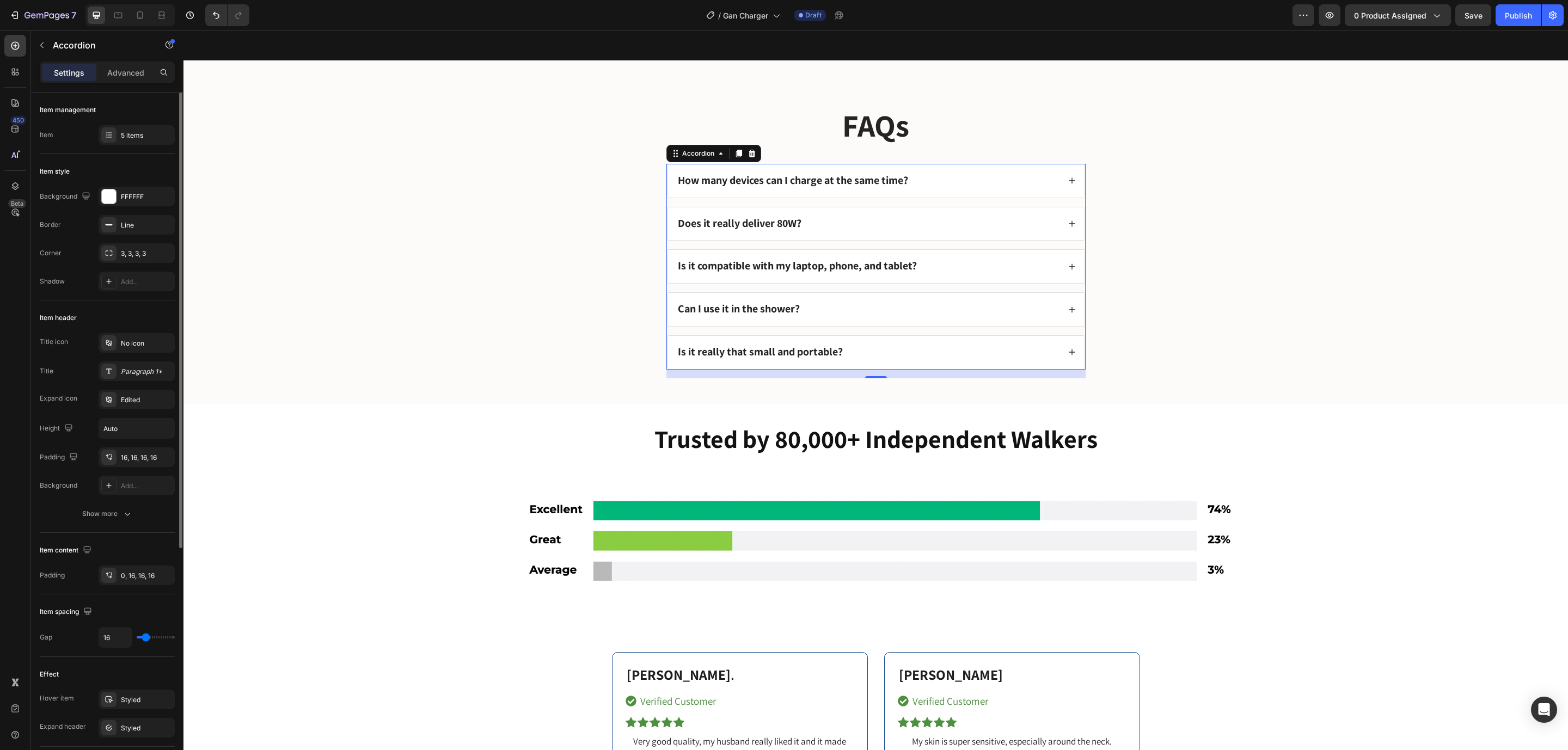
click at [964, 279] on div "Is it compatible with my laptop, phone, and tablet?" at bounding box center [875, 266] width 417 height 33
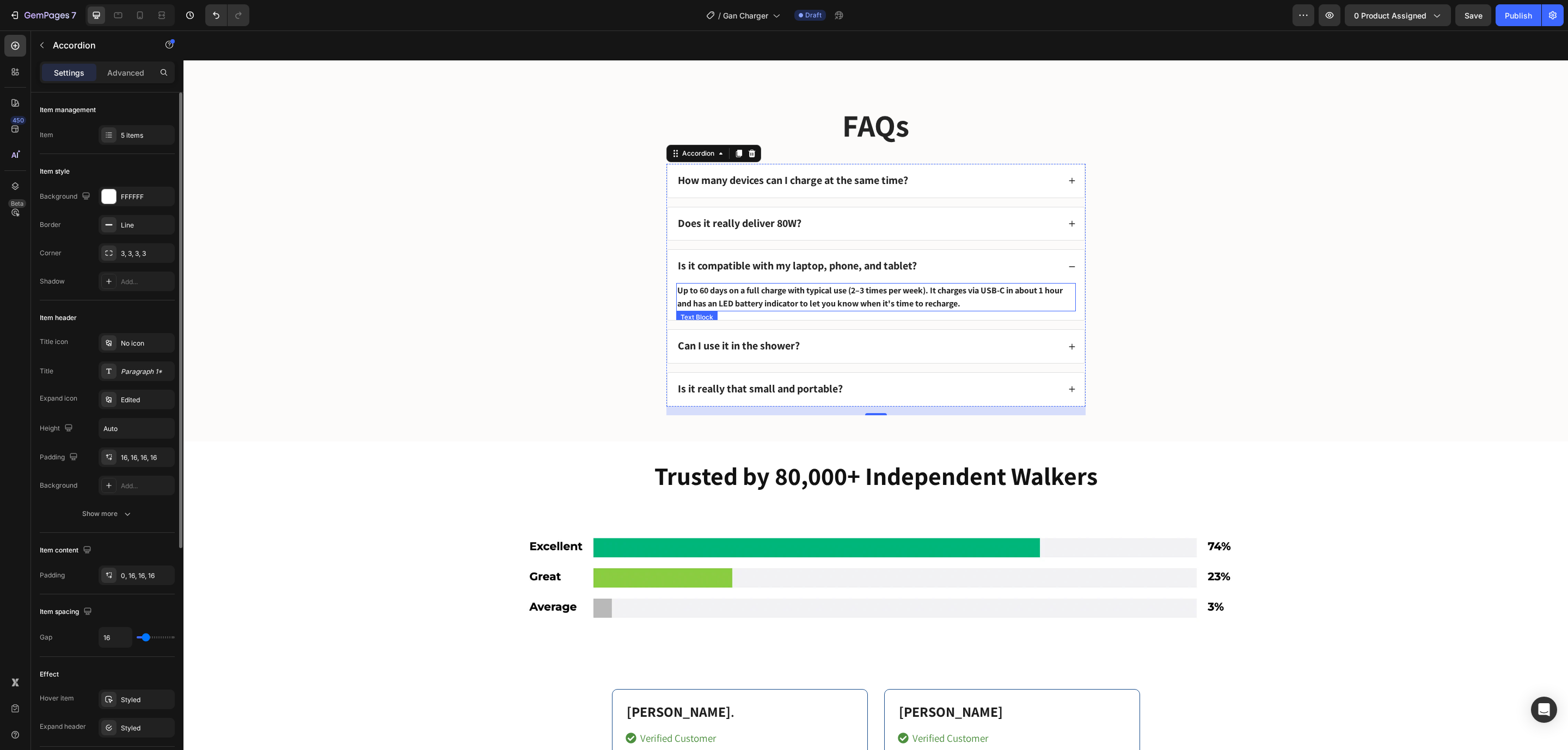
click at [896, 294] on strong "Up to 60 days on a full charge with typical use (2–3 times per week). It charge…" at bounding box center [870, 297] width 386 height 24
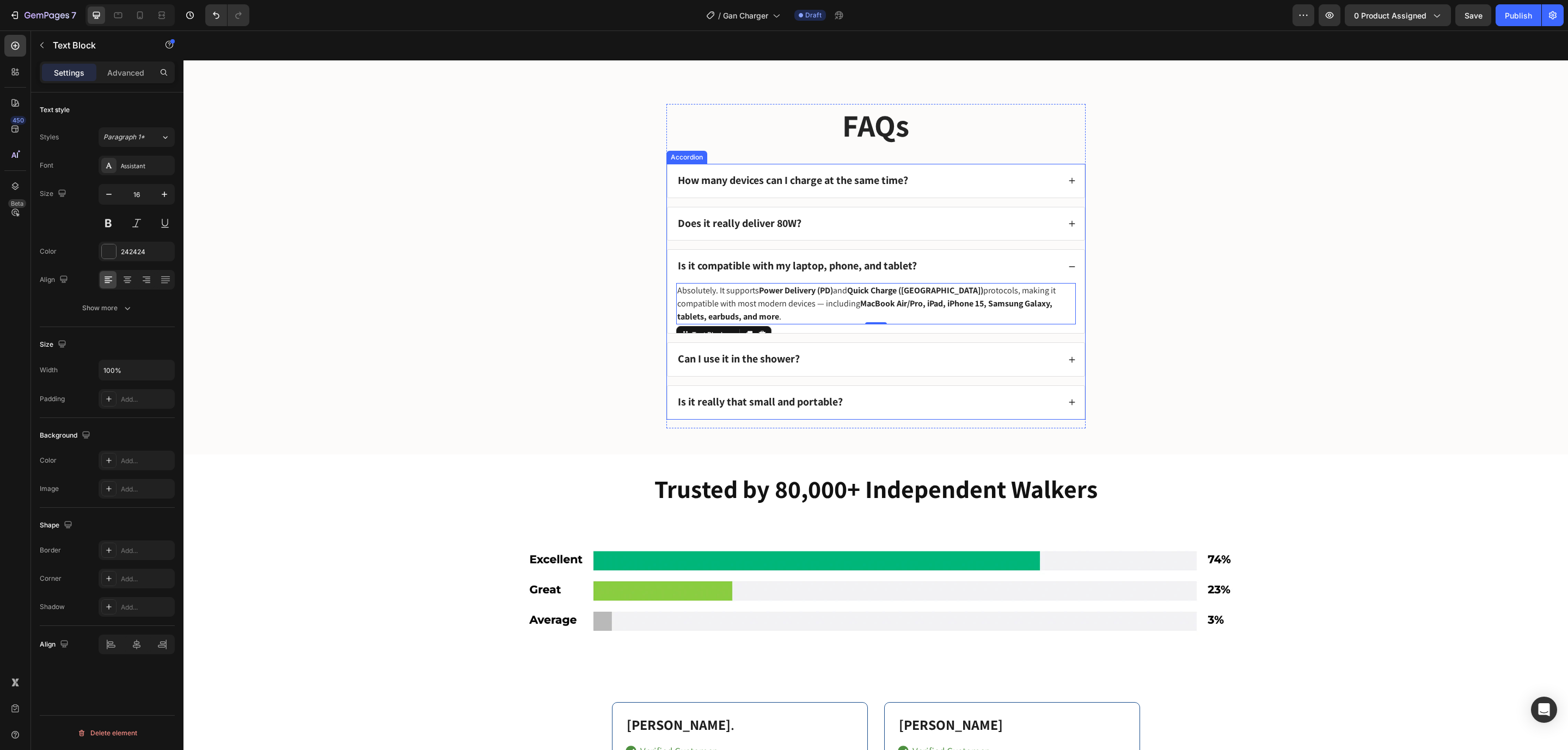
click at [706, 366] on strong "Can I use it in the shower?" at bounding box center [739, 358] width 122 height 14
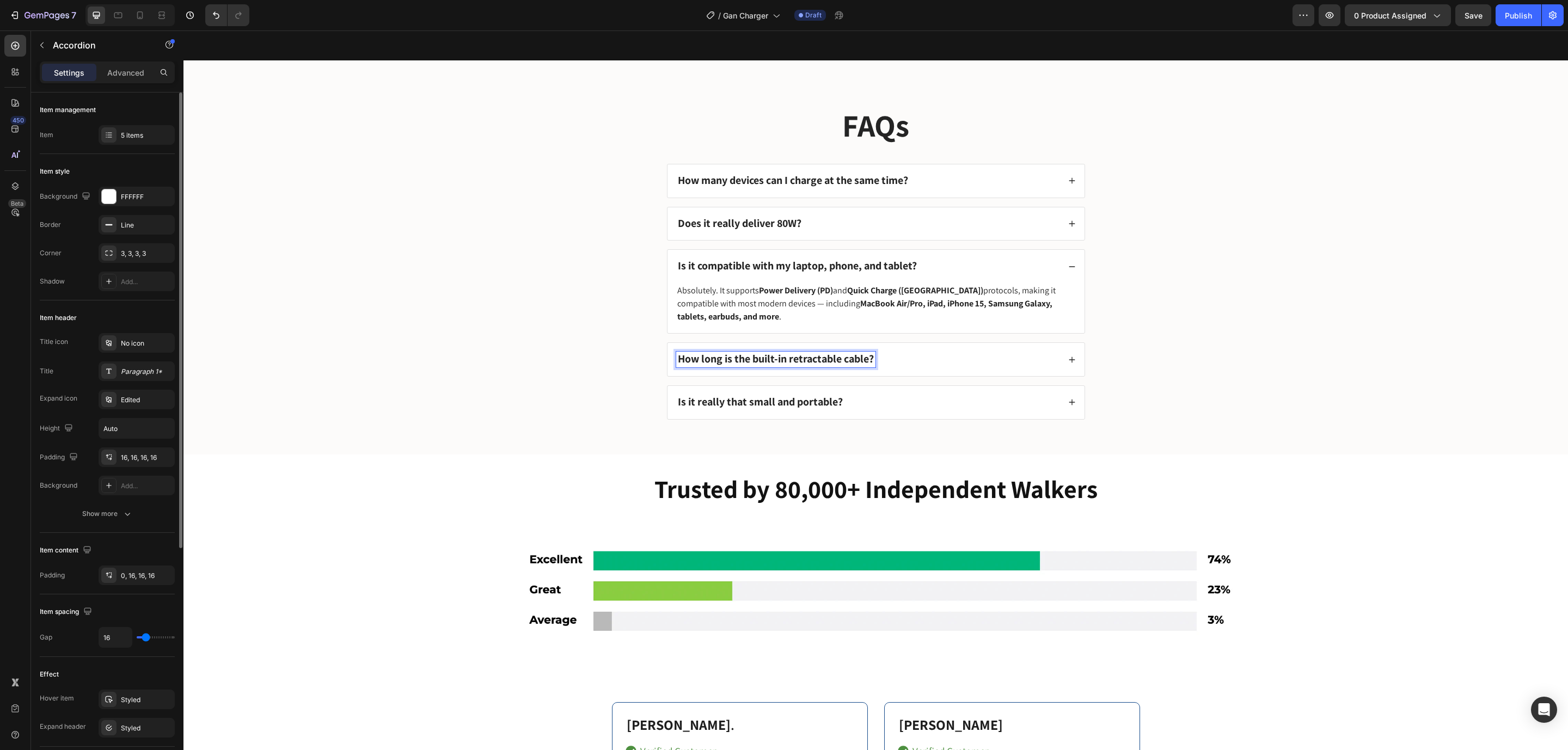
click at [911, 365] on div "How long is the built-in retractable cable?" at bounding box center [867, 359] width 383 height 16
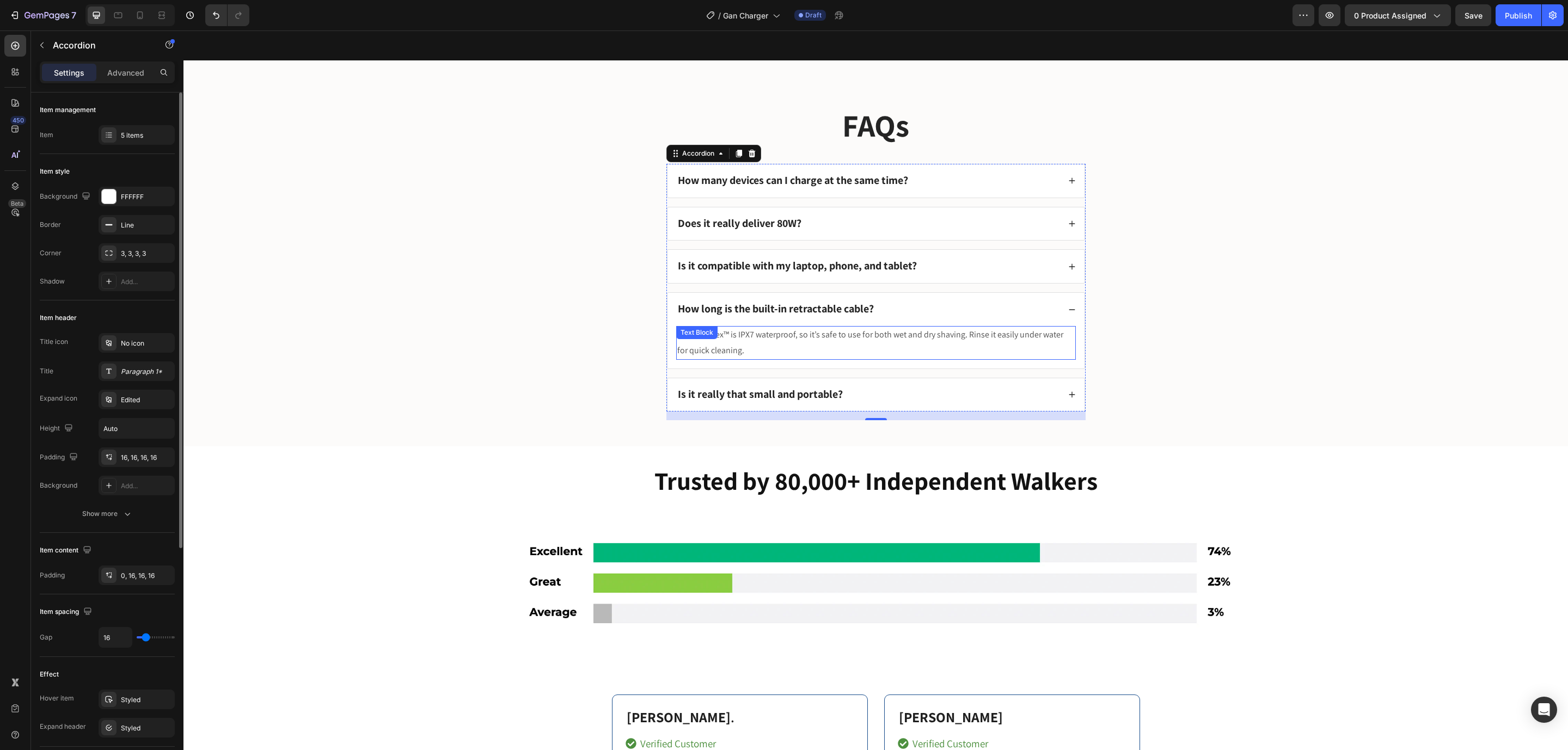
click at [807, 341] on p "Yes! DualFlex™ is IPX7 waterproof, so it’s safe to use for both wet and dry sha…" at bounding box center [875, 342] width 397 height 31
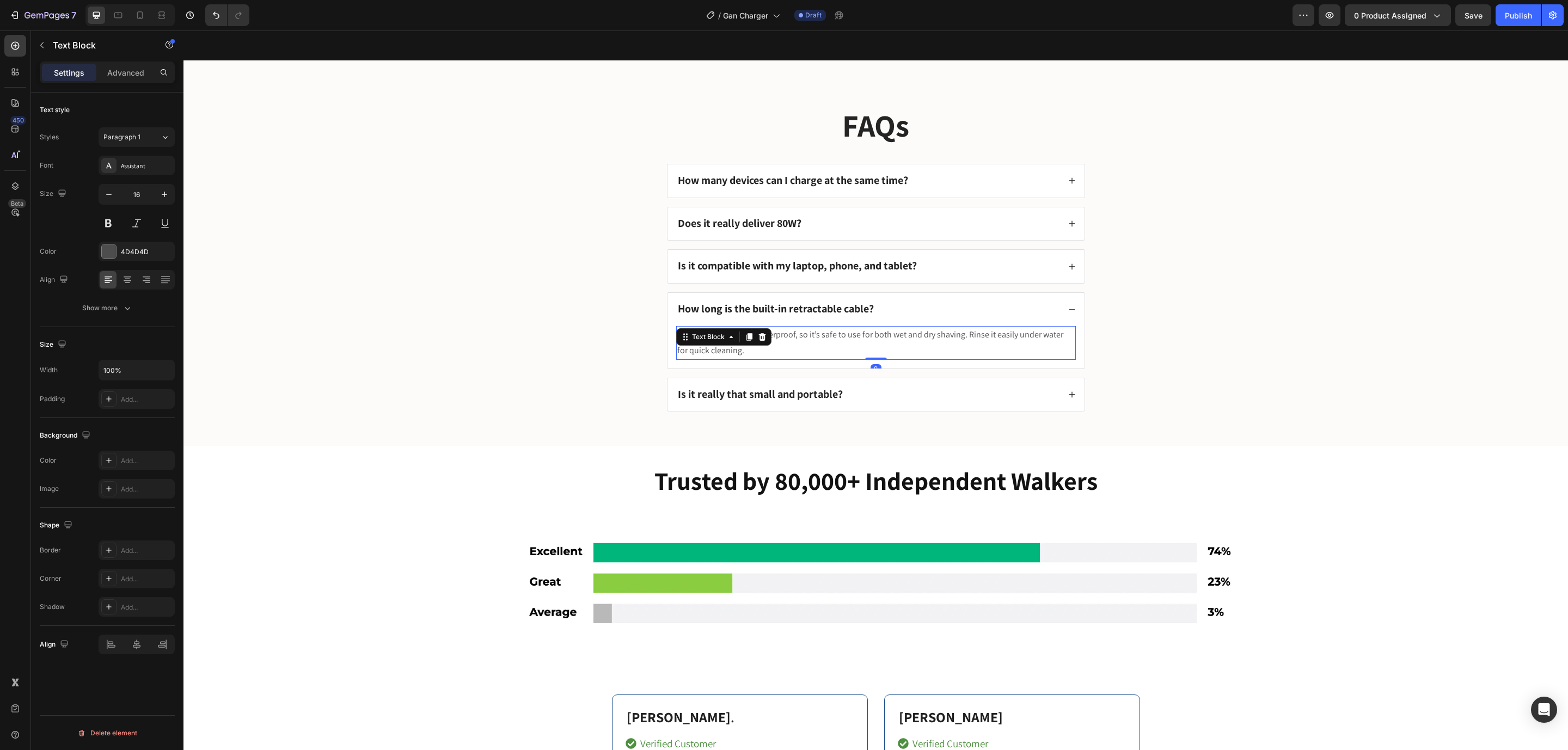
click at [807, 341] on p "Yes! DualFlex™ is IPX7 waterproof, so it’s safe to use for both wet and dry sha…" at bounding box center [875, 342] width 397 height 31
click at [1068, 307] on icon at bounding box center [1071, 309] width 7 height 7
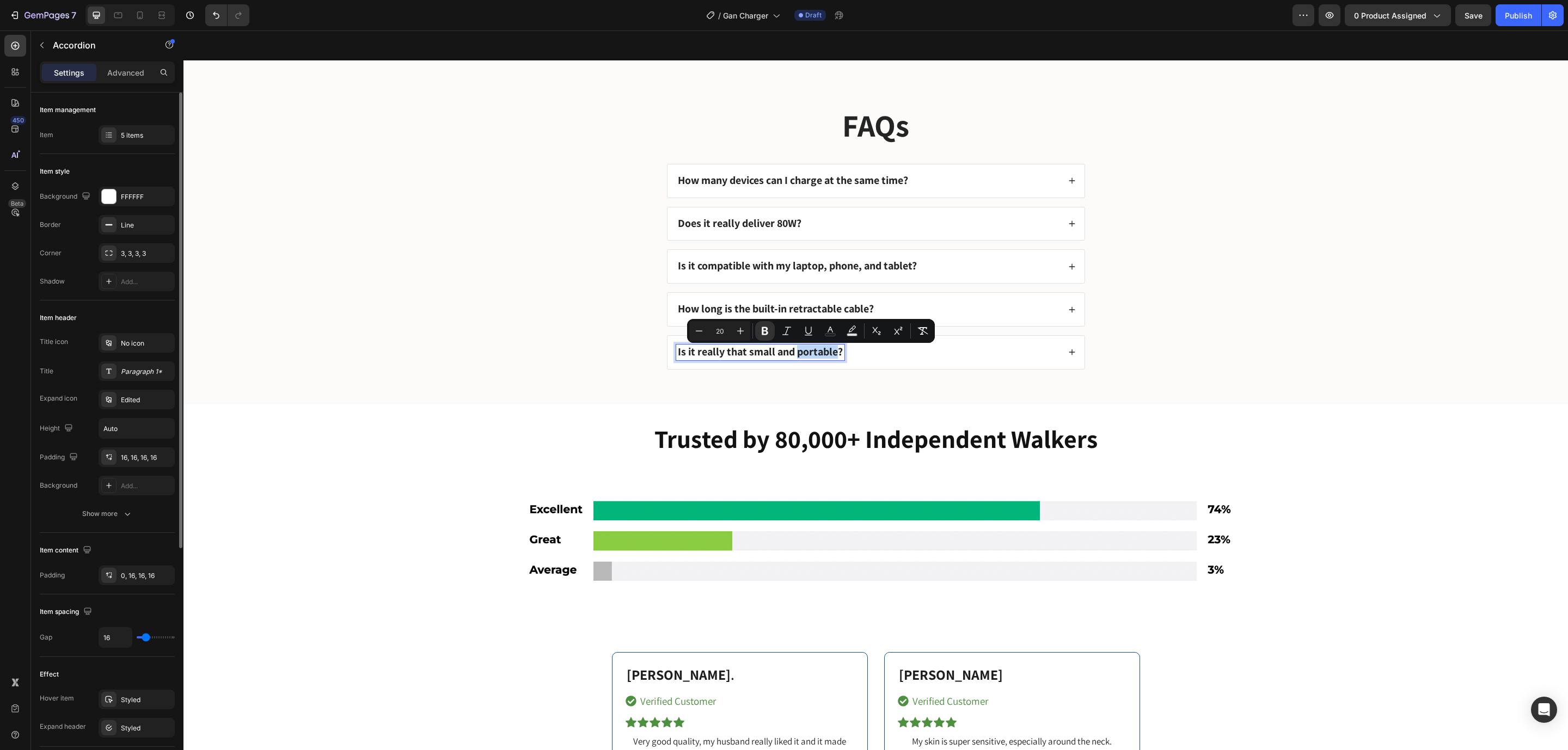
click at [791, 352] on strong "Is it really that small and portable?" at bounding box center [760, 351] width 165 height 14
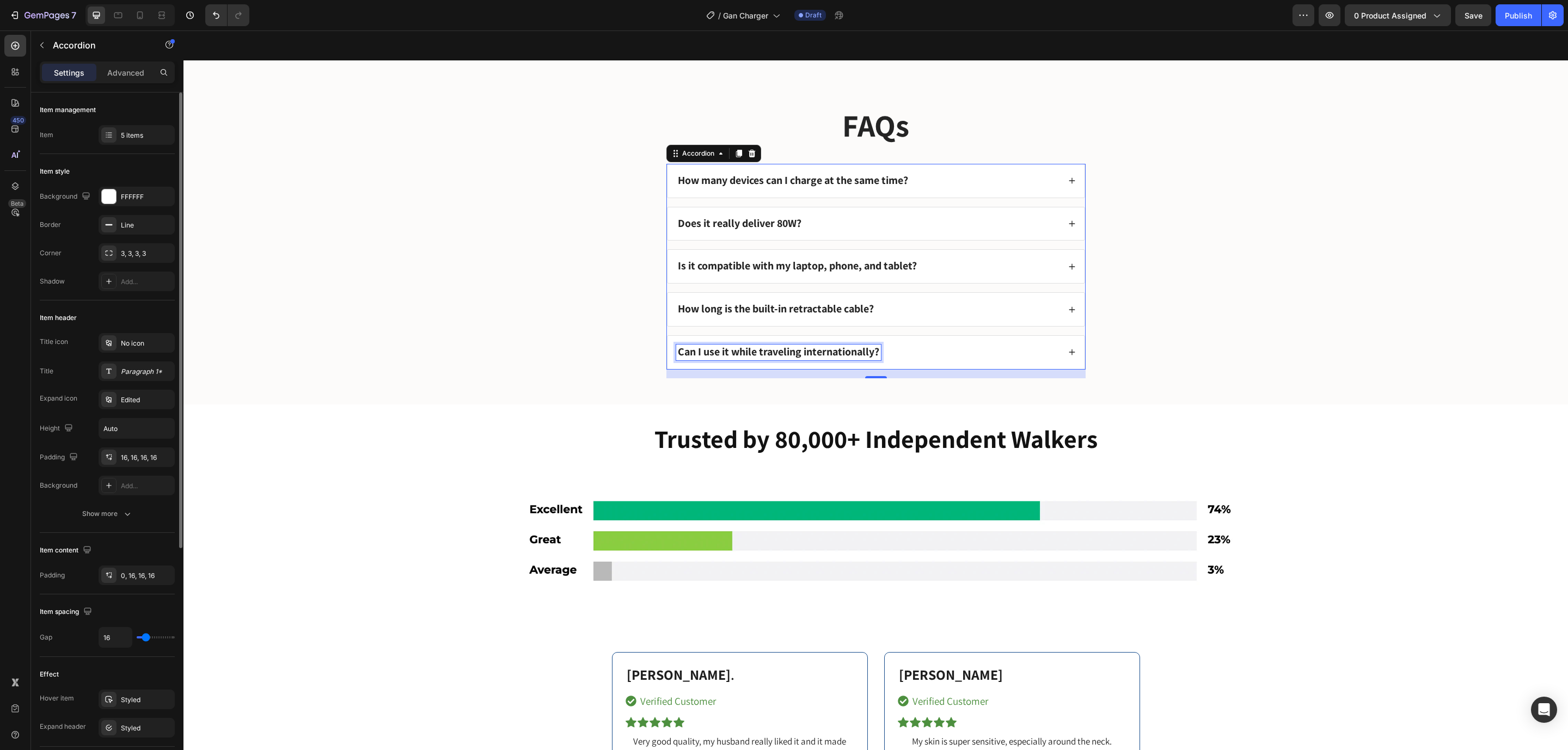
click at [926, 359] on div "Can I use it while traveling internationally?" at bounding box center [867, 352] width 383 height 16
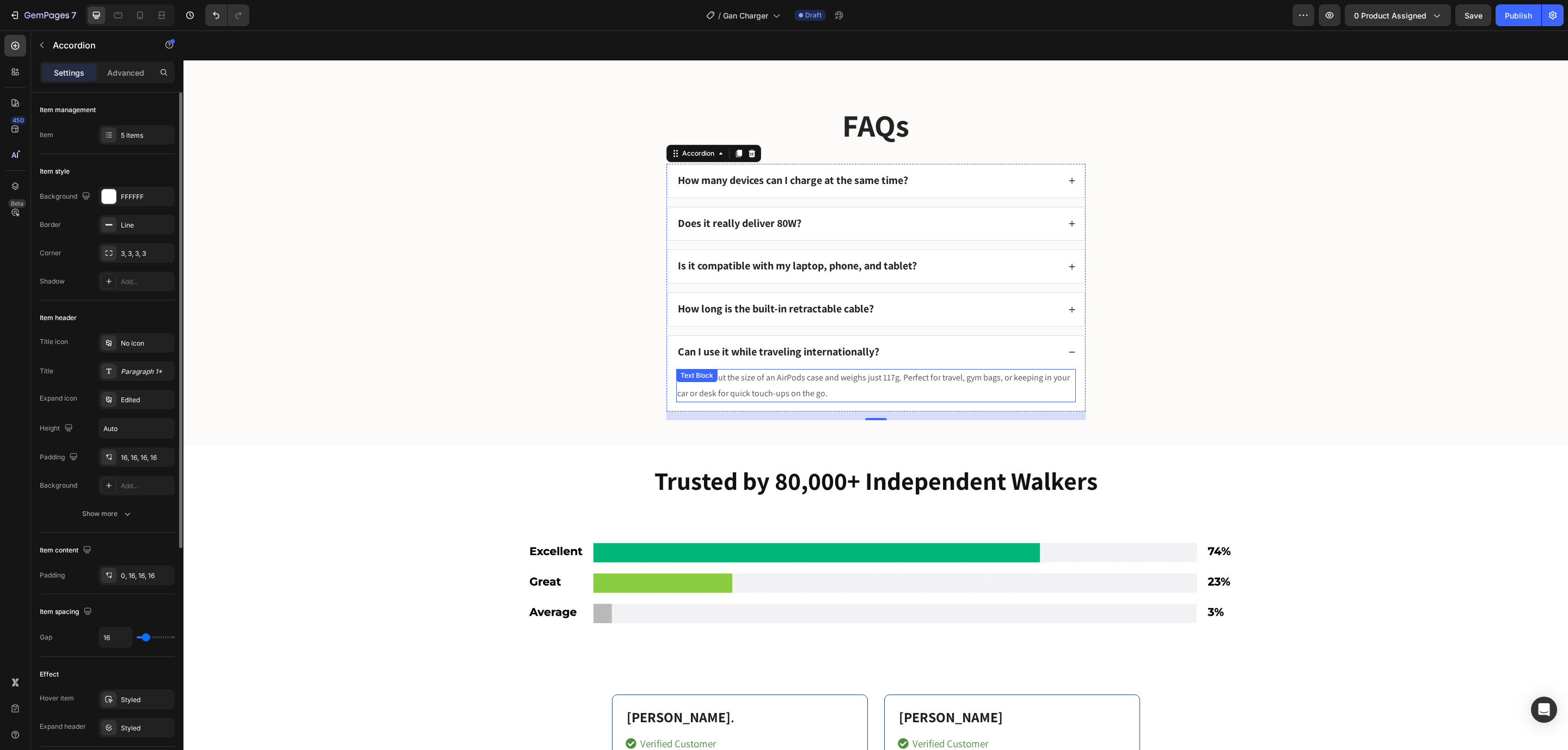
click at [897, 385] on p "Yes. It’s about the size of an AirPods case and weighs just 117g. Perfect for t…" at bounding box center [875, 385] width 397 height 31
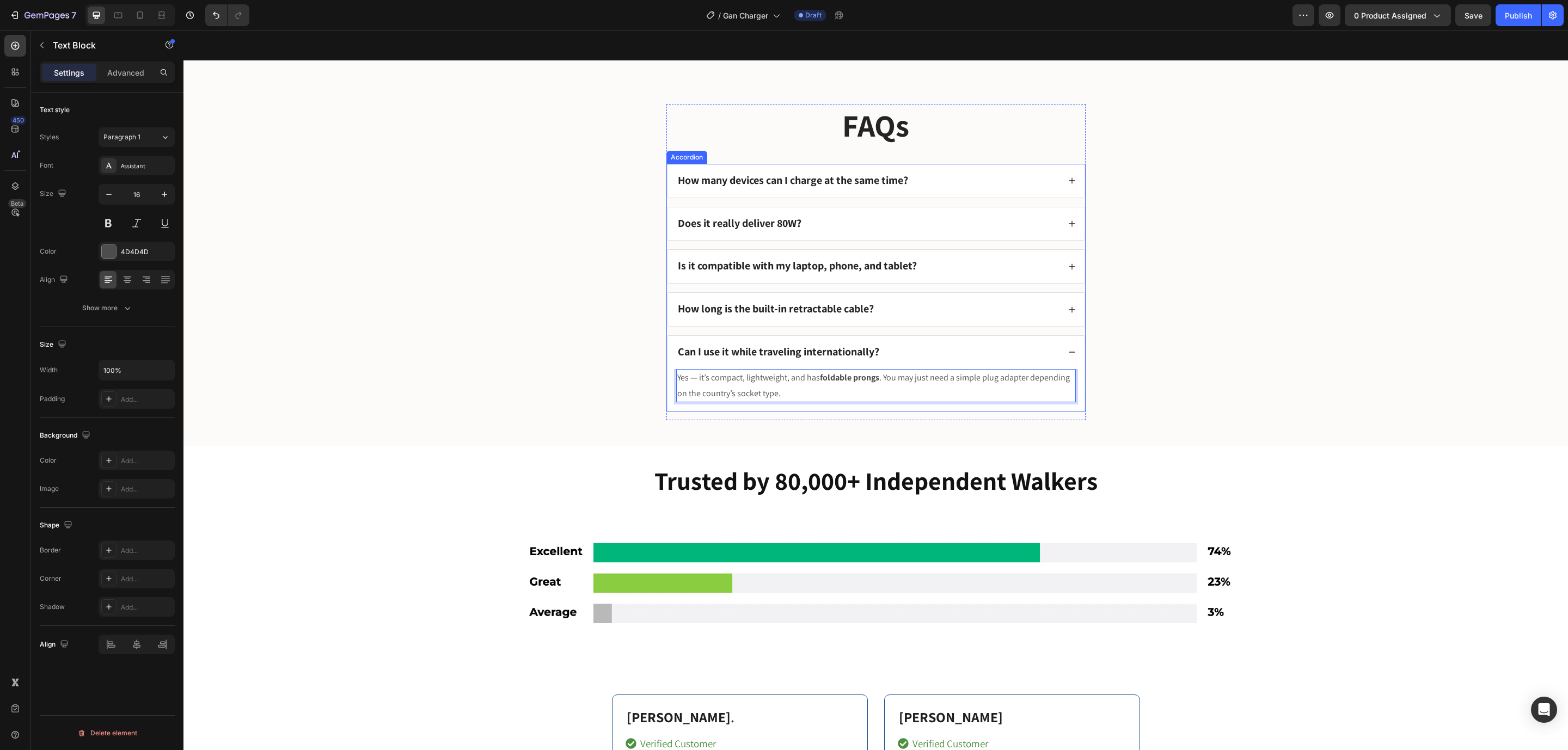
click at [1068, 356] on icon at bounding box center [1071, 352] width 7 height 7
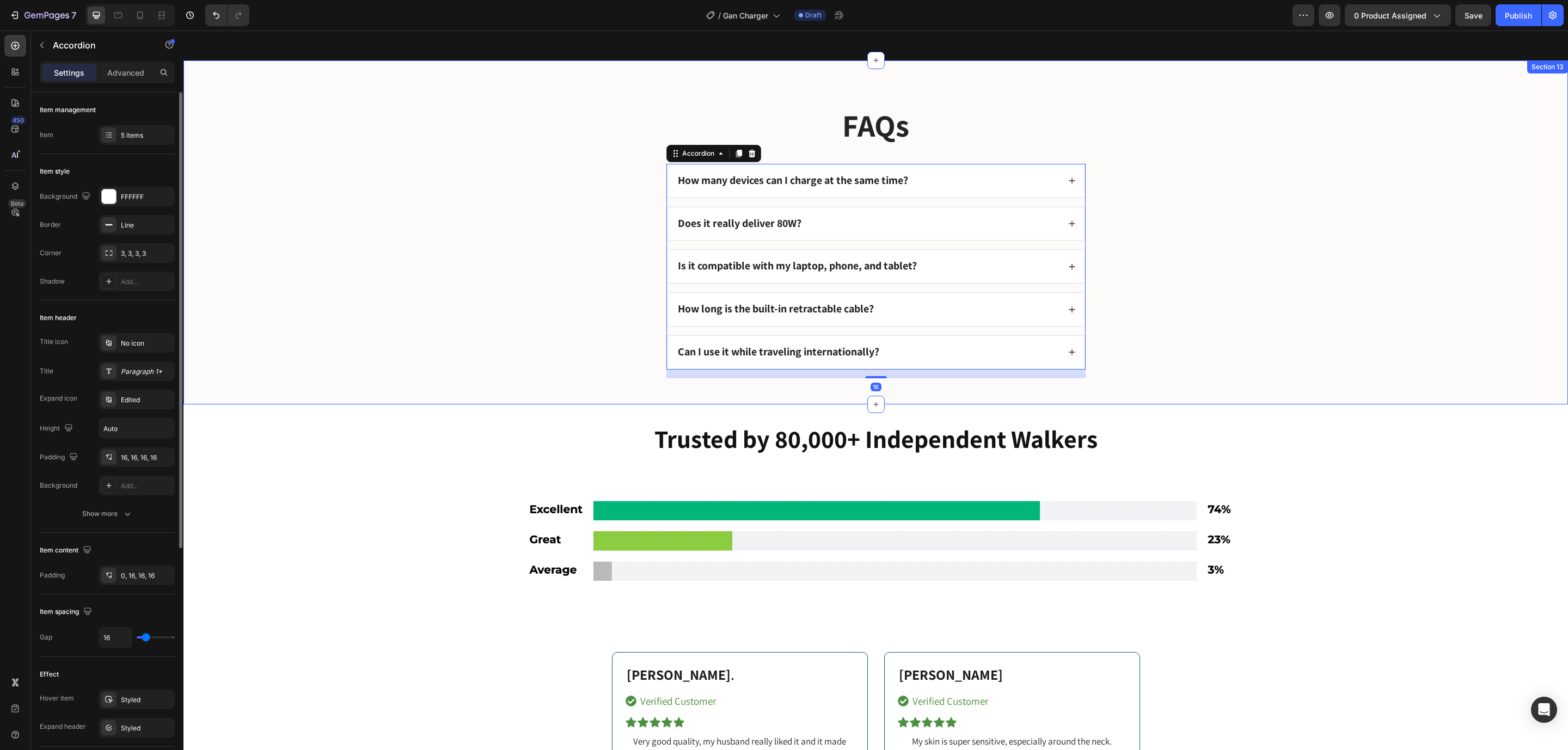
click at [1190, 364] on div "FAQs Heading How many devices can I charge at the same time? Does it really del…" at bounding box center [876, 241] width 1363 height 274
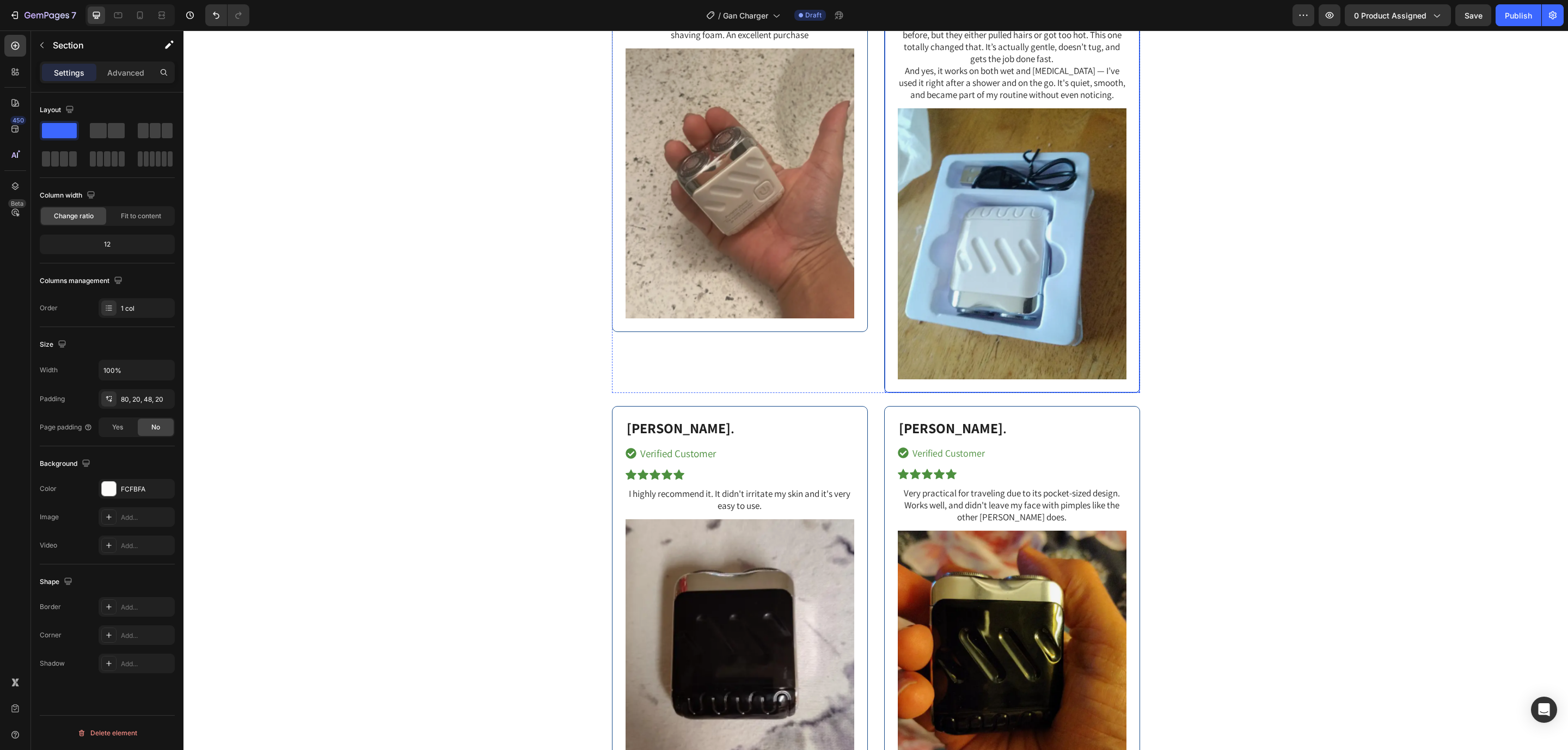
scroll to position [5513, 0]
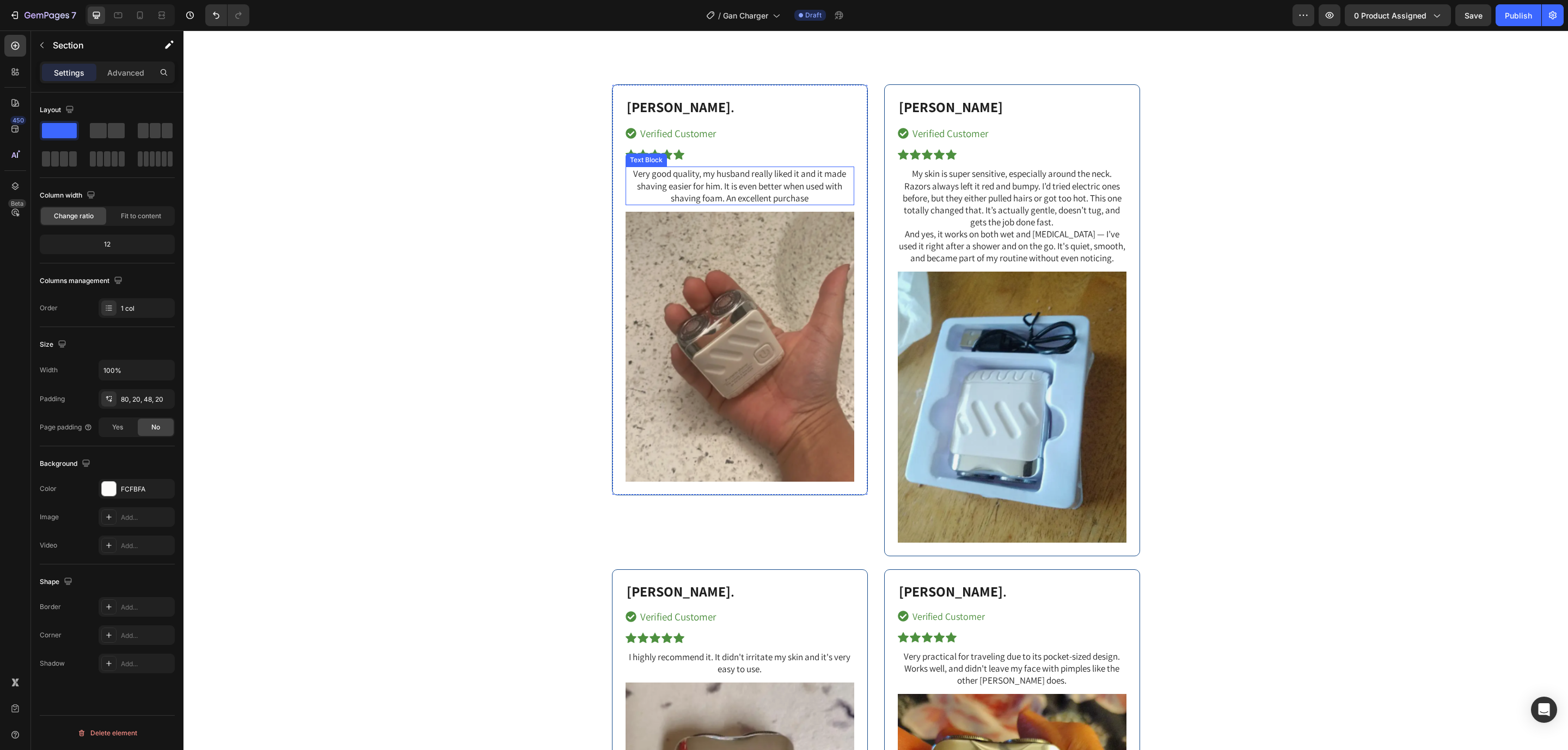
click at [675, 183] on p "Very good quality, my husband really liked it and it made shaving easier for hi…" at bounding box center [740, 185] width 227 height 36
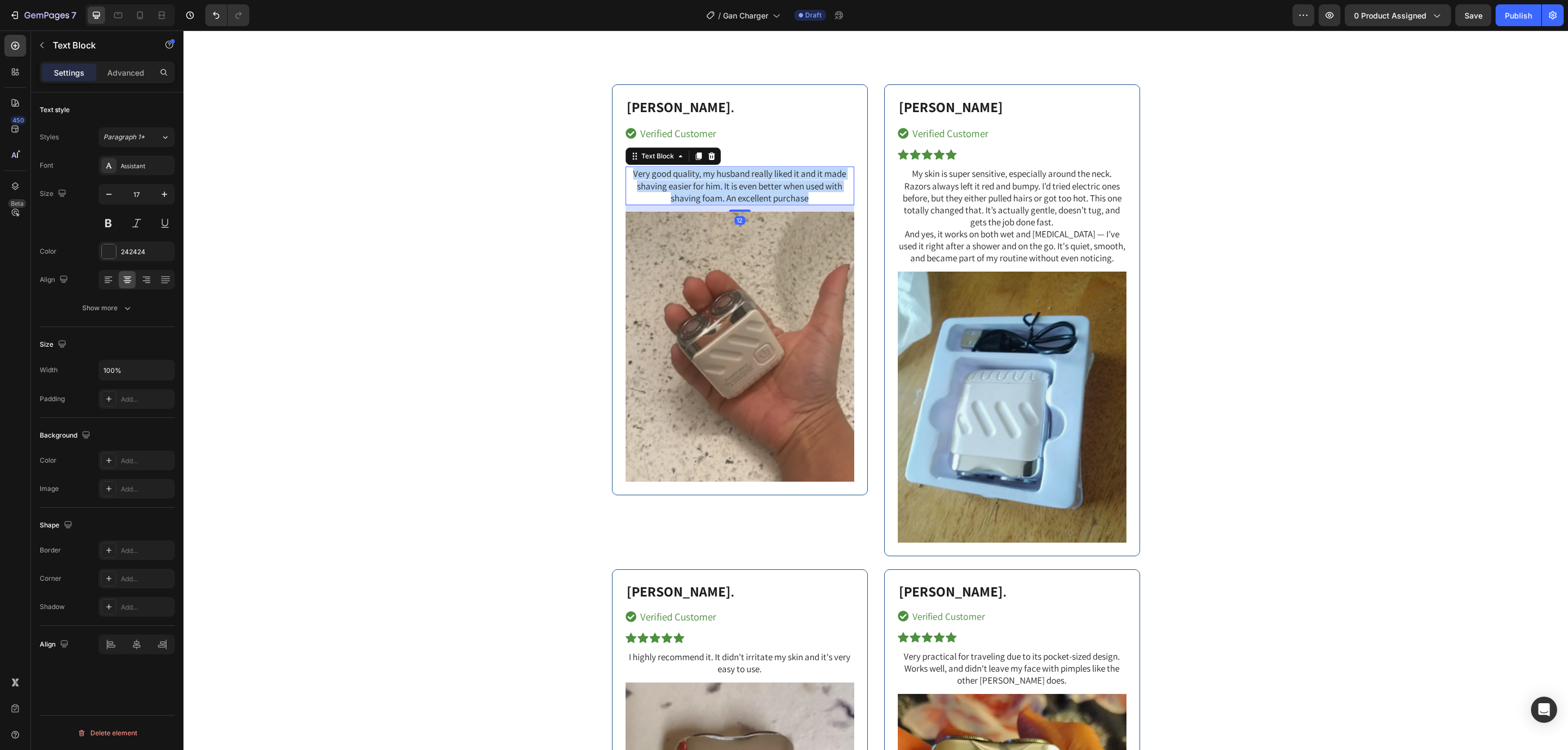
click at [675, 183] on p "Very good quality, my husband really liked it and it made shaving easier for hi…" at bounding box center [740, 185] width 227 height 36
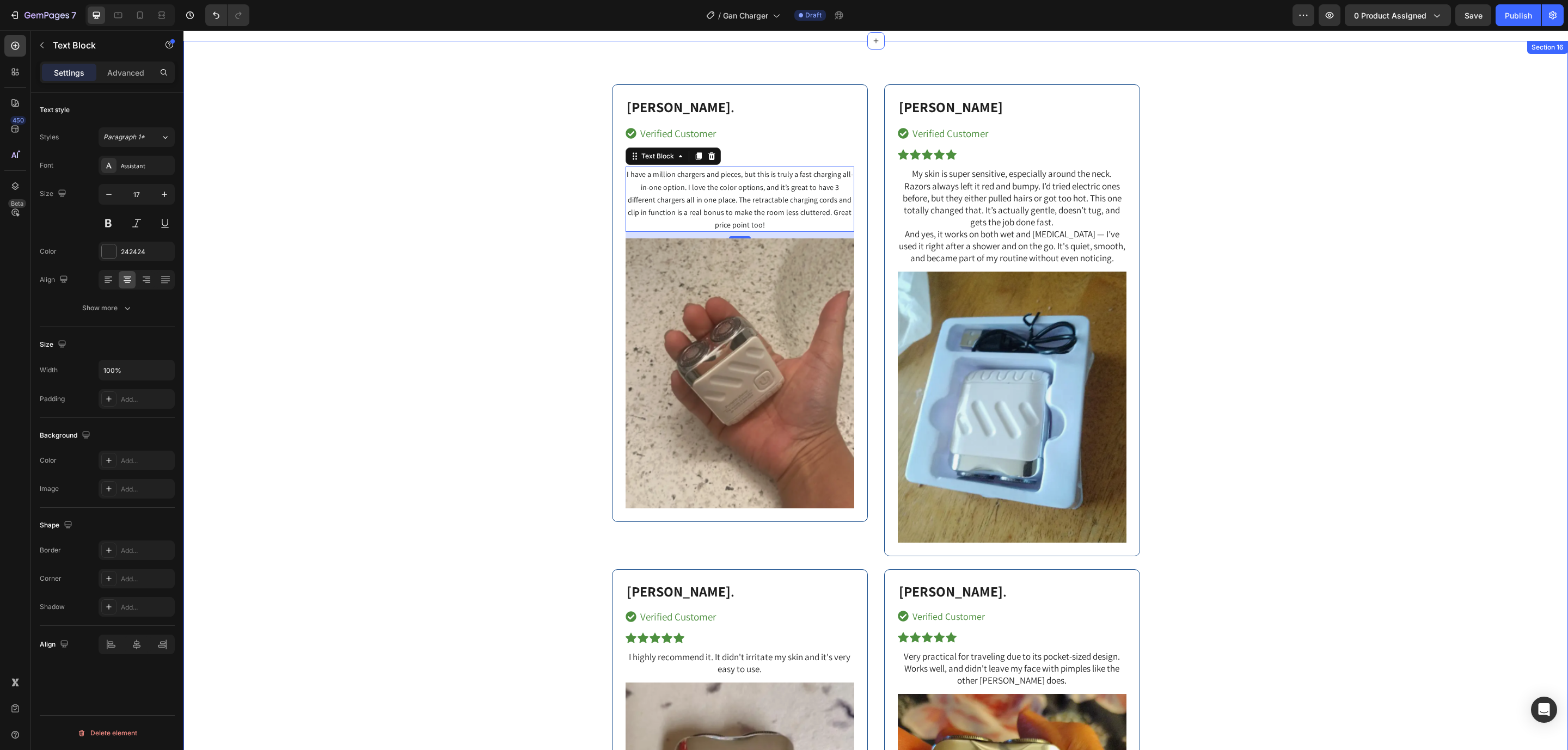
drag, startPoint x: 1310, startPoint y: 173, endPoint x: 1289, endPoint y: 186, distance: 24.7
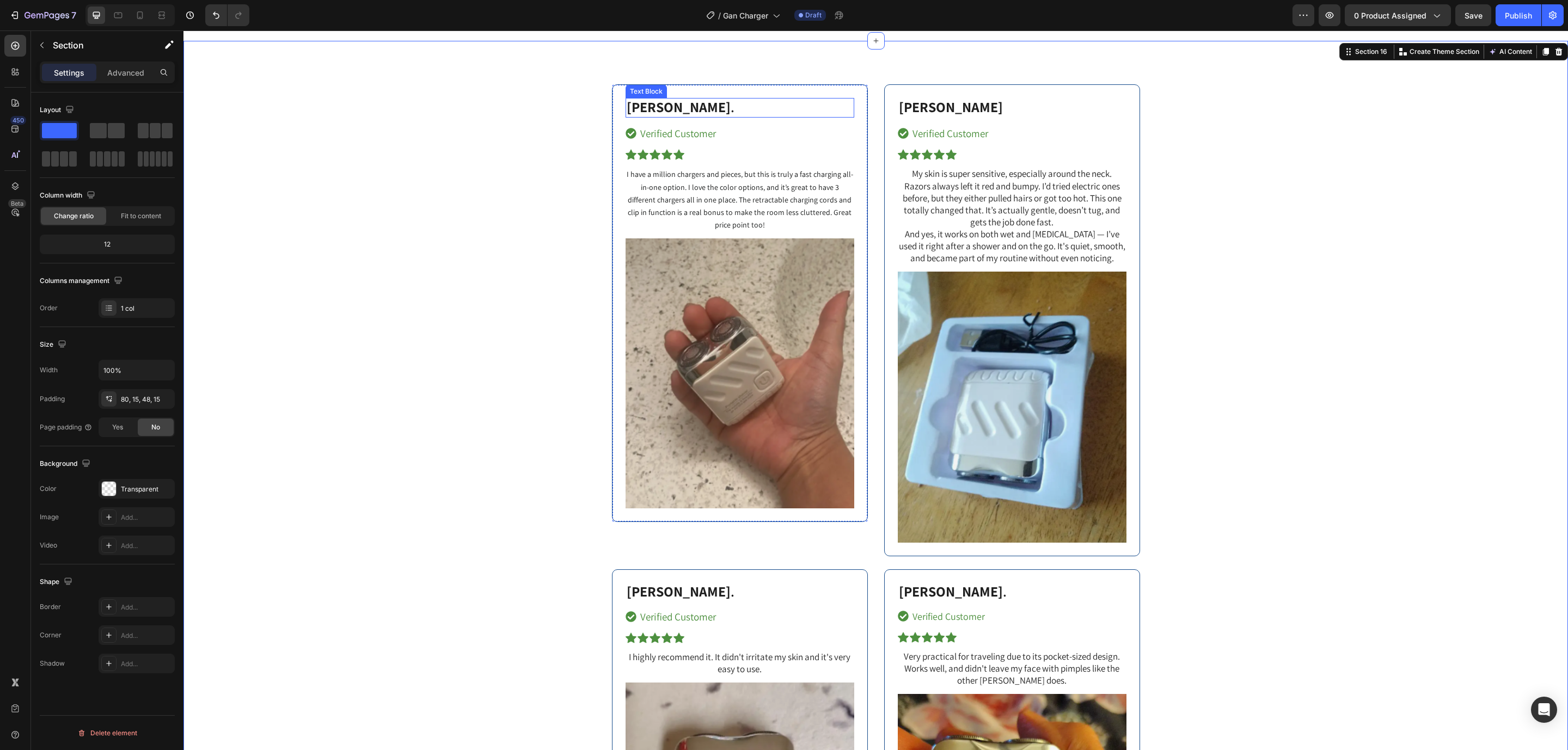
click at [658, 99] on strong "[PERSON_NAME]" at bounding box center [679, 107] width 104 height 19
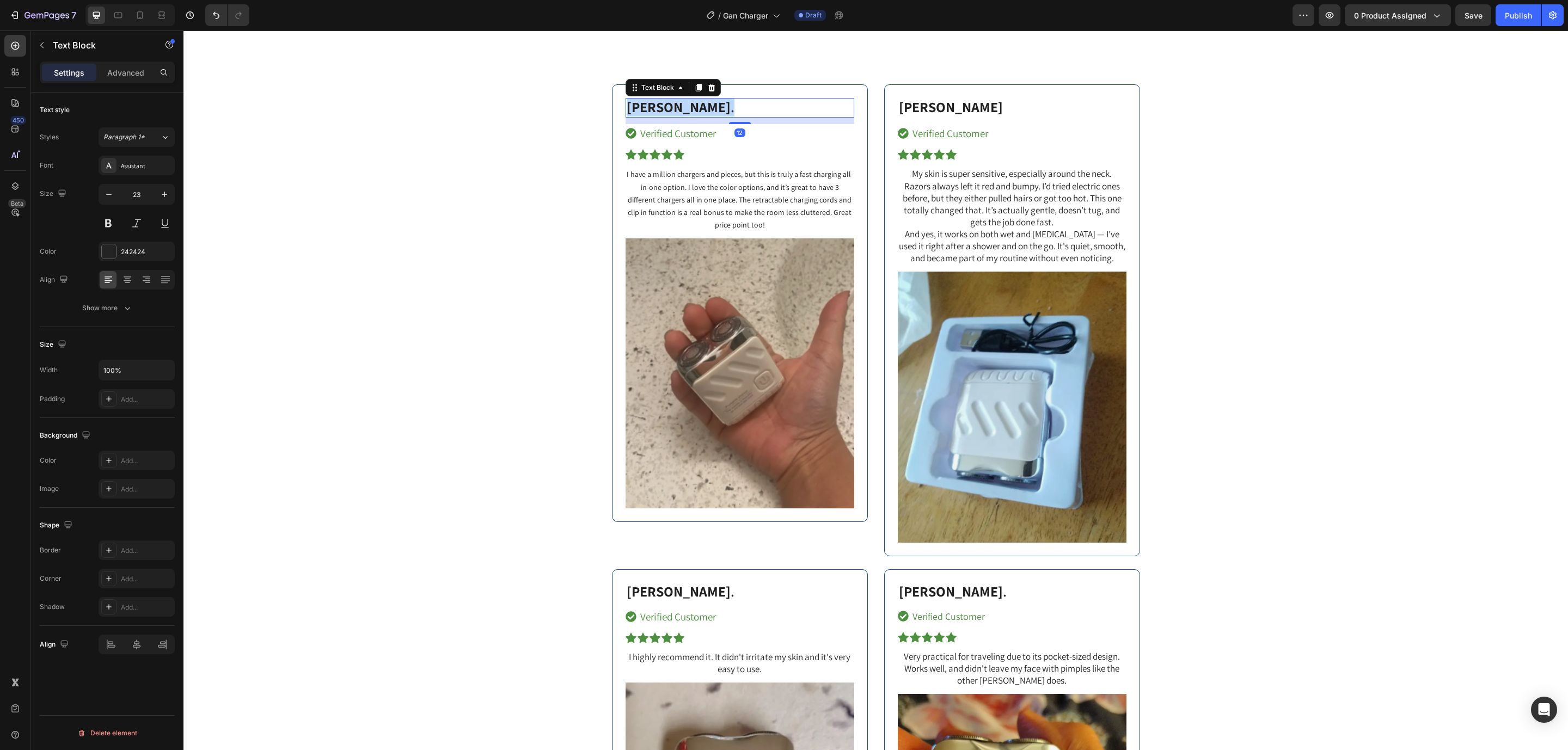
click at [658, 99] on strong "[PERSON_NAME]" at bounding box center [679, 107] width 104 height 19
click at [967, 212] on p "My skin is super sensitive, especially around the neck. Razors always left it r…" at bounding box center [1011, 215] width 227 height 96
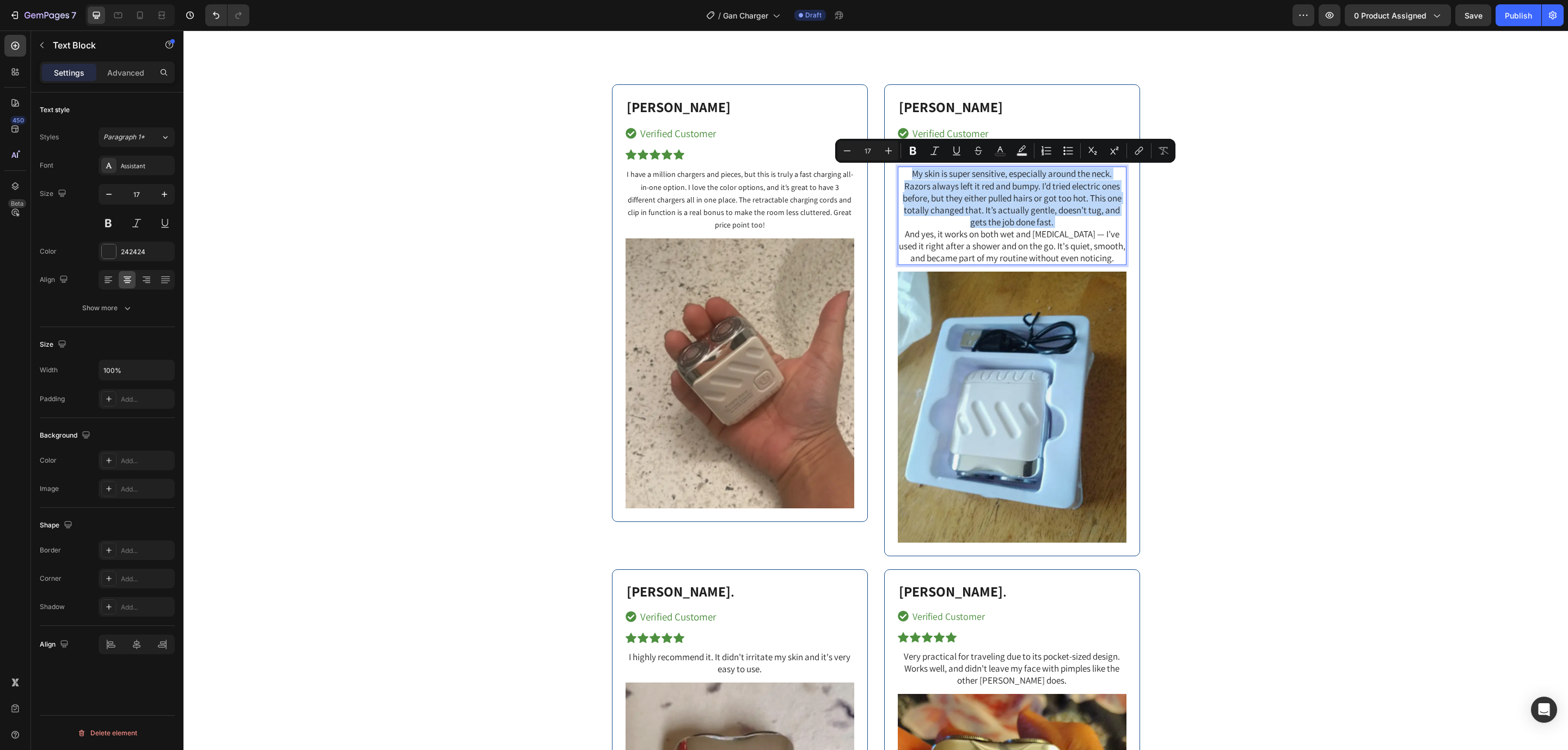
type input "14"
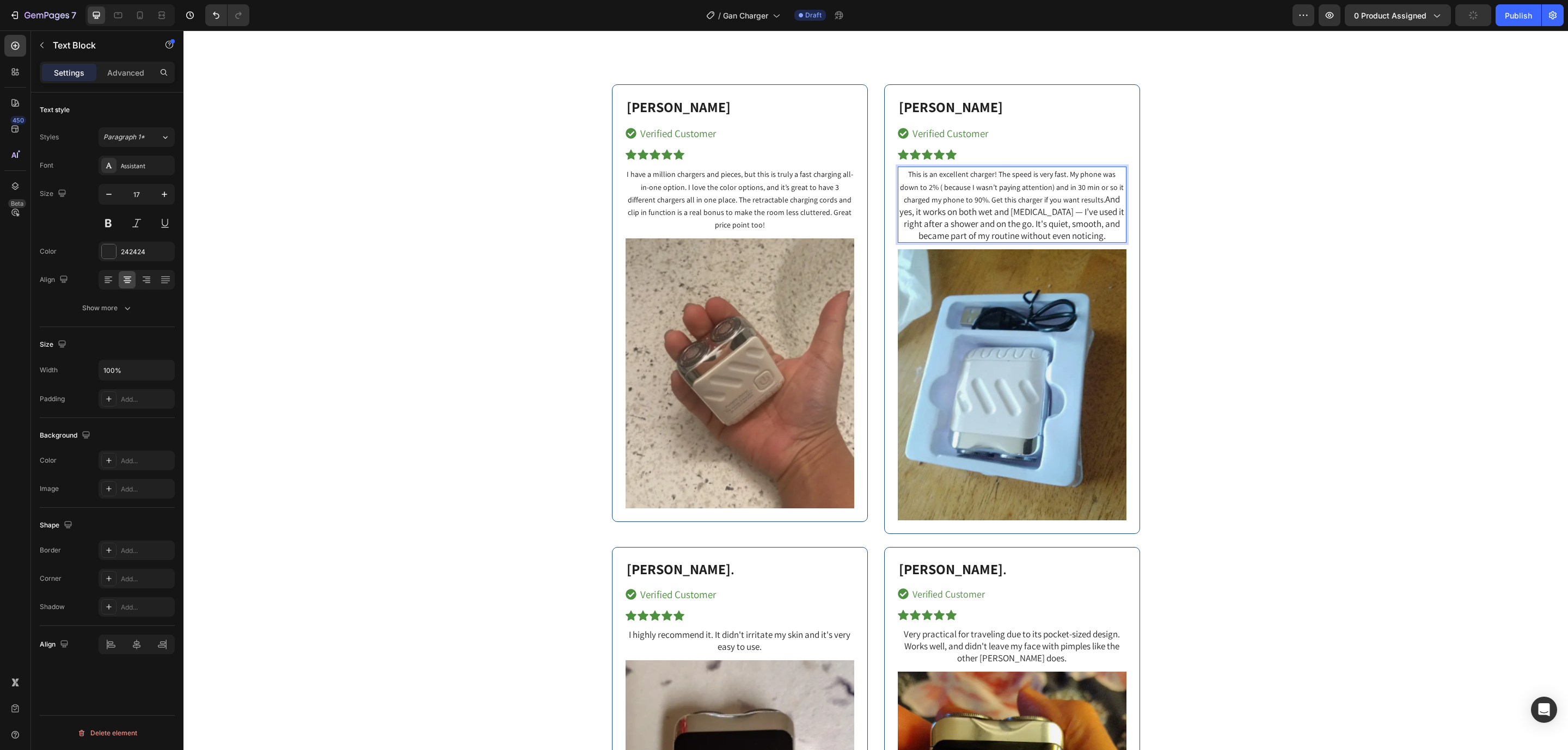
click at [972, 203] on span "This is an excellent charger! The speed is very fast. My phone was down to 2% (…" at bounding box center [1012, 186] width 224 height 35
click at [1083, 222] on p "This is an excellent charger! The speed is very fast. My phone was down to 2% (…" at bounding box center [1011, 204] width 227 height 74
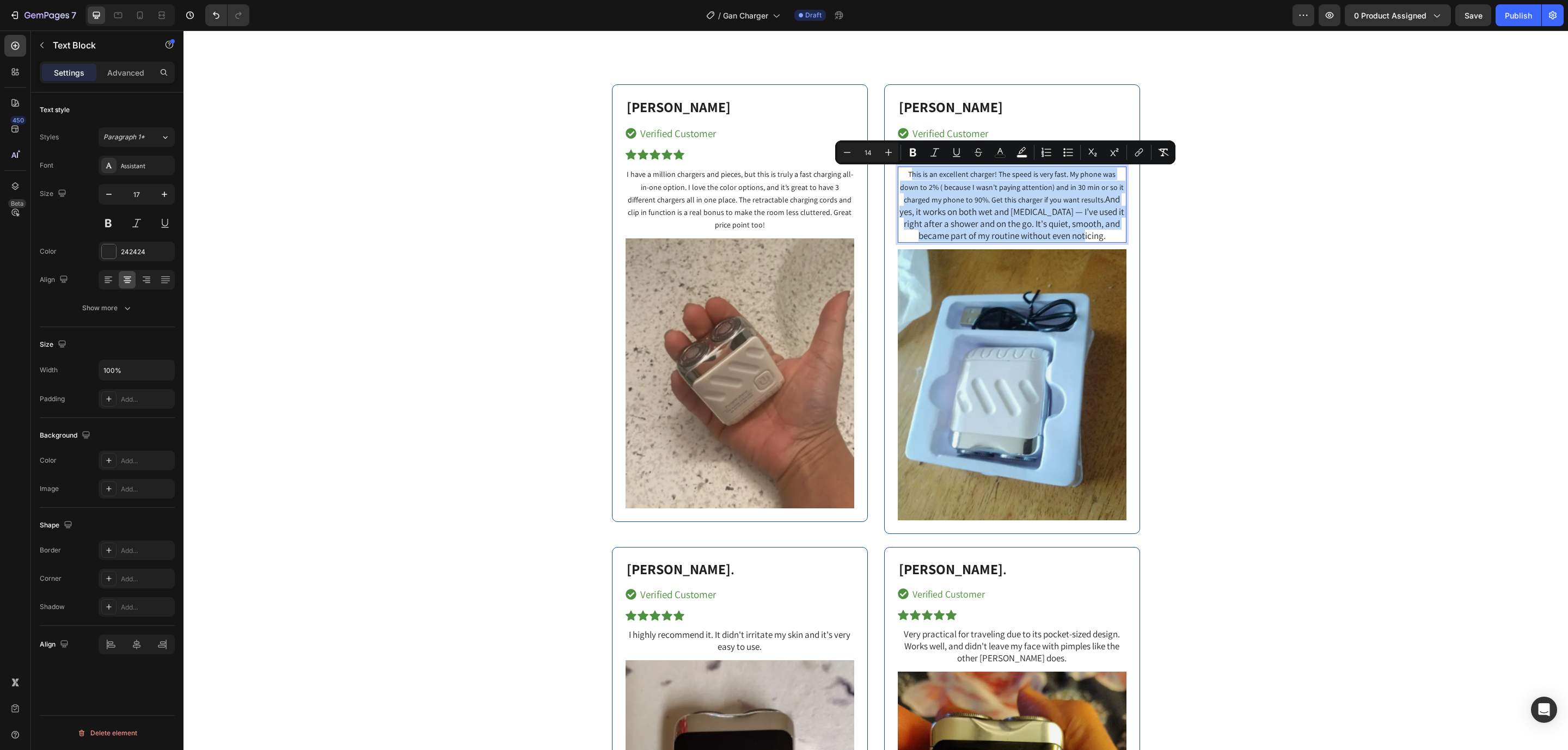
drag, startPoint x: 1084, startPoint y: 234, endPoint x: 897, endPoint y: 177, distance: 195.5
click at [898, 177] on p "This is an excellent charger! The speed is very fast. My phone was down to 2% (…" at bounding box center [1011, 204] width 227 height 74
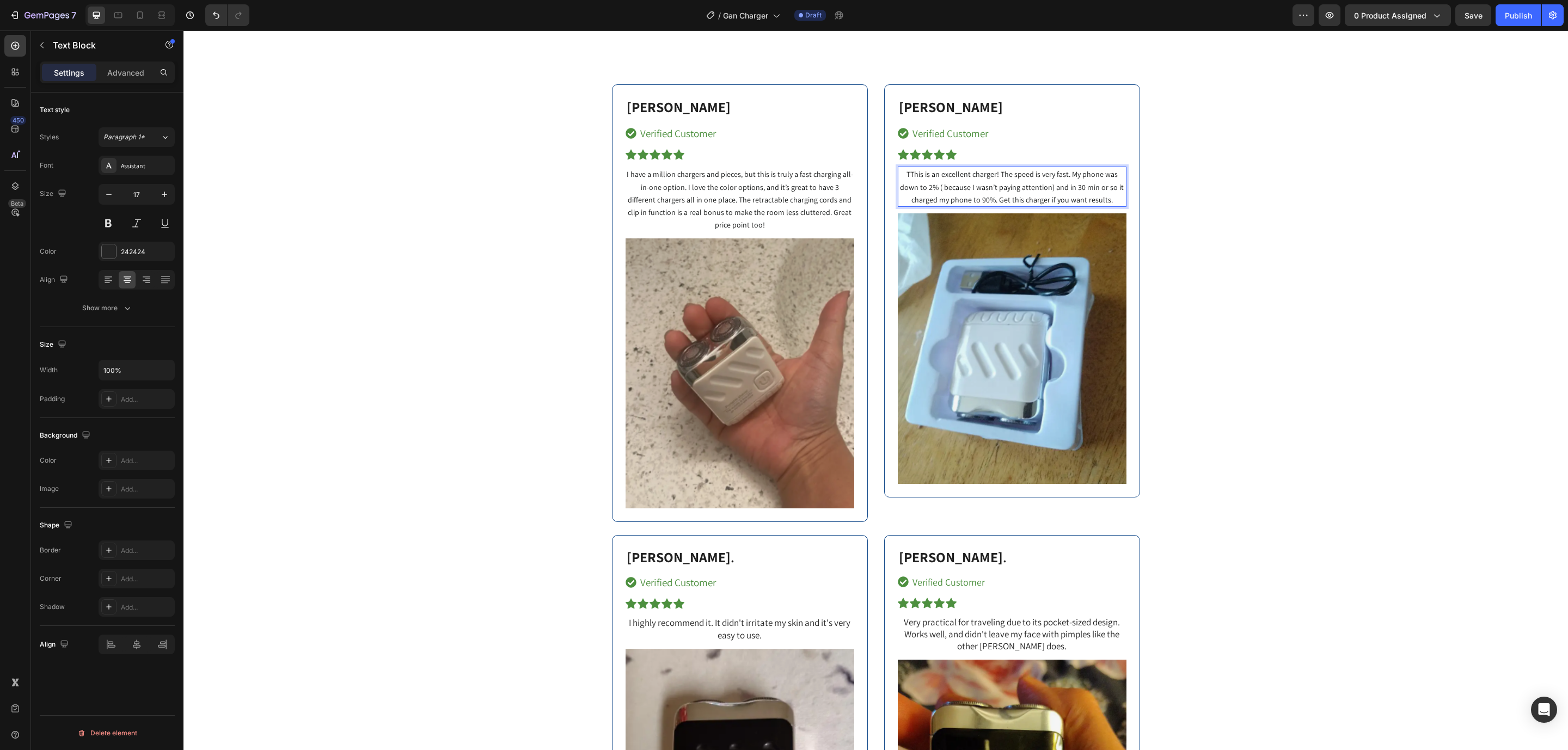
click at [908, 172] on span "TThis is an excellent charger! The speed is very fast. My phone was down to 2% …" at bounding box center [1012, 186] width 224 height 35
click at [928, 110] on strong "[PERSON_NAME]" at bounding box center [950, 107] width 104 height 19
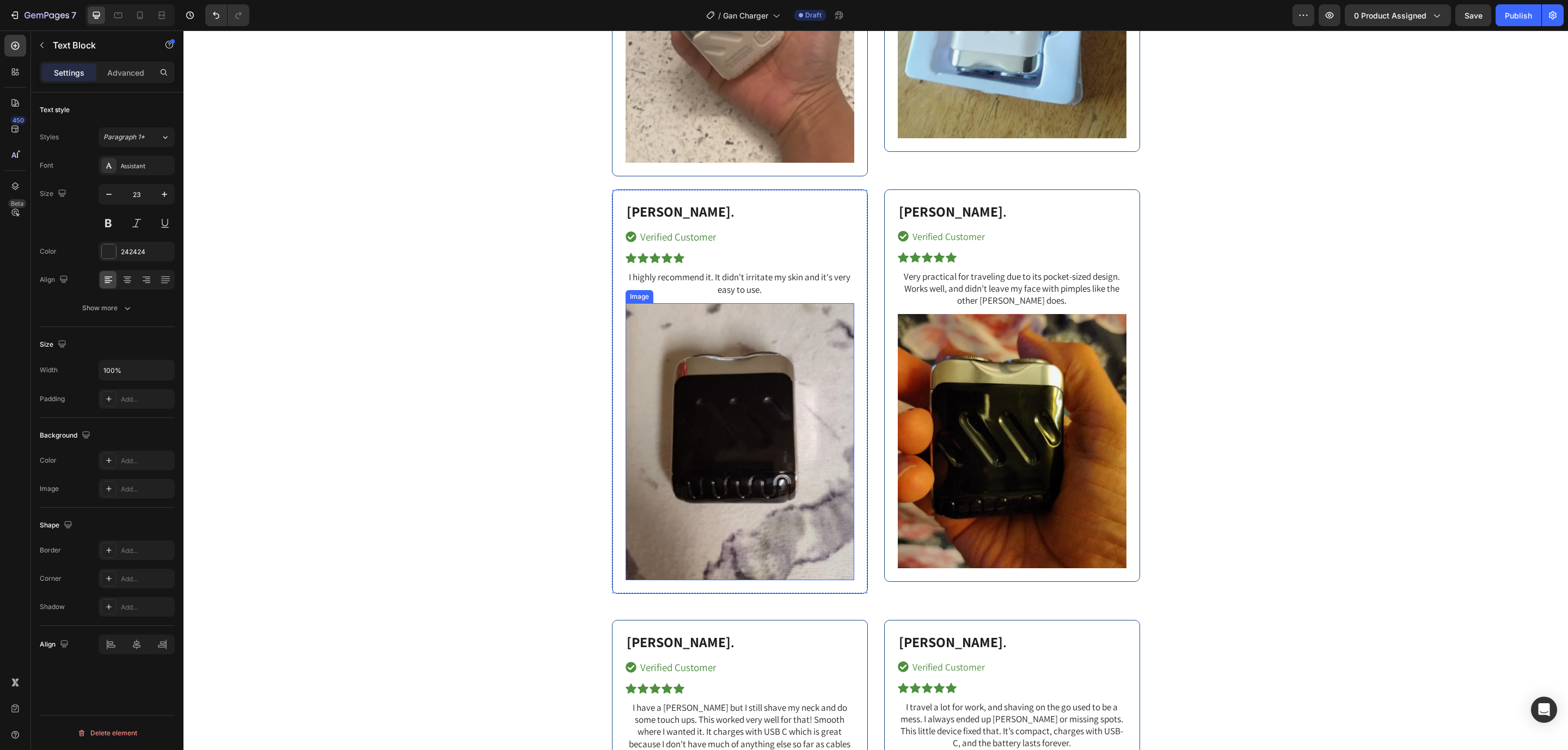
scroll to position [5841, 0]
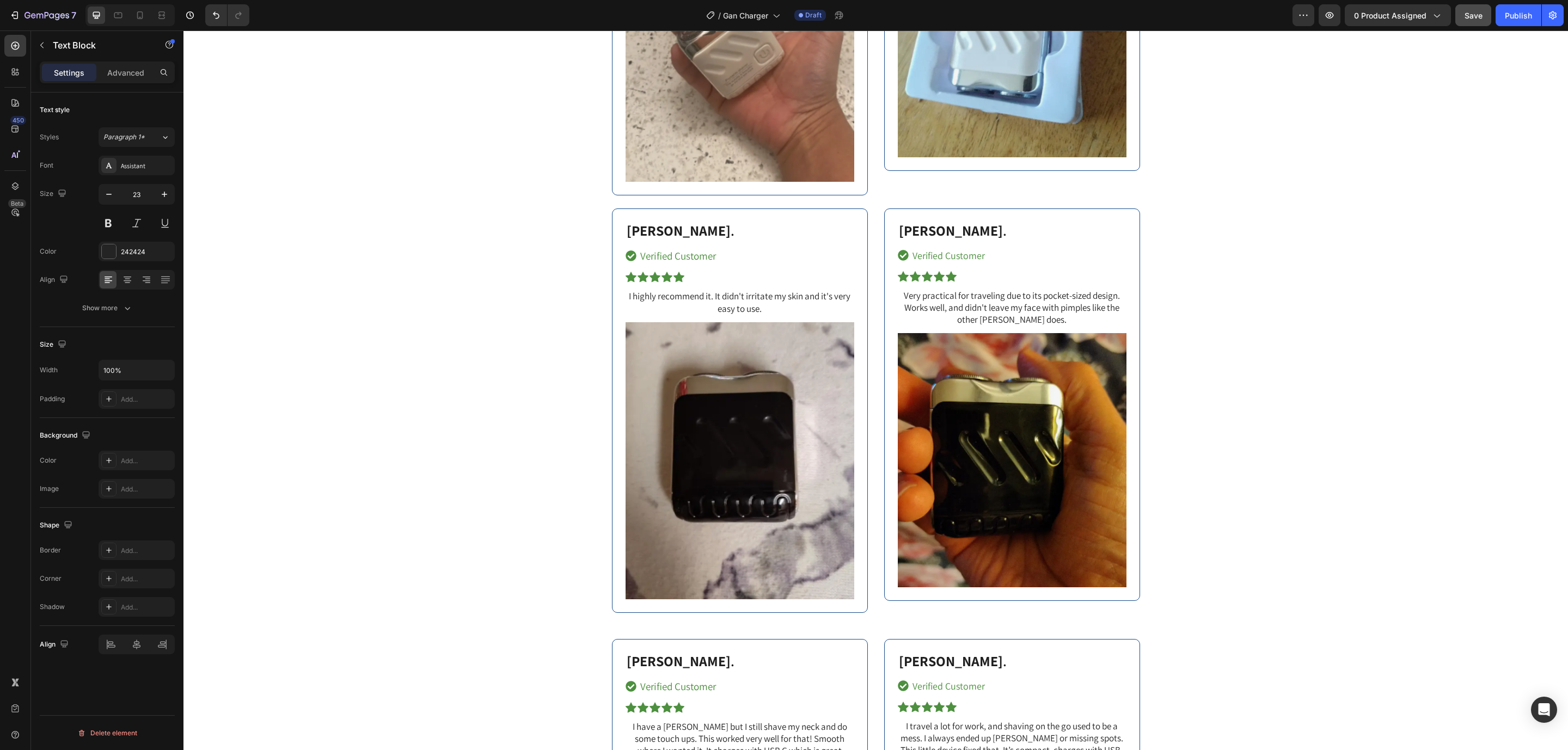
click at [1465, 15] on button "Save" at bounding box center [1473, 15] width 36 height 22
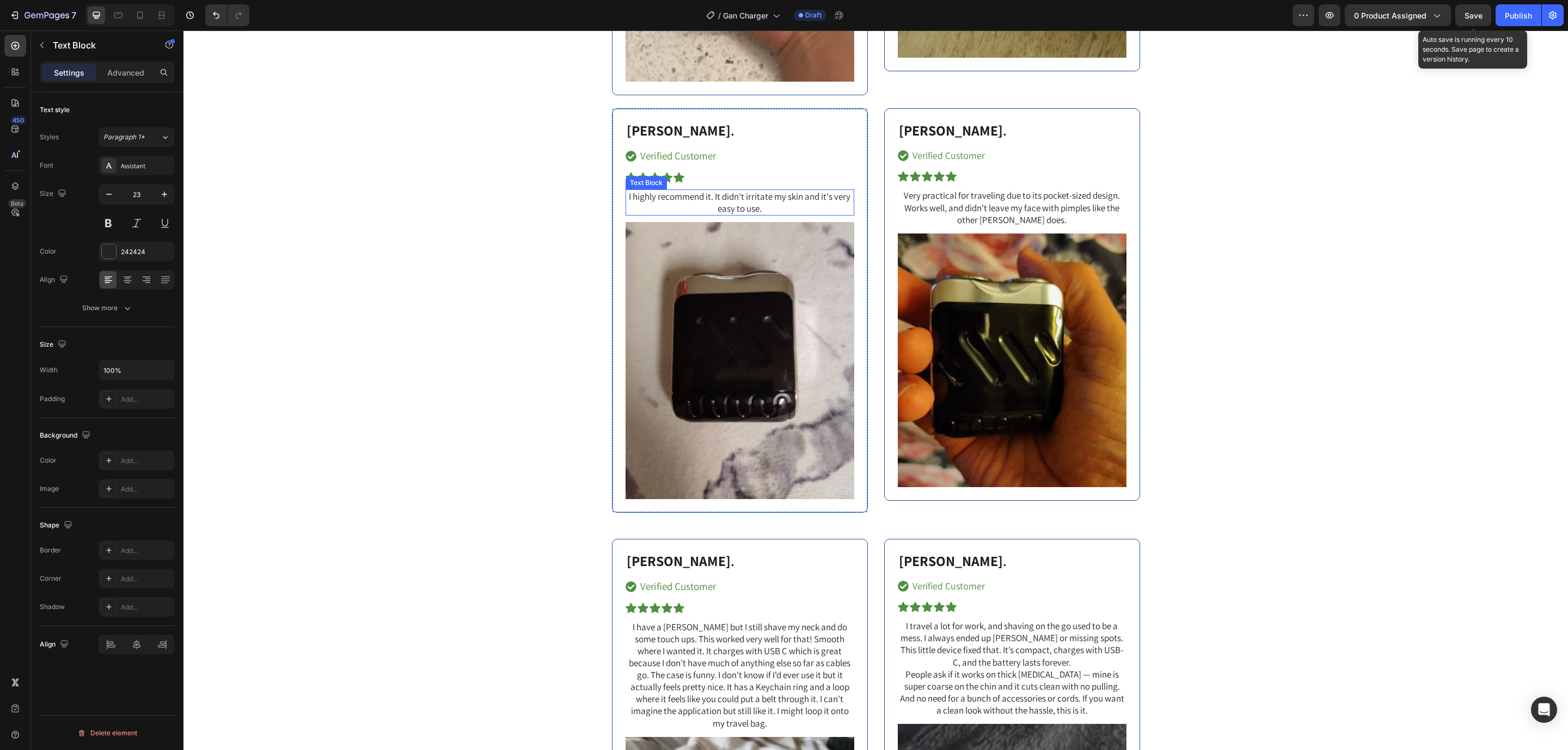
click at [749, 203] on p "I highly recommend it. It didn't irritate my skin and it's very easy to use." at bounding box center [740, 202] width 227 height 24
click at [731, 125] on span "." at bounding box center [732, 130] width 4 height 19
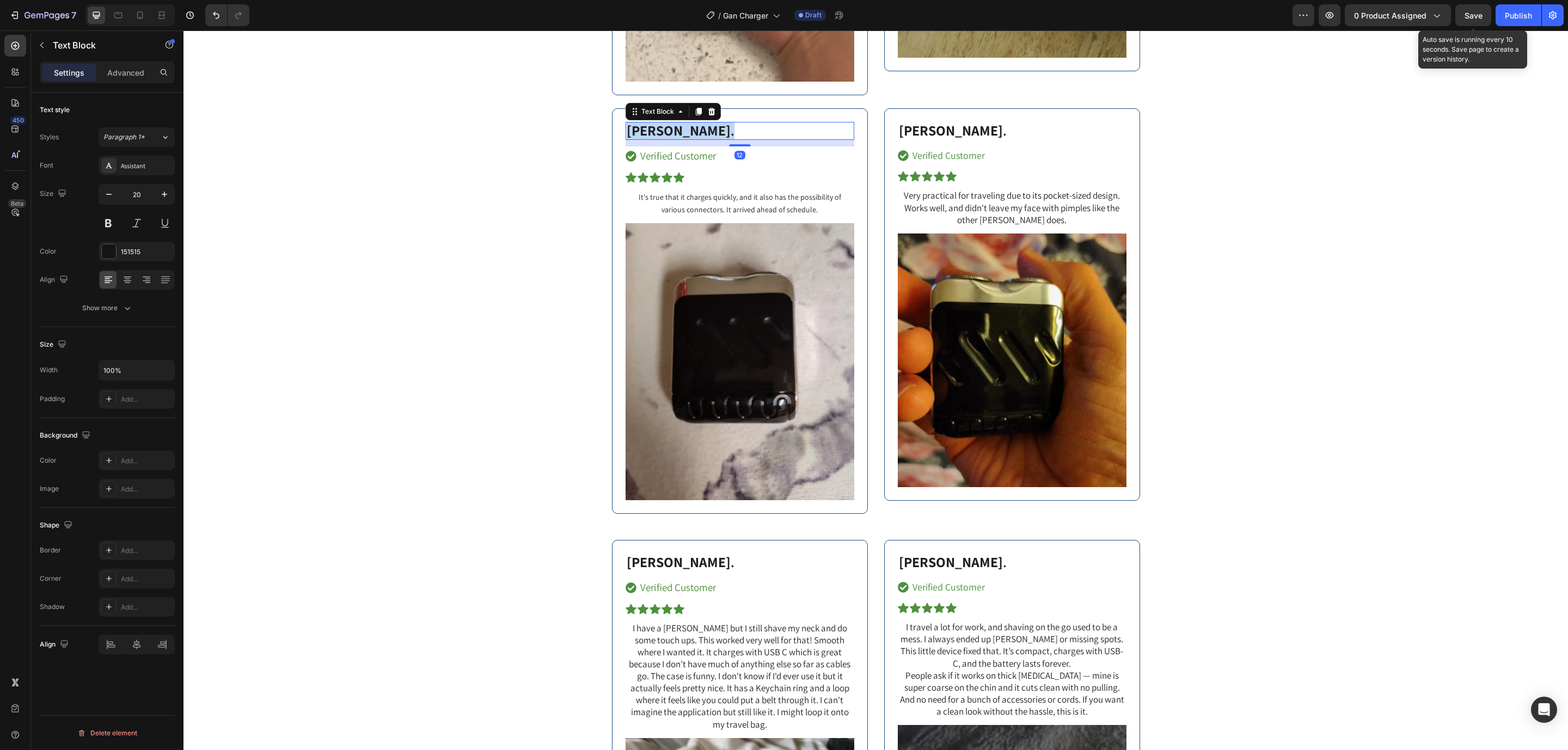
click at [731, 125] on span "." at bounding box center [732, 130] width 4 height 19
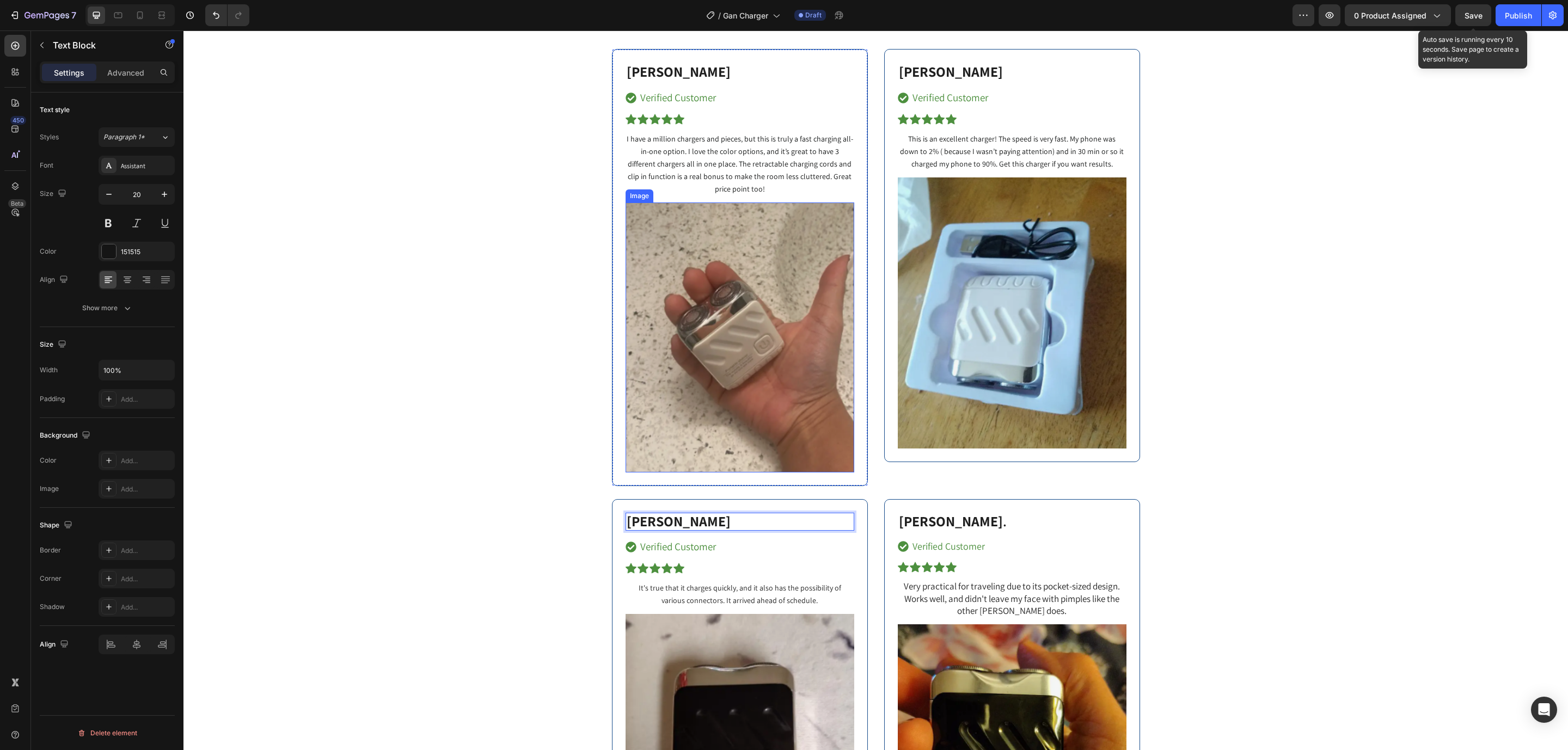
scroll to position [5432, 0]
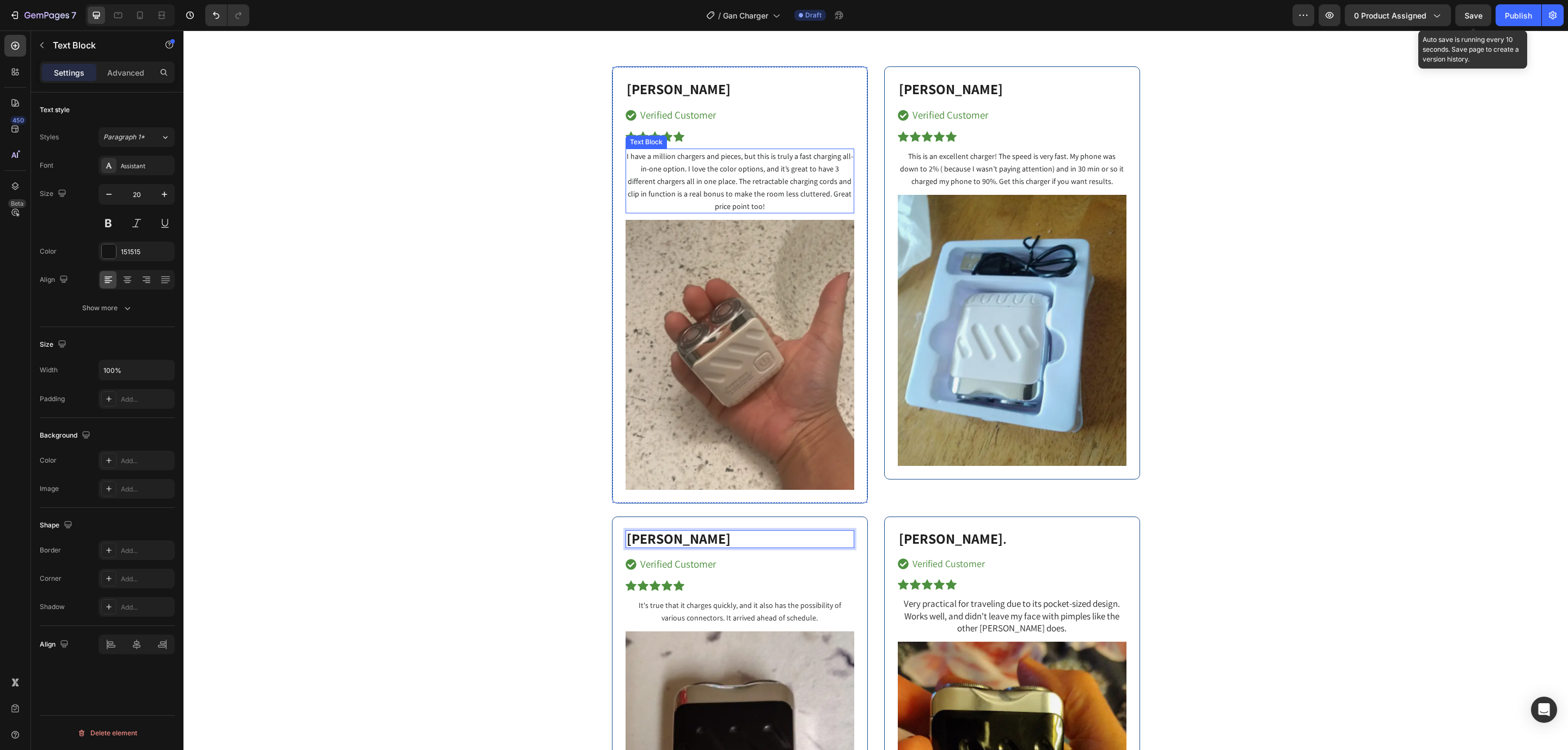
click at [761, 178] on span "I have a million chargers and pieces, but this is truly a fast charging all-in-…" at bounding box center [740, 181] width 227 height 60
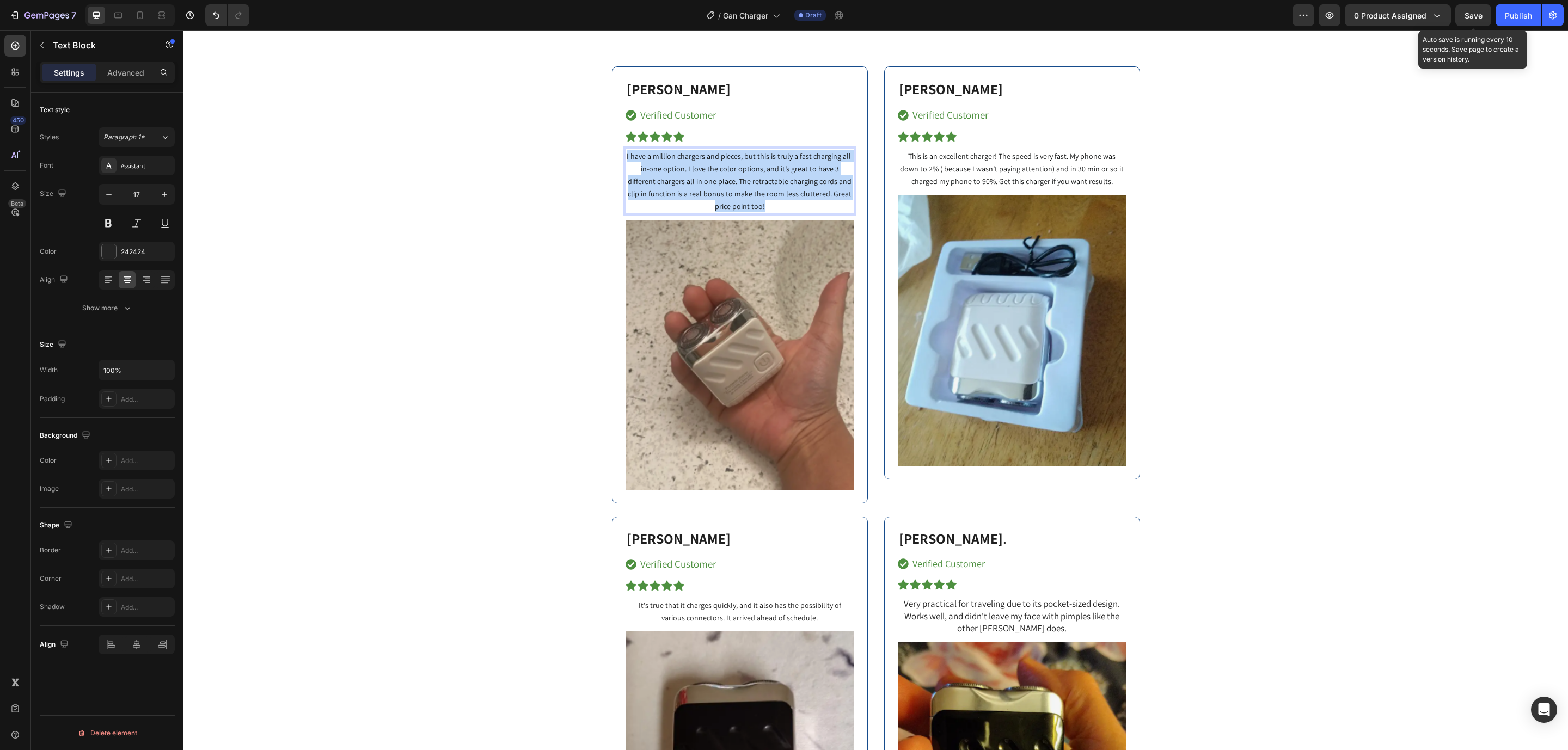
click at [761, 178] on span "I have a million chargers and pieces, but this is truly a fast charging all-in-…" at bounding box center [740, 181] width 227 height 60
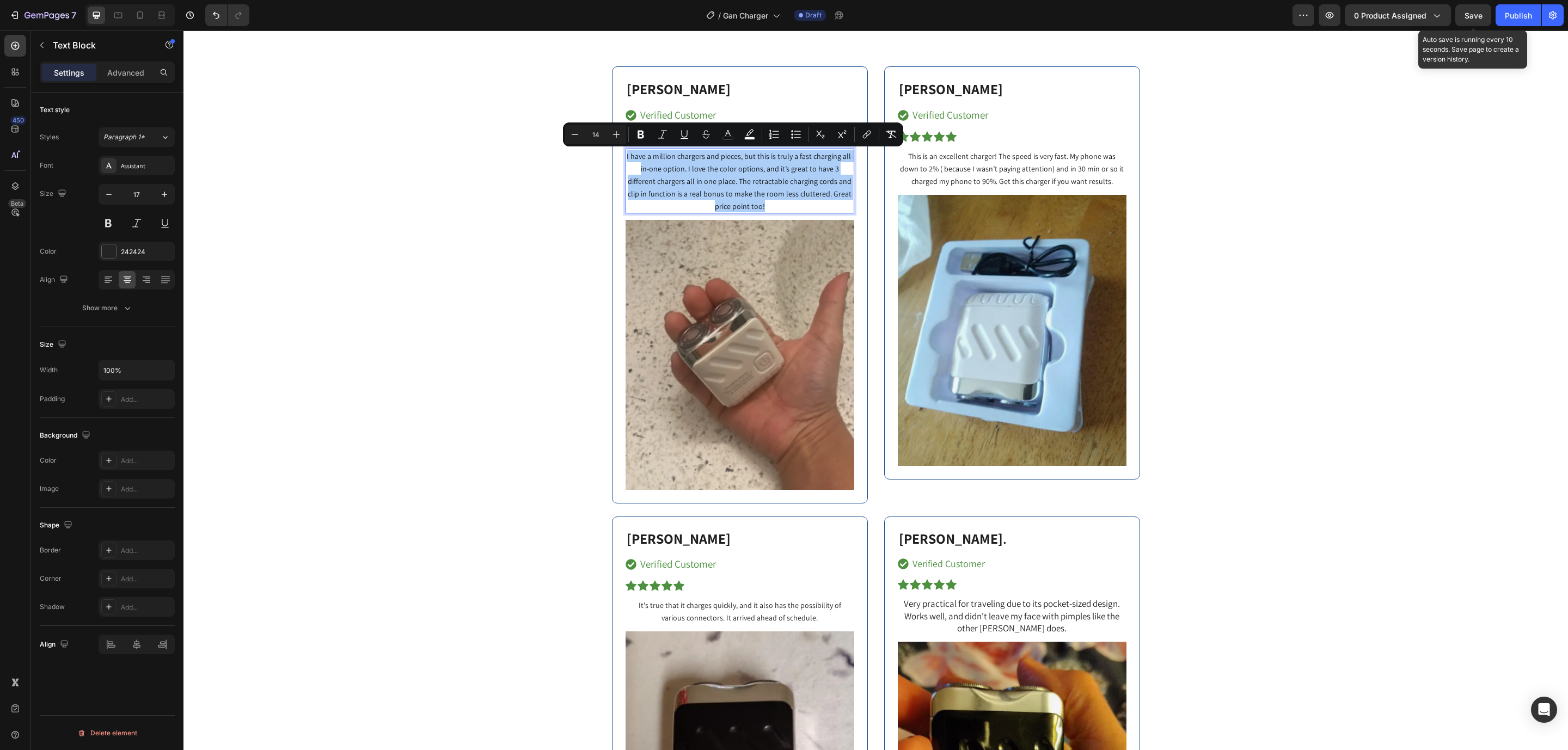
click at [595, 135] on input "14" at bounding box center [595, 134] width 22 height 13
type input "18"
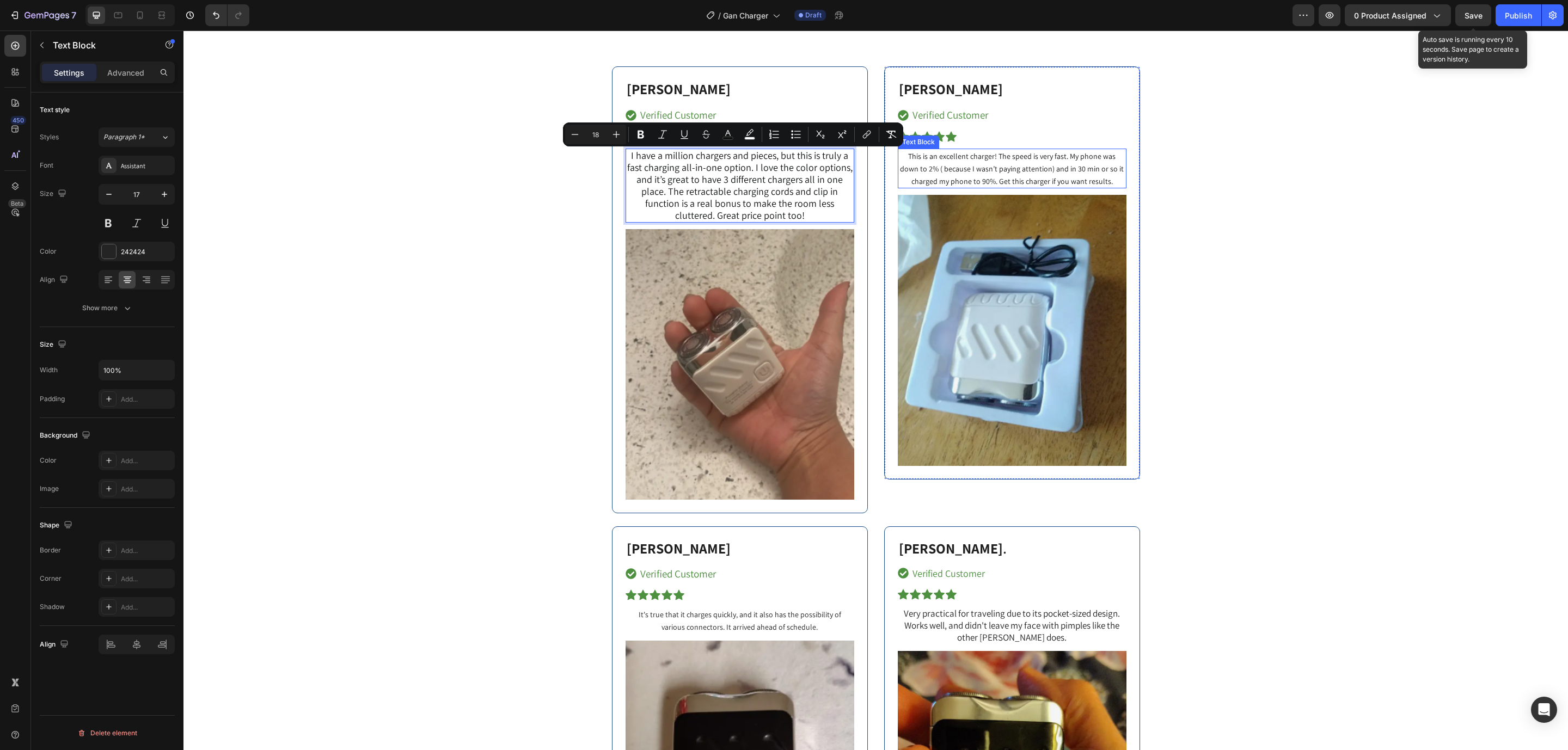
click at [1012, 163] on span "This is an excellent charger! The speed is very fast. My phone was down to 2% (…" at bounding box center [1012, 168] width 224 height 35
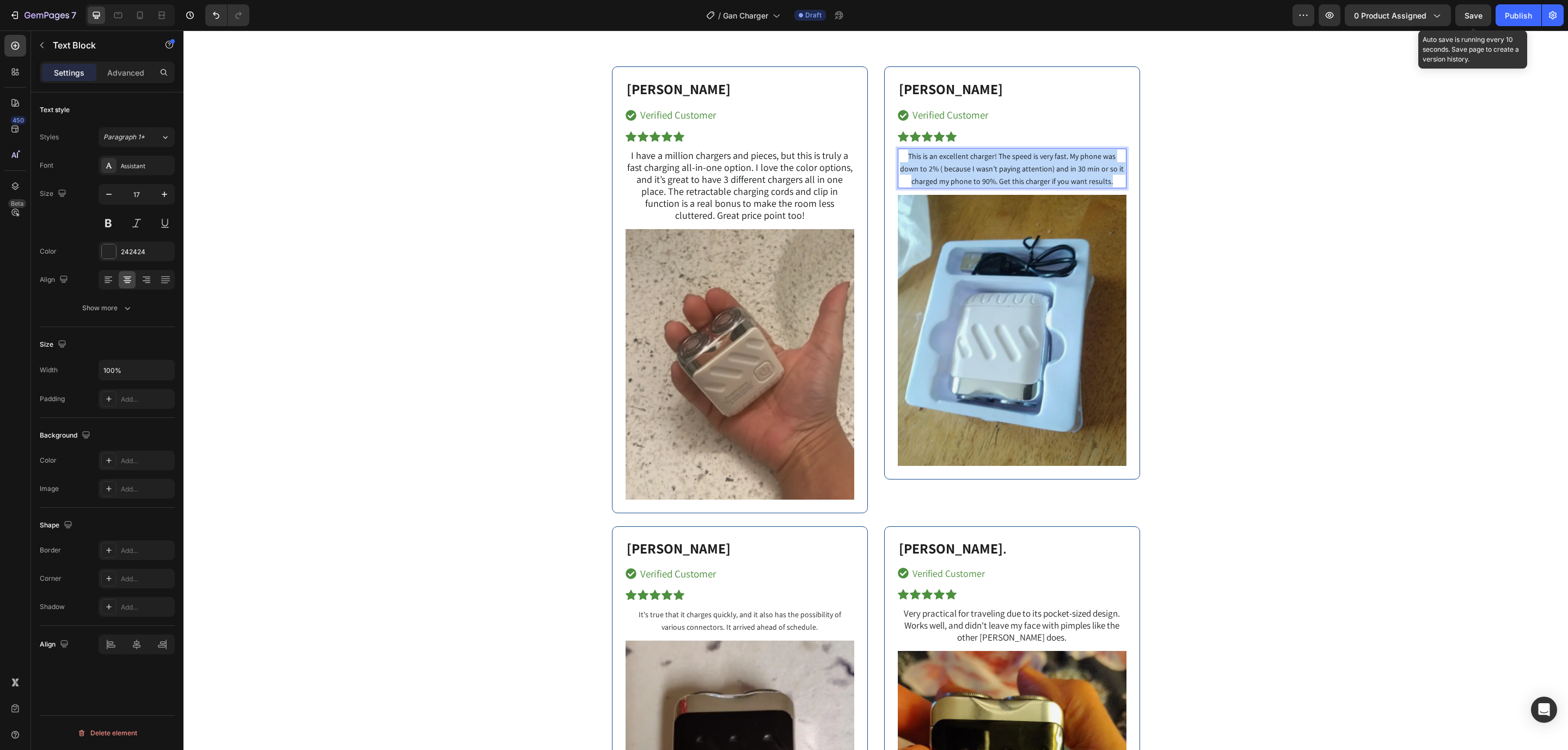
click at [1012, 163] on span "This is an excellent charger! The speed is very fast. My phone was down to 2% (…" at bounding box center [1012, 168] width 224 height 35
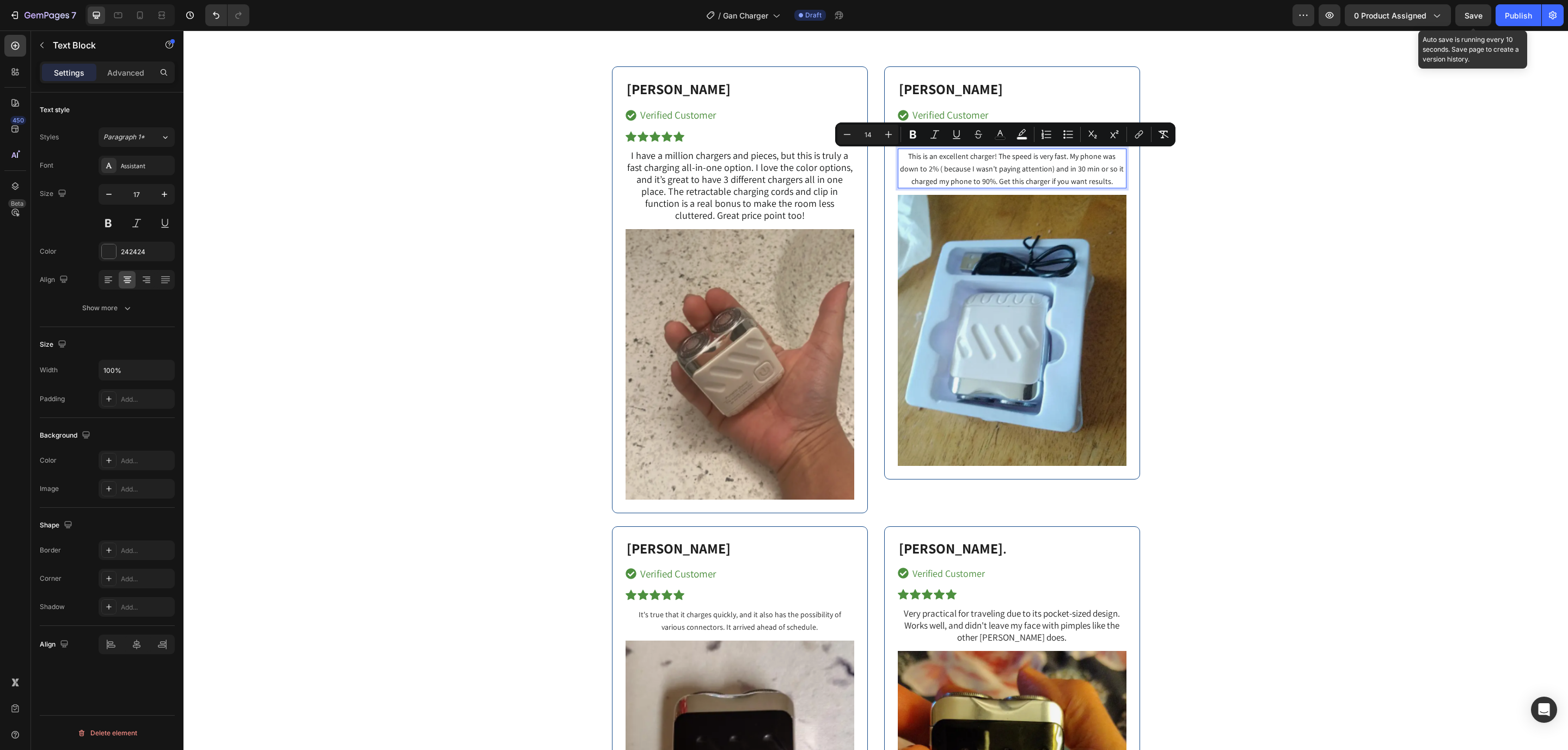
click at [865, 135] on input "14" at bounding box center [868, 134] width 22 height 13
type input "18"
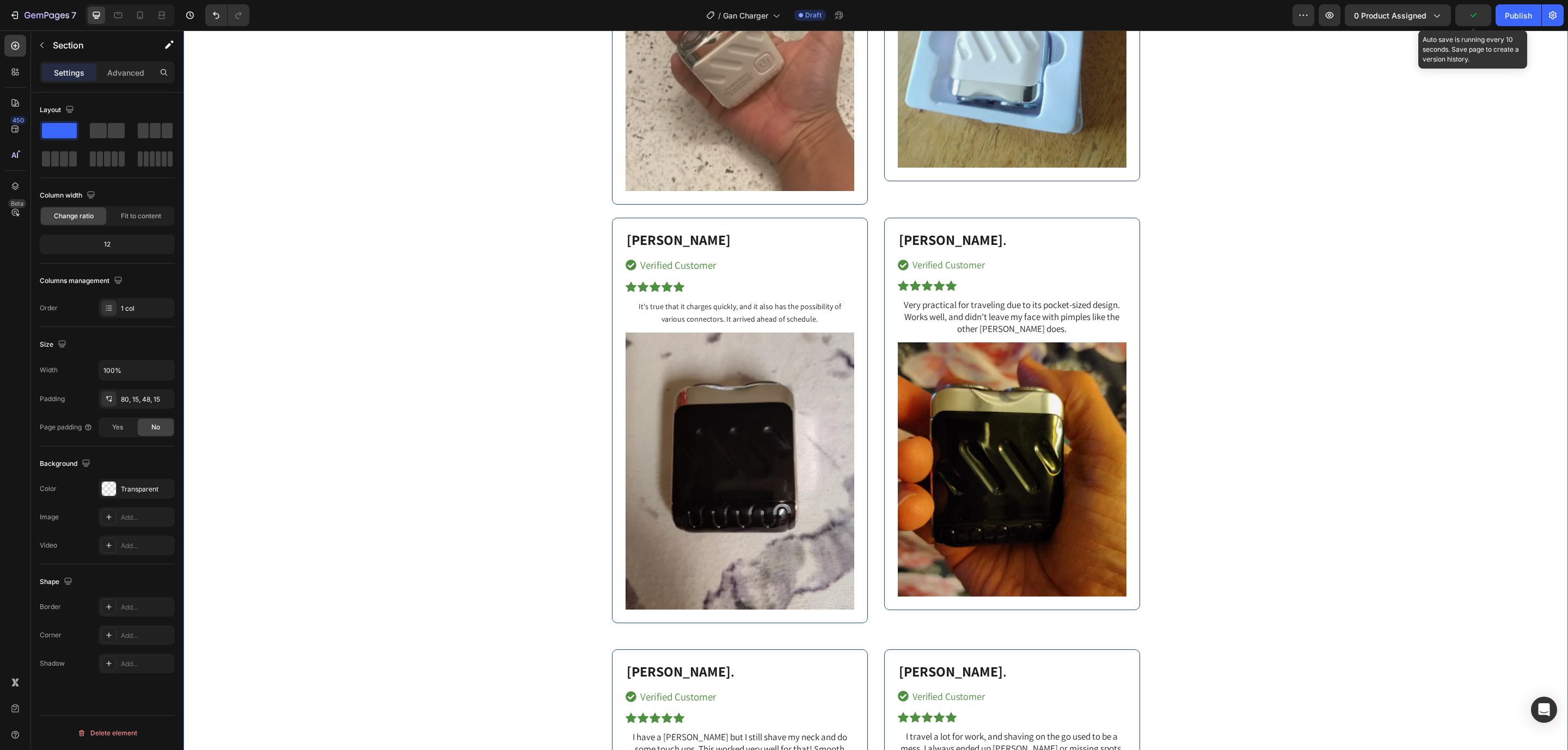
scroll to position [5922, 0]
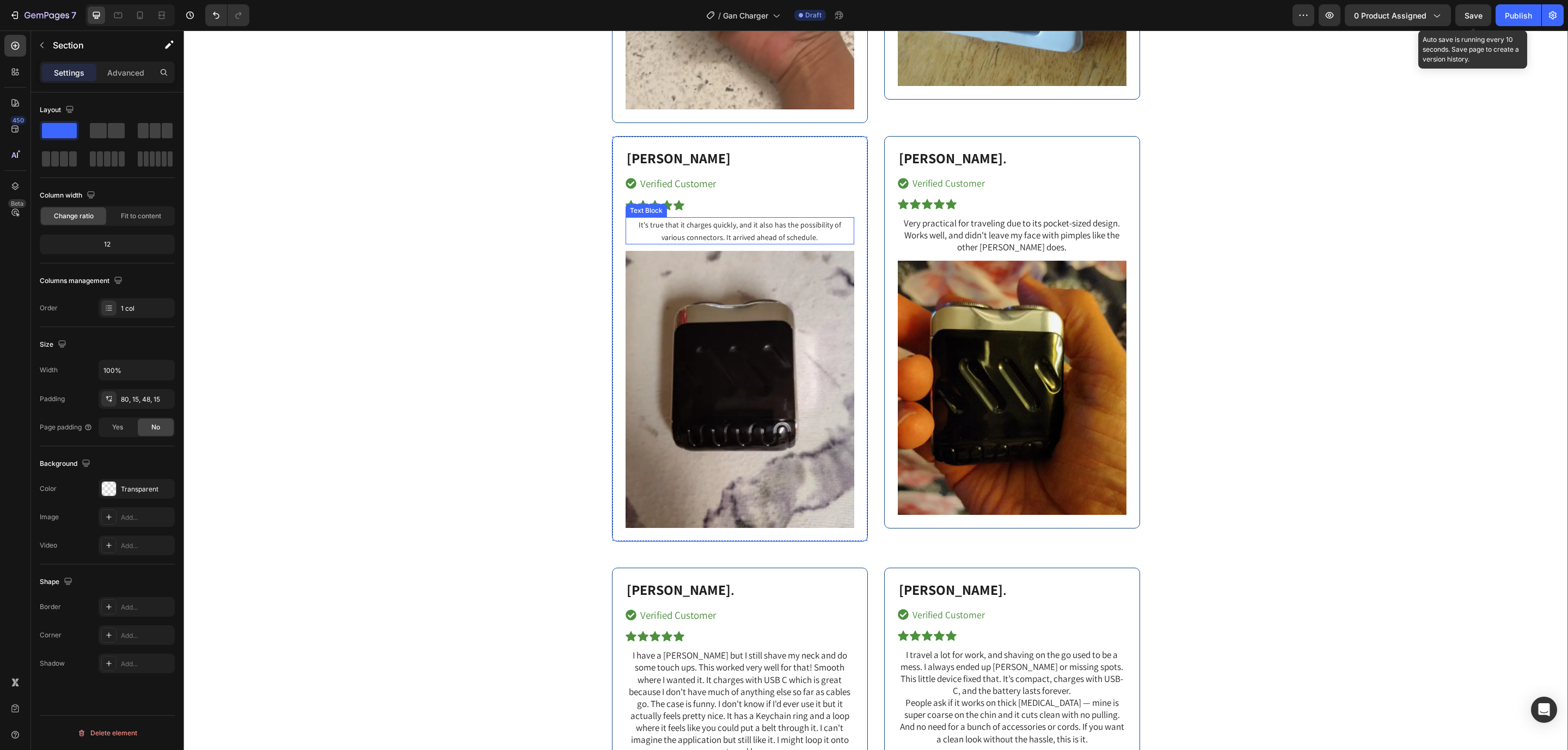
click at [723, 227] on span "It's true that it charges quickly, and it also has the possibility of various c…" at bounding box center [740, 230] width 203 height 22
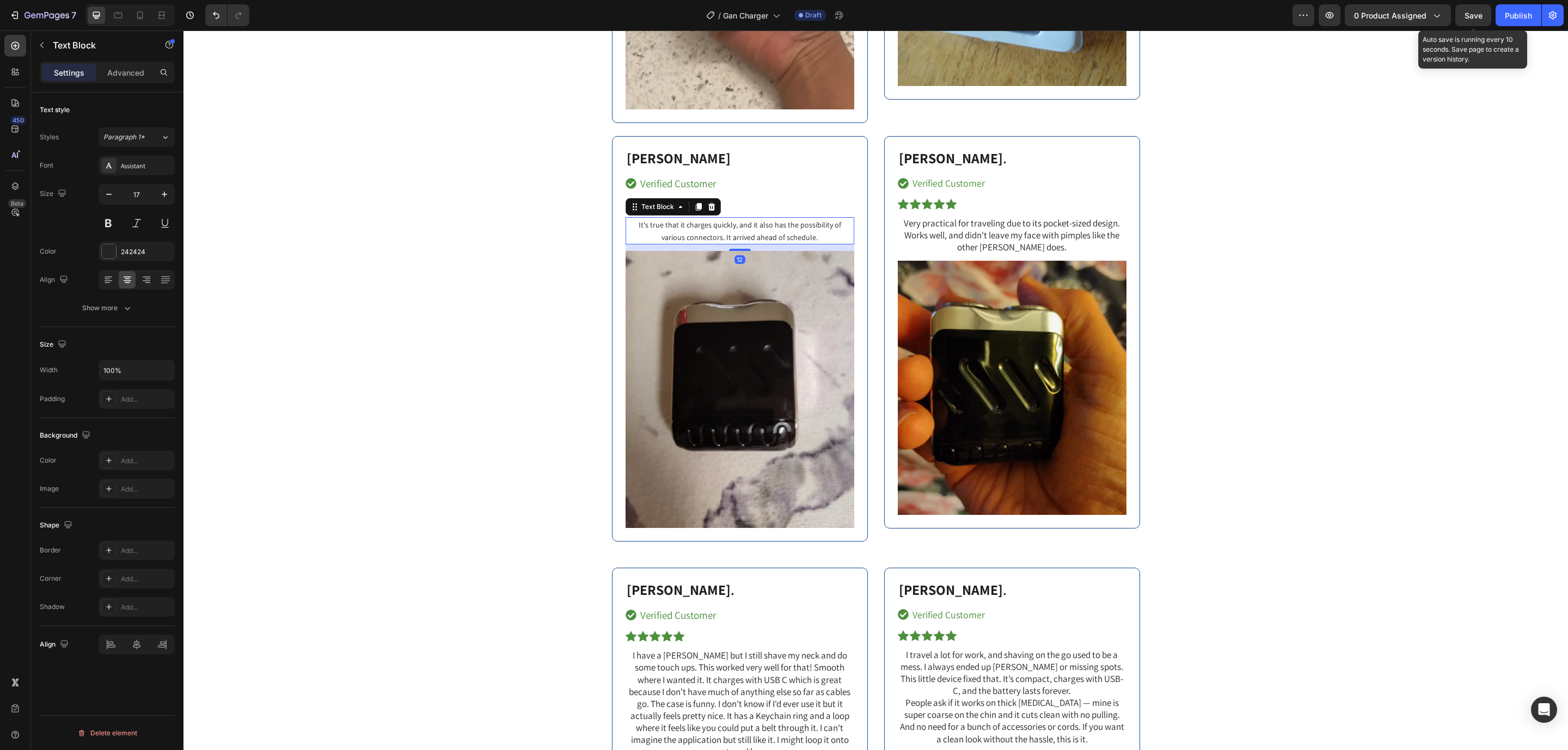
click at [723, 227] on span "It's true that it charges quickly, and it also has the possibility of various c…" at bounding box center [740, 230] width 203 height 22
click at [600, 203] on input "14" at bounding box center [595, 203] width 22 height 13
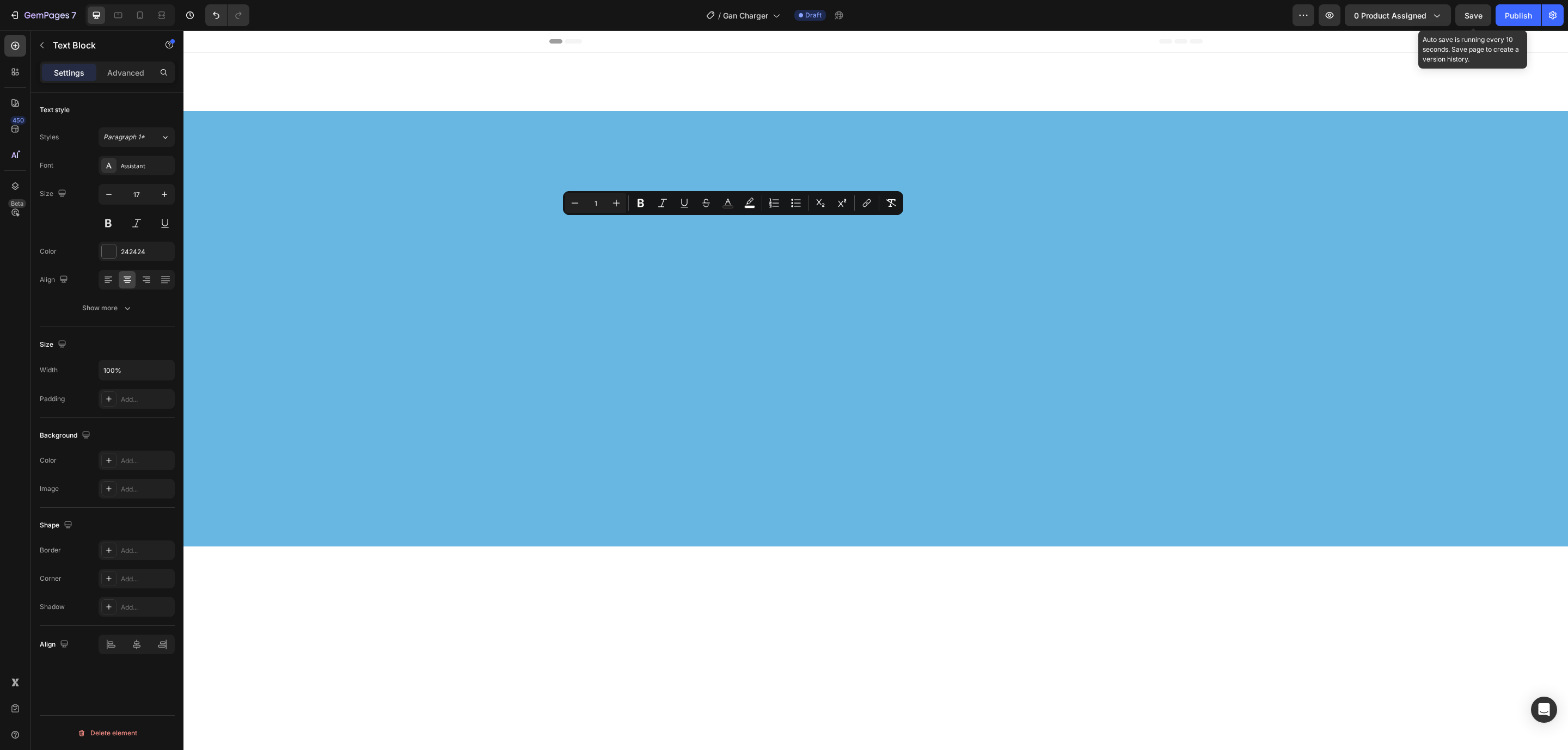
scroll to position [5922, 0]
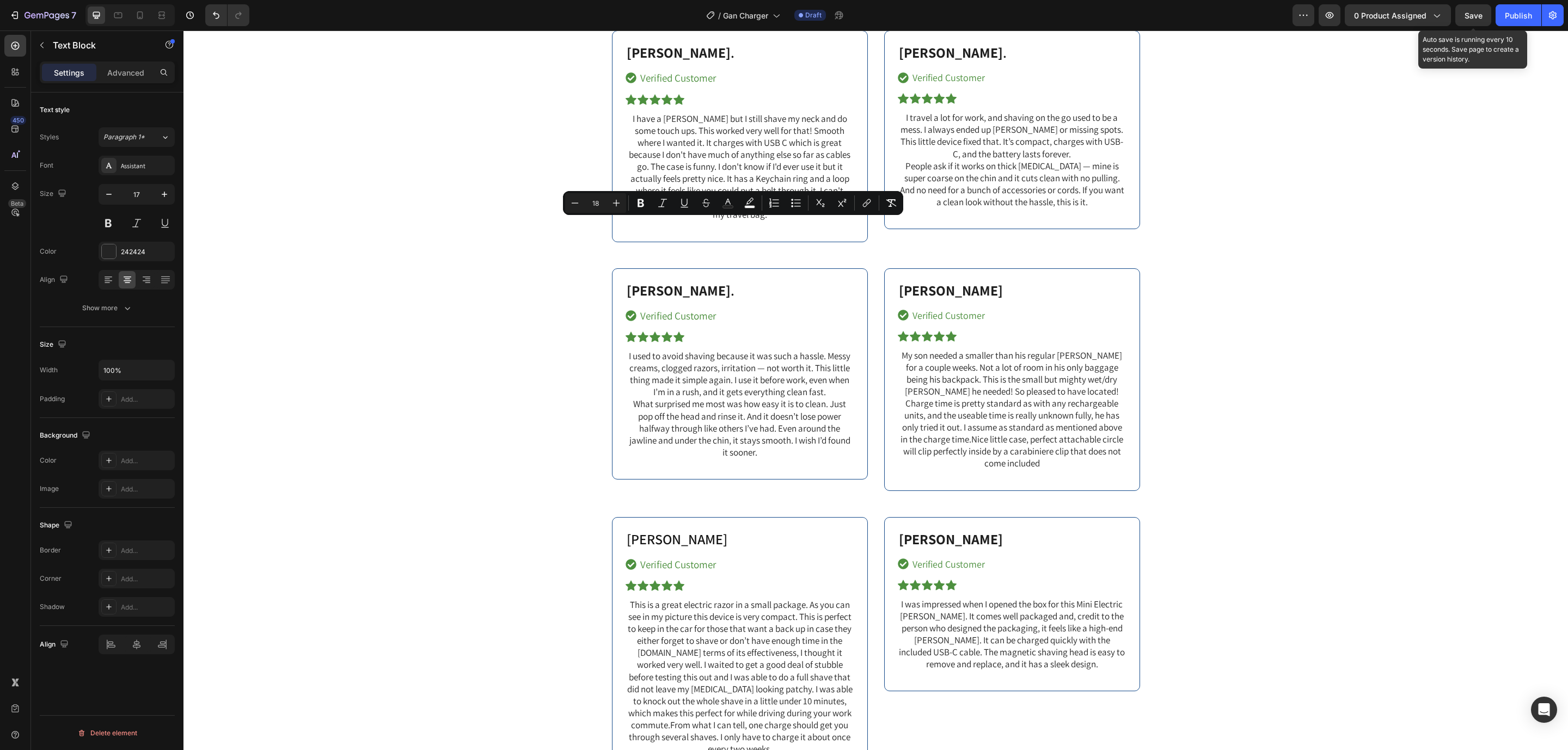
type input "18"
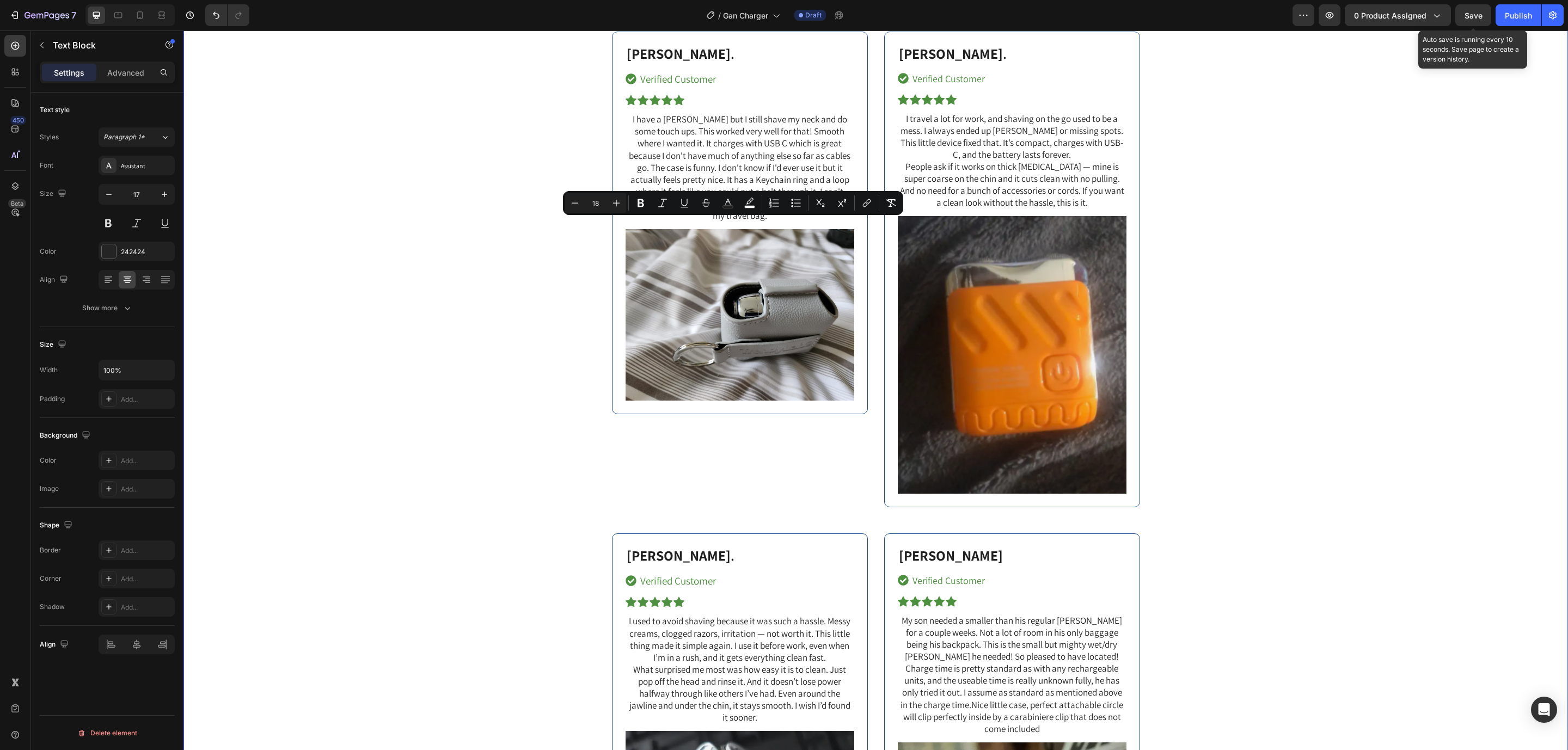
click at [1411, 228] on div "Branden B. Text Block Verified Customer Item List Icon Icon Icon Icon Icon Icon…" at bounding box center [876, 633] width 1368 height 1913
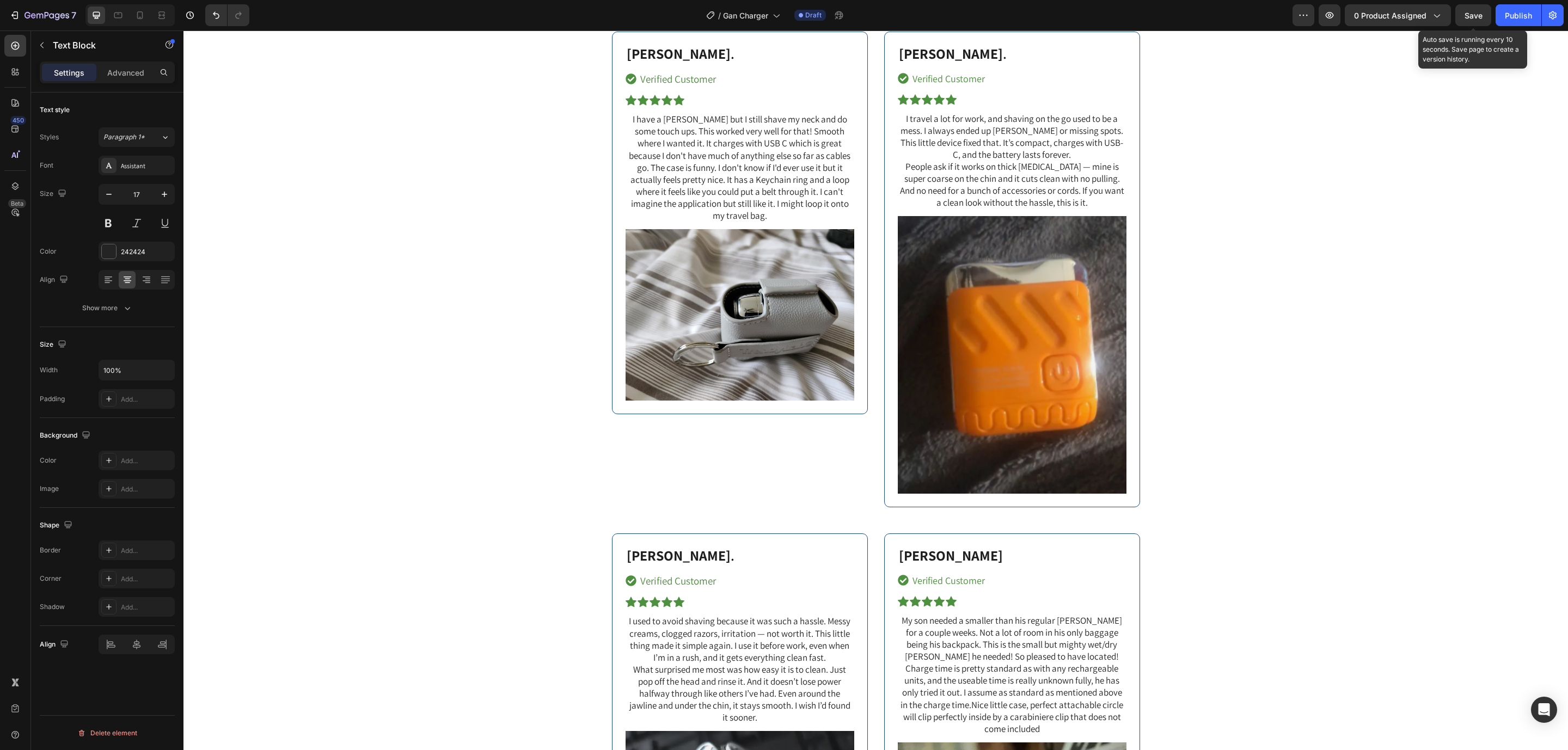
click at [1232, 234] on div "Branden B. Text Block Verified Customer Item List Icon Icon Icon Icon Icon Icon…" at bounding box center [876, 633] width 1368 height 1913
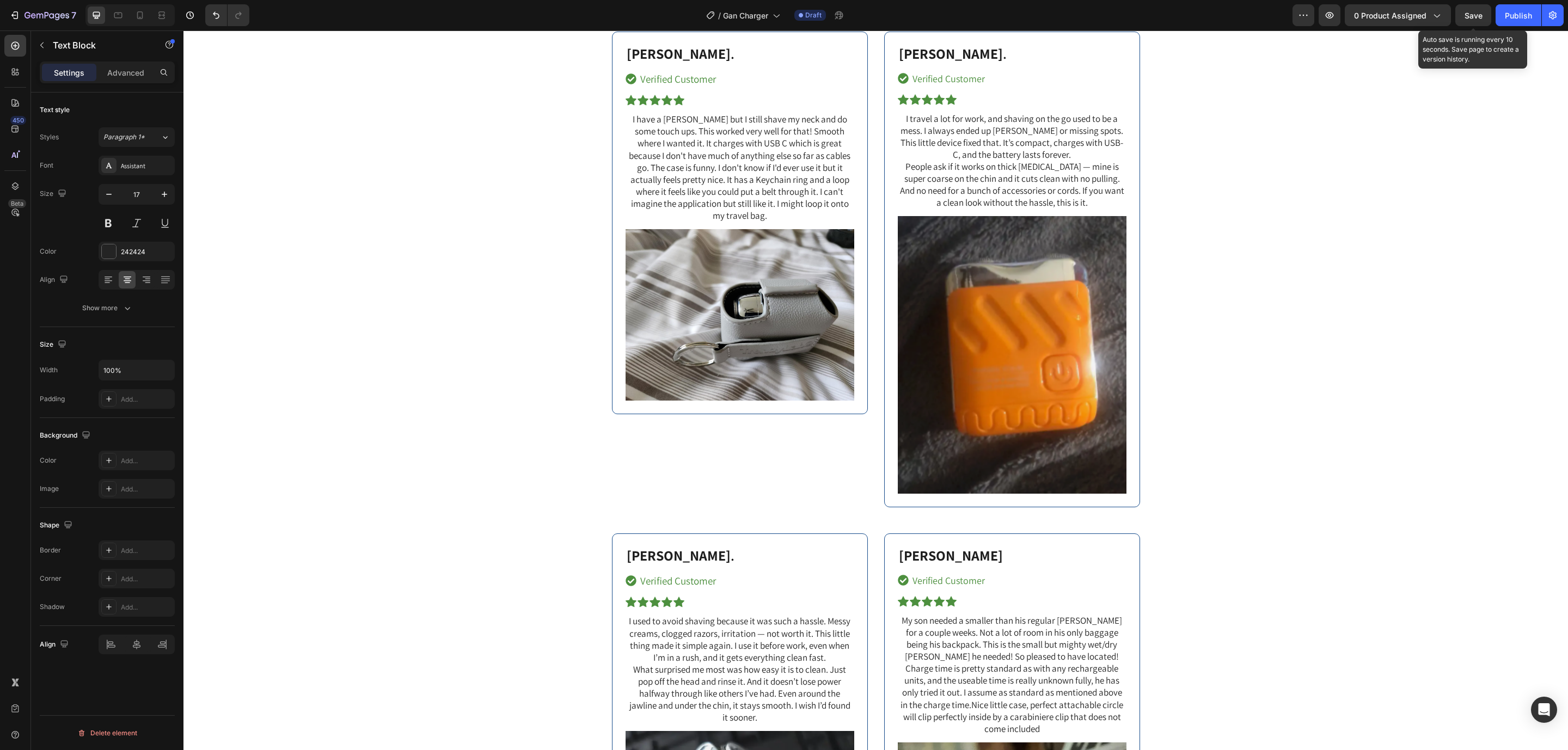
click at [872, 196] on input "14" at bounding box center [868, 203] width 22 height 13
type input "18"
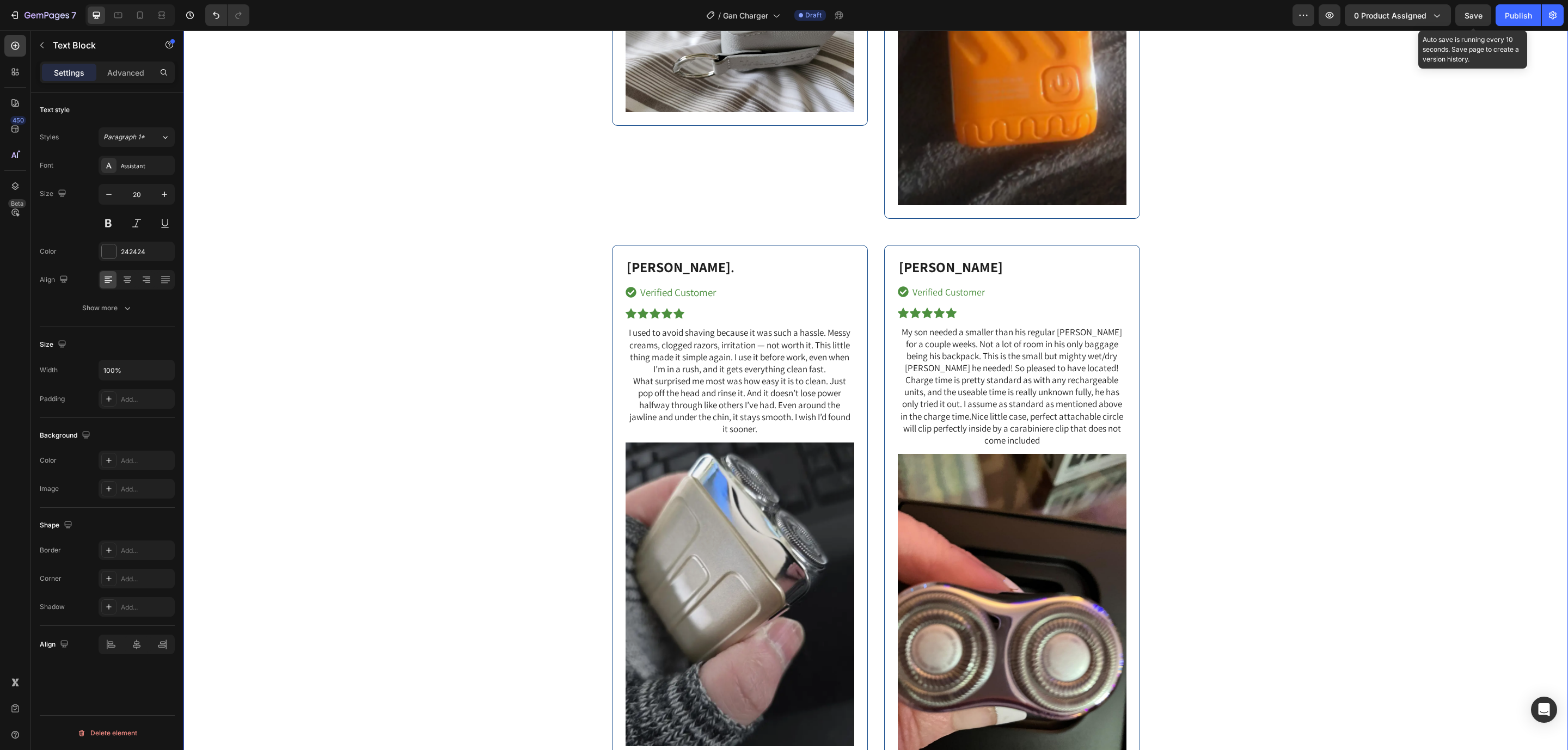
scroll to position [6248, 0]
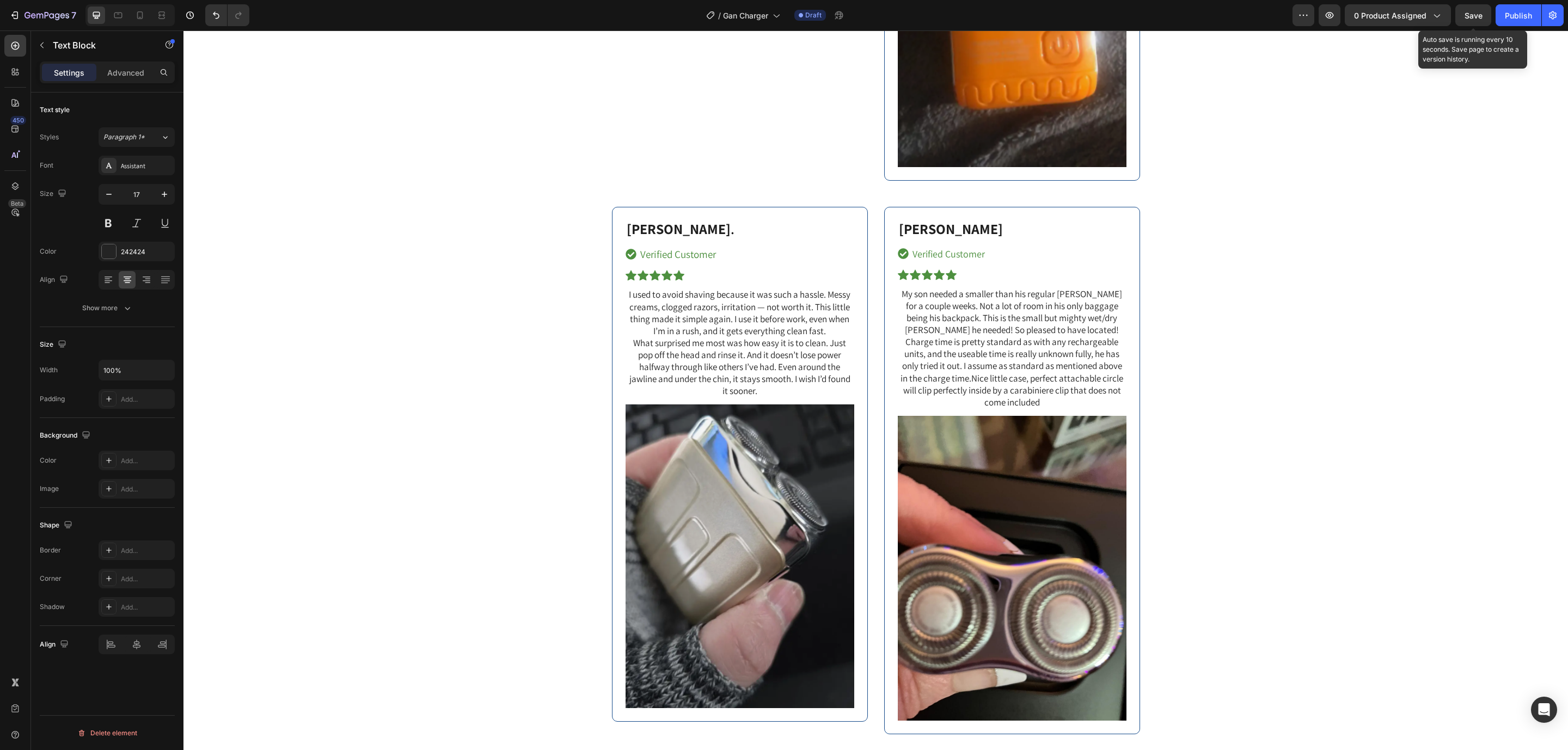
click at [594, 321] on input "14" at bounding box center [595, 319] width 22 height 13
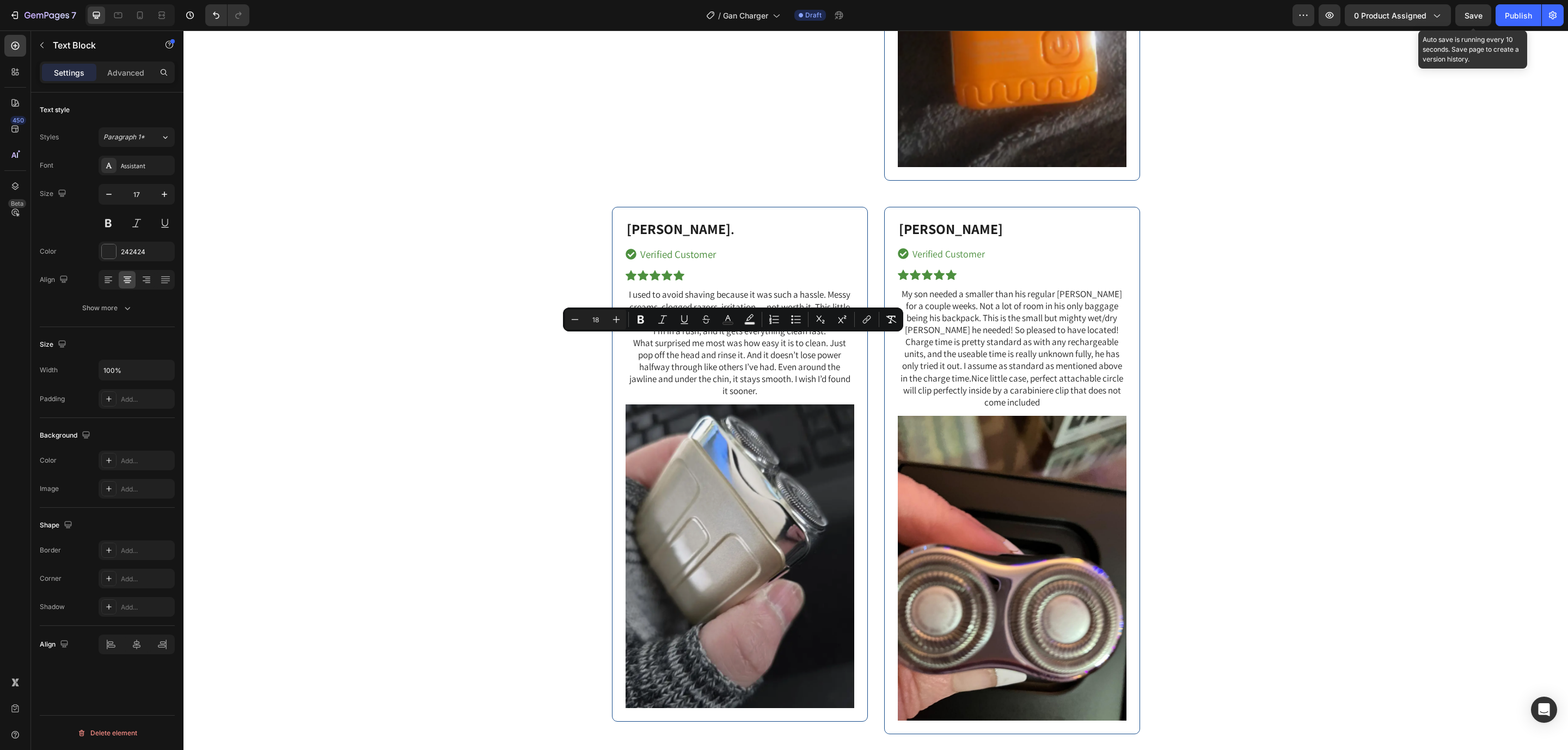
type input "18"
click at [1330, 312] on div "Branden B. Text Block Verified Customer Item List Icon Icon Icon Icon Icon Icon…" at bounding box center [876, 306] width 1368 height 1913
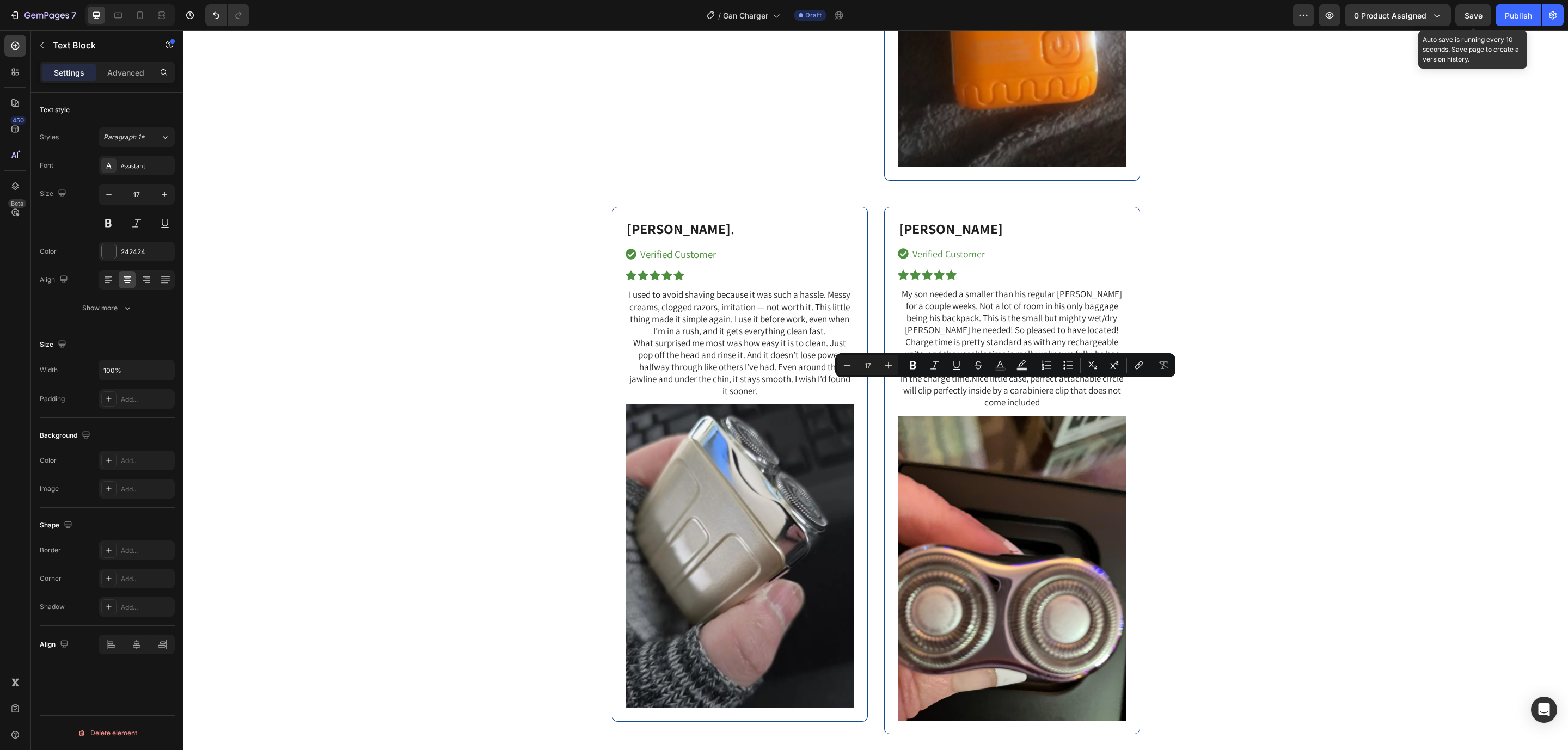
drag, startPoint x: 1084, startPoint y: 425, endPoint x: 896, endPoint y: 332, distance: 209.7
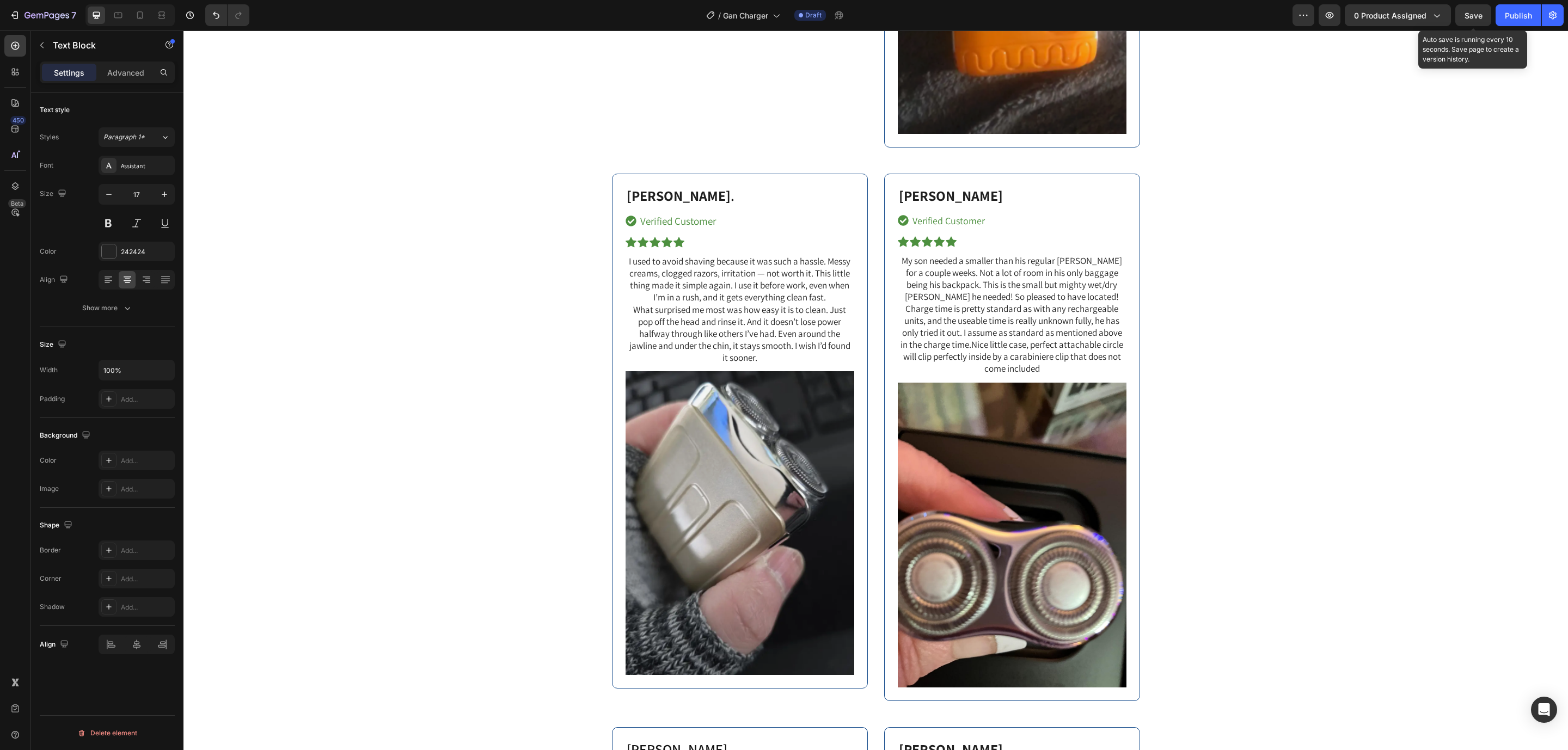
click at [864, 312] on input "14" at bounding box center [868, 318] width 22 height 13
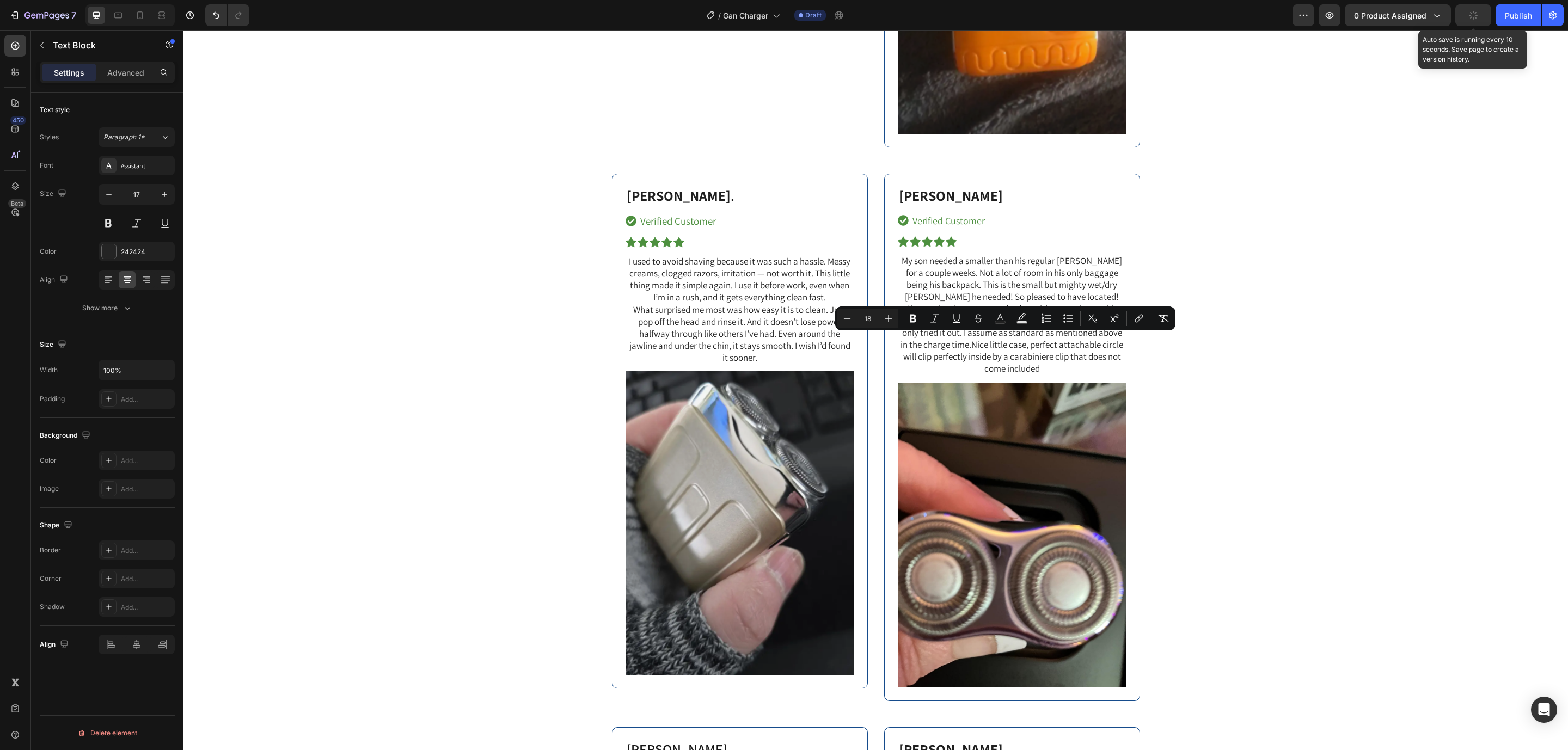
type input "18"
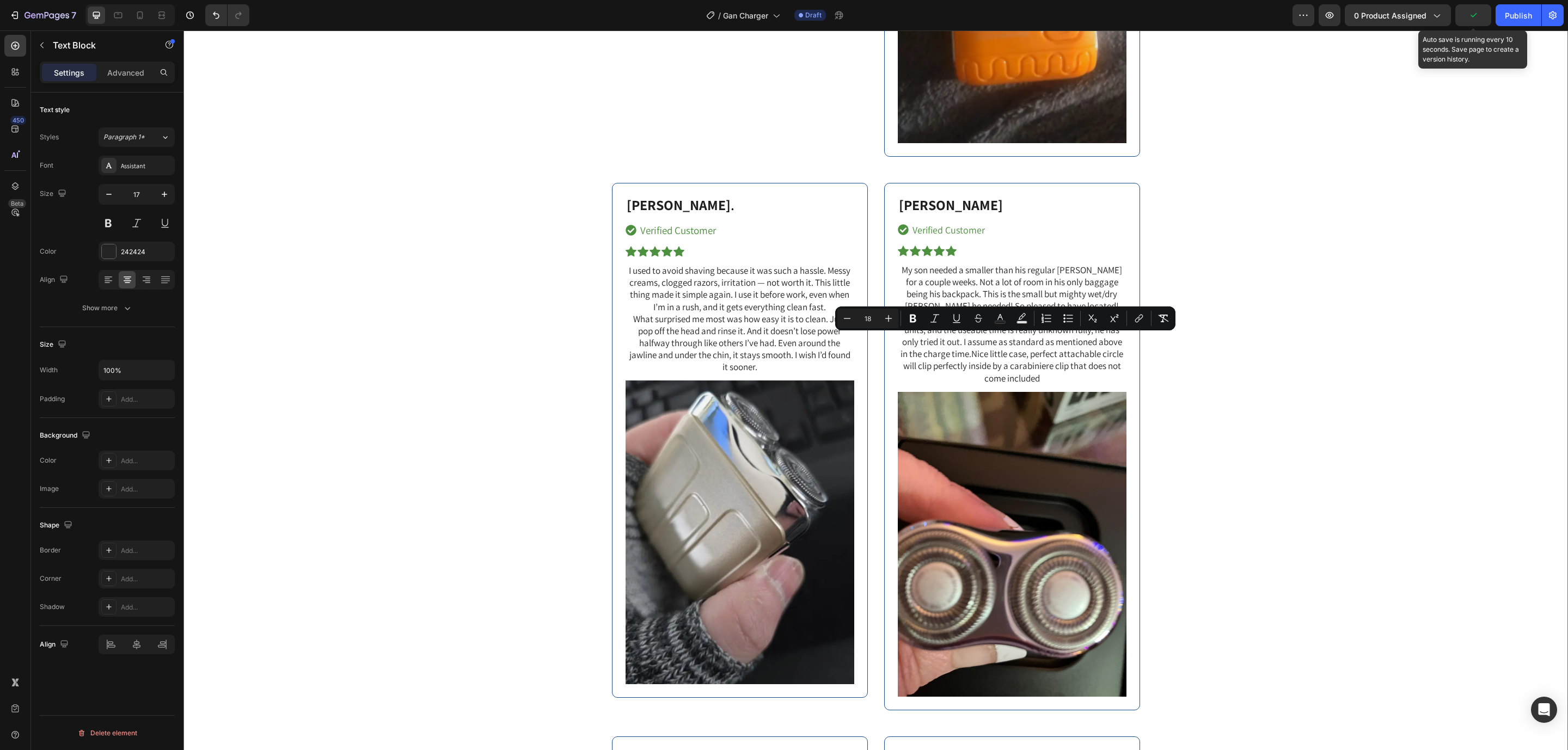
click at [1347, 340] on div "Branden B. Text Block Verified Customer Item List Icon Icon Icon Icon Icon Icon…" at bounding box center [876, 294] width 1368 height 1889
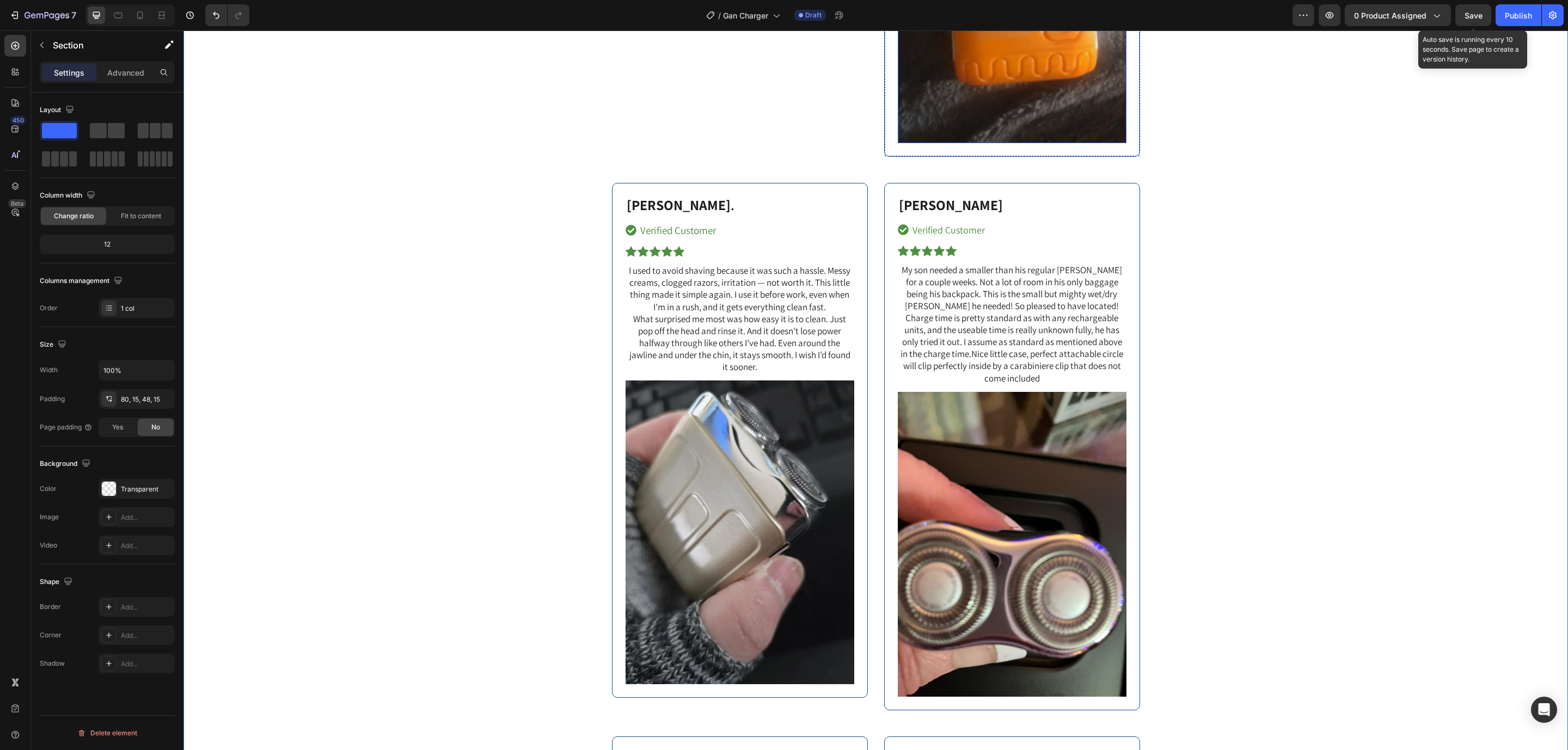
scroll to position [6655, 0]
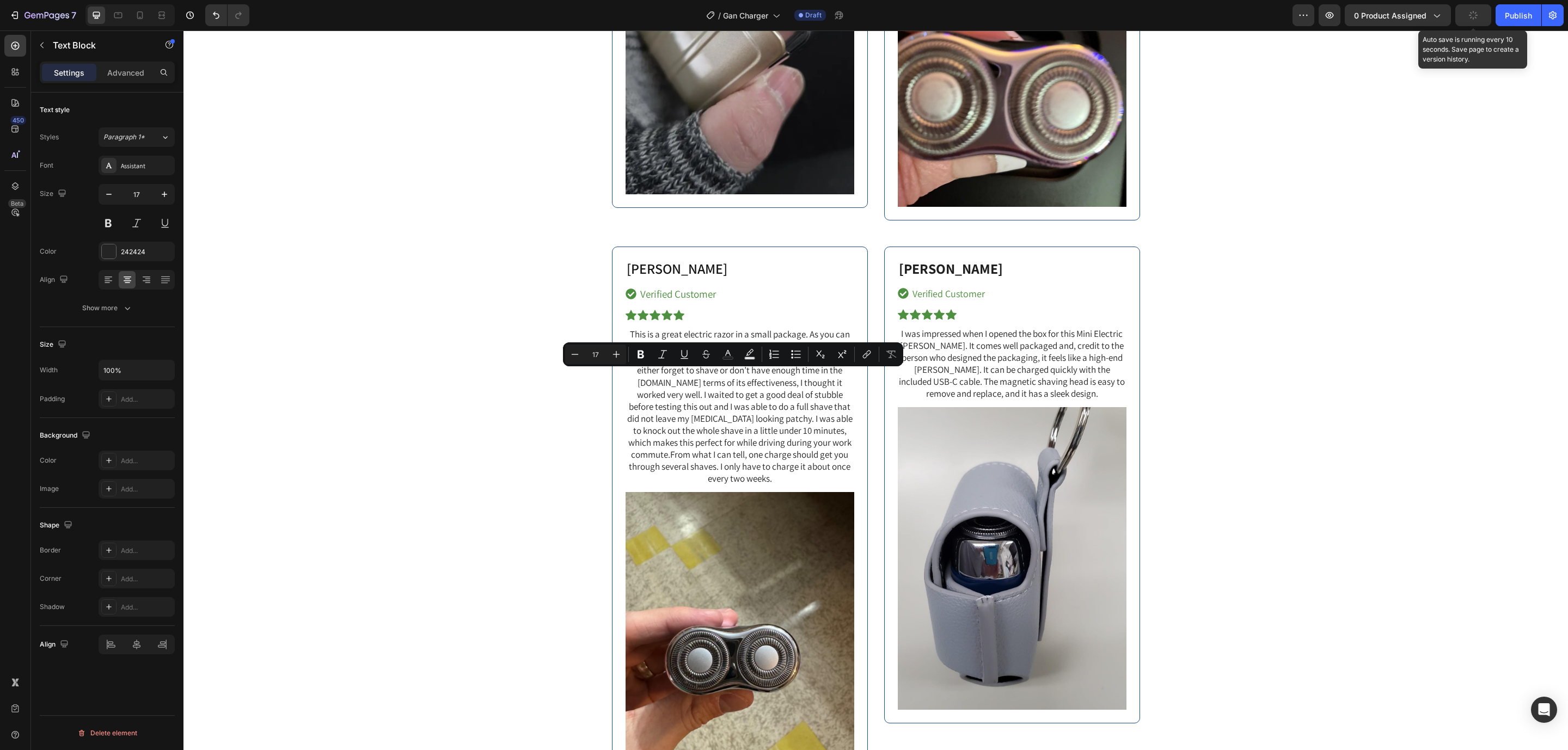
drag, startPoint x: 756, startPoint y: 425, endPoint x: 618, endPoint y: 327, distance: 169.3
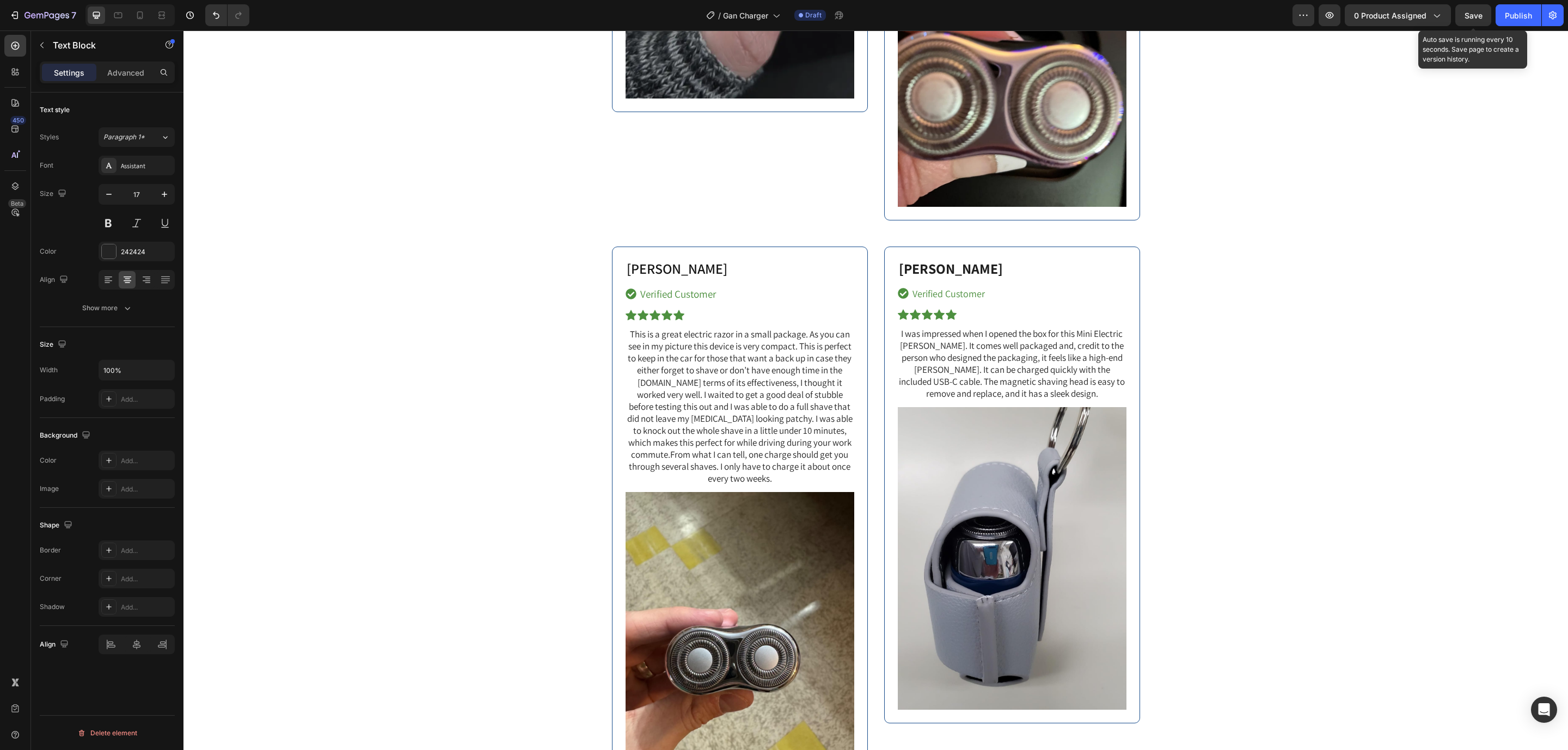
click at [590, 304] on input "14" at bounding box center [595, 307] width 22 height 13
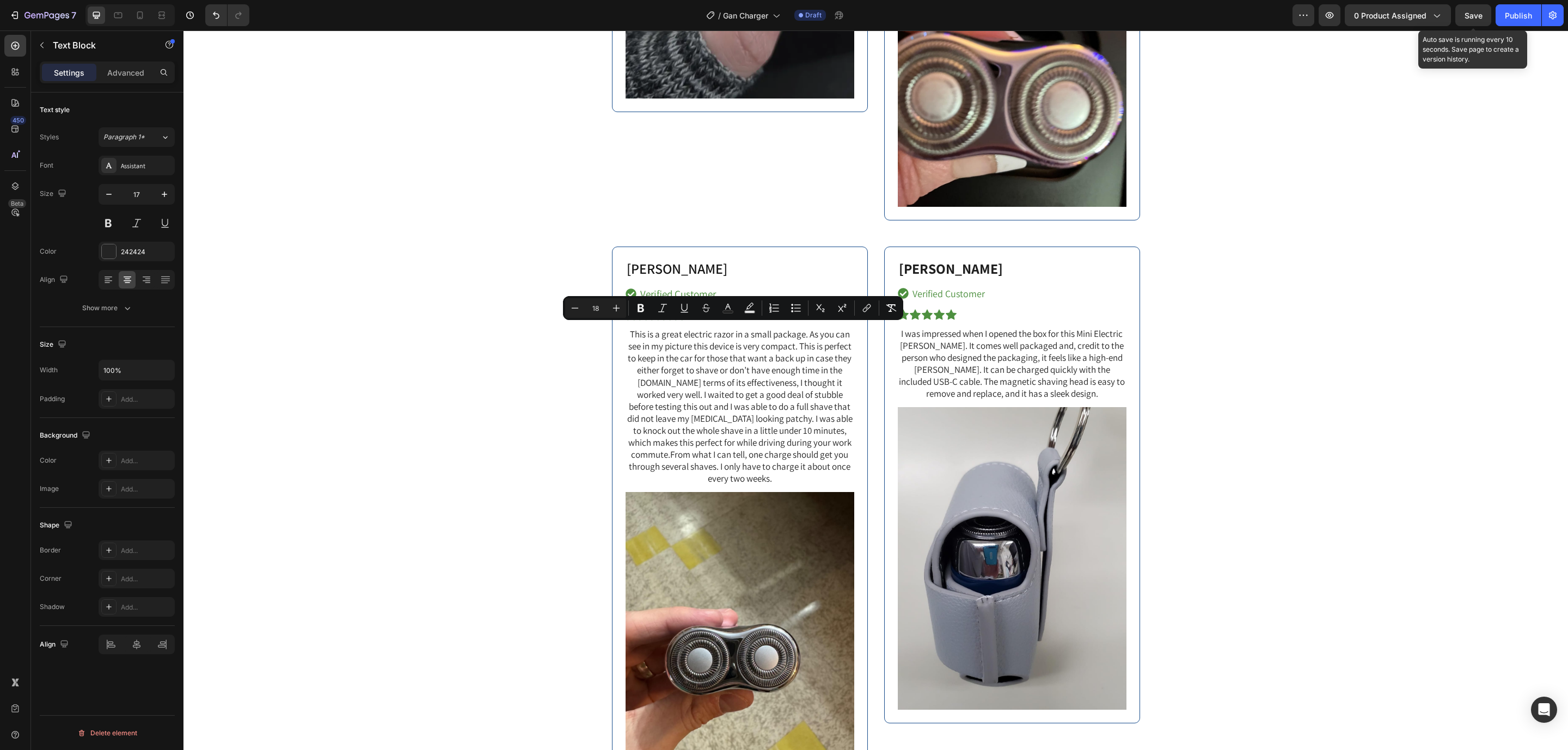
type input "18"
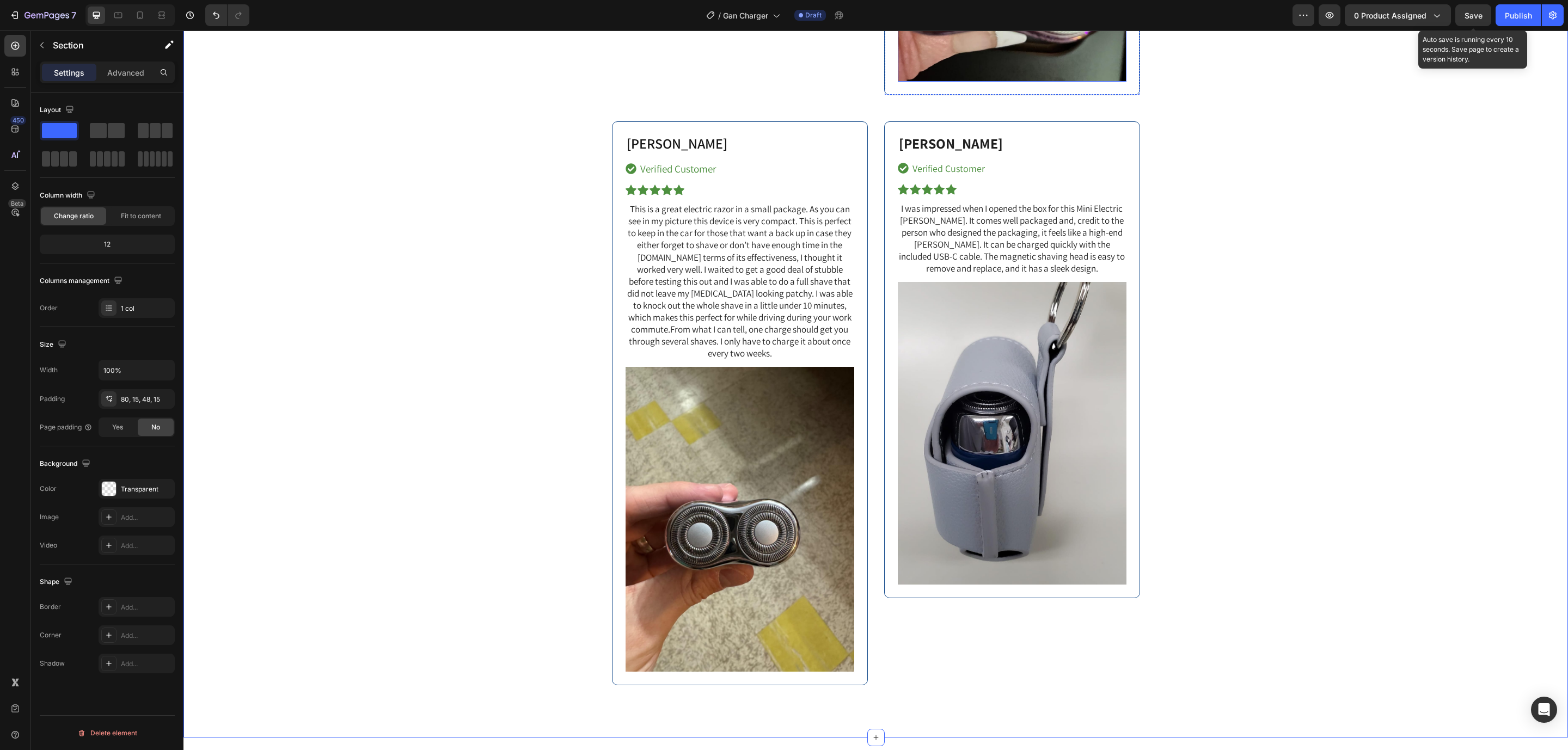
scroll to position [6901, 0]
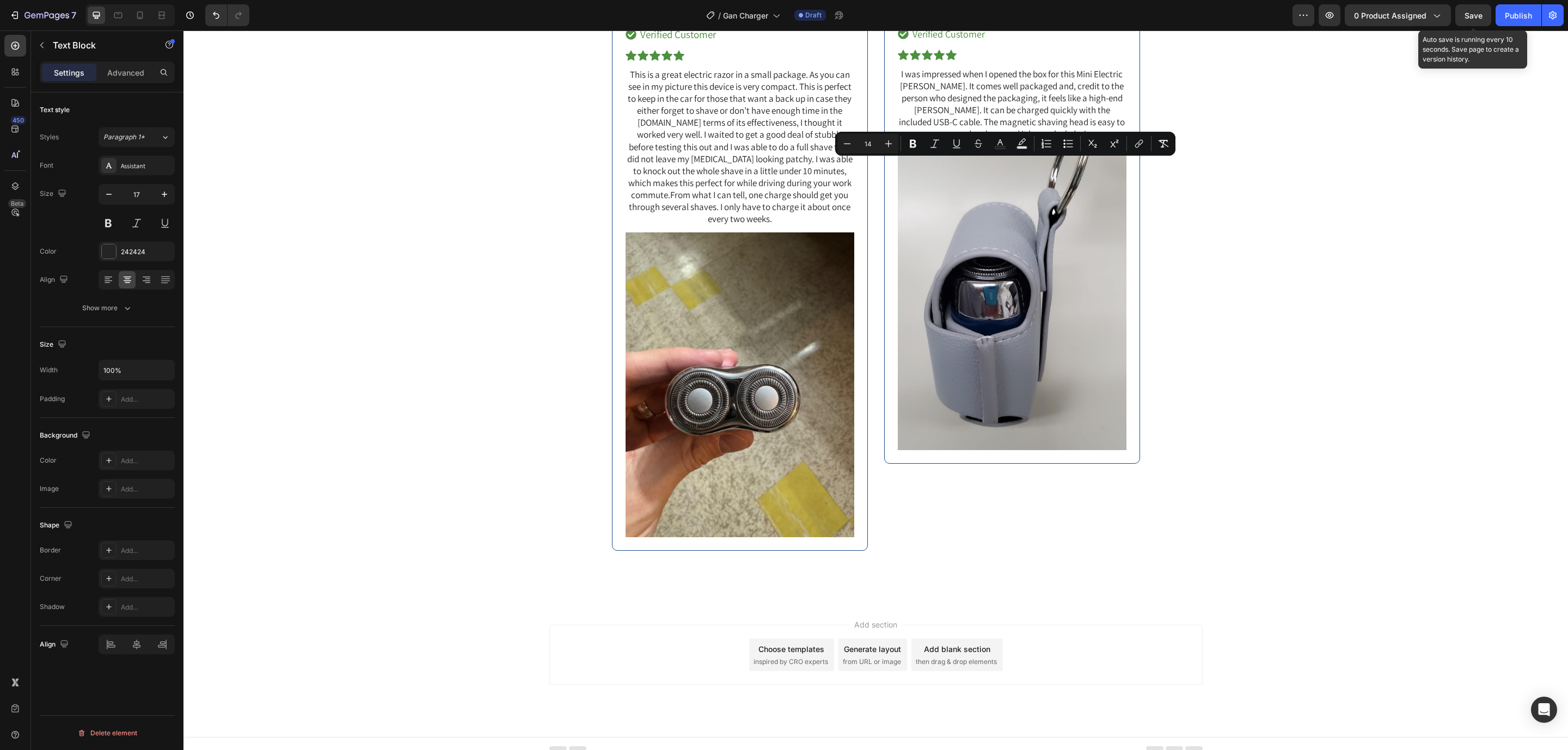
click at [866, 144] on input "14" at bounding box center [868, 143] width 22 height 13
type input "18"
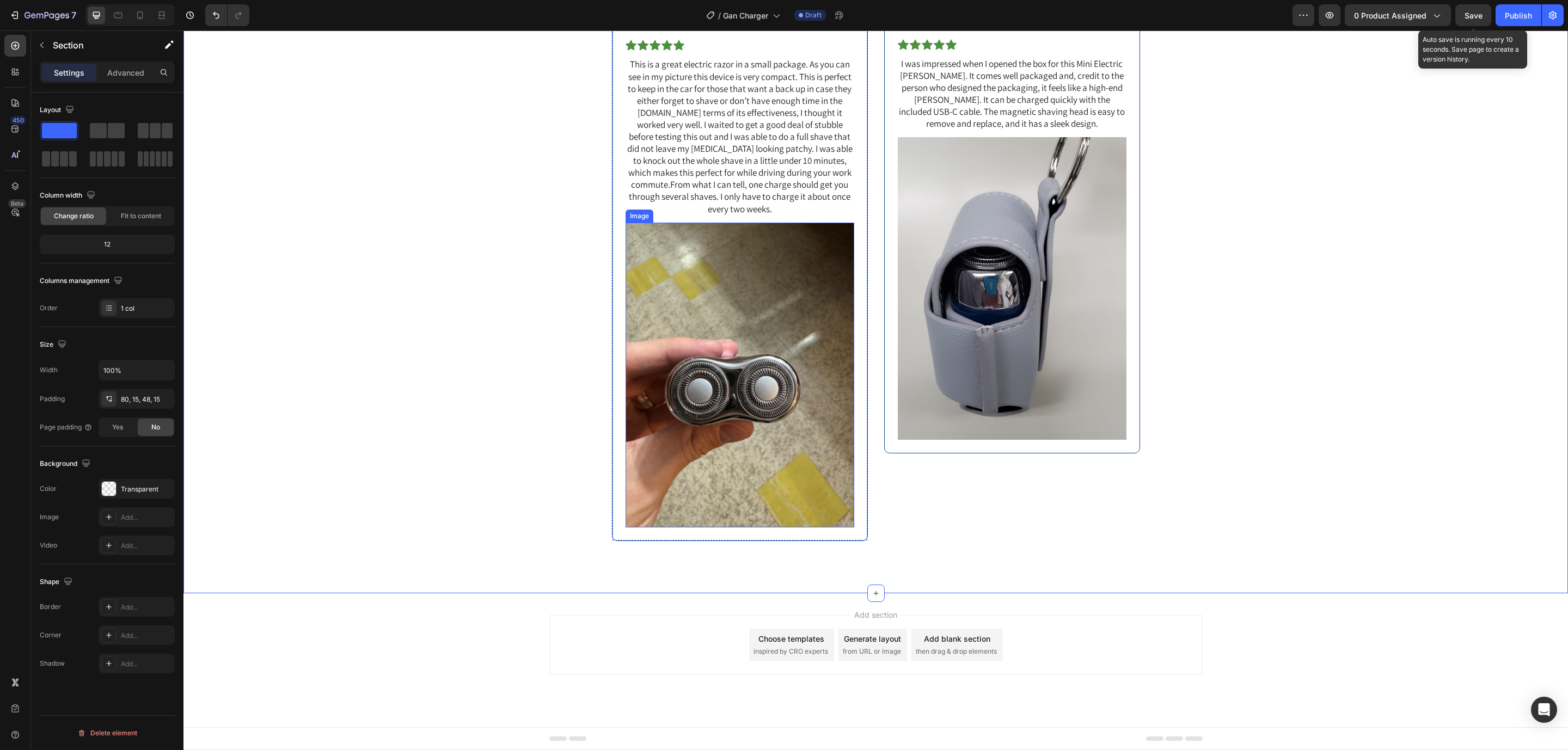
scroll to position [7297, 0]
click at [715, 214] on p "This is a great electric razor in a small package. As you can see in my picture…" at bounding box center [740, 136] width 227 height 156
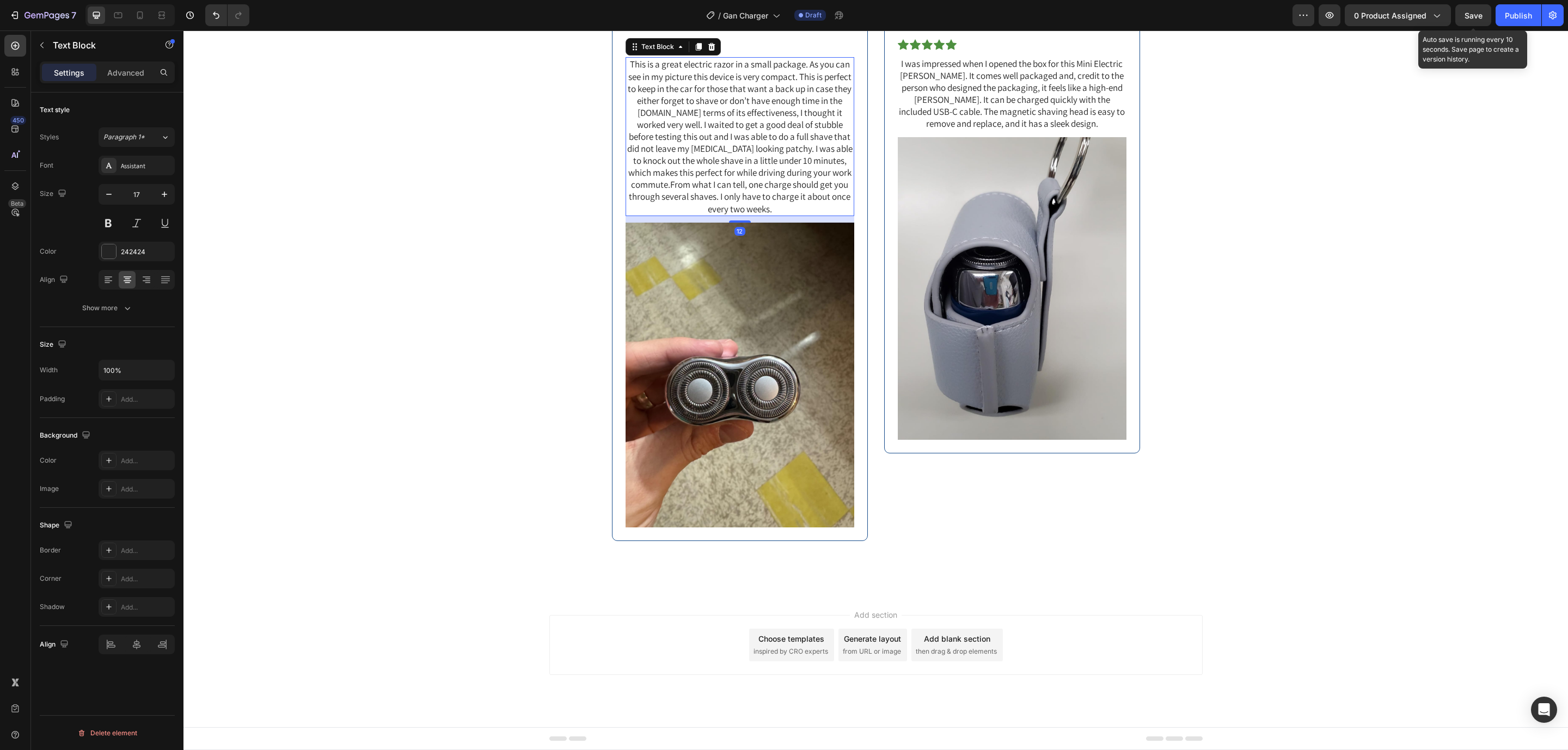
click at [715, 214] on p "This is a great electric razor in a small package. As you can see in my picture…" at bounding box center [740, 136] width 227 height 156
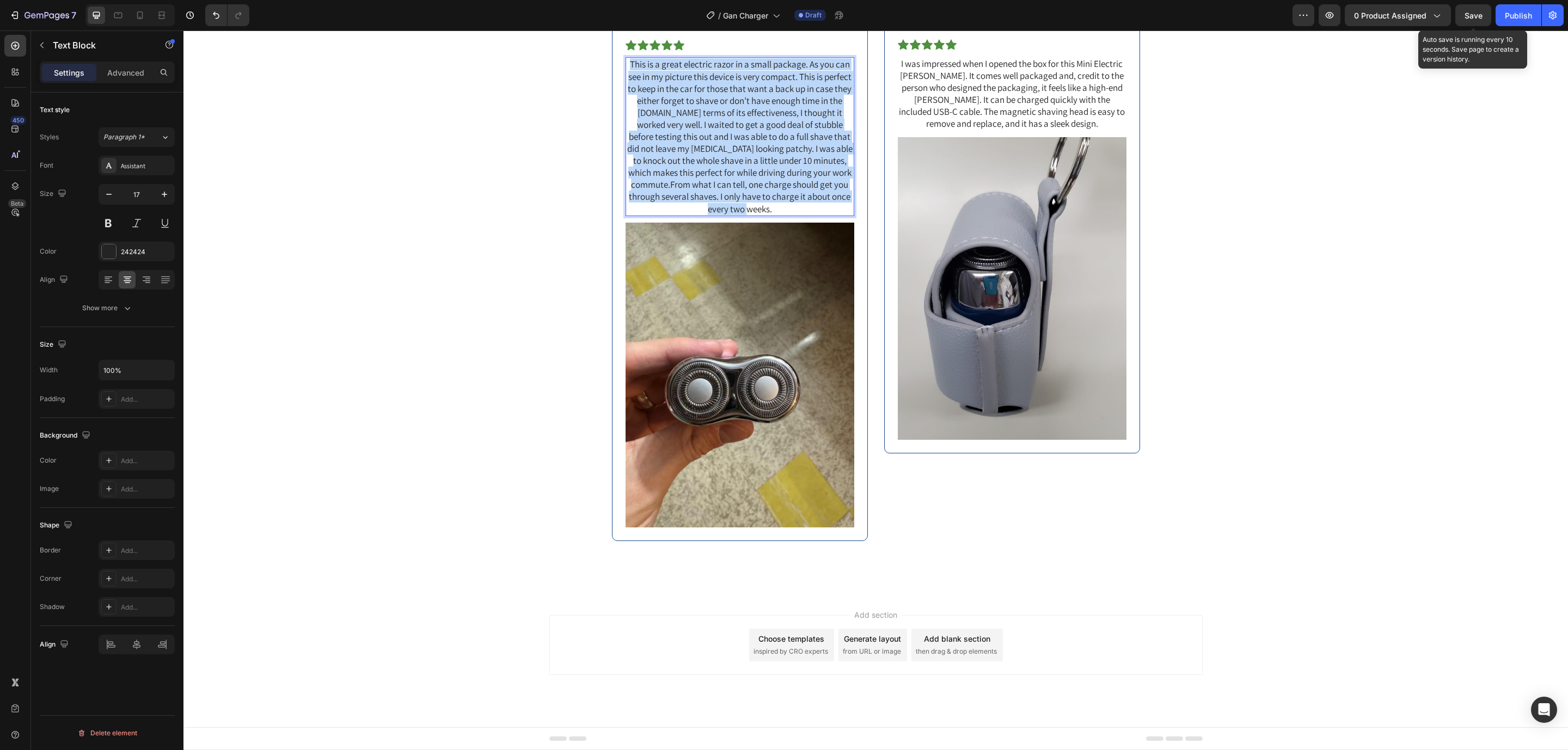
click at [715, 214] on p "This is a great electric razor in a small package. As you can see in my picture…" at bounding box center [740, 136] width 227 height 156
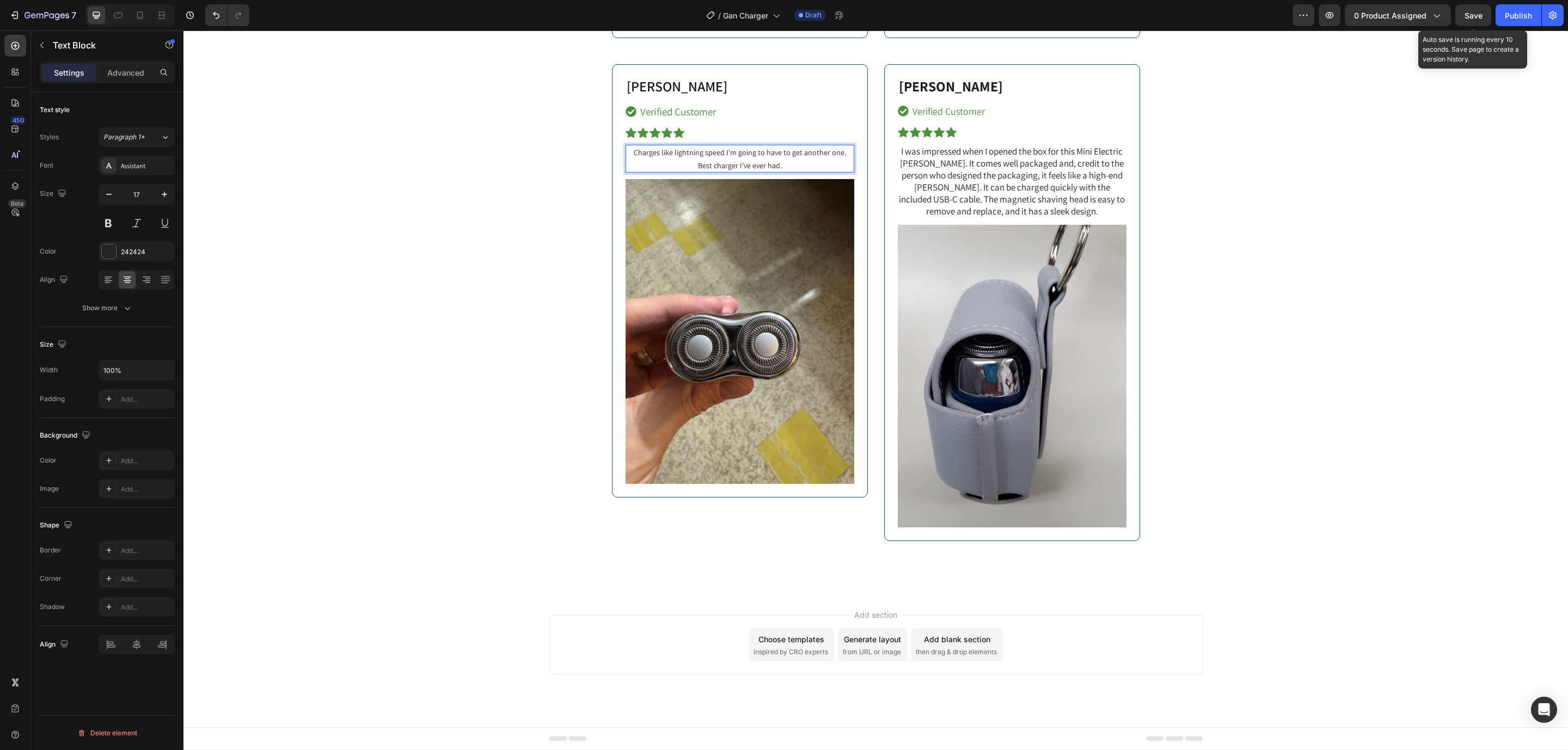
click at [705, 169] on span "Charges like lightning speed I'm going to have to get another one. Best charger…" at bounding box center [740, 159] width 212 height 22
click at [1477, 17] on icon "button" at bounding box center [1473, 15] width 11 height 11
click at [1474, 16] on span "Save" at bounding box center [1473, 15] width 18 height 9
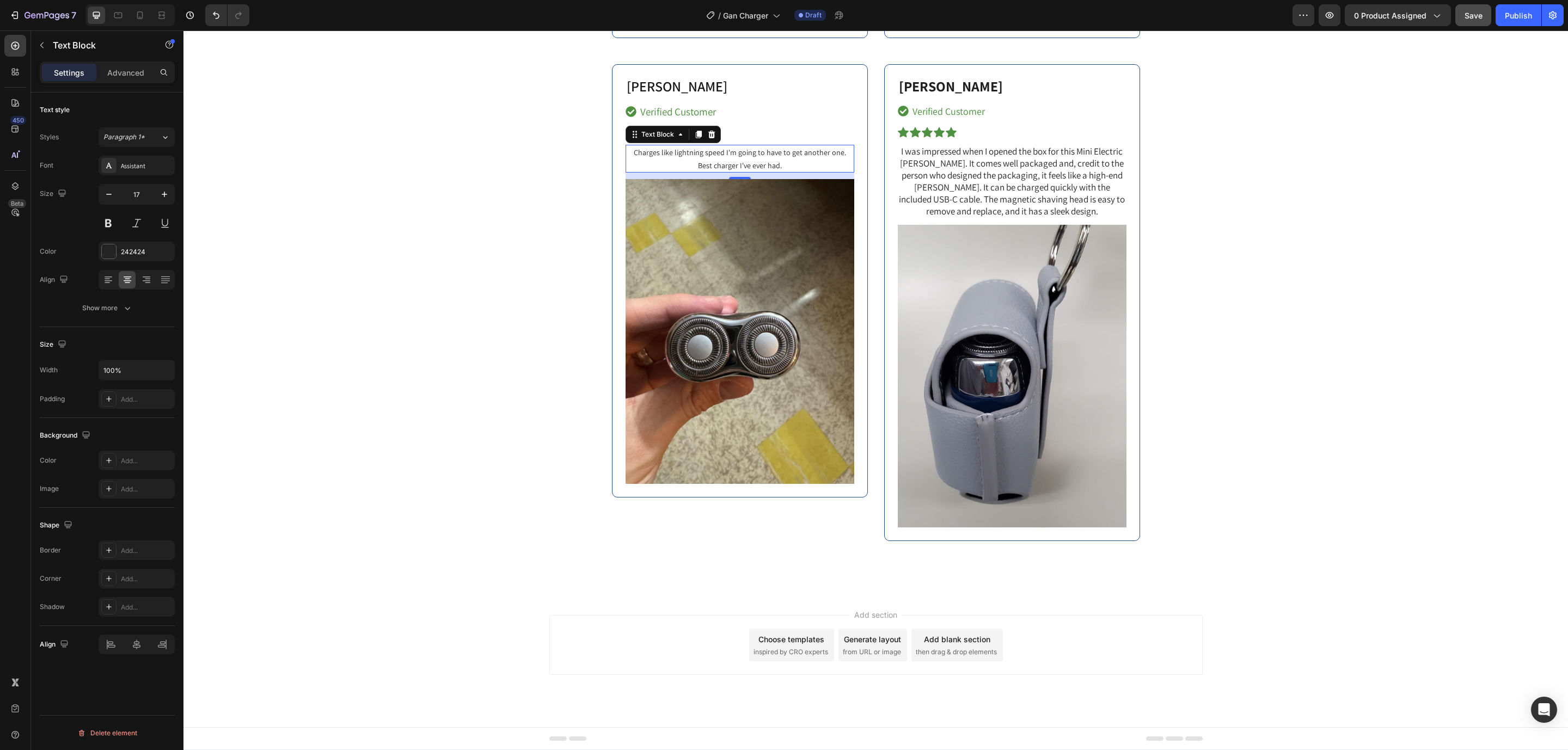
click at [727, 169] on span "Charges like lightning speed I'm going to have to get another one. Best charger…" at bounding box center [740, 159] width 212 height 22
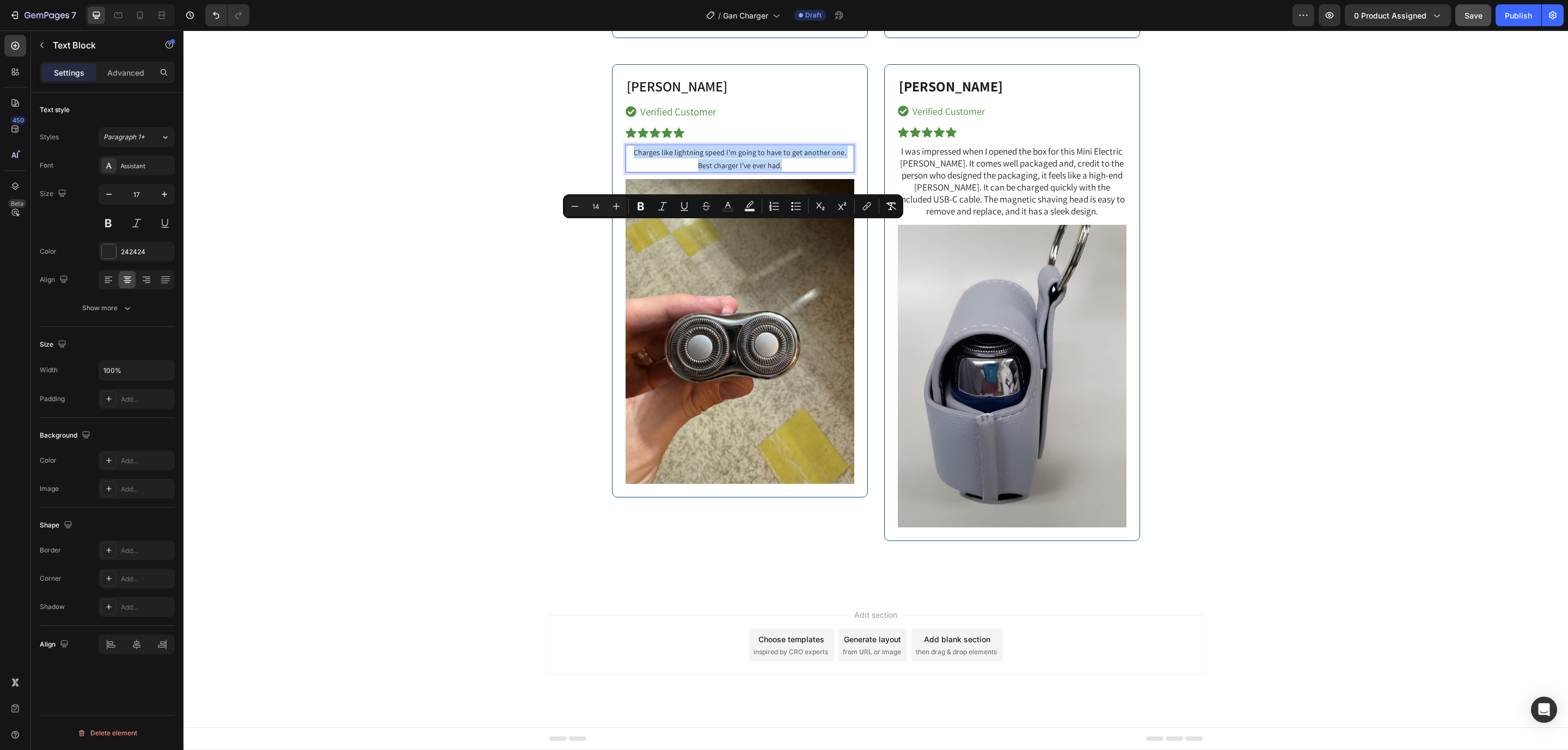
click at [727, 169] on span "Charges like lightning speed I'm going to have to get another one. Best charger…" at bounding box center [740, 159] width 212 height 22
click at [593, 211] on input "14" at bounding box center [595, 206] width 22 height 13
type input "18"
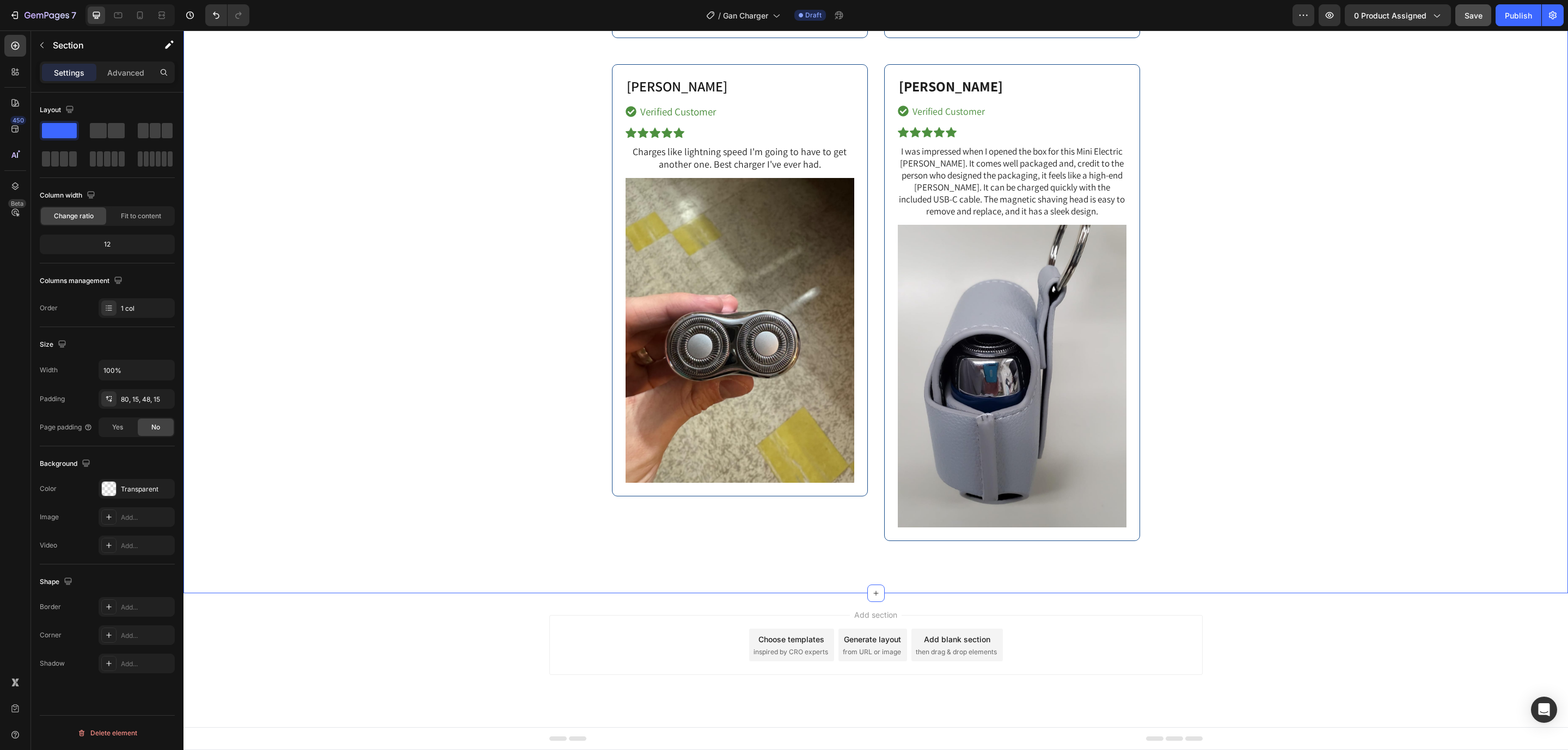
scroll to position [7373, 0]
click at [1095, 90] on p "[PERSON_NAME]" at bounding box center [1011, 87] width 227 height 16
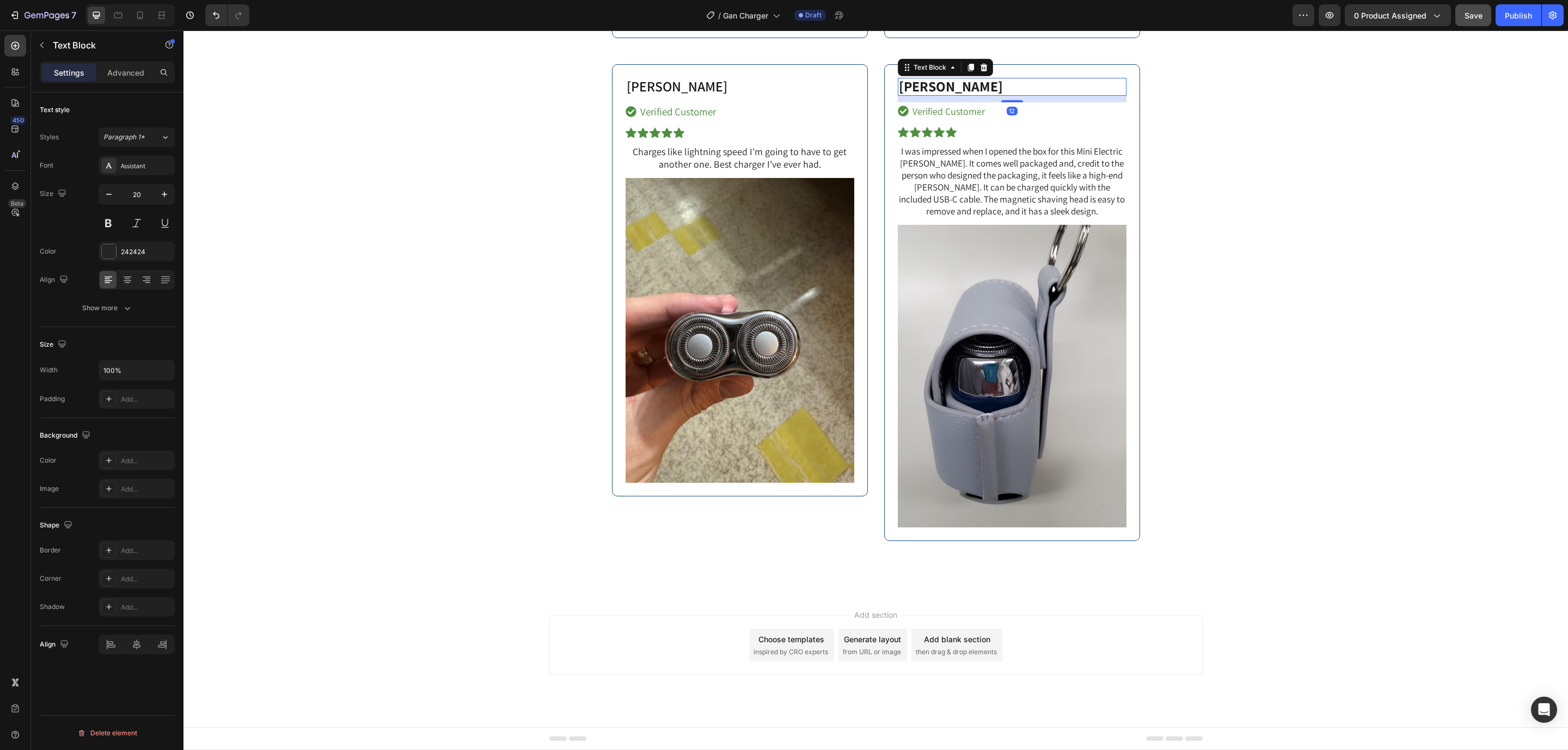
click at [1111, 127] on div "Icon Icon Icon Icon Icon" at bounding box center [1011, 132] width 229 height 11
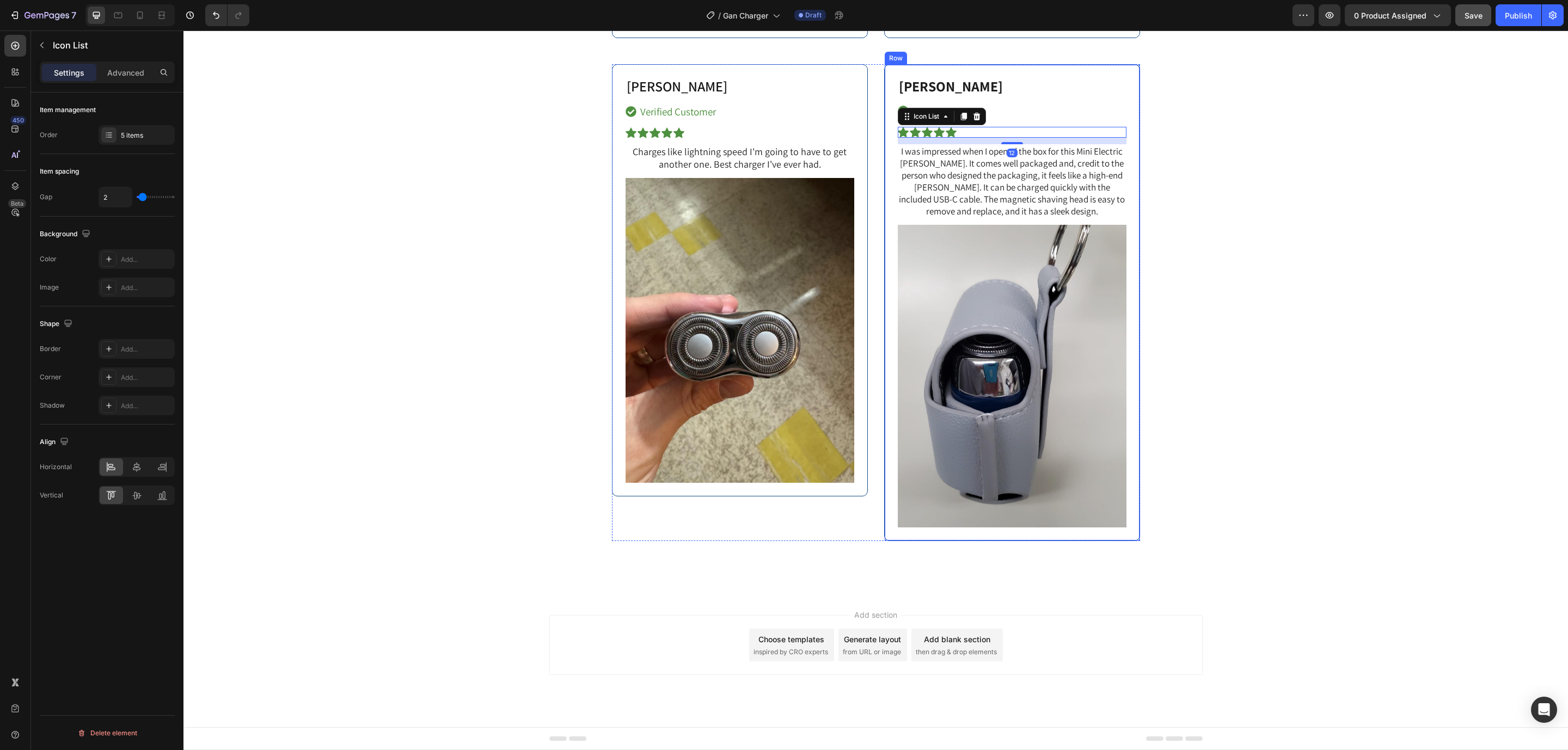
click at [1131, 89] on div "John D. Text Block Verified Customer Item List Icon Icon Icon Icon Icon Icon Li…" at bounding box center [1011, 303] width 256 height 477
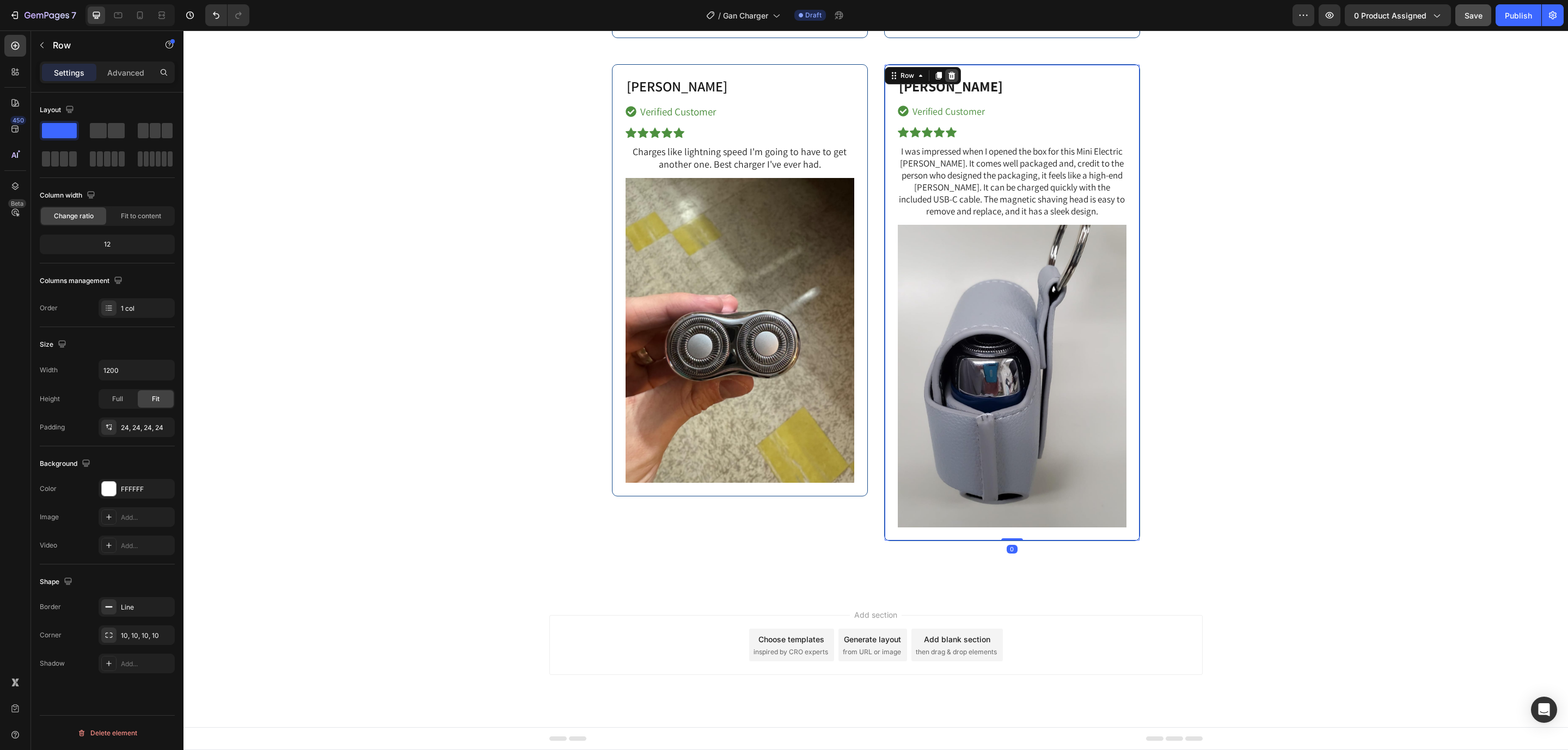
click at [947, 72] on icon at bounding box center [951, 76] width 9 height 9
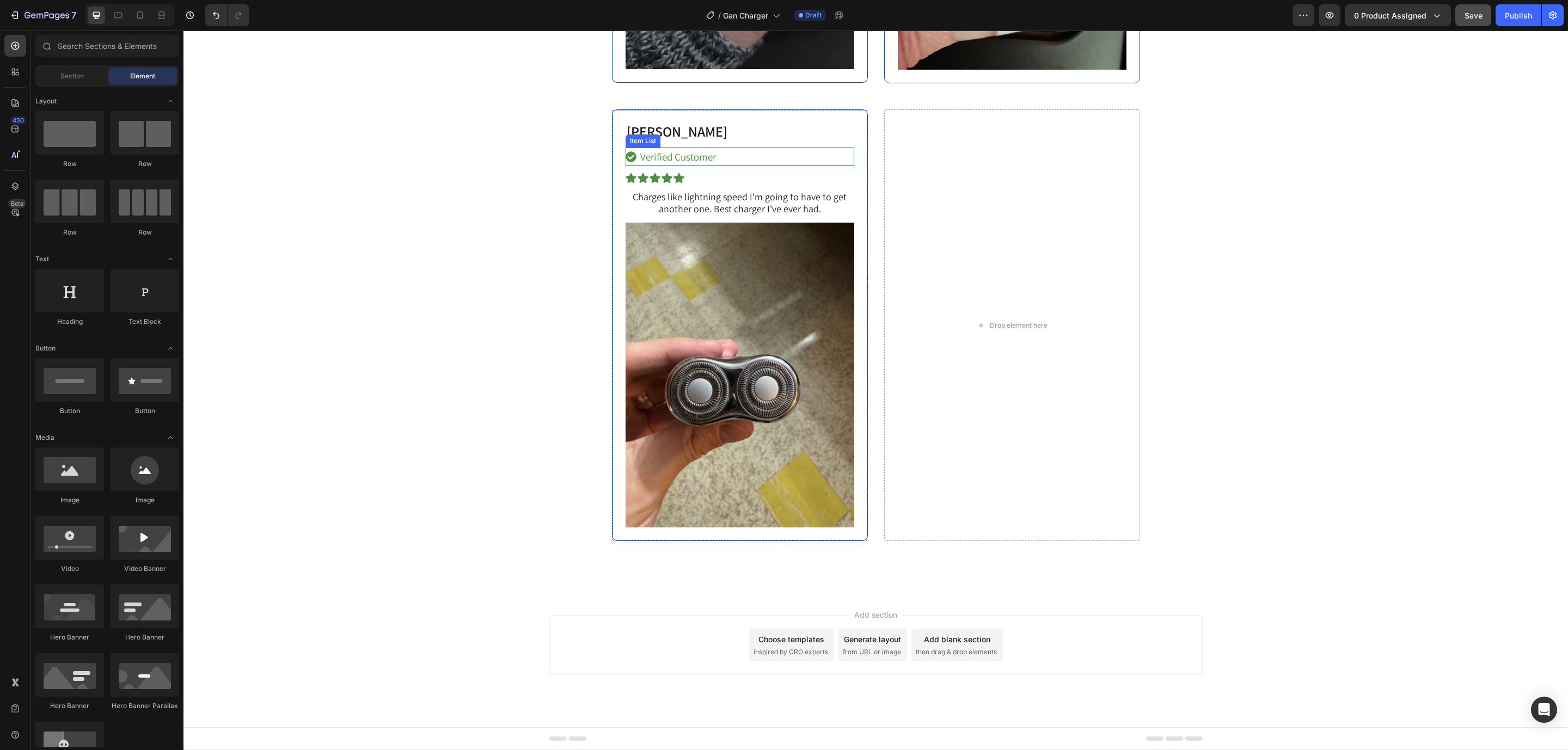
scroll to position [7177, 0]
click at [850, 209] on div "Anthony S. Text Block Verified Customer Item List Icon Icon Icon Icon Icon Icon…" at bounding box center [739, 325] width 256 height 432
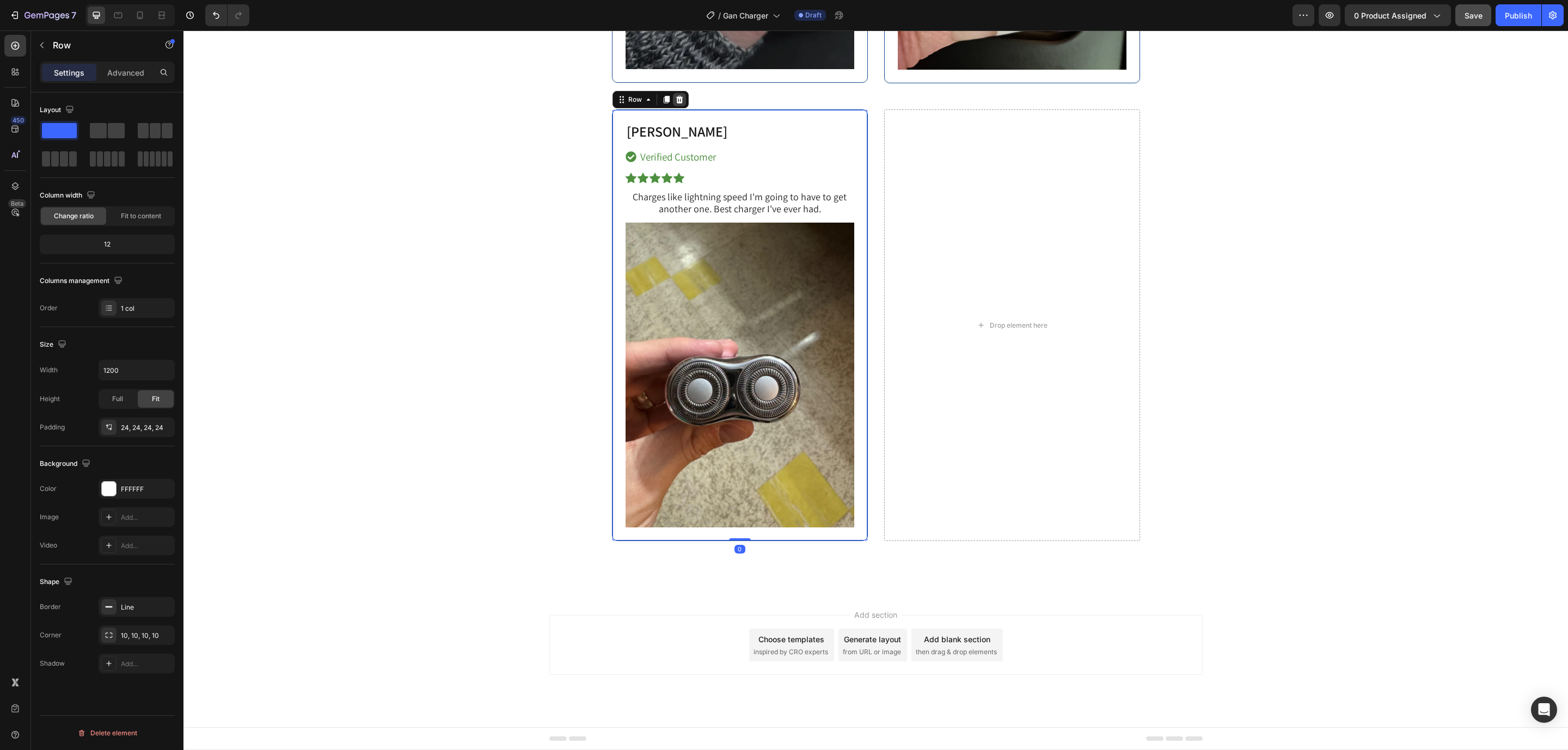
click at [675, 104] on icon at bounding box center [680, 99] width 9 height 9
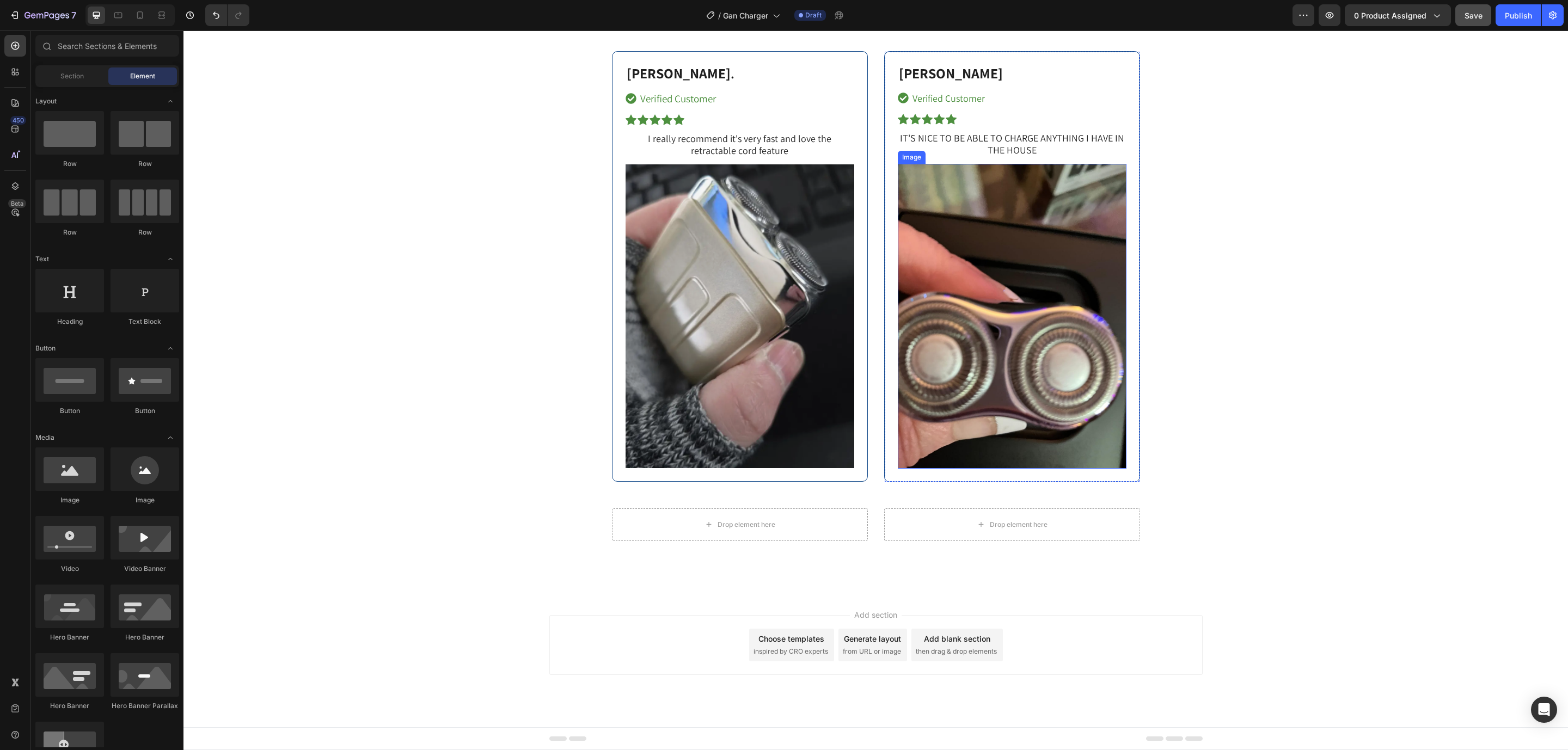
scroll to position [6795, 0]
click at [1130, 113] on div "Claire C. Text Block Verified Customer Item List Icon Icon Icon Icon Icon Icon …" at bounding box center [1011, 266] width 256 height 431
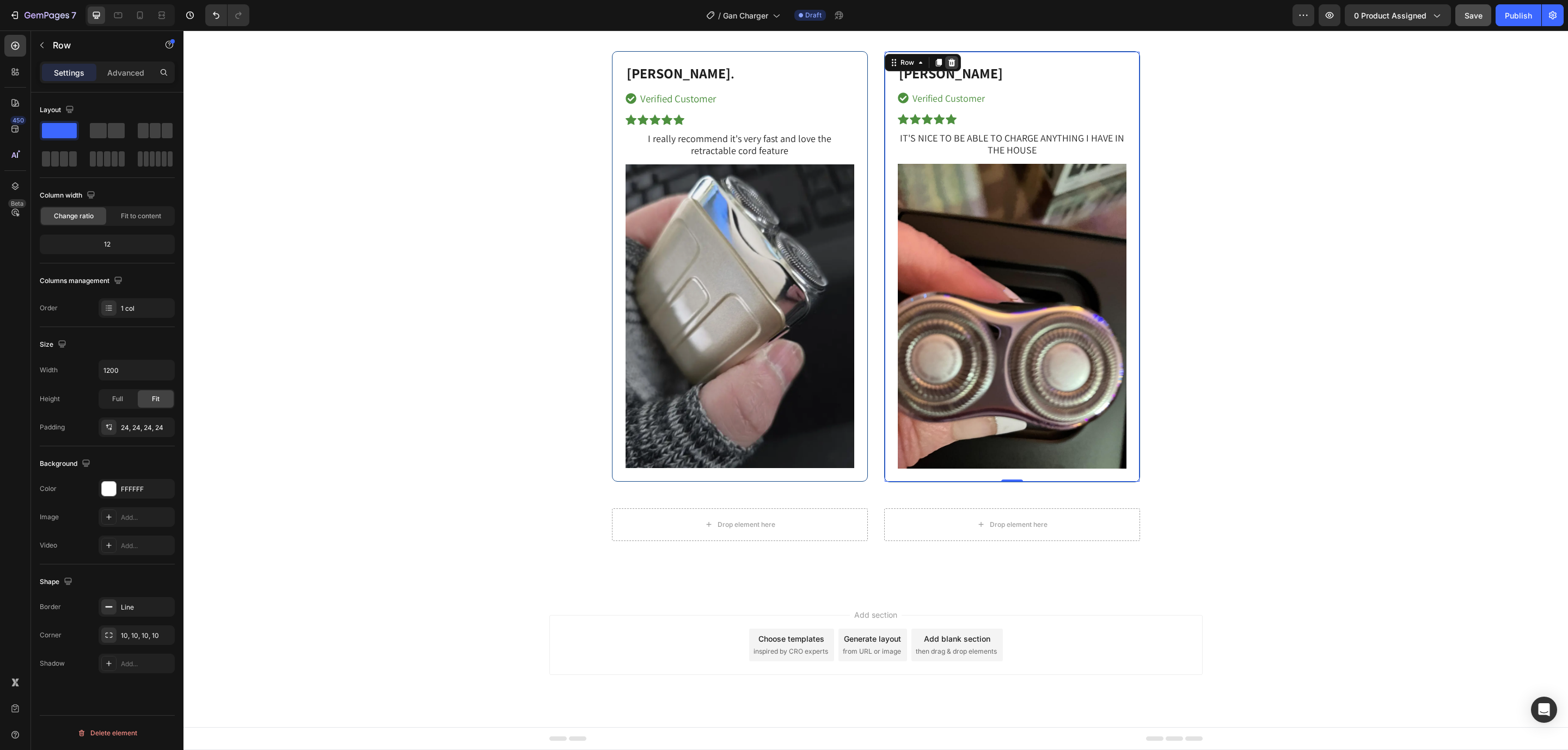
click at [947, 64] on icon at bounding box center [951, 63] width 9 height 9
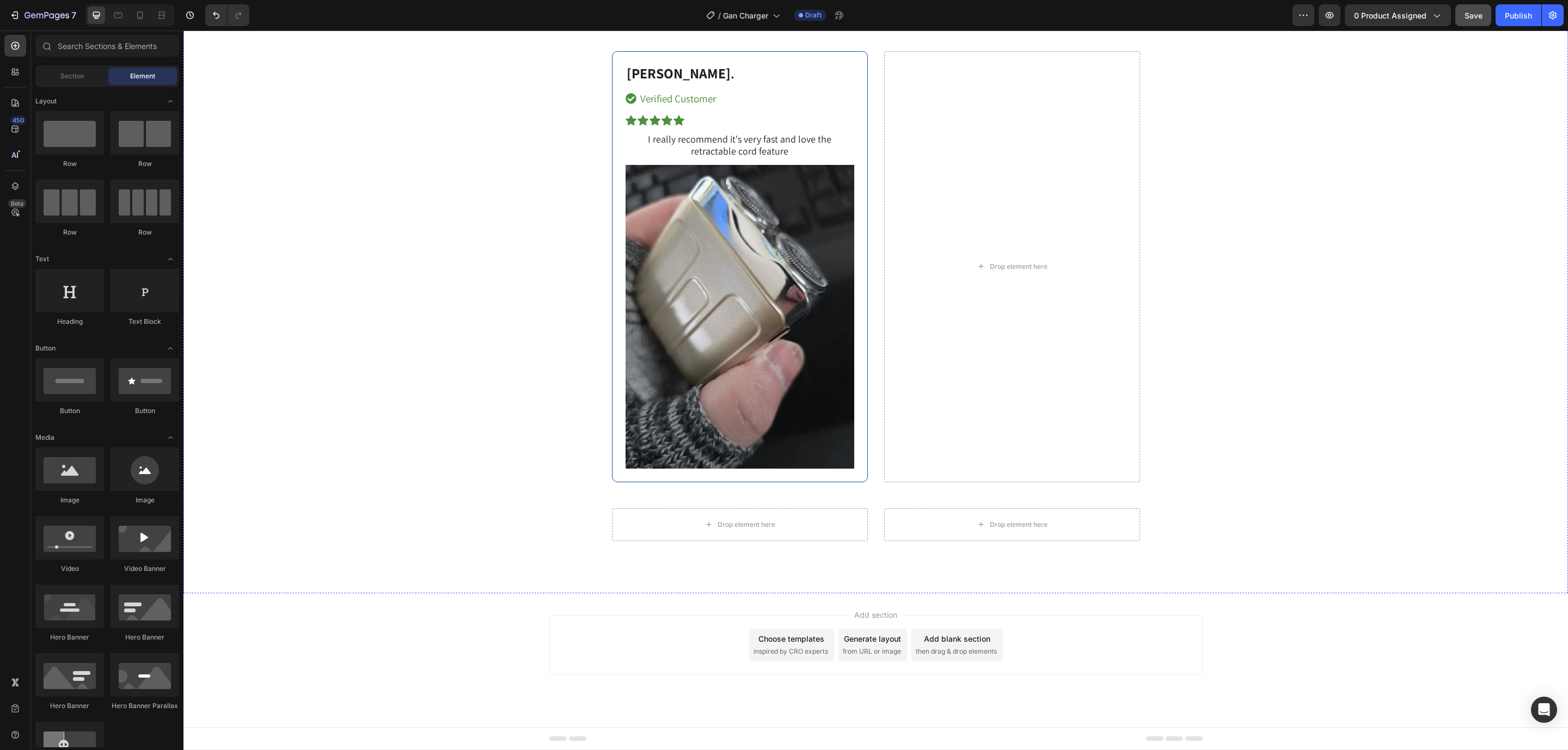
scroll to position [6550, 0]
click at [843, 108] on div "Verified Customer" at bounding box center [740, 99] width 229 height 19
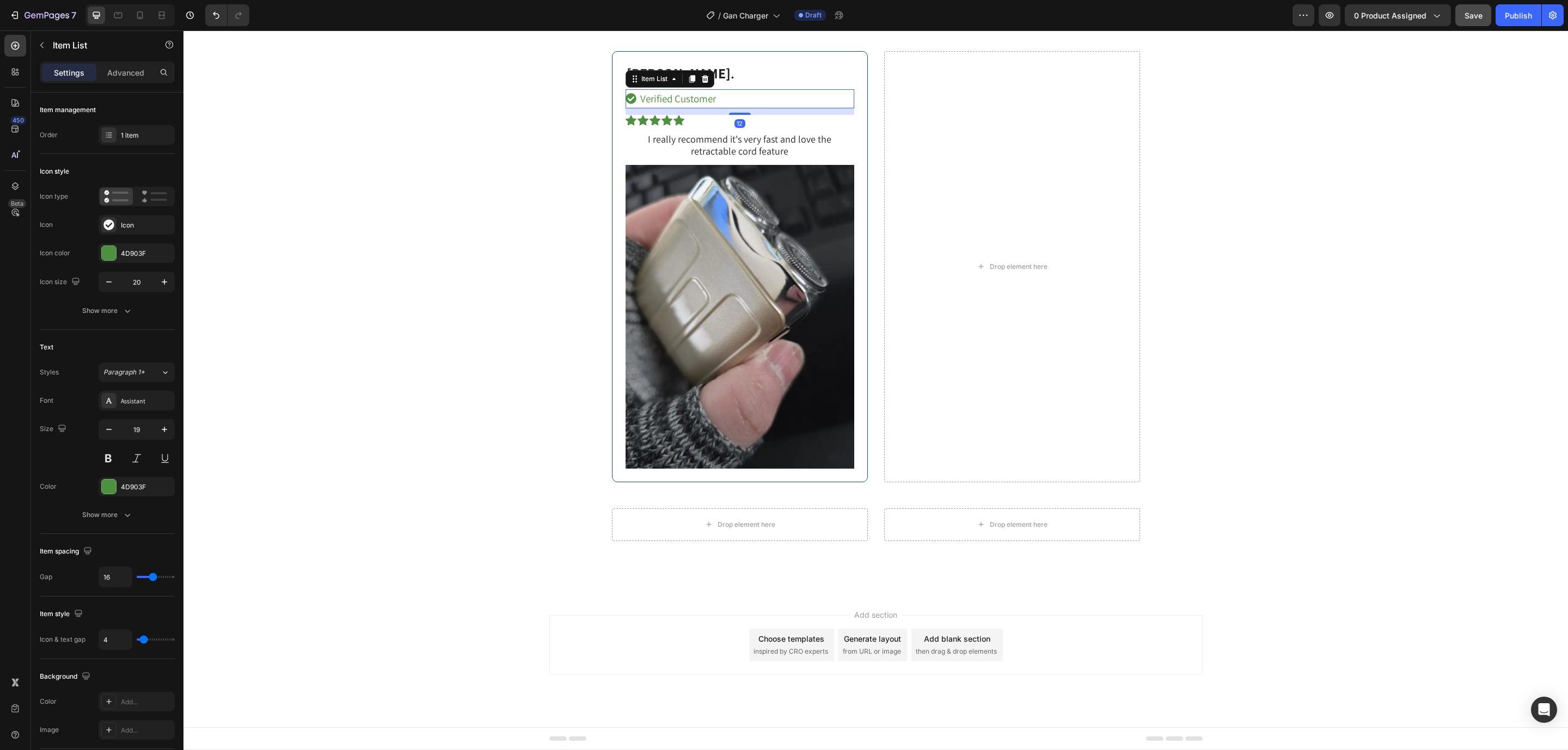
drag, startPoint x: 696, startPoint y: 220, endPoint x: 753, endPoint y: 202, distance: 59.8
click at [700, 83] on icon at bounding box center [705, 79] width 9 height 9
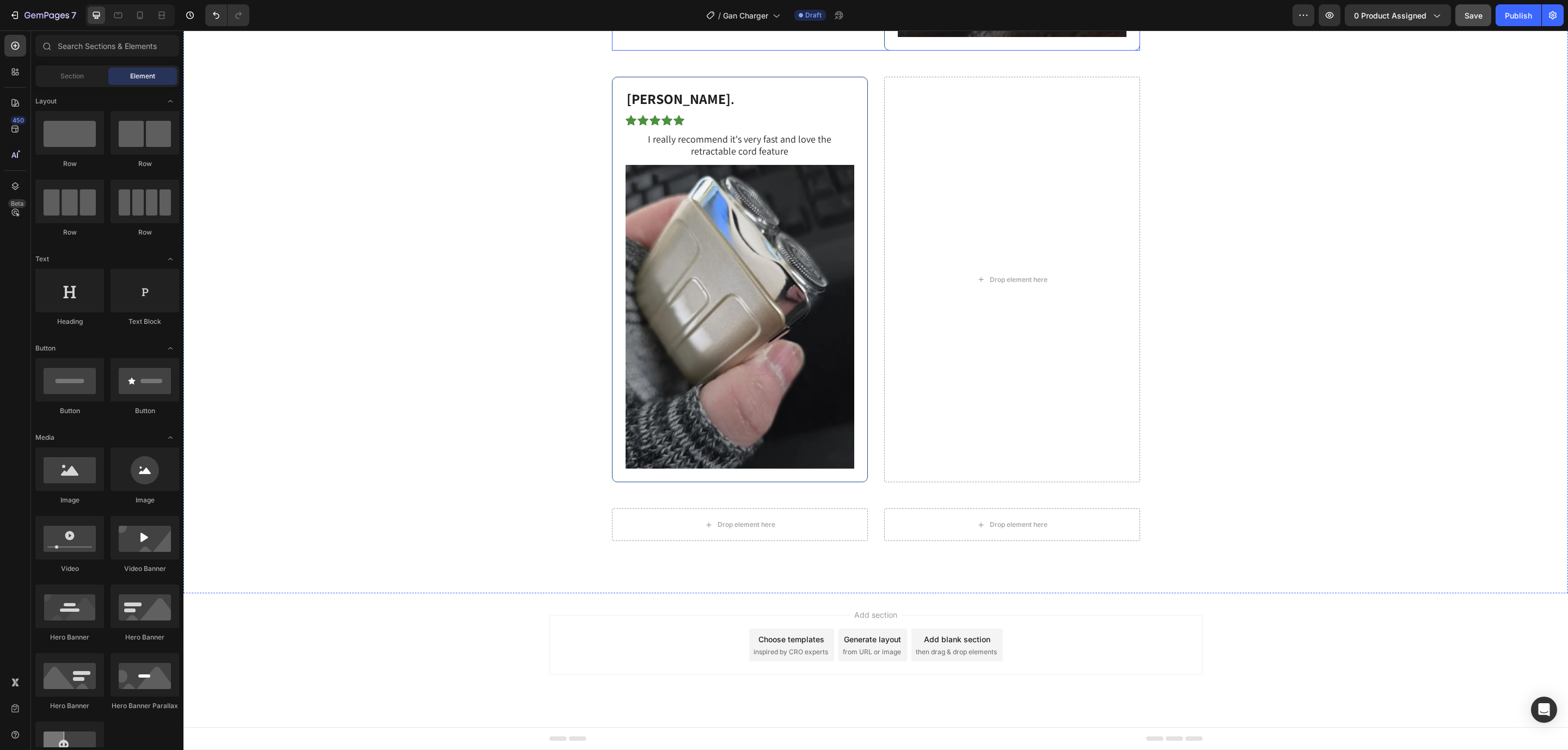
scroll to position [6224, 0]
click at [840, 108] on p "Benjamin S ." at bounding box center [740, 99] width 227 height 16
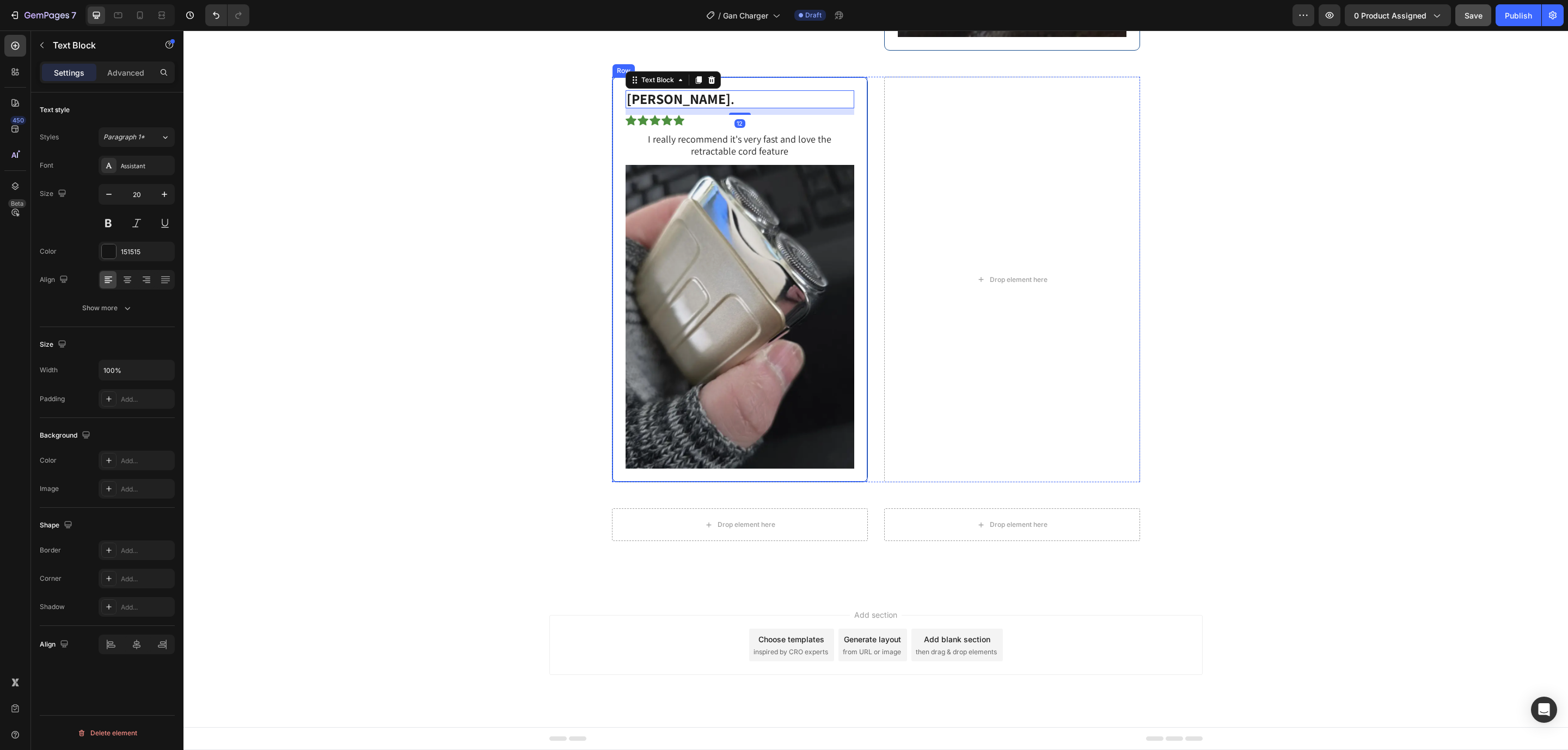
click at [854, 482] on div "Benjamin S . Text Block 12 Icon Icon Icon Icon Icon Icon List I really recommen…" at bounding box center [739, 280] width 256 height 405
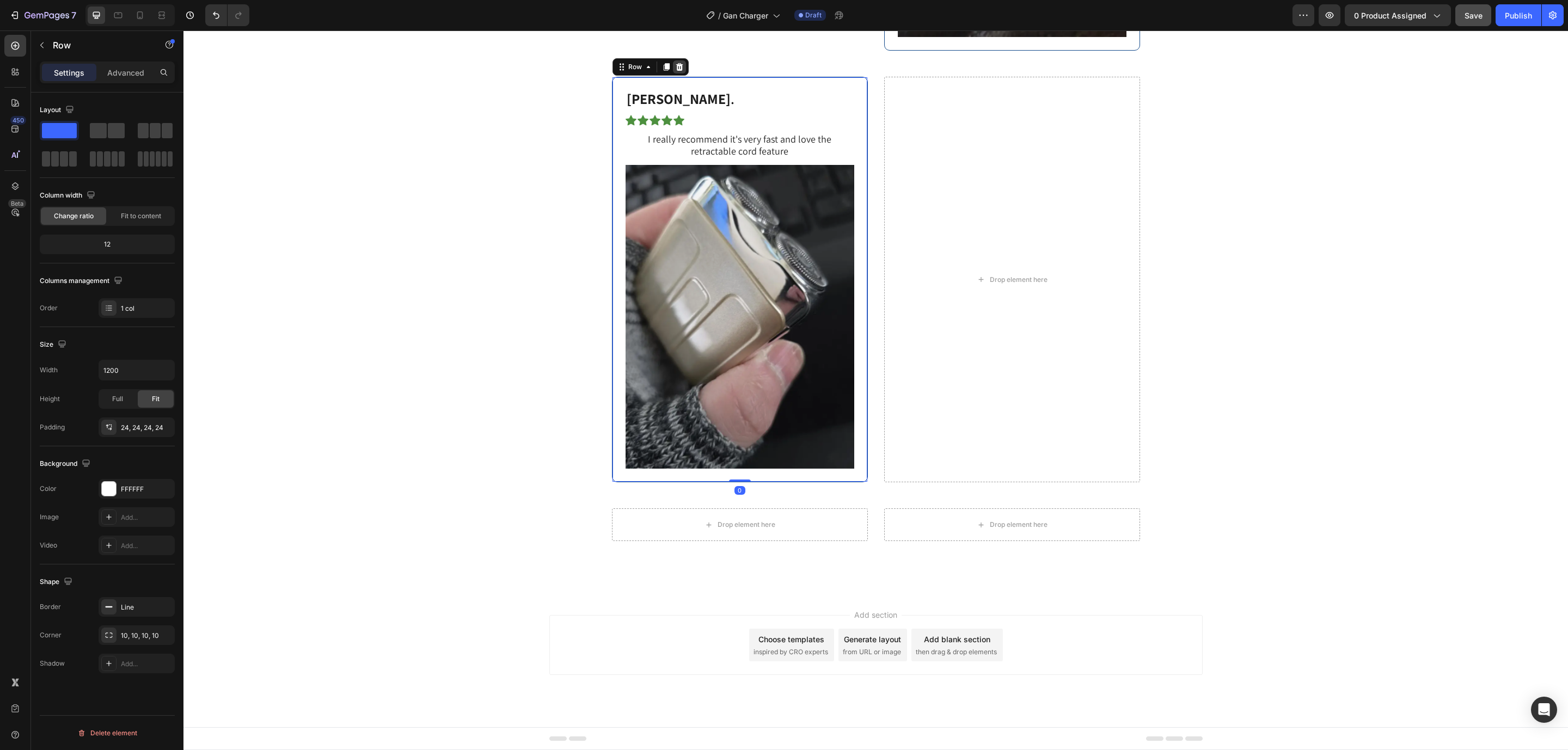
click at [675, 72] on icon at bounding box center [680, 67] width 9 height 9
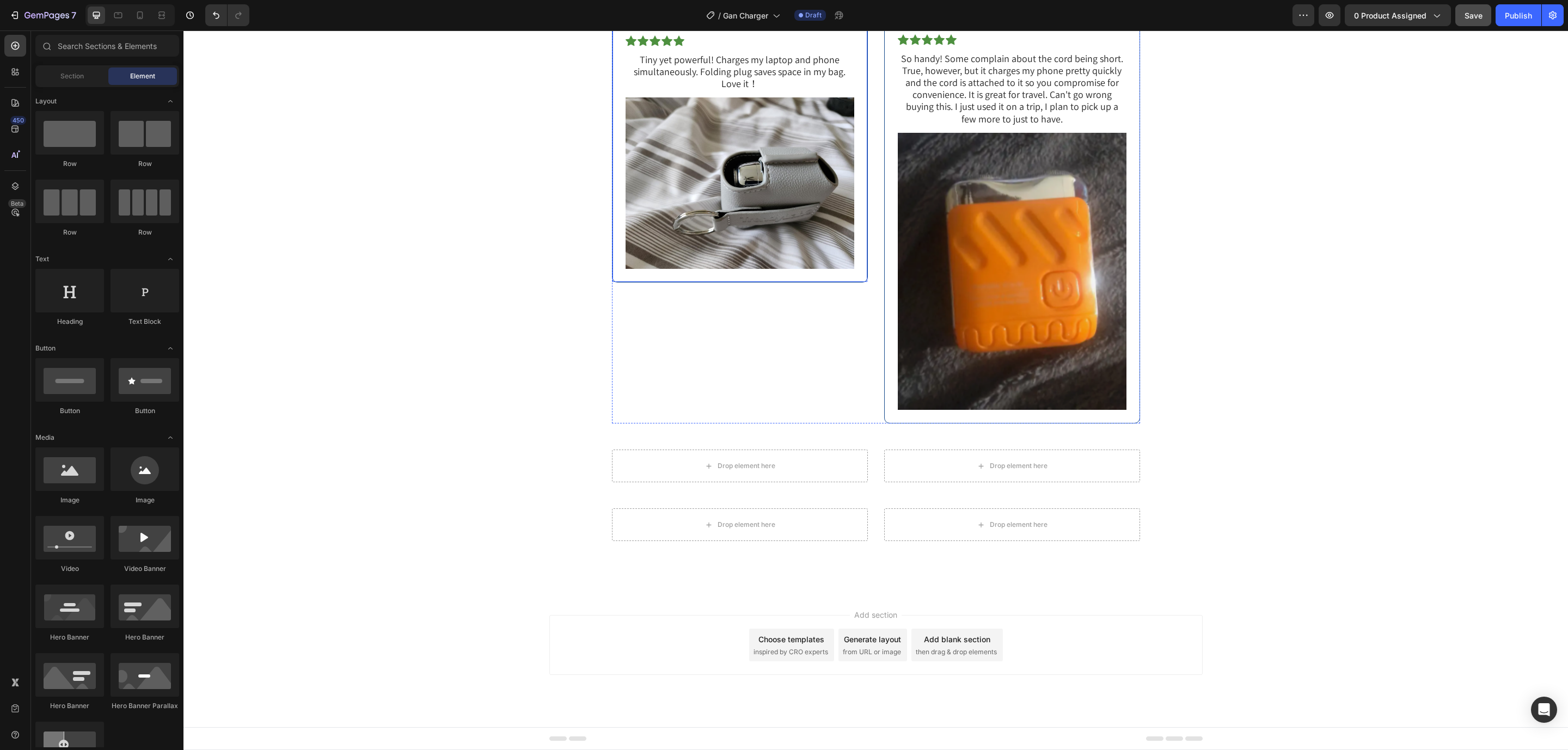
scroll to position [5978, 0]
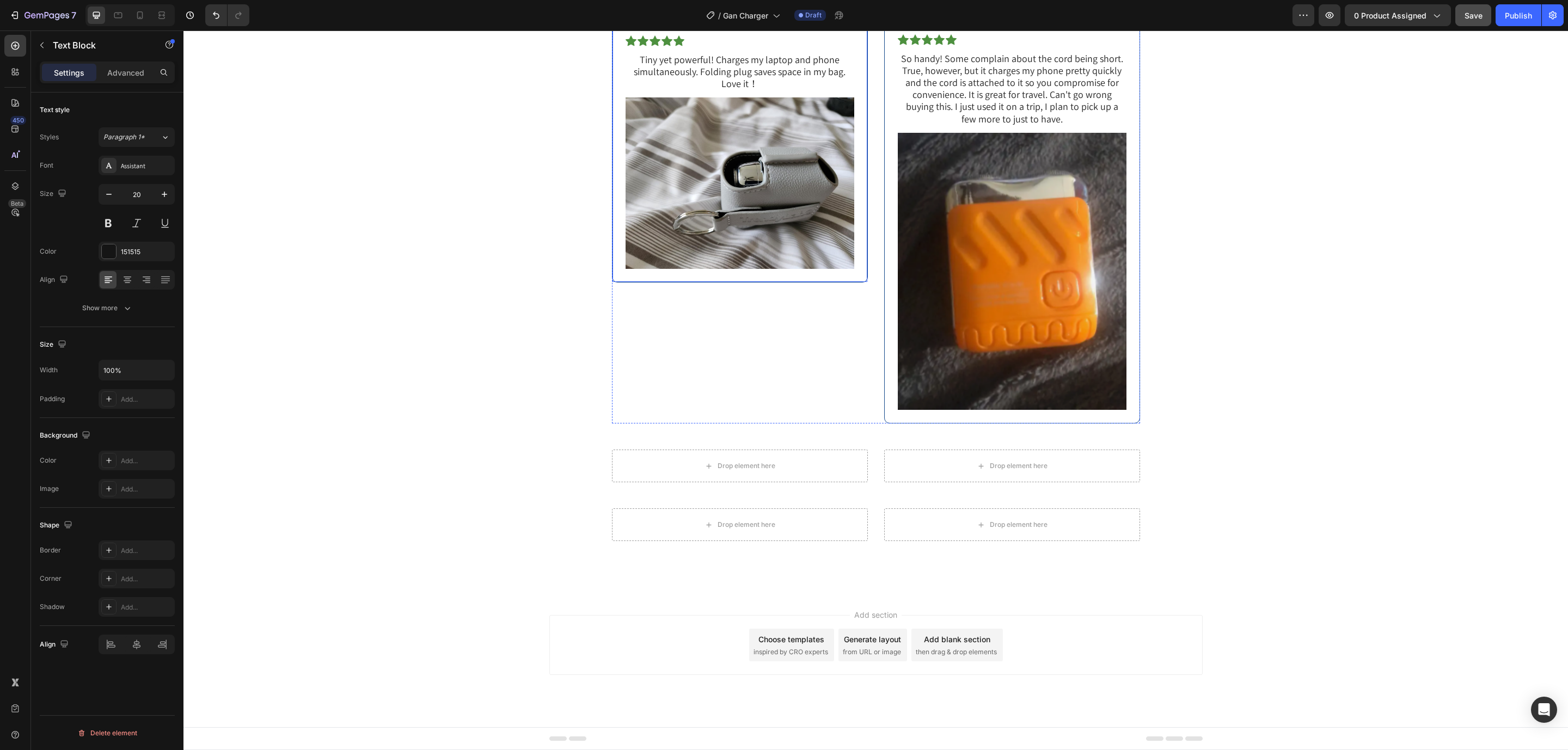
click at [853, 282] on div "Jackson L . Text Block 12 Verified Customer Item List Icon Icon Icon Icon Icon …" at bounding box center [739, 126] width 256 height 311
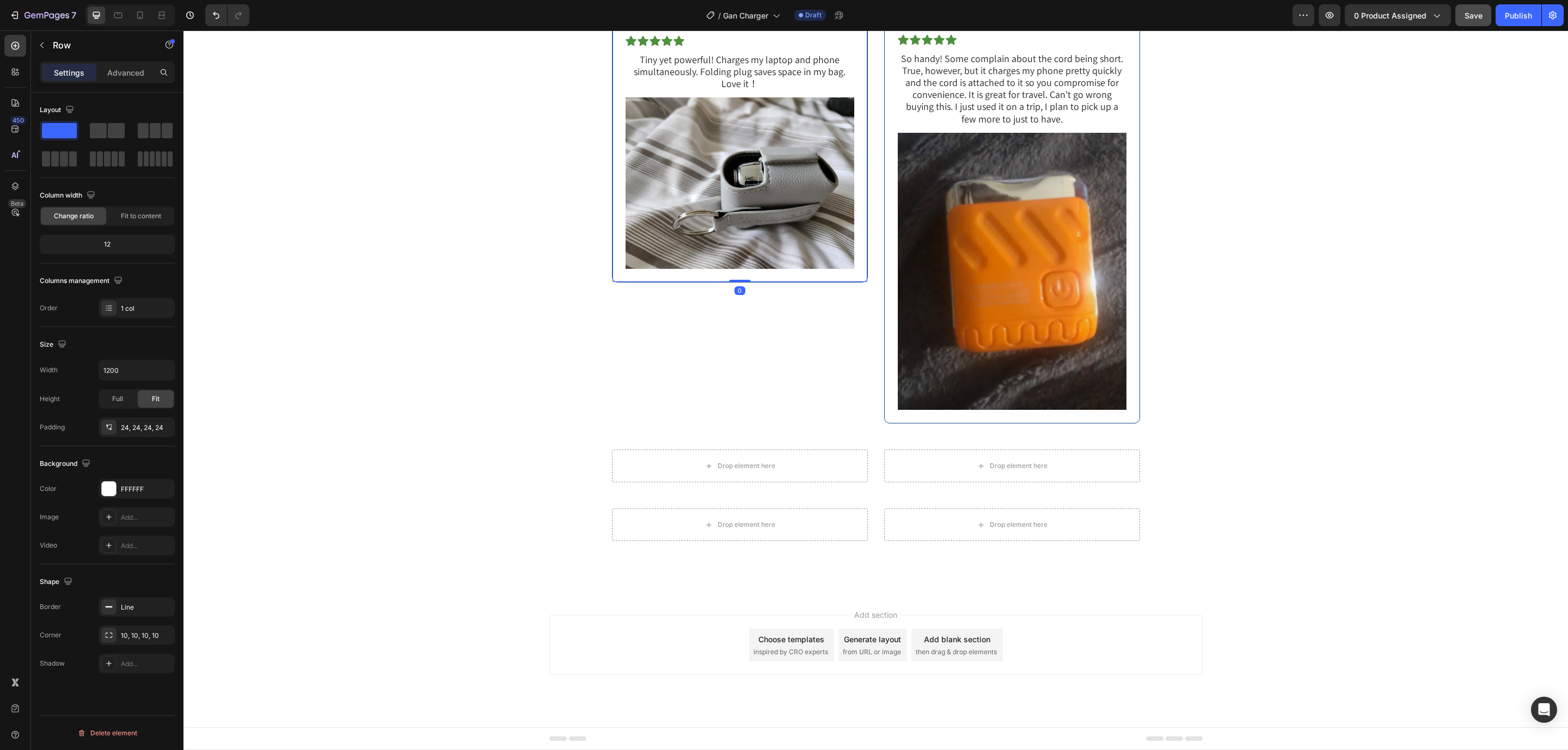
click at [853, 282] on div "Jackson L . Text Block Verified Customer Item List Icon Icon Icon Icon Icon Ico…" at bounding box center [739, 126] width 256 height 311
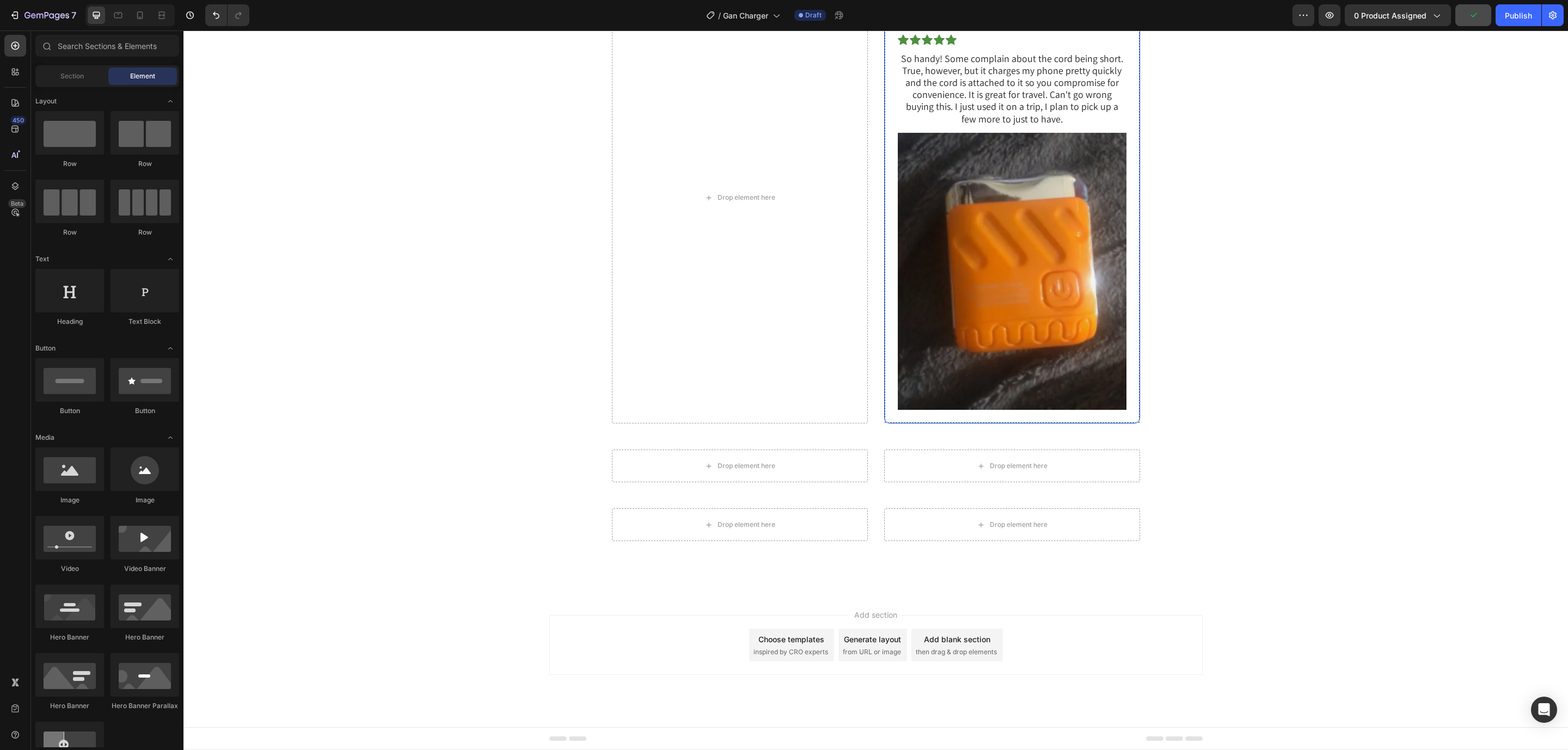
scroll to position [6061, 0]
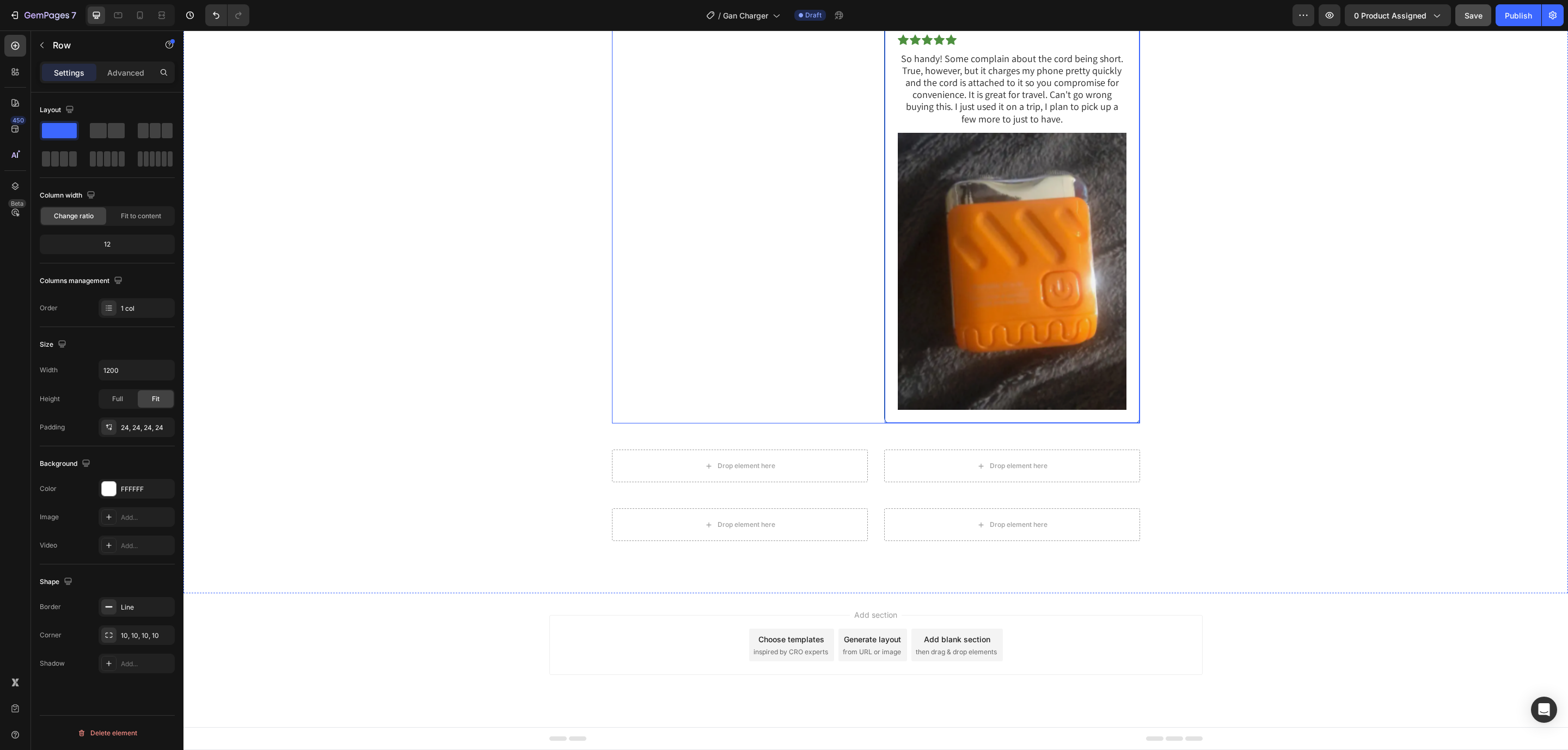
drag, startPoint x: 1075, startPoint y: 215, endPoint x: 728, endPoint y: 242, distance: 348.0
click at [728, 242] on div "Verified Customer Item List William C . Text Block Icon Icon Icon Icon Icon Ico…" at bounding box center [875, 210] width 528 height 427
drag, startPoint x: 1120, startPoint y: 212, endPoint x: 1044, endPoint y: 717, distance: 510.7
click at [689, 247] on div "Drop element here William C . Text Block Verified Customer Item List Icon Icon …" at bounding box center [875, 197] width 528 height 452
drag, startPoint x: 1014, startPoint y: 651, endPoint x: 998, endPoint y: 218, distance: 433.3
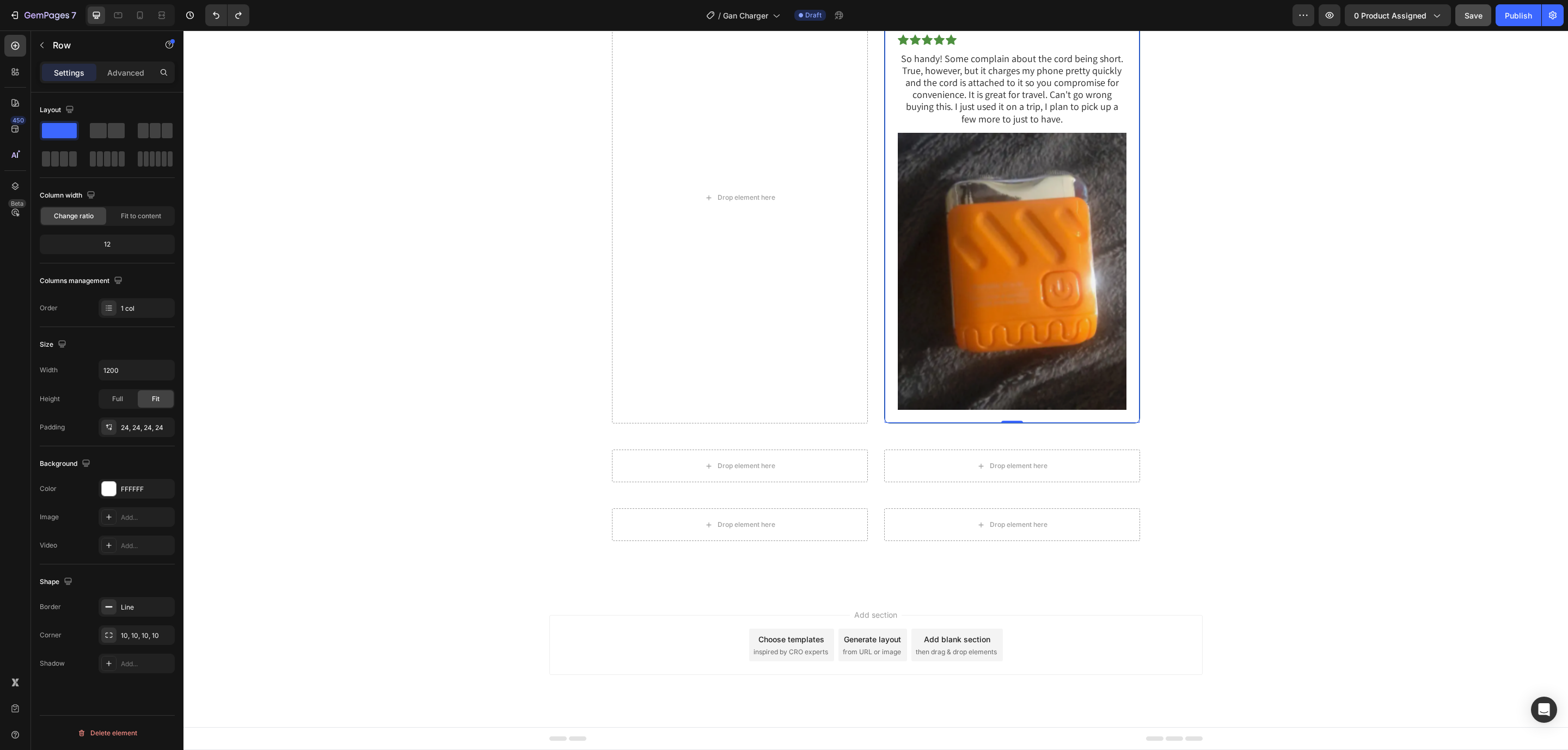
click at [675, 423] on div "Drop element here William C . Text Block Verified Customer Item List Icon Icon …" at bounding box center [875, 197] width 528 height 452
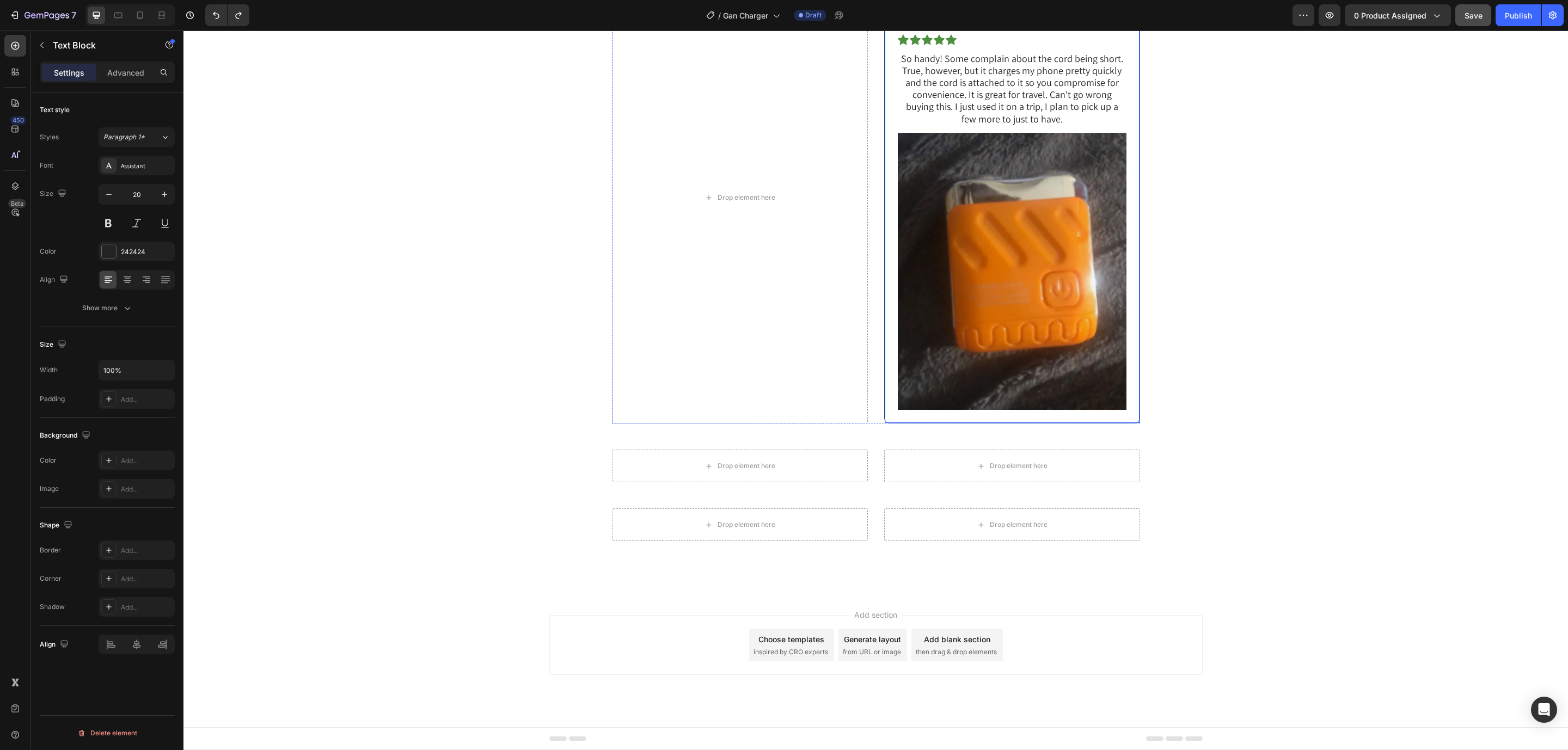
click at [1119, 264] on div "William C . Text Block 12 Verified Customer Item List Icon Icon Icon Icon Icon …" at bounding box center [1011, 198] width 229 height 425
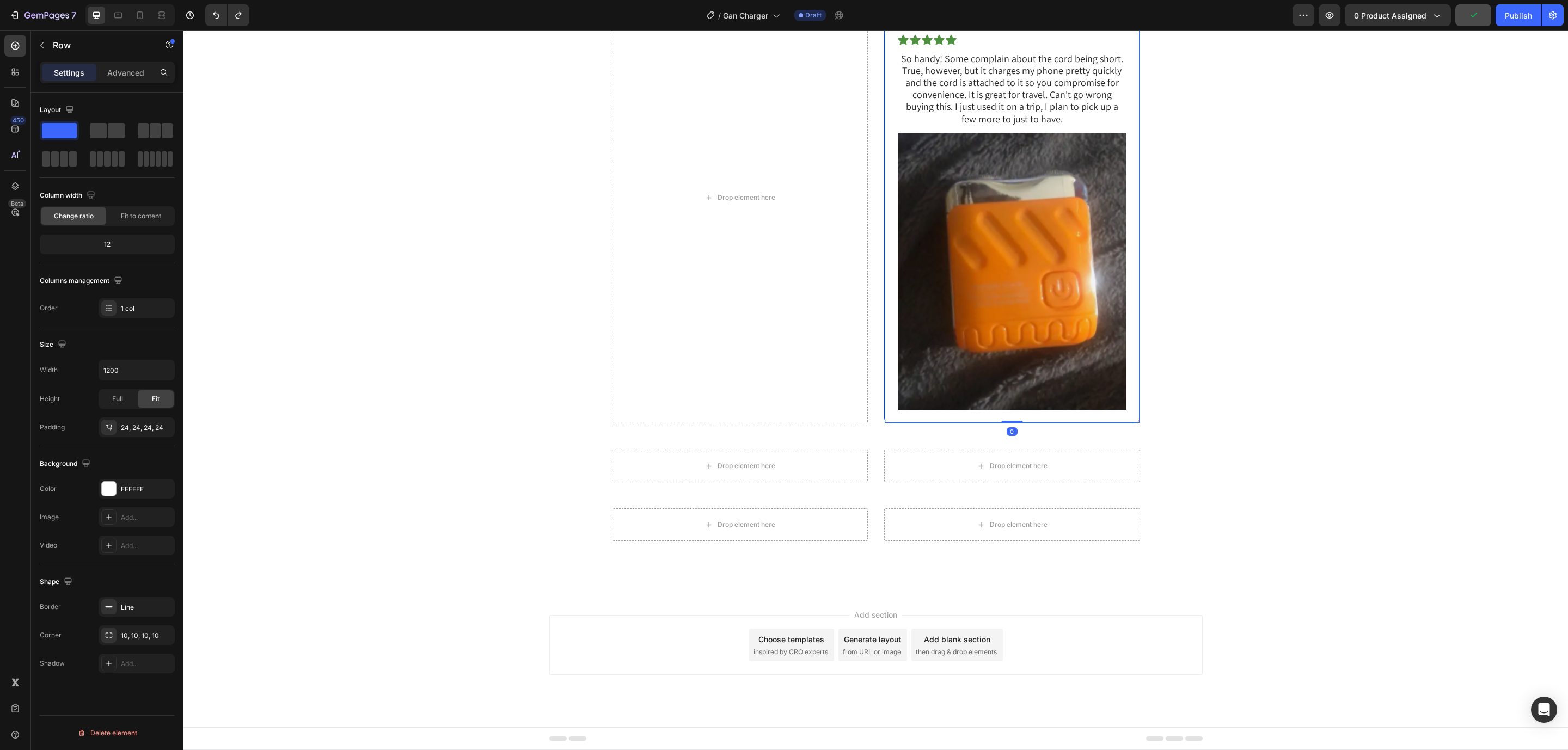
drag, startPoint x: 1131, startPoint y: 265, endPoint x: 705, endPoint y: 534, distance: 503.8
click at [743, 272] on div "Drop element here William C . Text Block Verified Customer Item List Icon Icon …" at bounding box center [875, 197] width 528 height 452
click at [705, 423] on div "Drop element here" at bounding box center [739, 197] width 256 height 452
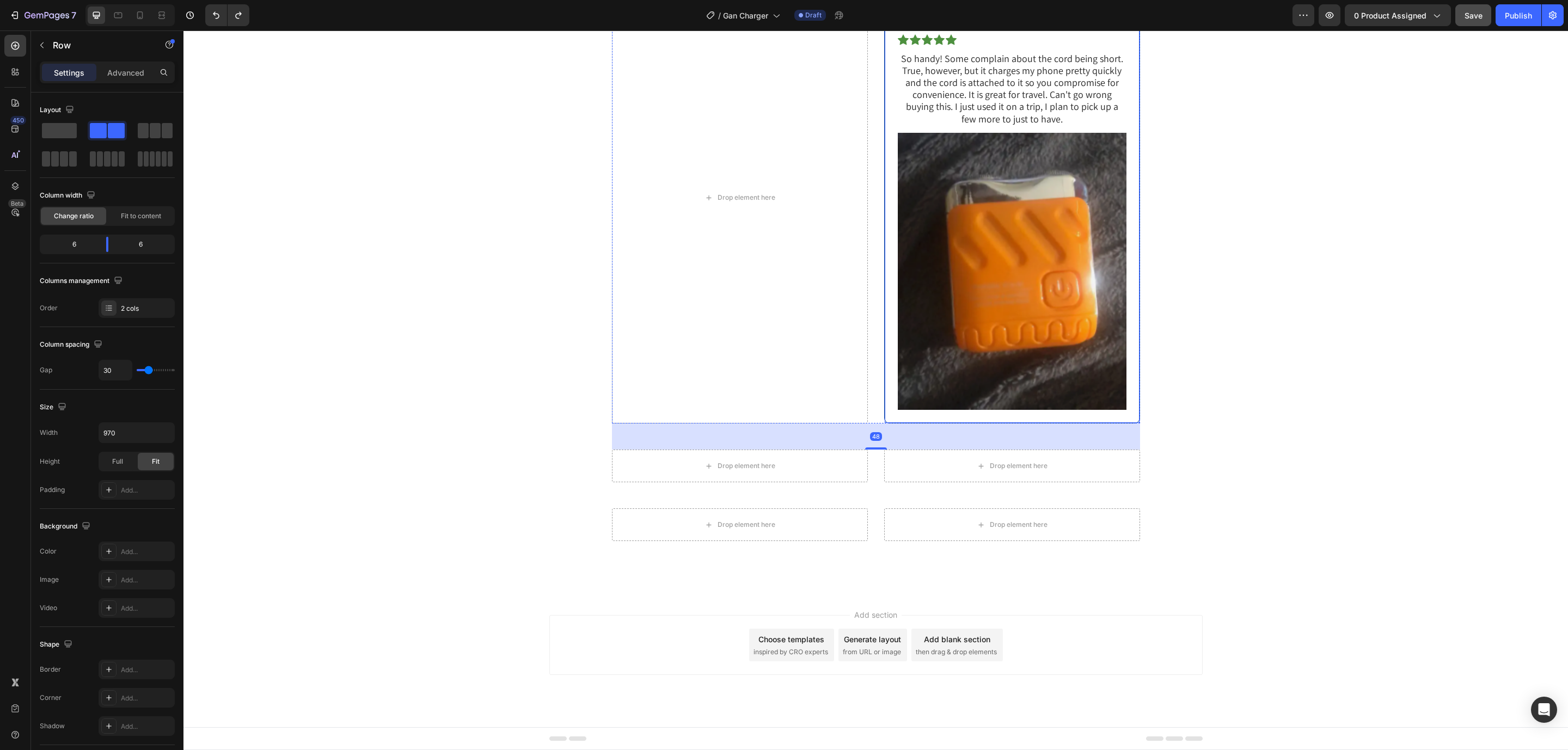
click at [1105, 216] on div "William C . Text Block Verified Customer Item List Icon Icon Icon Icon Icon Ico…" at bounding box center [1011, 197] width 256 height 452
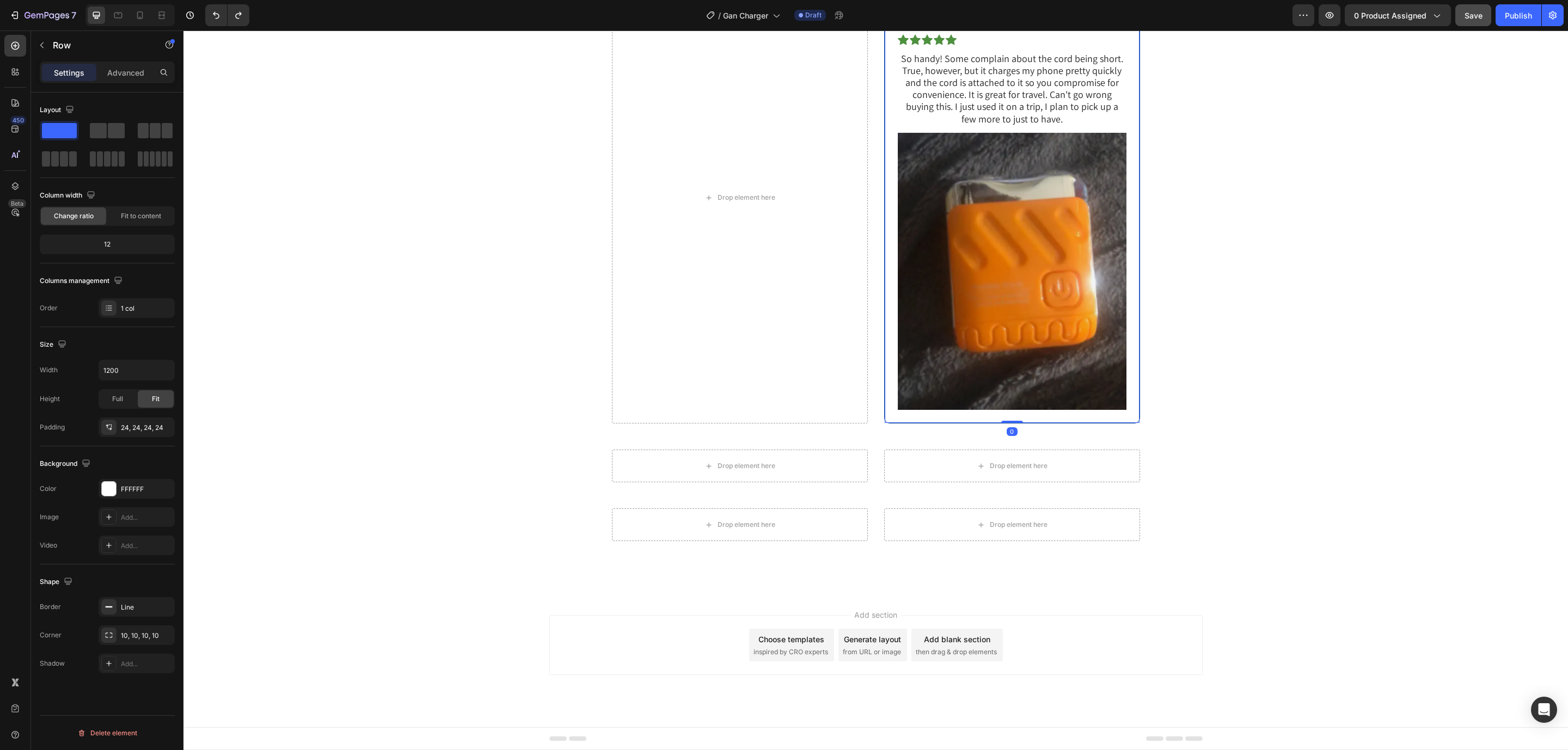
drag, startPoint x: 1124, startPoint y: 257, endPoint x: 1139, endPoint y: 312, distance: 57.0
click at [725, 254] on div "Drop element here William C . Text Block Verified Customer Item List Icon Icon …" at bounding box center [875, 197] width 528 height 452
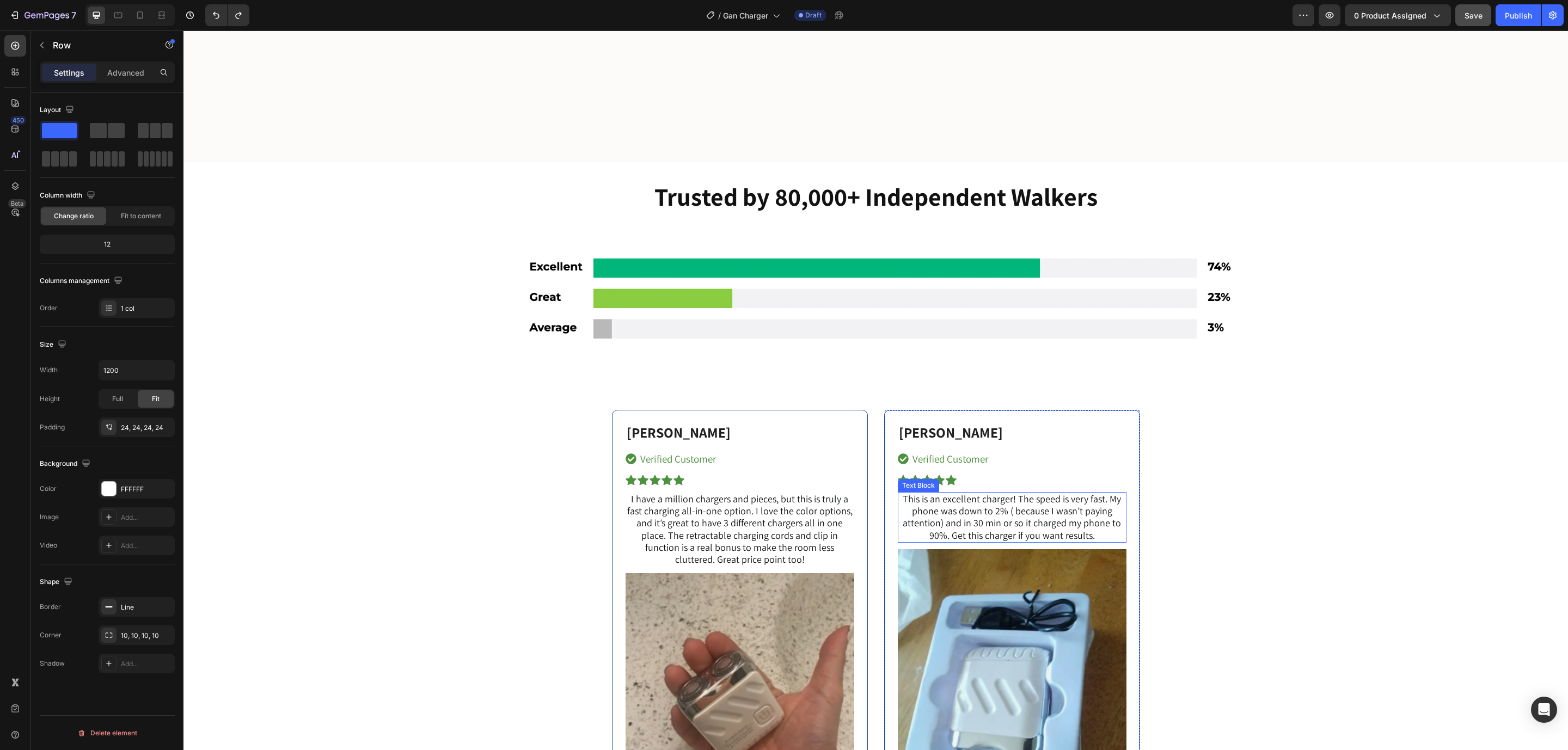
scroll to position [5245, 0]
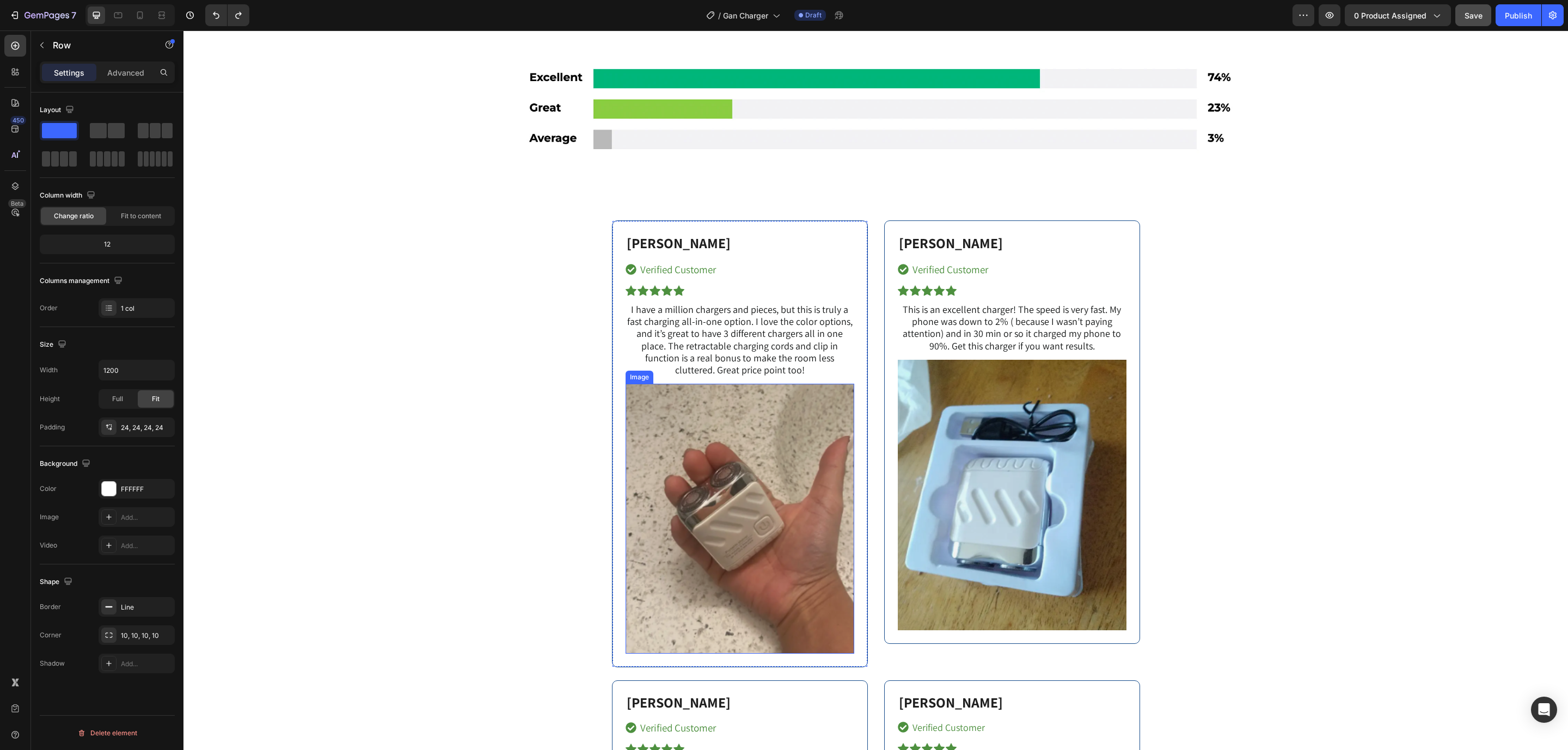
click at [707, 467] on img at bounding box center [740, 518] width 229 height 270
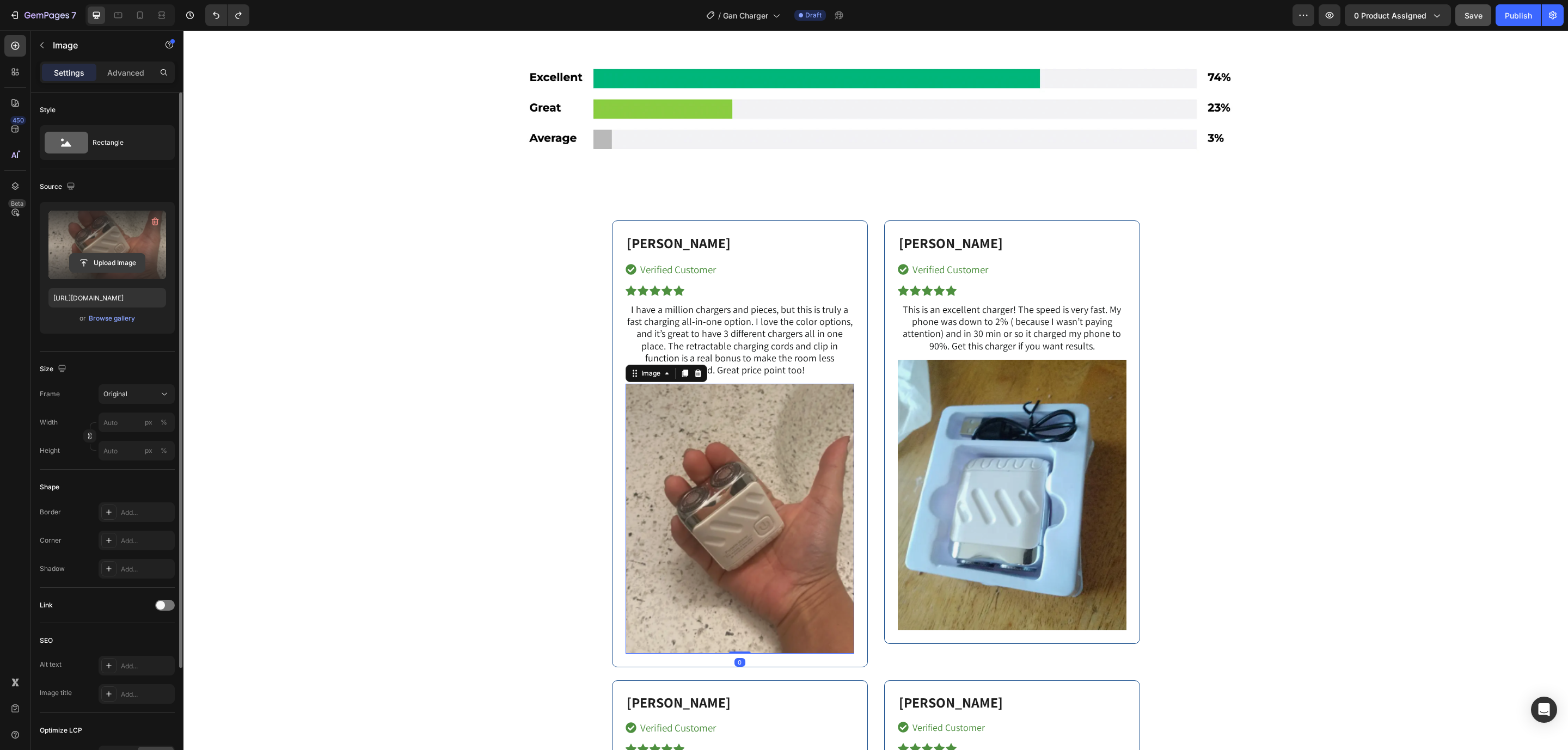
click at [100, 266] on input "file" at bounding box center [108, 263] width 75 height 19
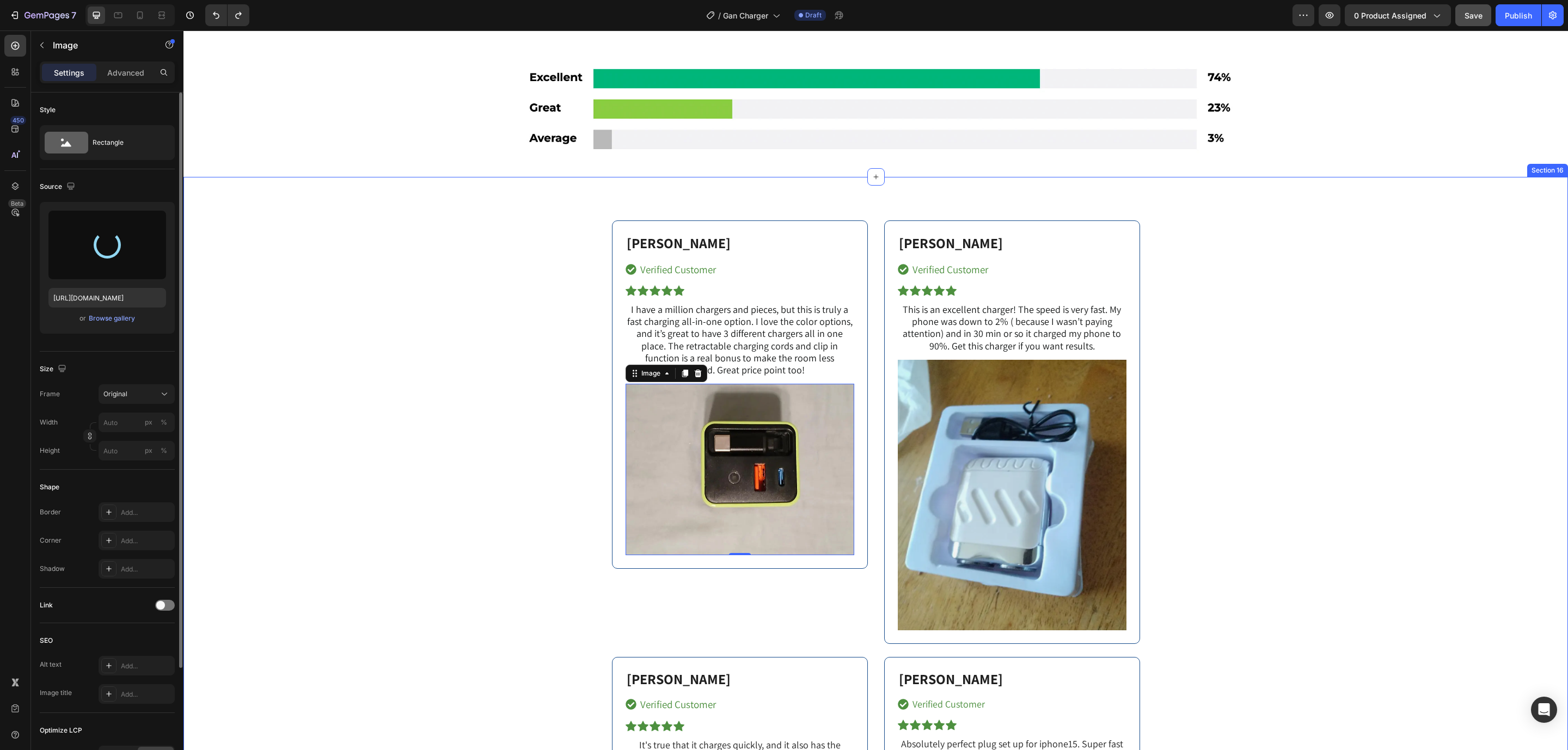
type input "https://cdn.shopify.com/s/files/1/0144/9571/1296/files/gempages_498748544581108…"
click at [1125, 294] on div "Lynn L. Text Block Verified Customer Item List Icon Icon Icon Icon Icon Icon Li…" at bounding box center [1011, 432] width 256 height 423
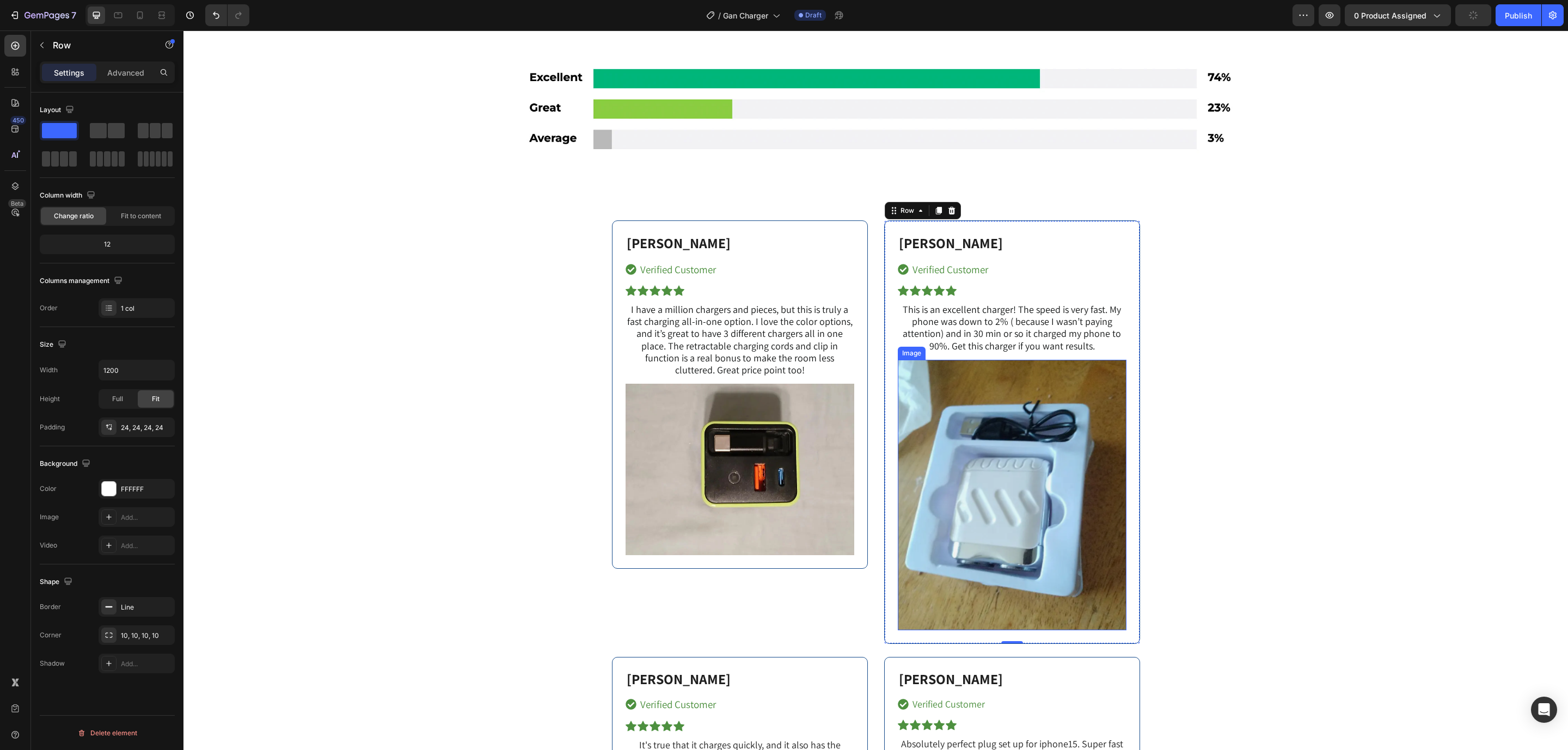
click at [1089, 392] on img at bounding box center [1011, 495] width 229 height 271
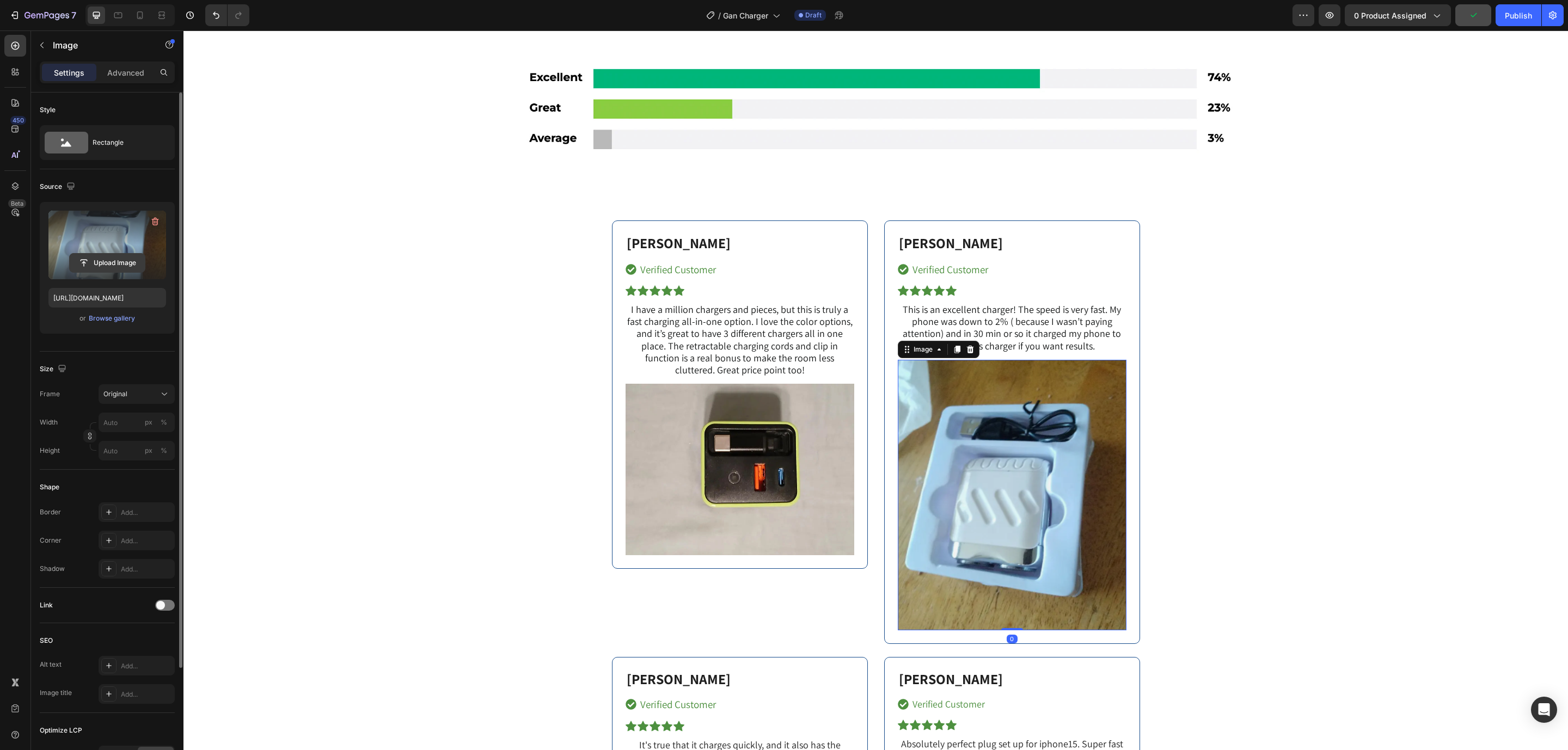
click at [110, 268] on input "file" at bounding box center [108, 263] width 75 height 19
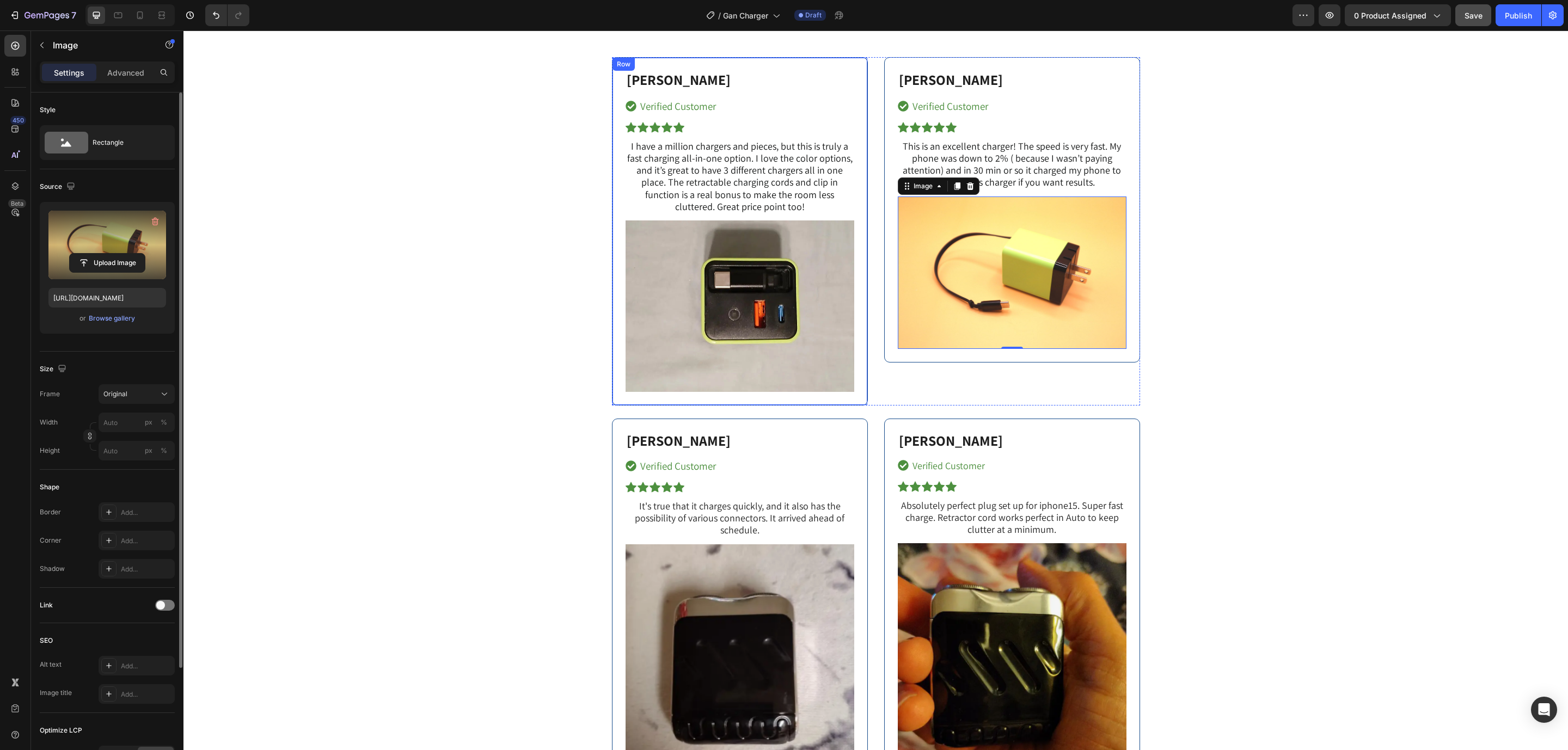
type input "https://cdn.shopify.com/s/files/1/0144/9571/1296/files/gempages_498748544581108…"
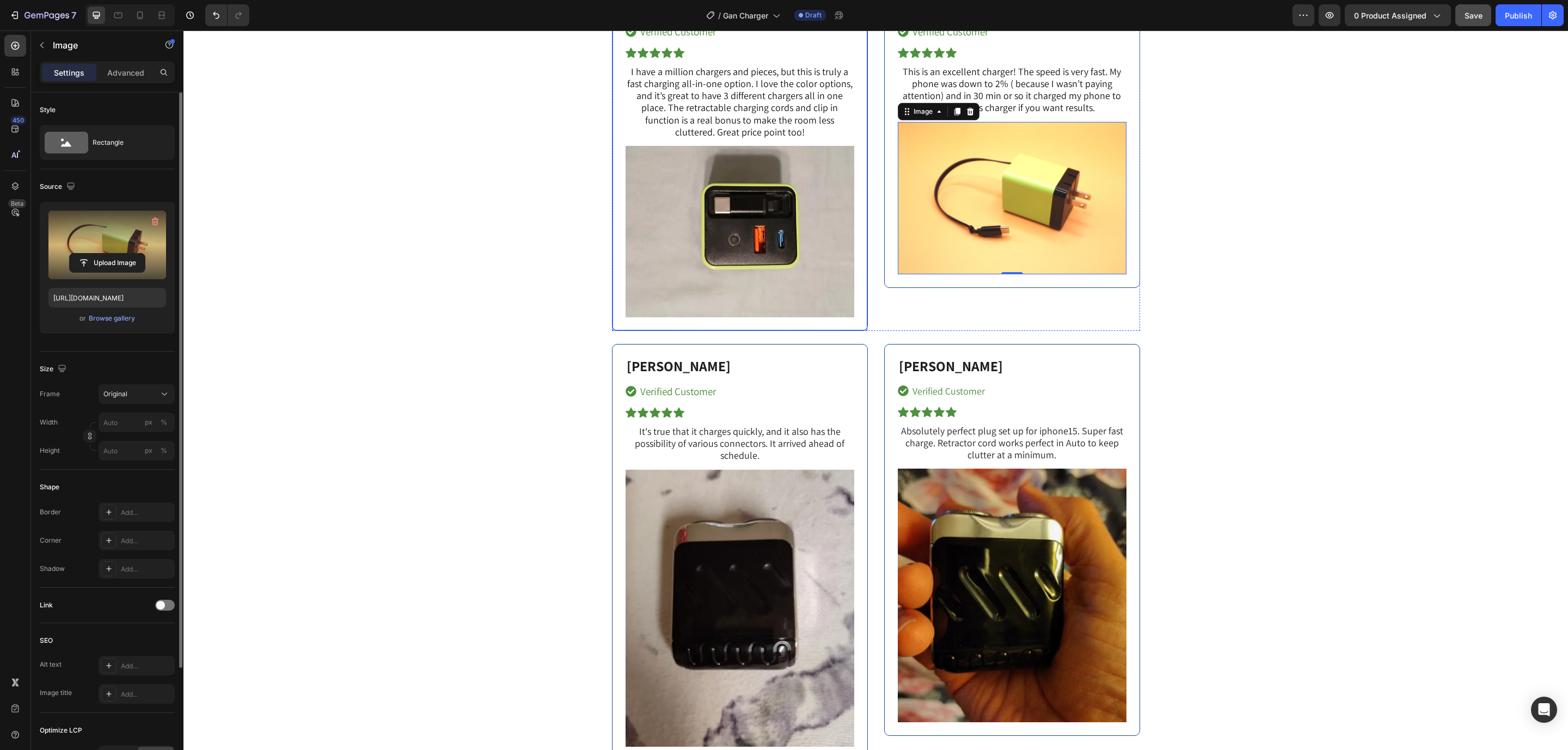
scroll to position [5489, 0]
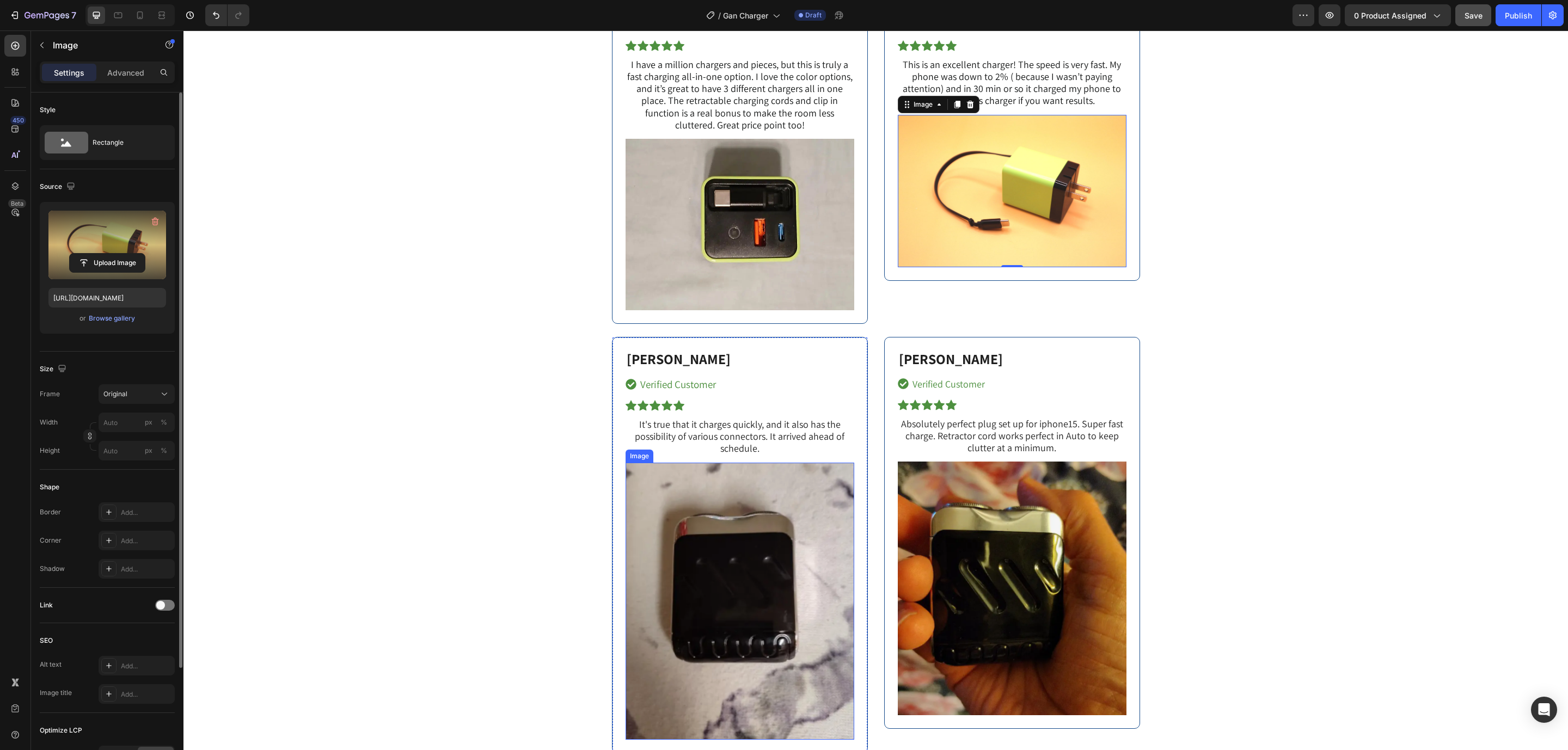
click at [765, 559] on img at bounding box center [740, 600] width 229 height 277
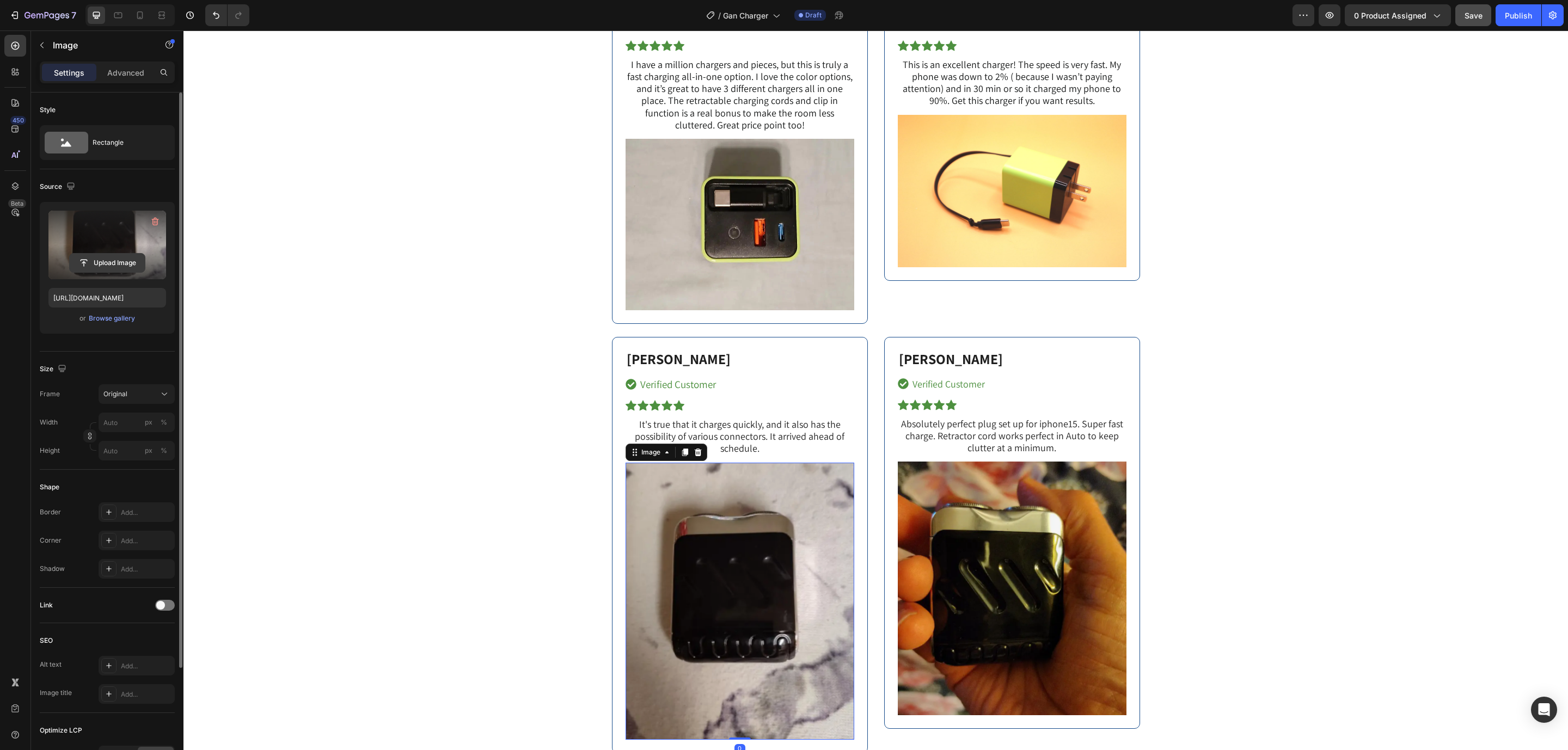
click at [87, 266] on input "file" at bounding box center [108, 263] width 75 height 19
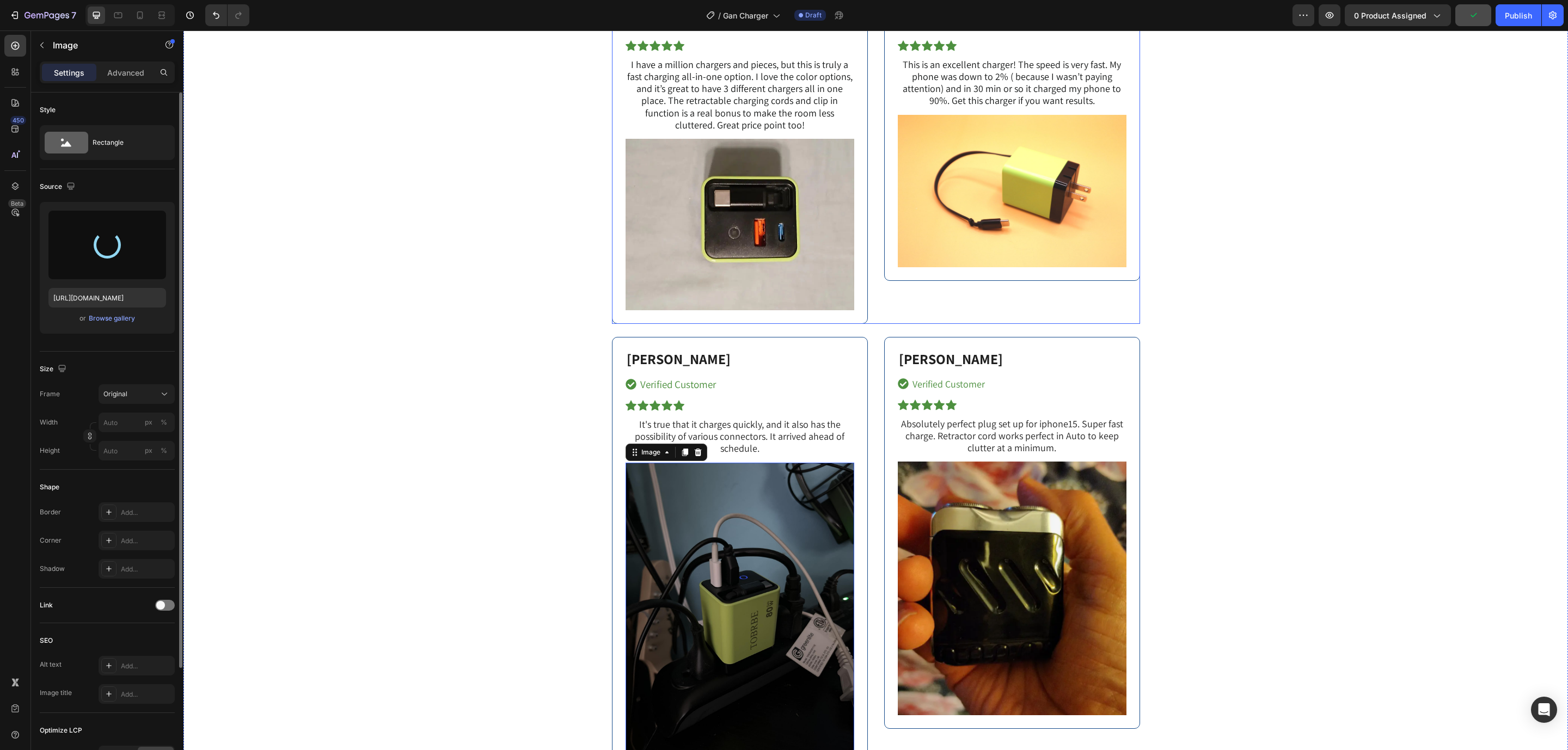
type input "https://cdn.shopify.com/s/files/1/0144/9571/1296/files/gempages_498748544581108…"
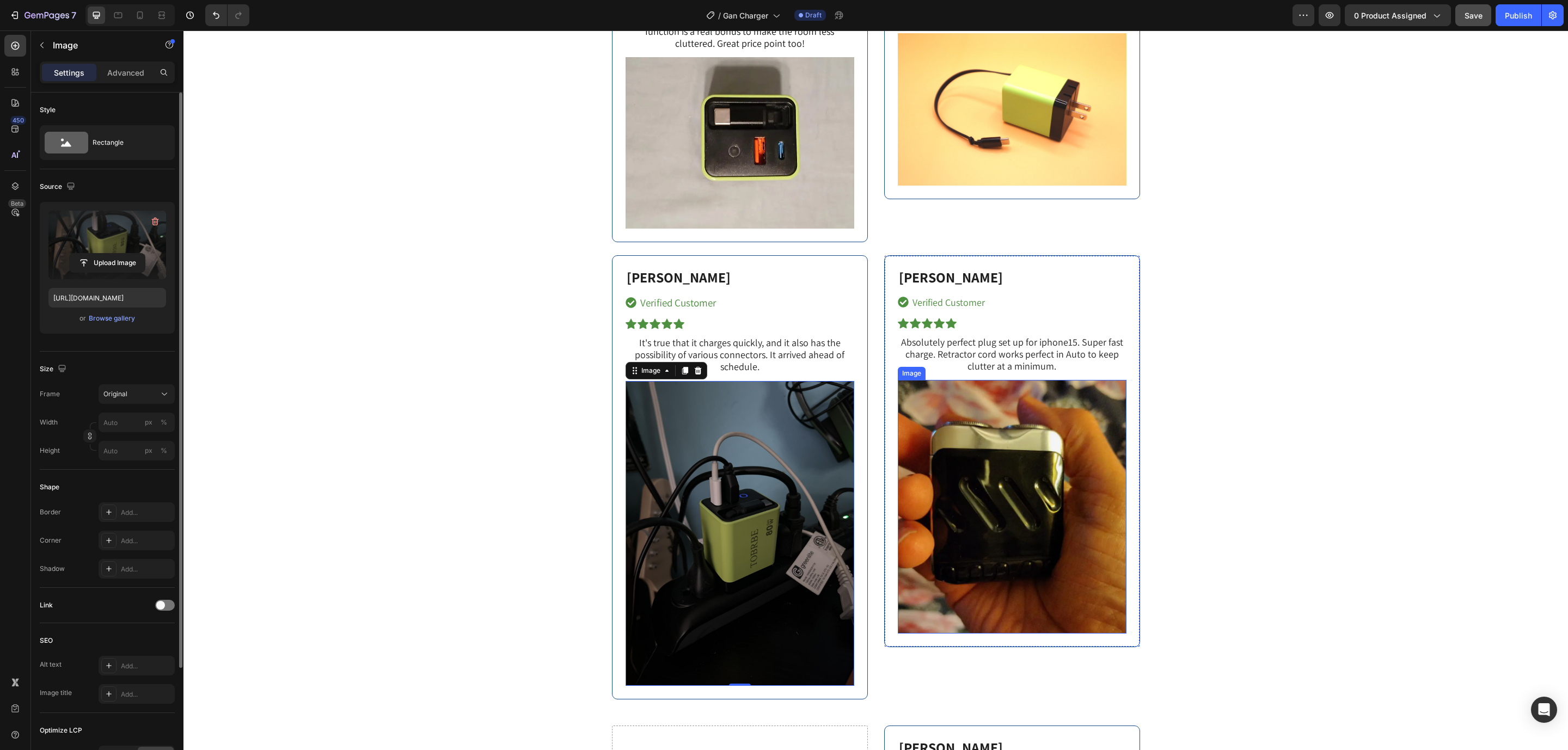
scroll to position [5734, 0]
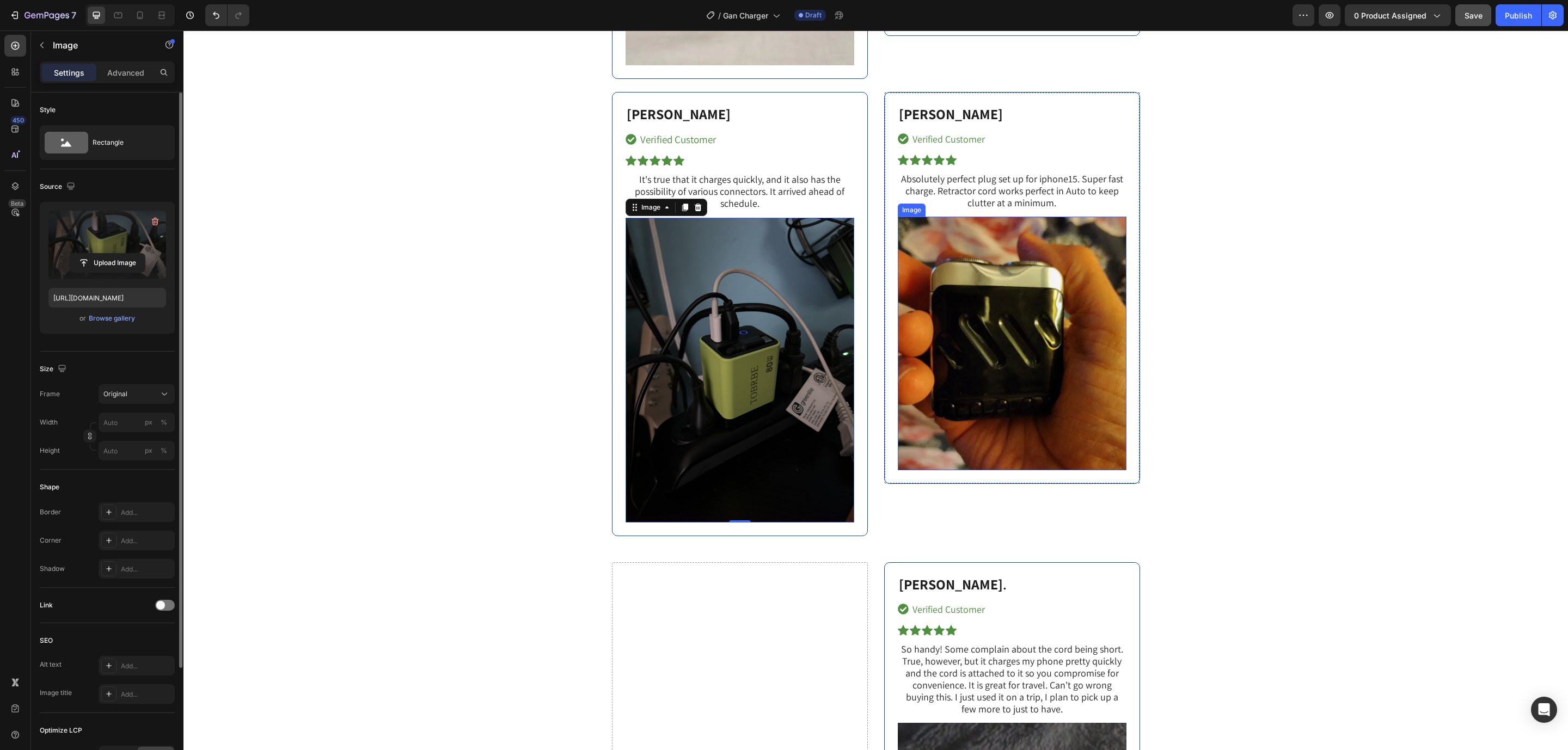
click at [940, 314] on img at bounding box center [1011, 343] width 229 height 254
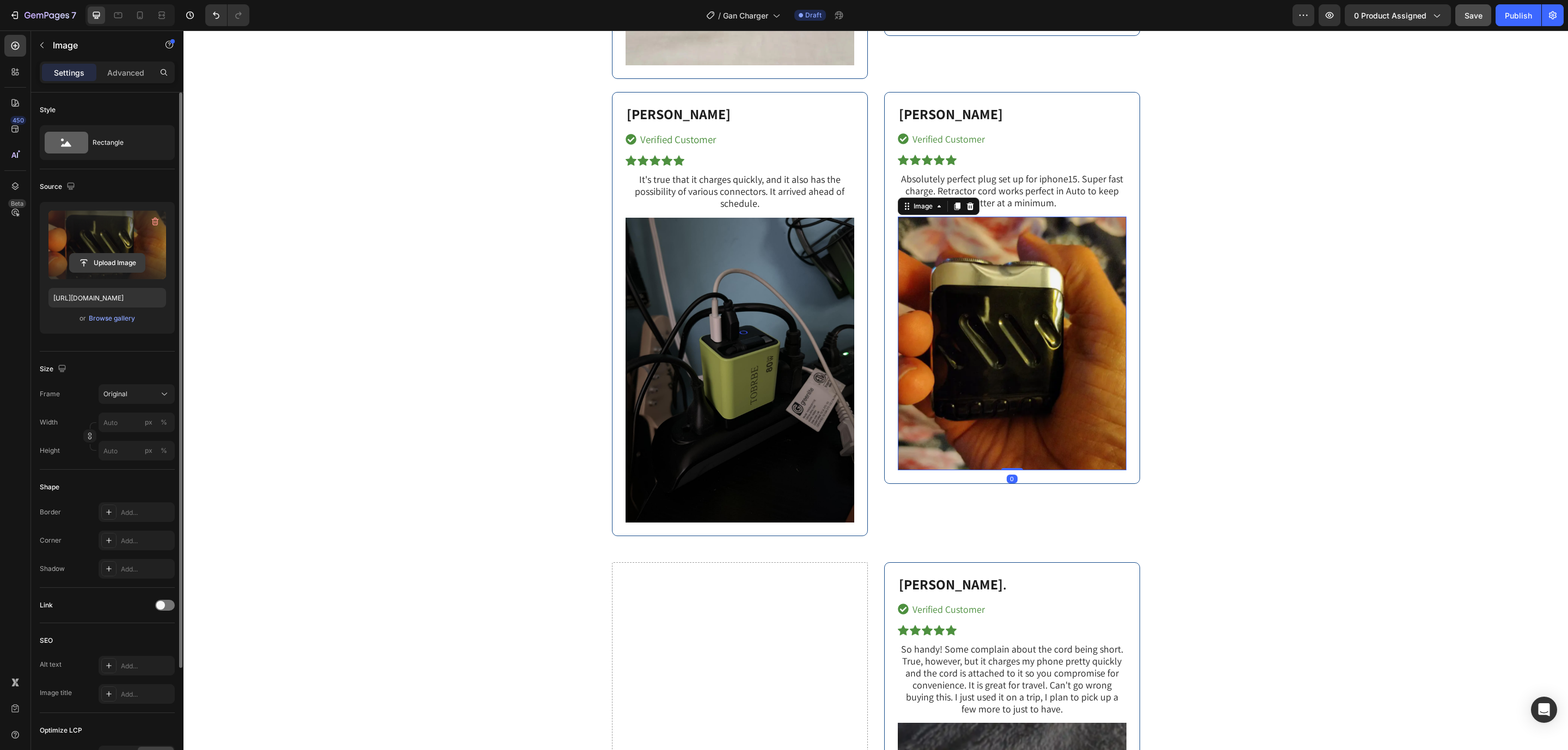
click at [87, 263] on input "file" at bounding box center [108, 263] width 75 height 19
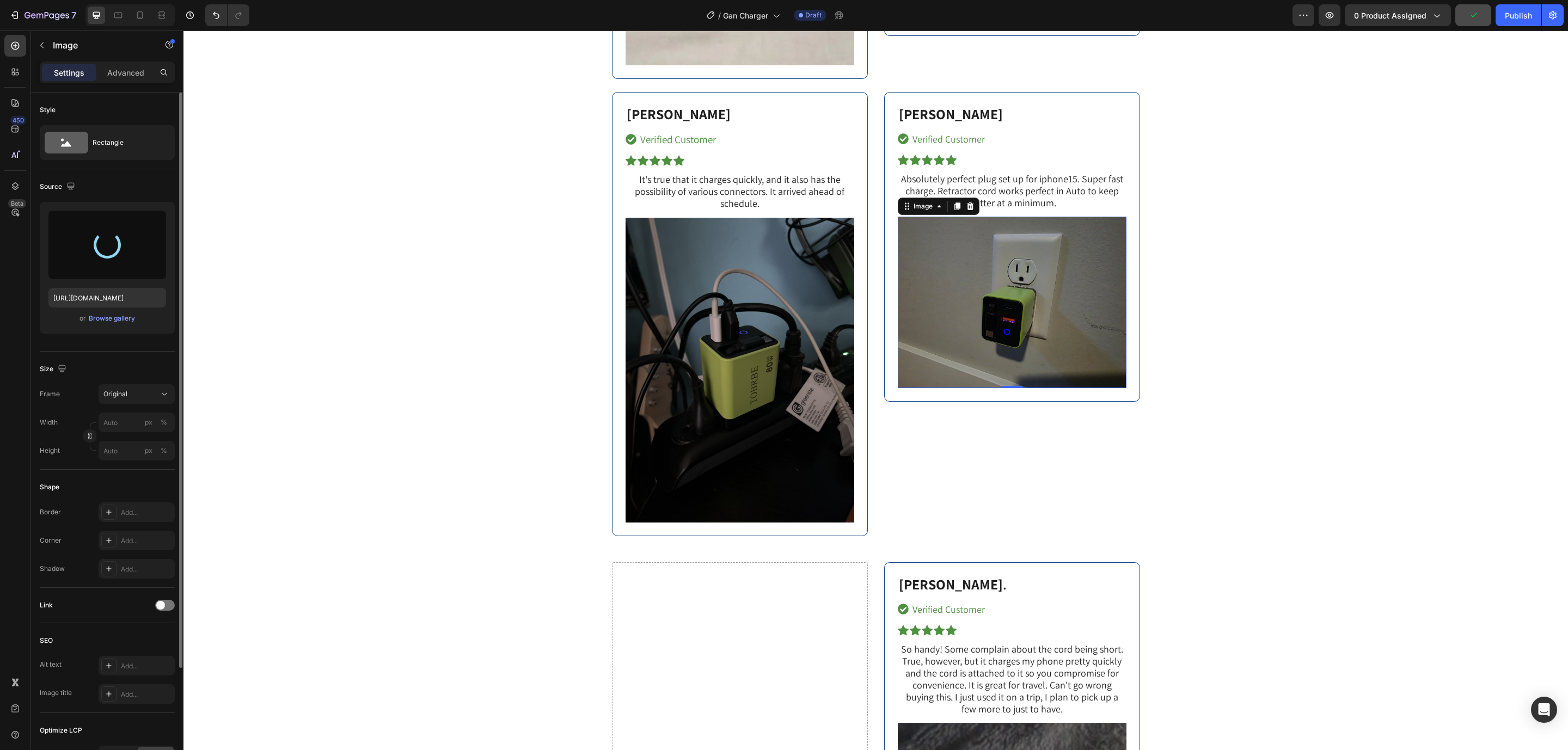
type input "https://cdn.shopify.com/s/files/1/0144/9571/1296/files/gempages_498748544581108…"
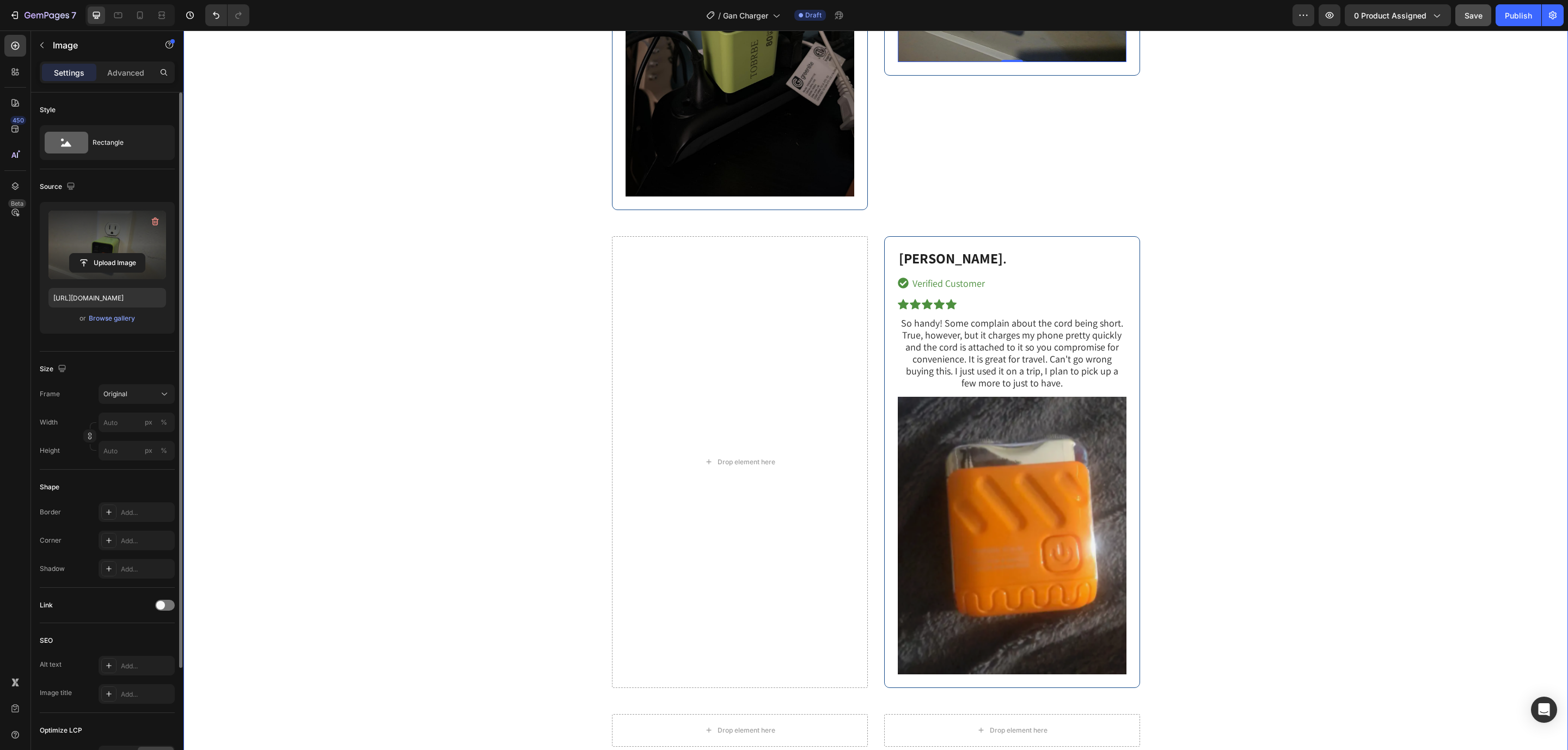
scroll to position [6061, 0]
click at [1053, 465] on img at bounding box center [1011, 534] width 229 height 277
click at [105, 254] on input "file" at bounding box center [108, 263] width 75 height 19
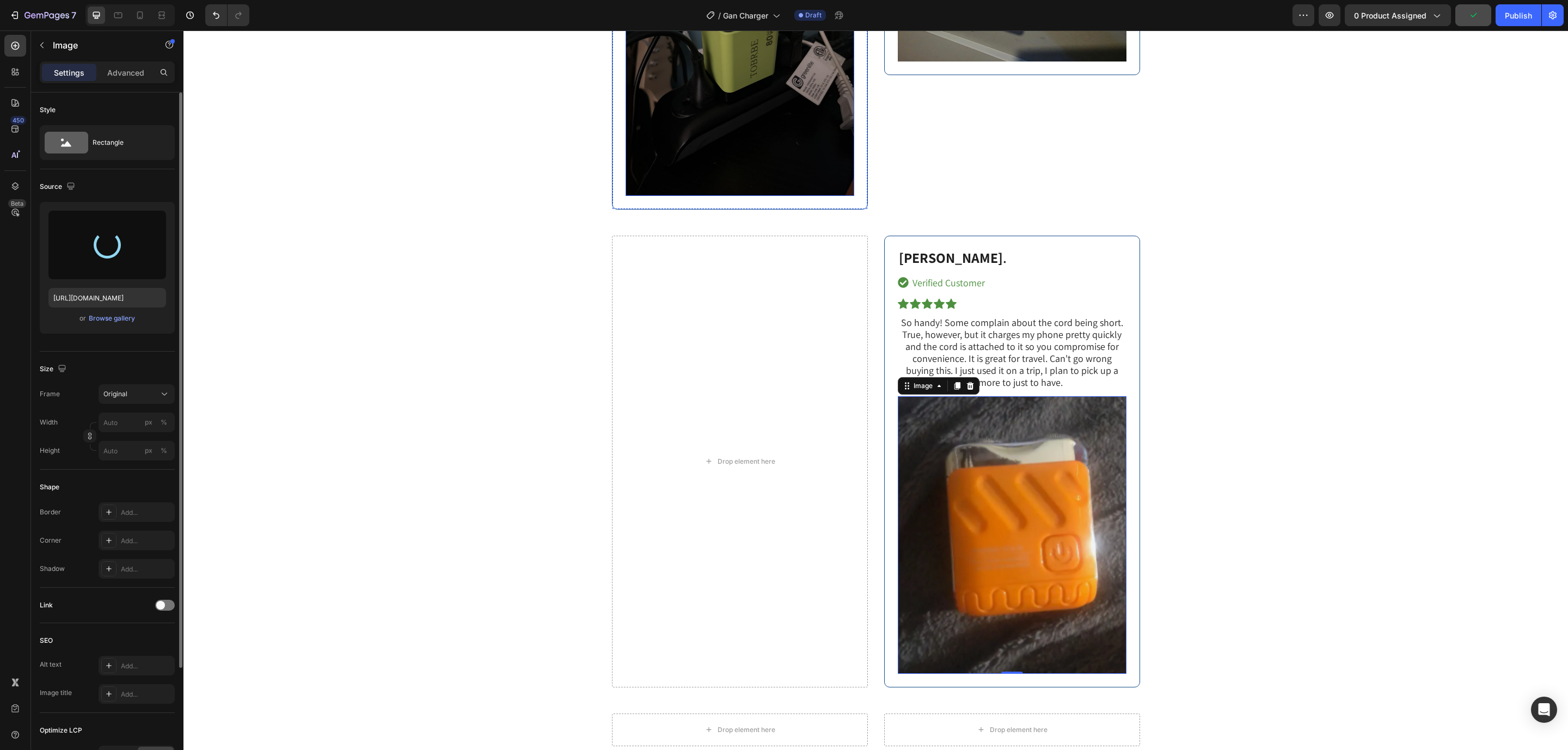
type input "https://cdn.shopify.com/s/files/1/0144/9571/1296/files/gempages_498748544581108…"
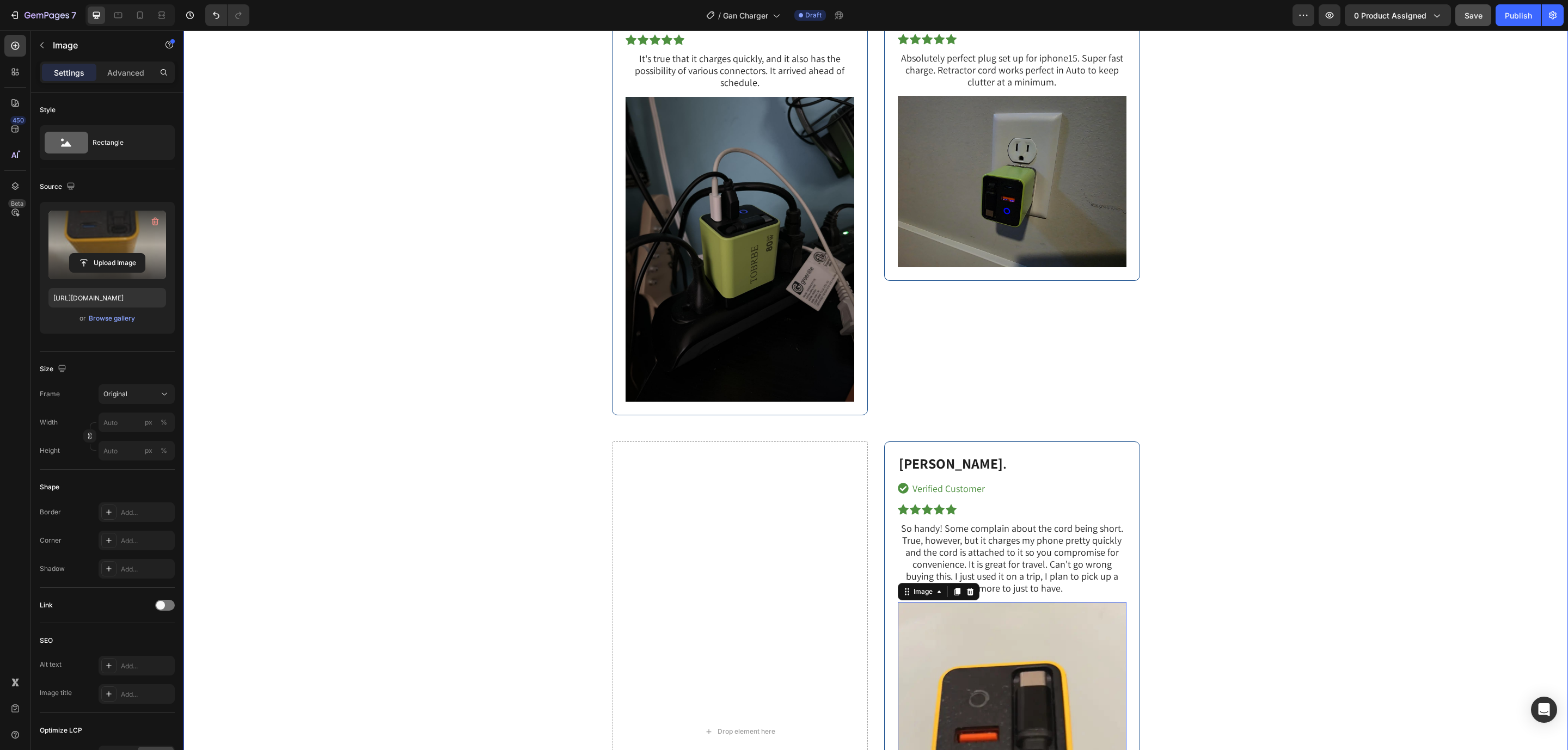
scroll to position [5652, 0]
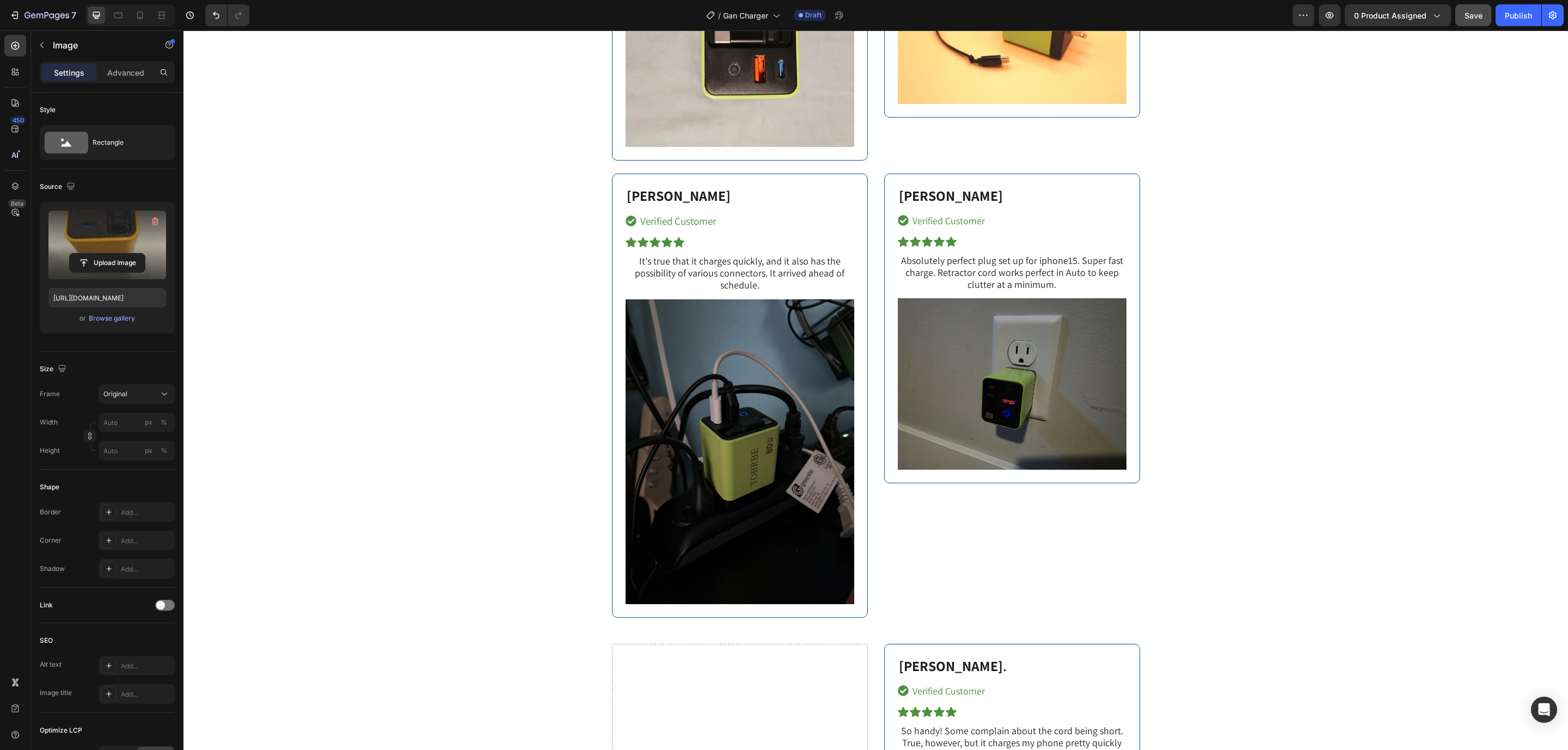
click at [1472, 22] on button "Save" at bounding box center [1473, 15] width 36 height 22
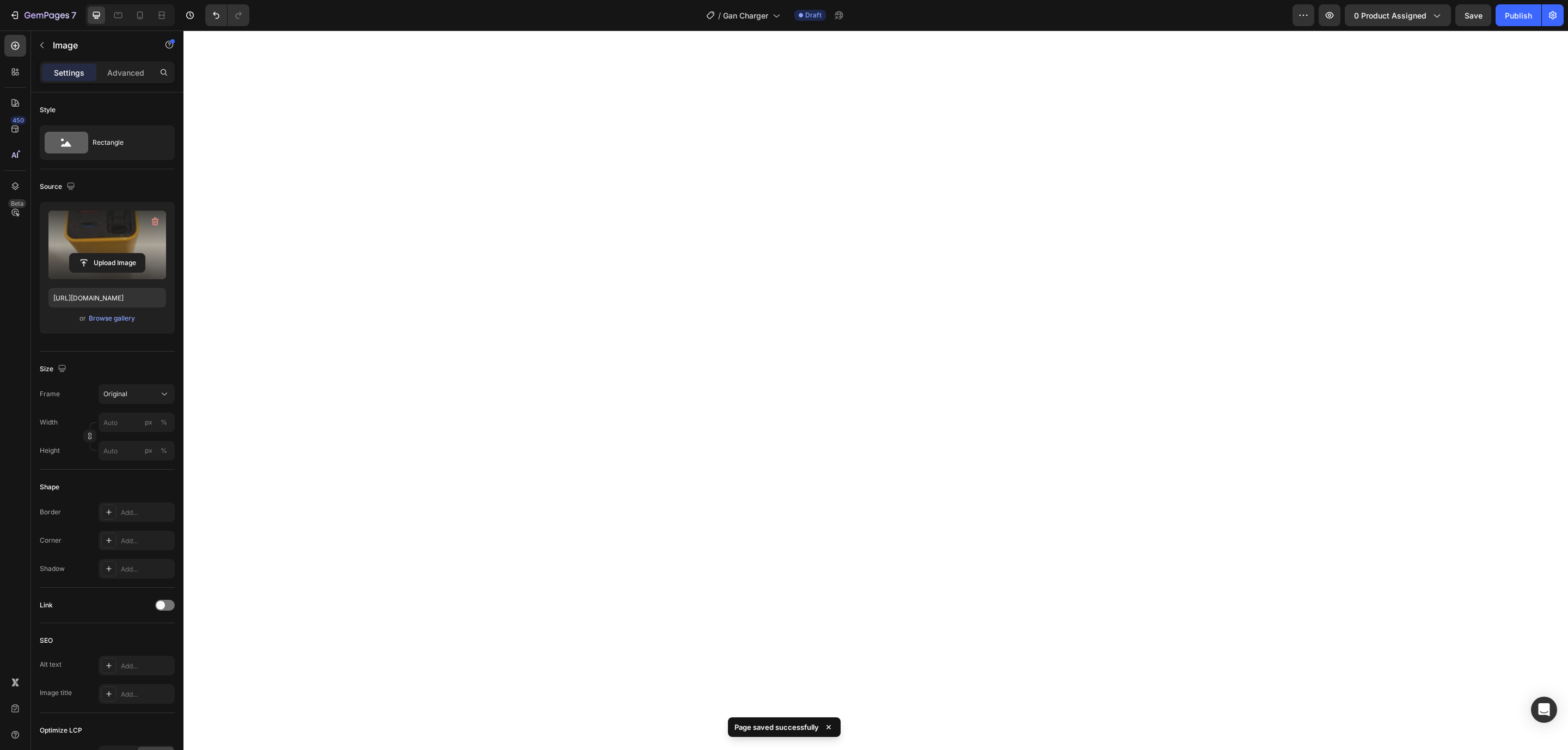
scroll to position [489, 0]
